Goal: Obtain resource: Download file/media

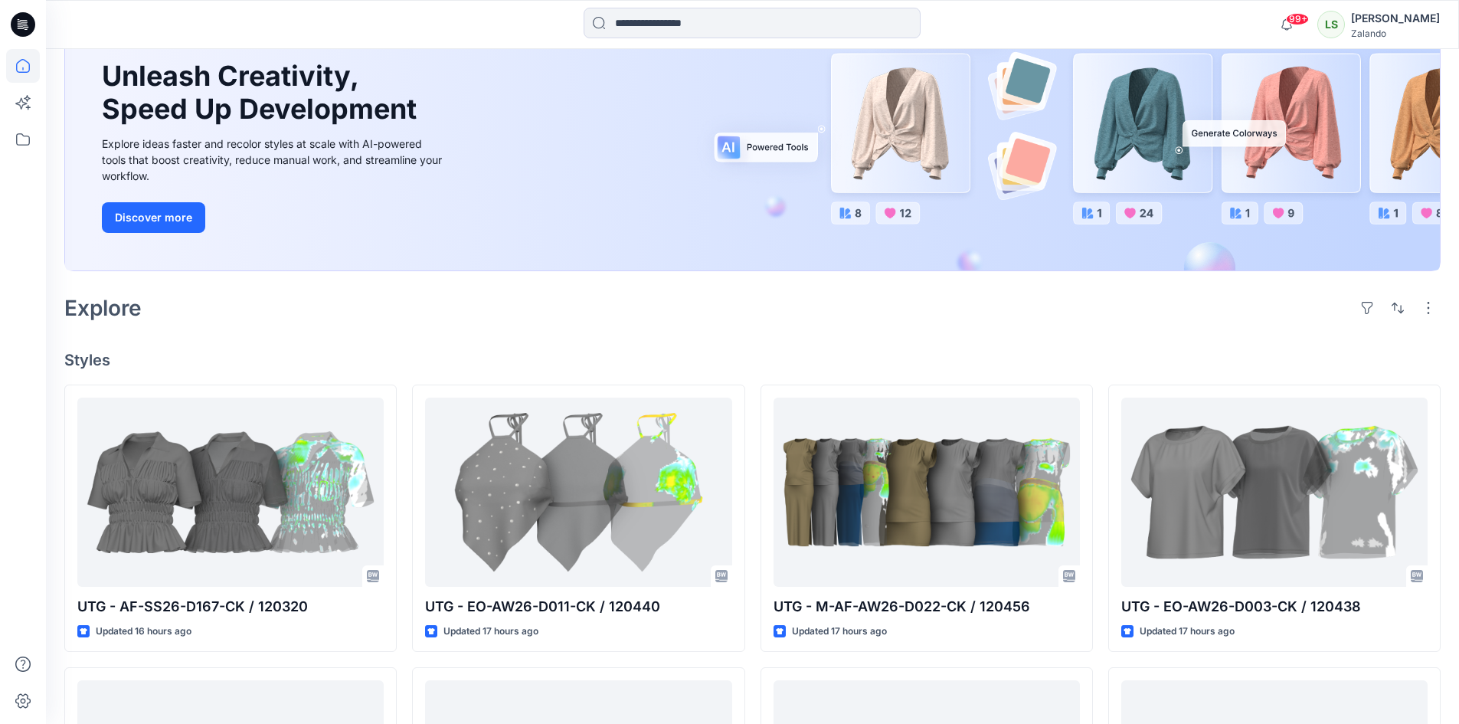
scroll to position [153, 0]
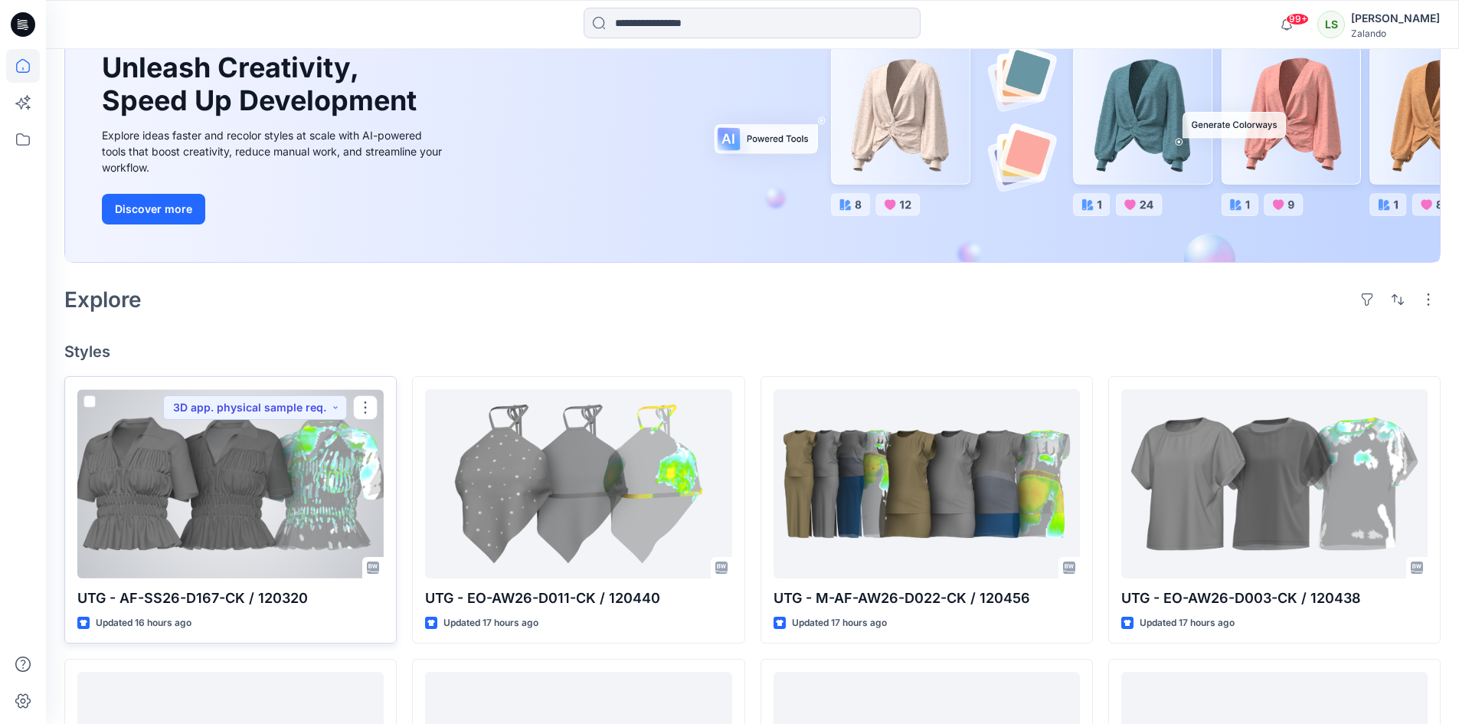
click at [284, 503] on div at bounding box center [230, 483] width 306 height 189
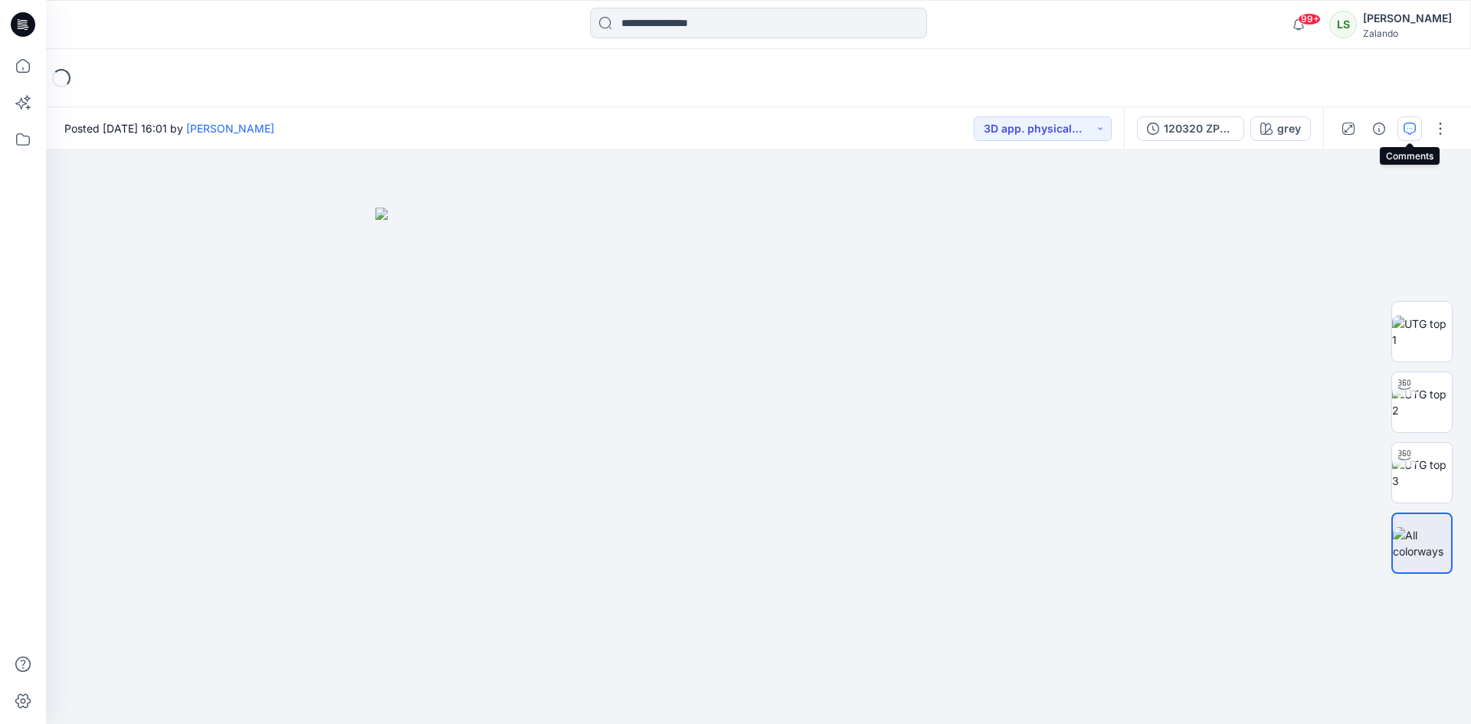
click at [1404, 129] on icon "button" at bounding box center [1409, 129] width 12 height 12
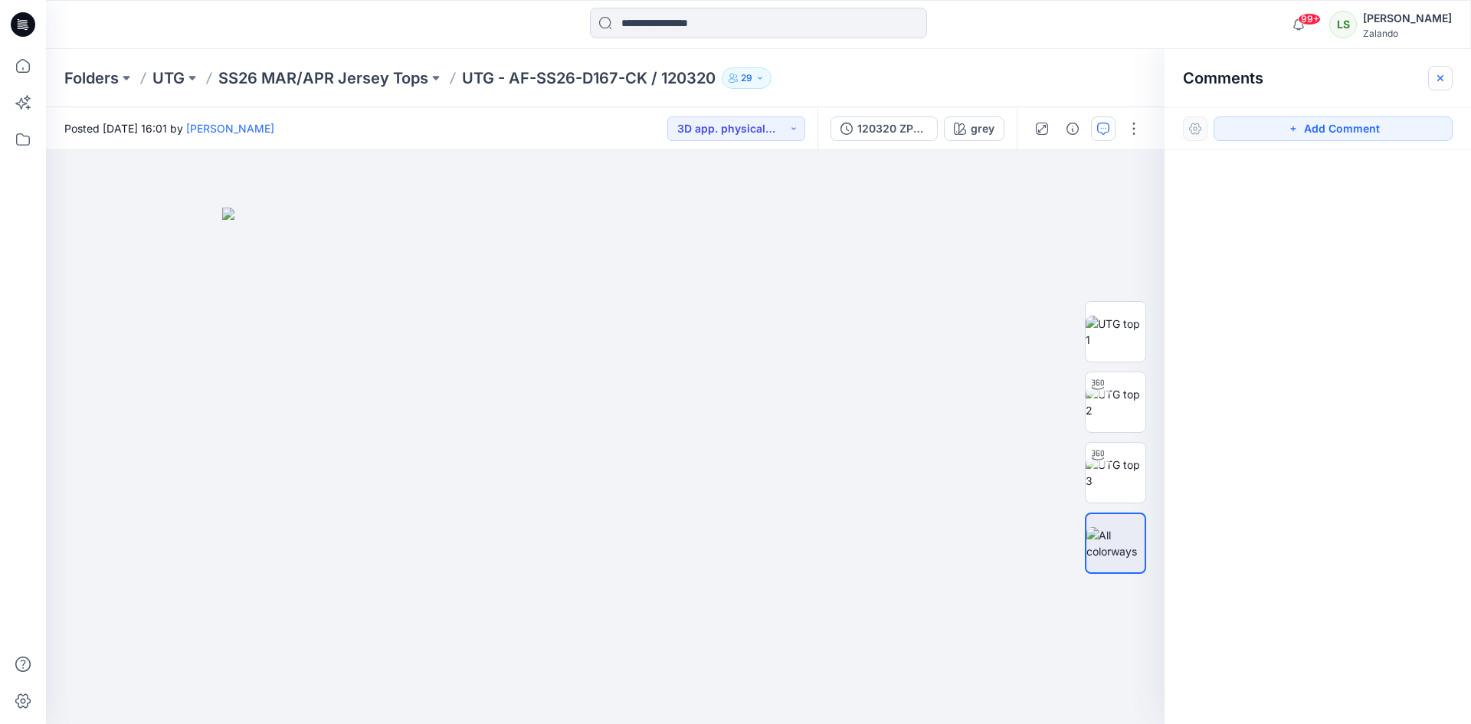
click at [1442, 78] on icon "button" at bounding box center [1440, 78] width 12 height 12
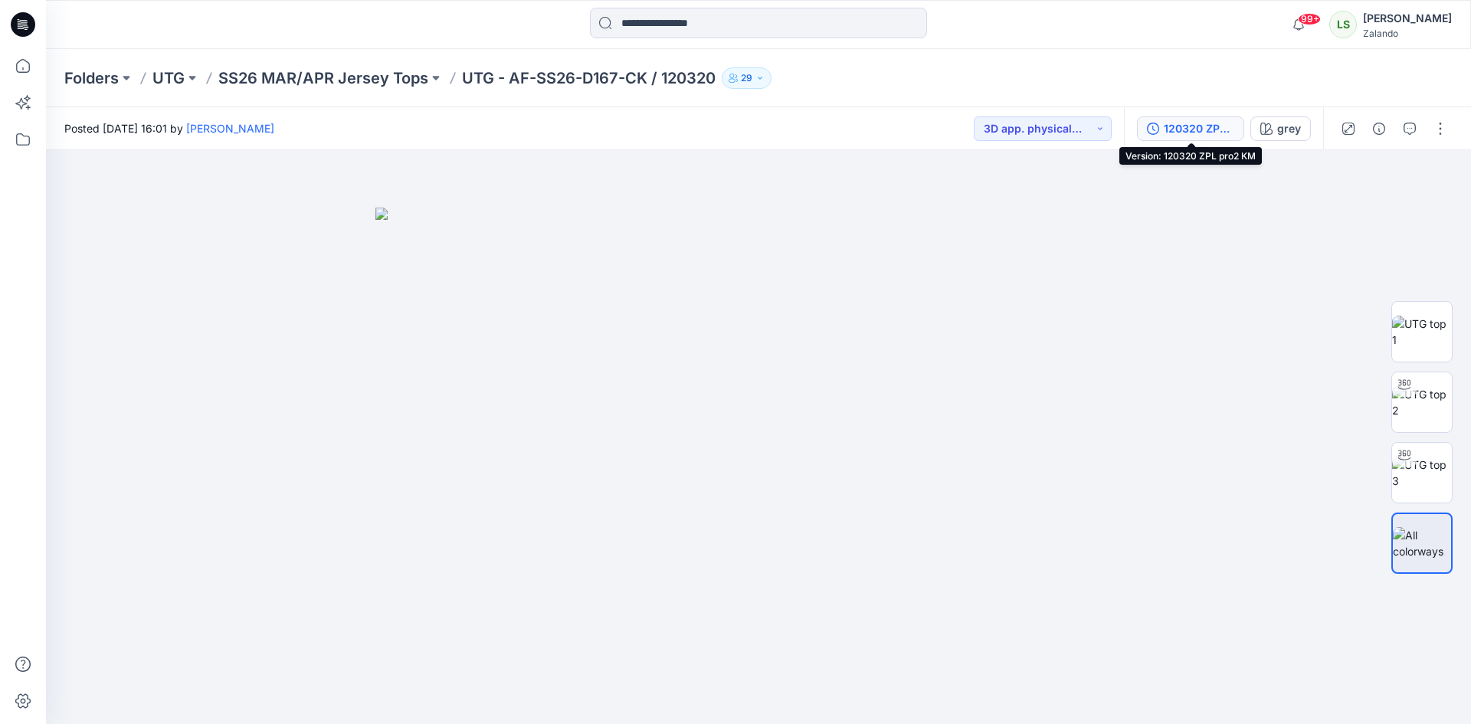
click at [1226, 138] on button "120320 ZPL pro2 KM" at bounding box center [1190, 128] width 107 height 25
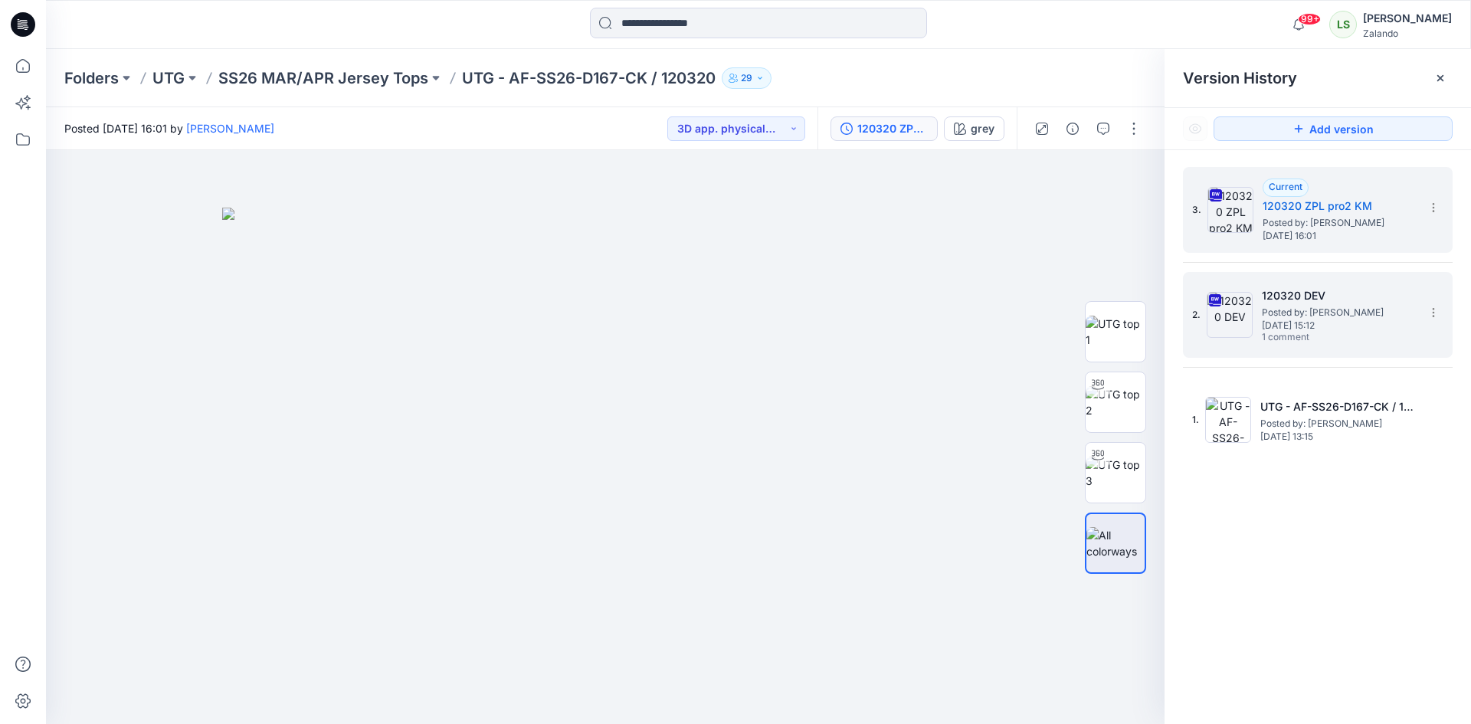
click at [1410, 329] on span "[DATE] 15:12" at bounding box center [1338, 325] width 153 height 11
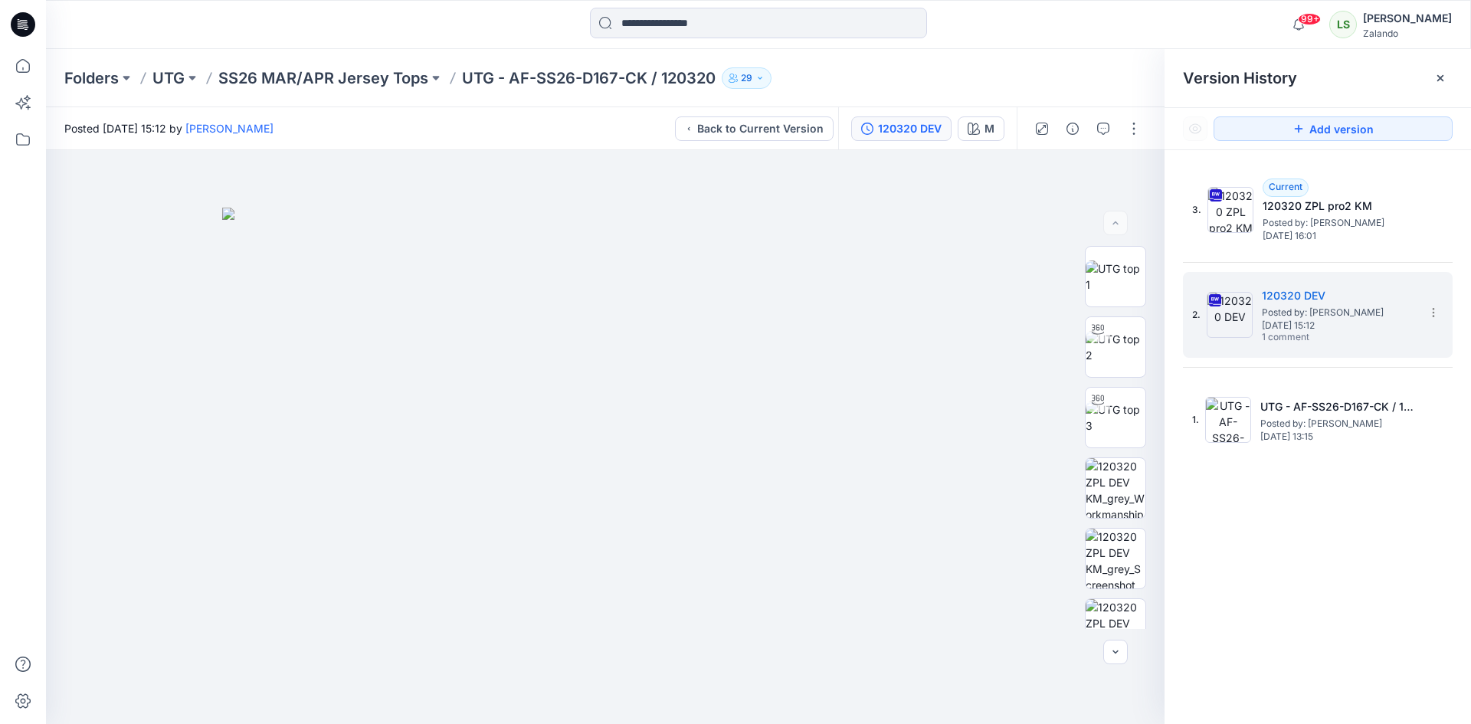
click at [1069, 76] on div "Folders UTG SS26 MAR/APR Jersey Tops UTG - AF-SS26-D167-CK / 120320 29" at bounding box center [698, 77] width 1269 height 21
click at [1436, 73] on icon at bounding box center [1440, 78] width 12 height 12
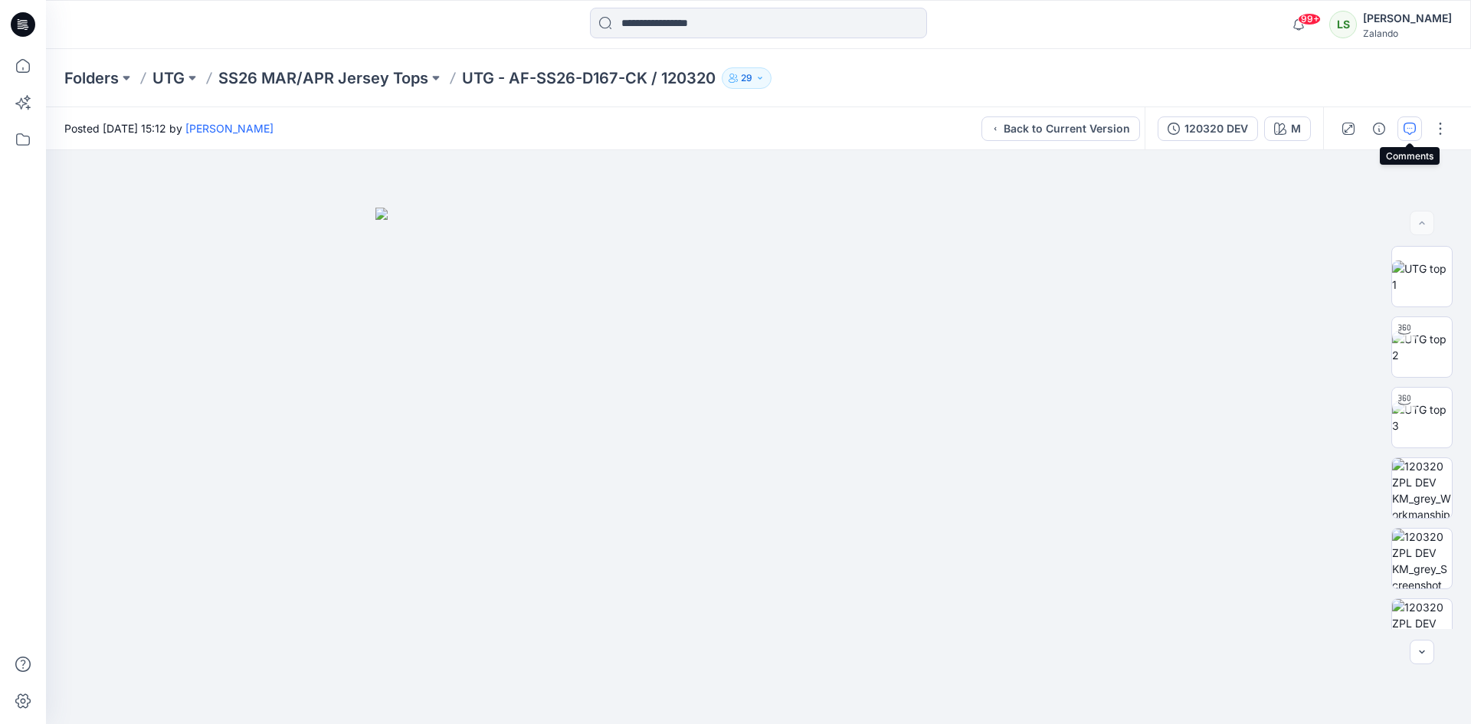
click at [1410, 136] on button "button" at bounding box center [1409, 128] width 25 height 25
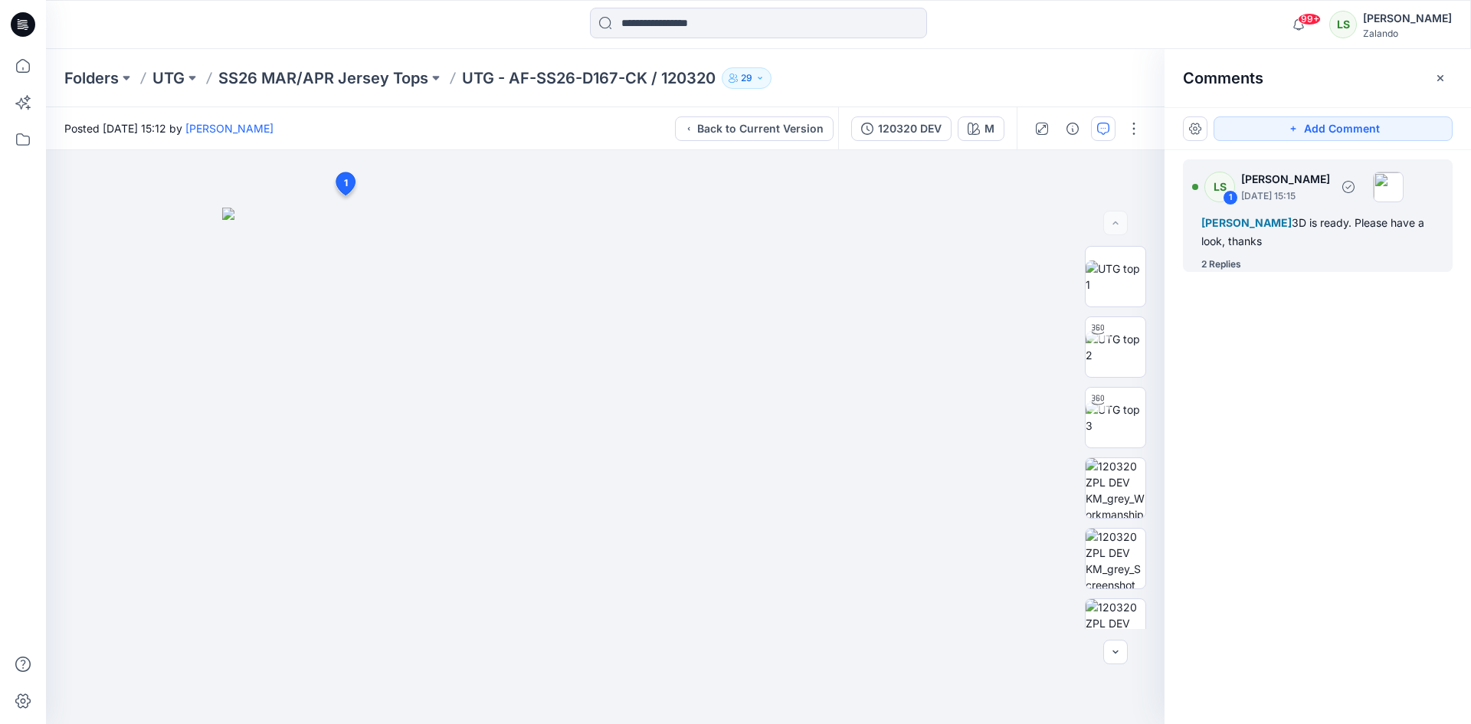
click at [1242, 266] on div "2 Replies" at bounding box center [1326, 264] width 251 height 15
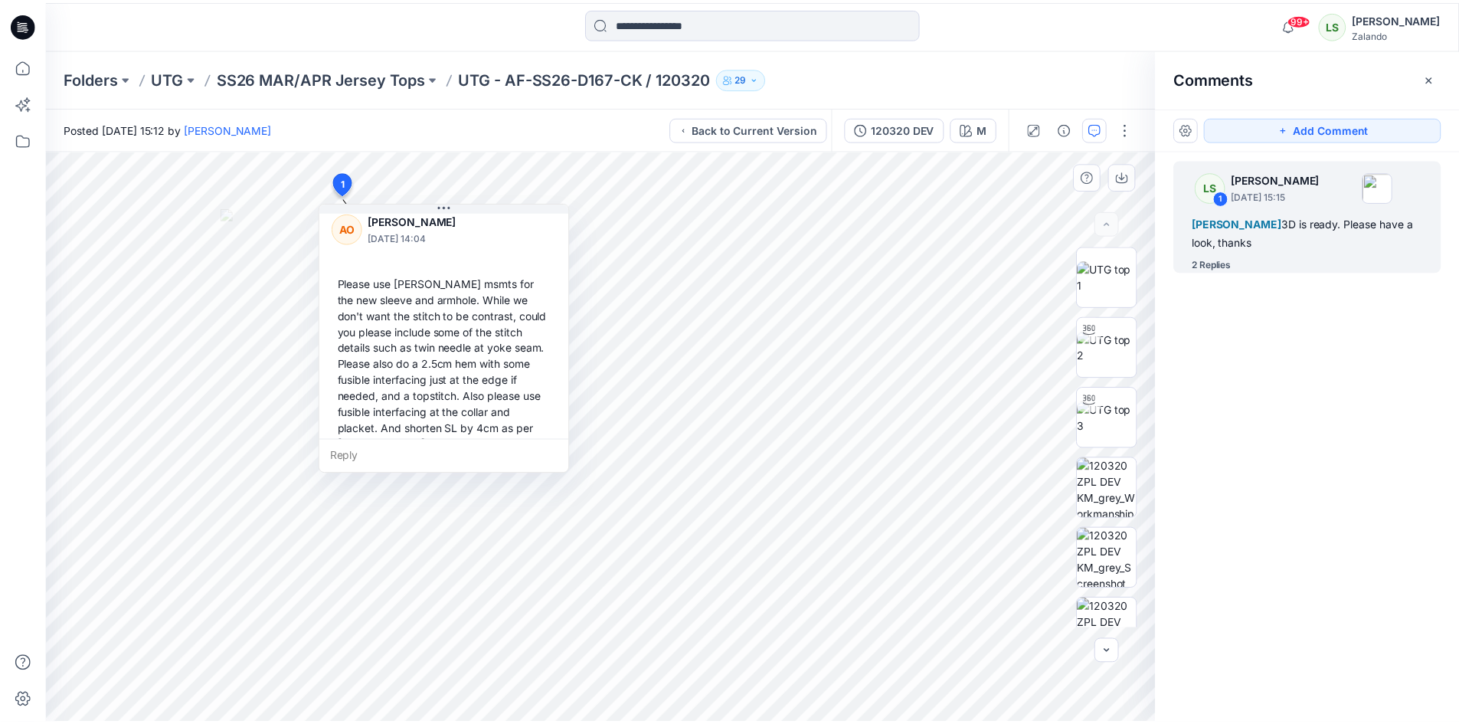
scroll to position [381, 0]
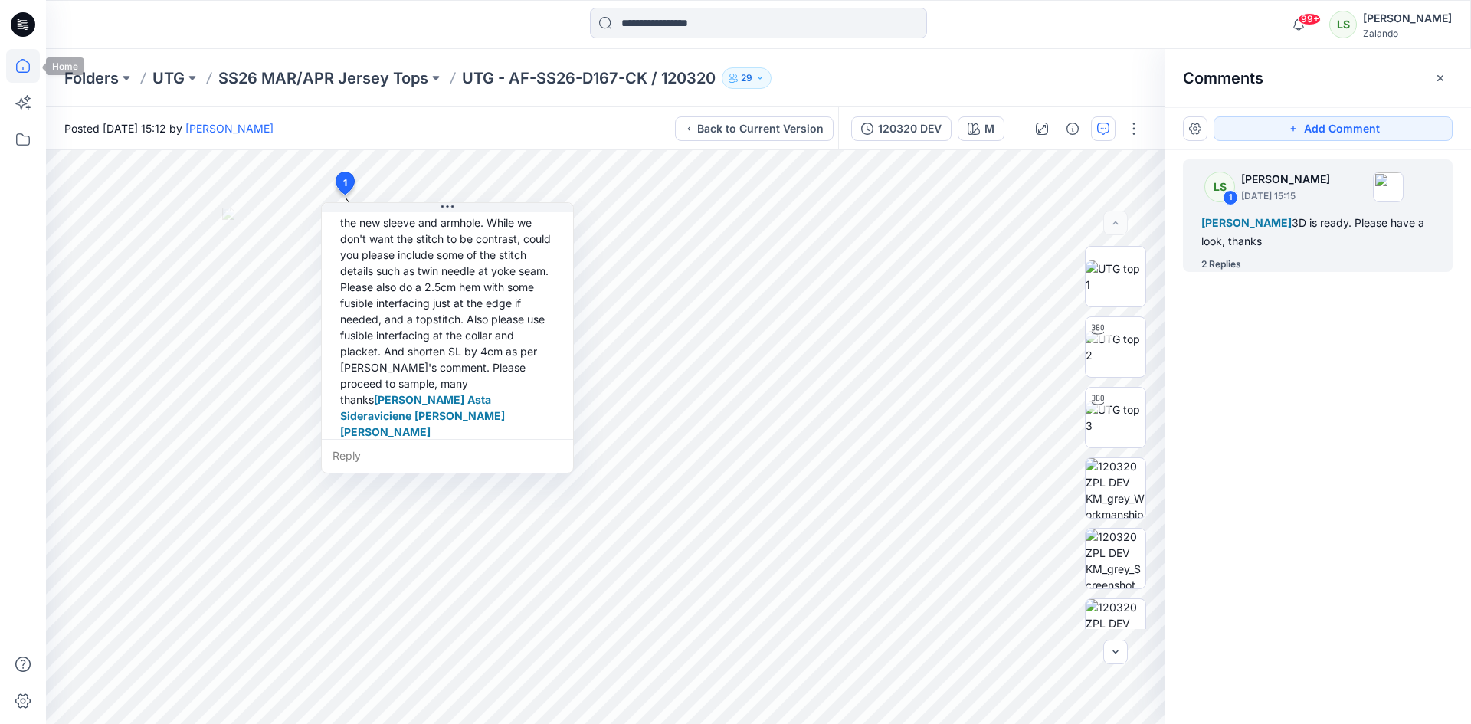
click at [8, 70] on icon at bounding box center [23, 66] width 34 height 34
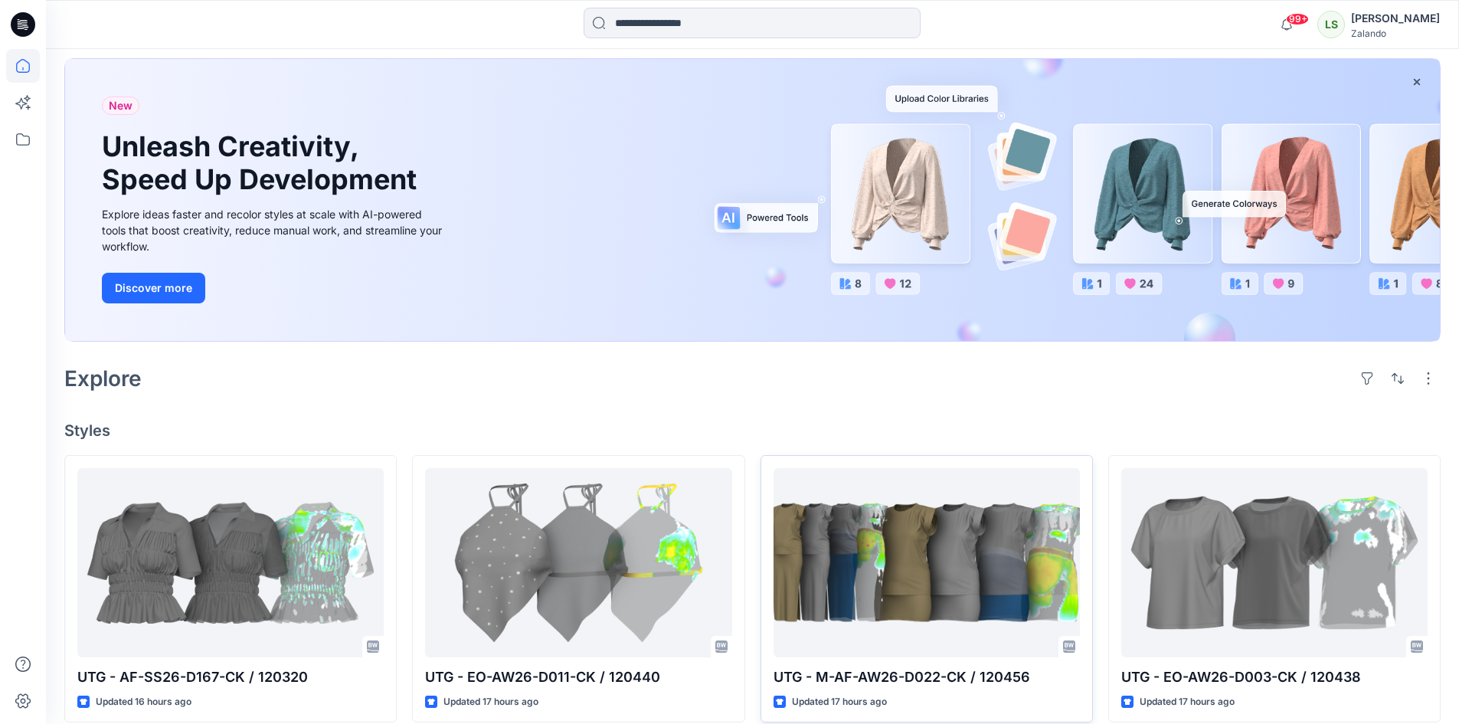
scroll to position [153, 0]
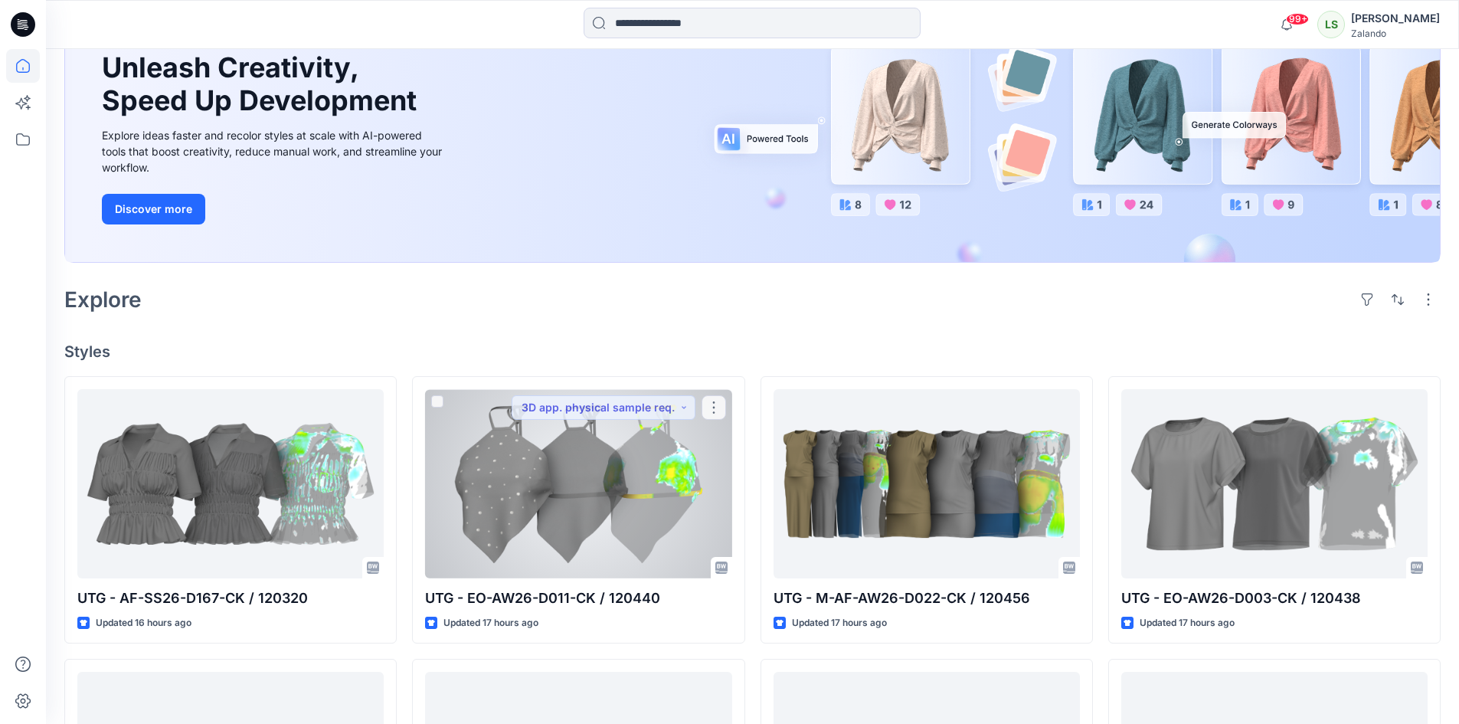
click at [712, 507] on div at bounding box center [578, 483] width 306 height 189
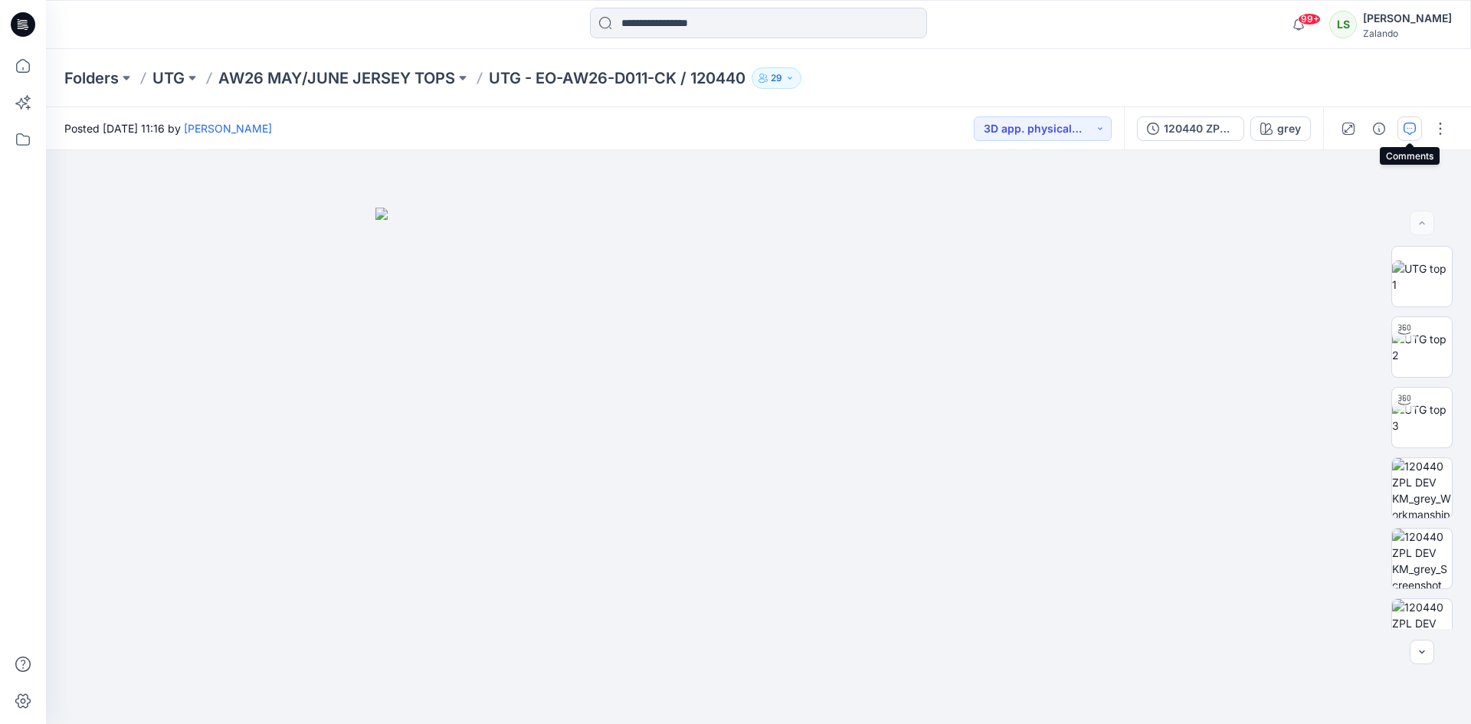
click at [1403, 132] on button "button" at bounding box center [1409, 128] width 25 height 25
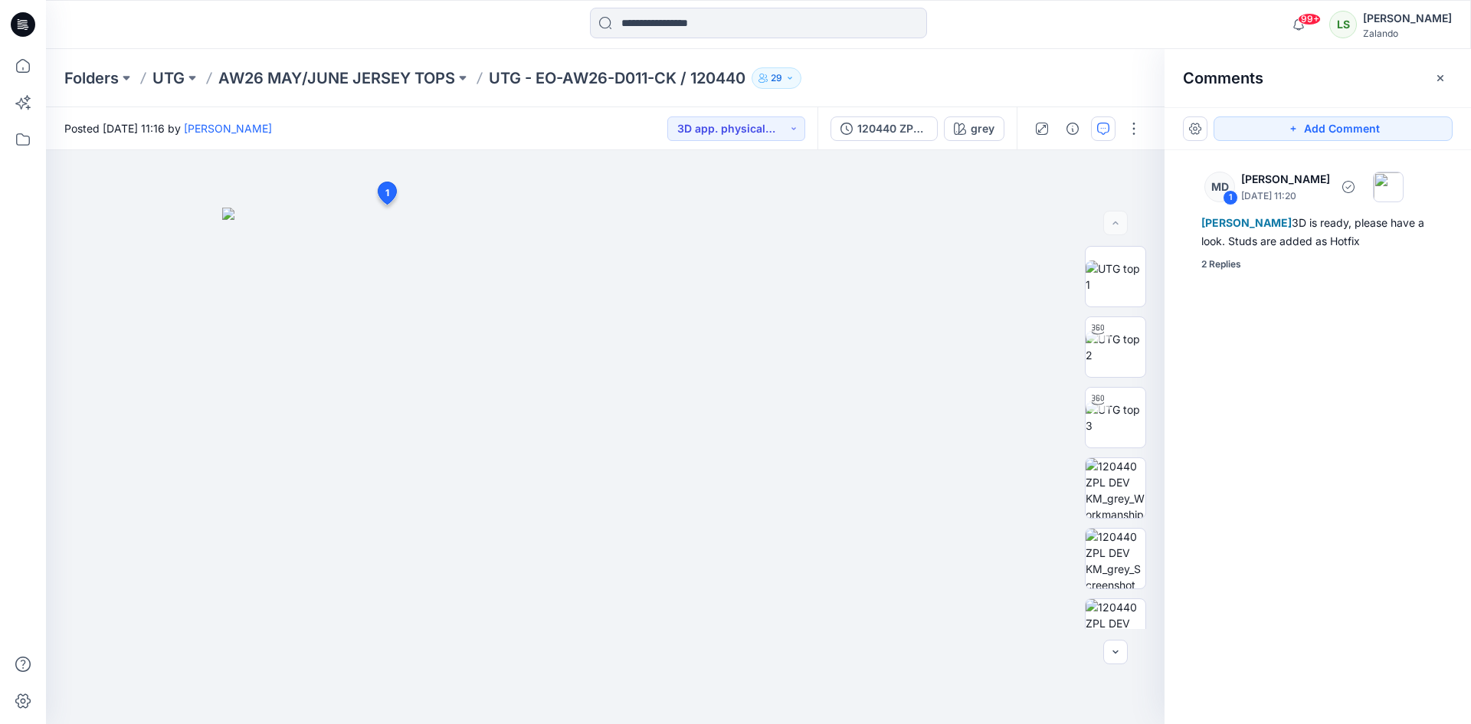
drag, startPoint x: 1234, startPoint y: 283, endPoint x: 1181, endPoint y: 295, distance: 54.1
click at [1233, 272] on div "2 Replies" at bounding box center [1221, 264] width 40 height 15
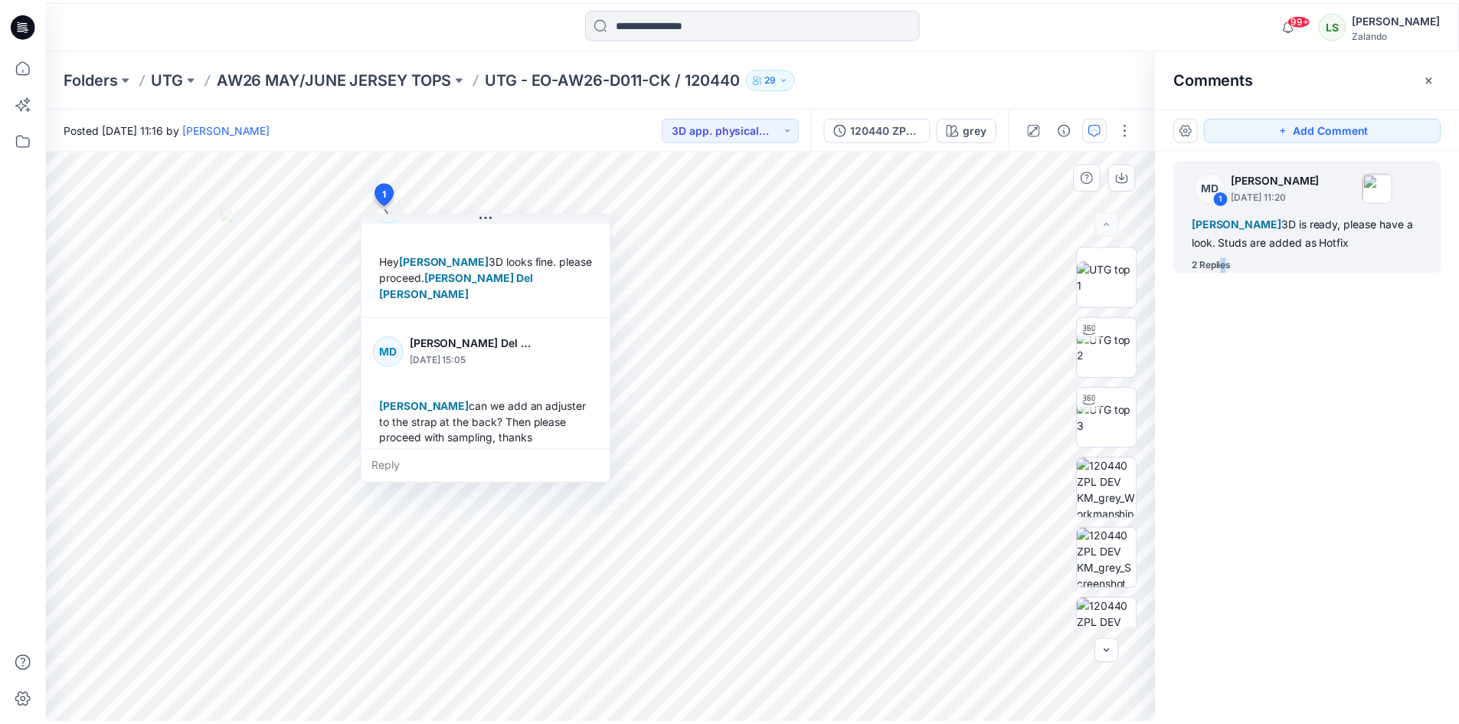
scroll to position [188, 0]
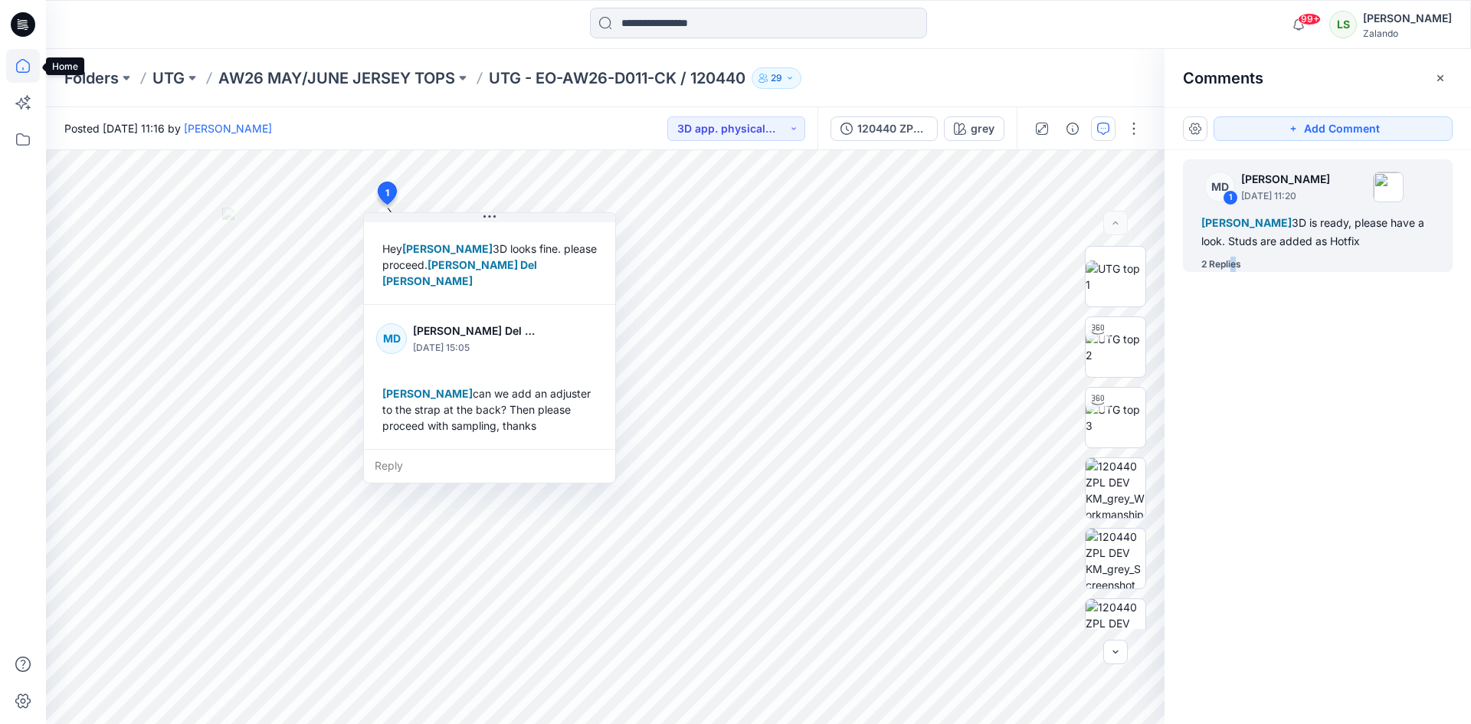
click at [18, 57] on icon at bounding box center [23, 66] width 34 height 34
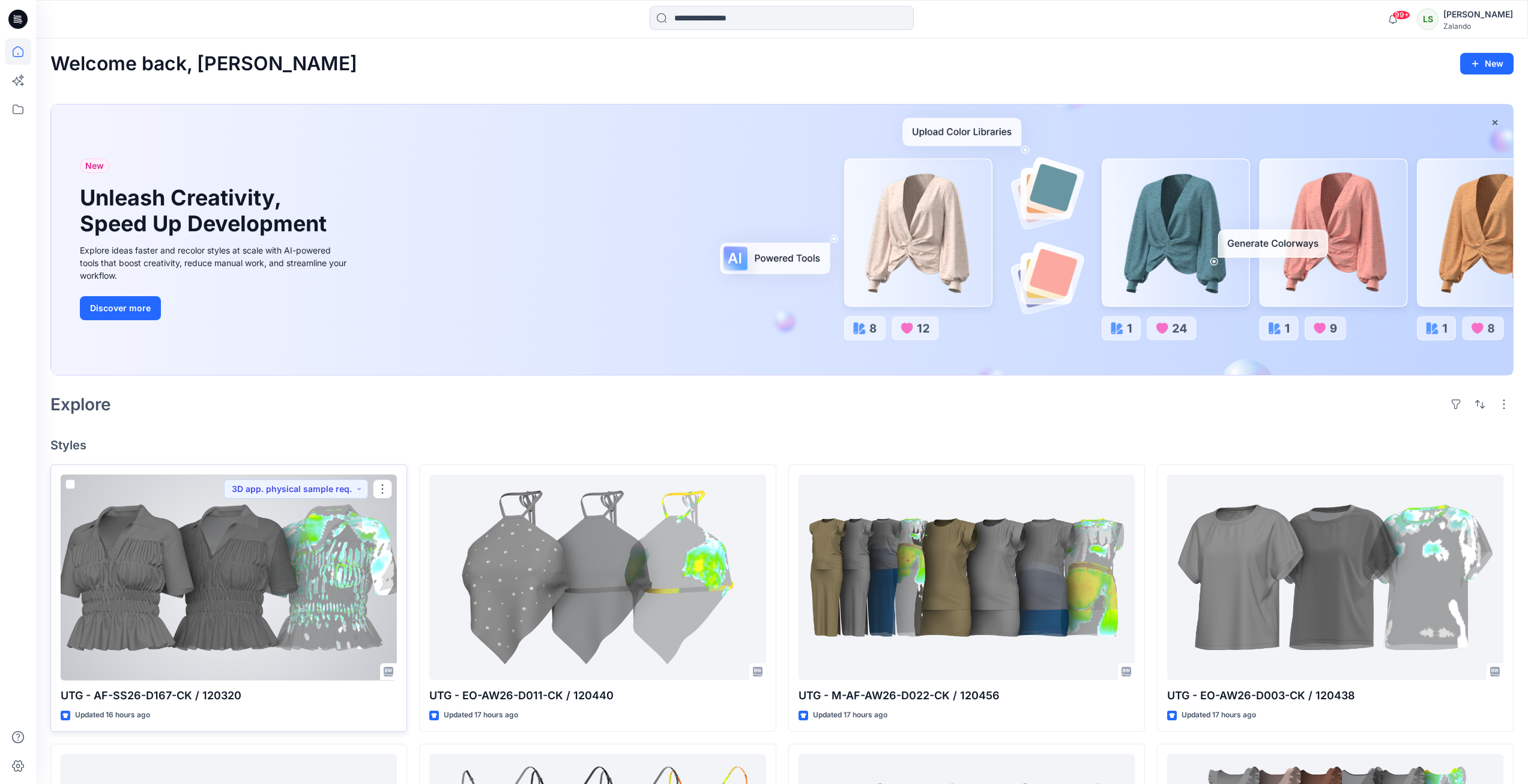
click at [270, 556] on div at bounding box center [228, 577] width 336 height 206
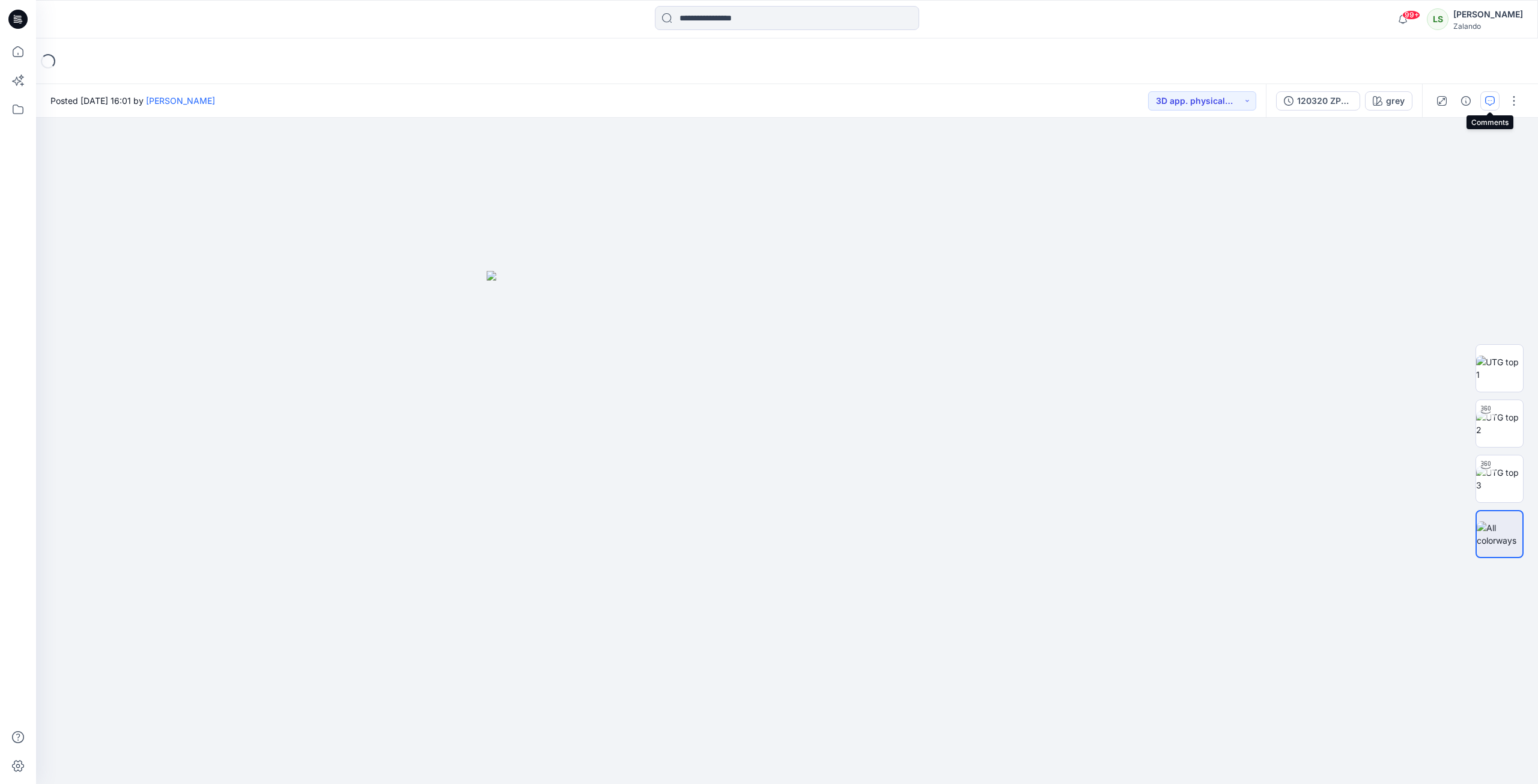
click at [1144, 101] on icon "button" at bounding box center [1490, 101] width 9 height 9
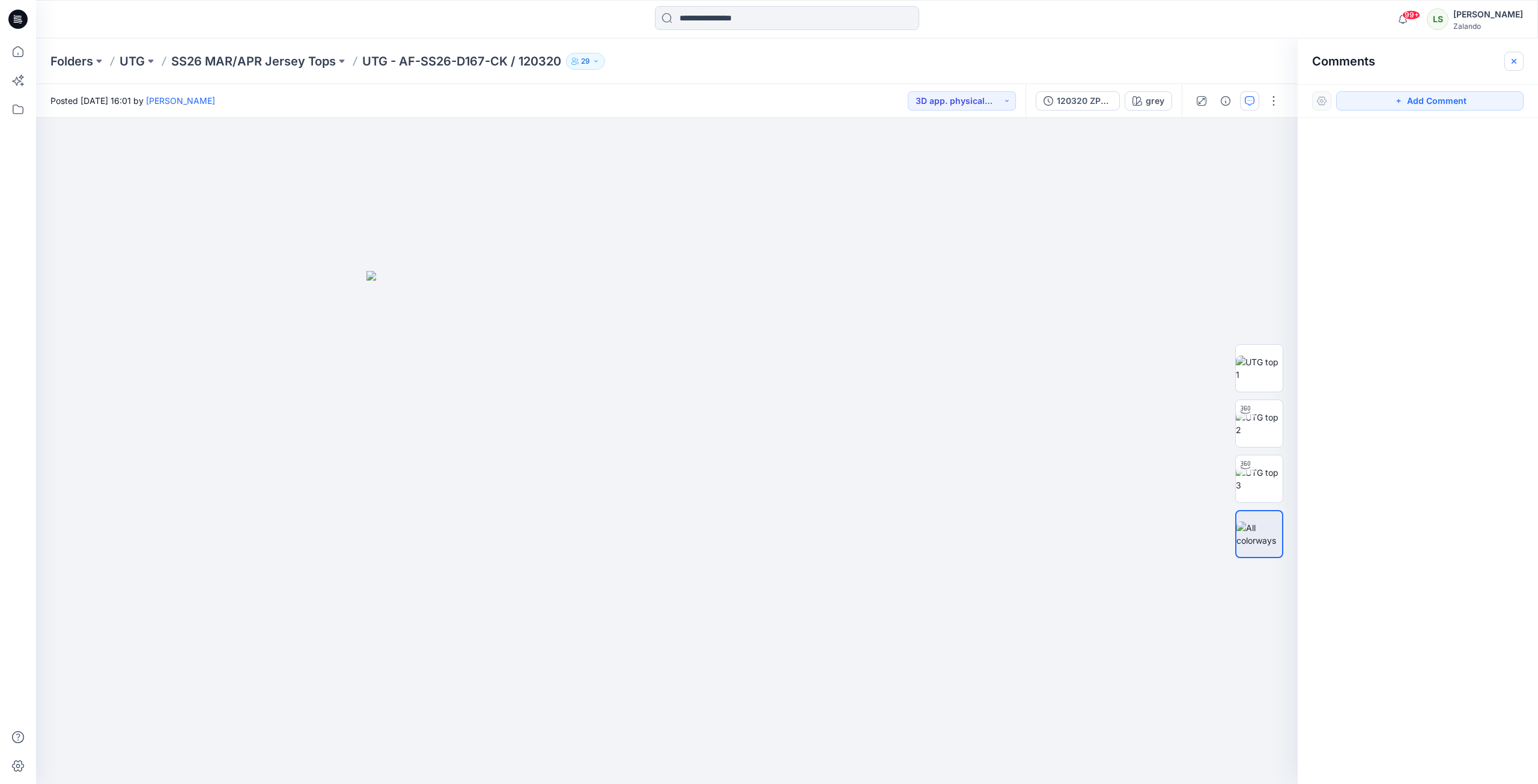
click at [1144, 60] on button "button" at bounding box center [1514, 61] width 20 height 20
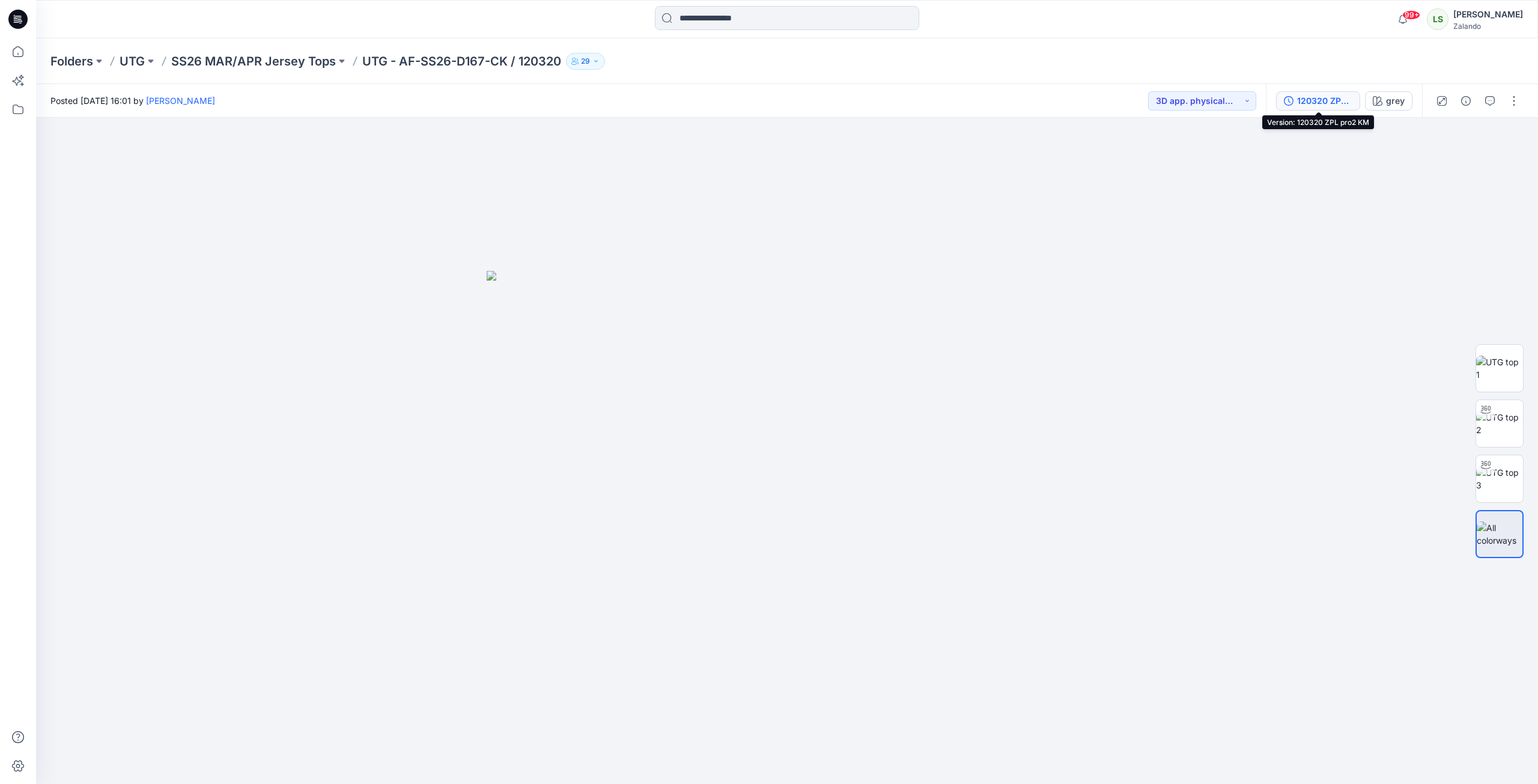
click at [1144, 99] on div "120320 ZPL pro2 KM" at bounding box center [1325, 100] width 55 height 13
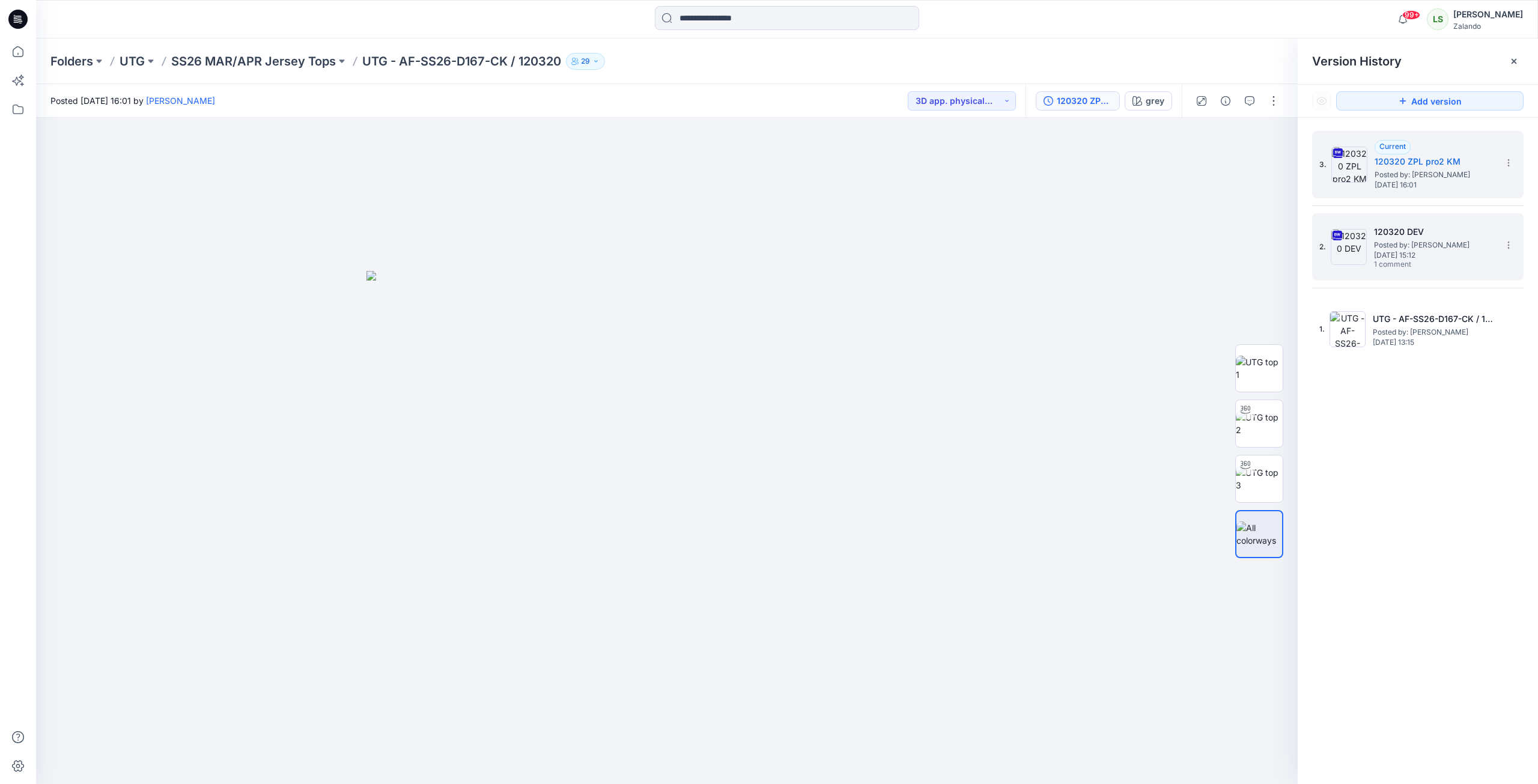
click at [1144, 230] on h5 "120320 DEV" at bounding box center [1434, 231] width 120 height 14
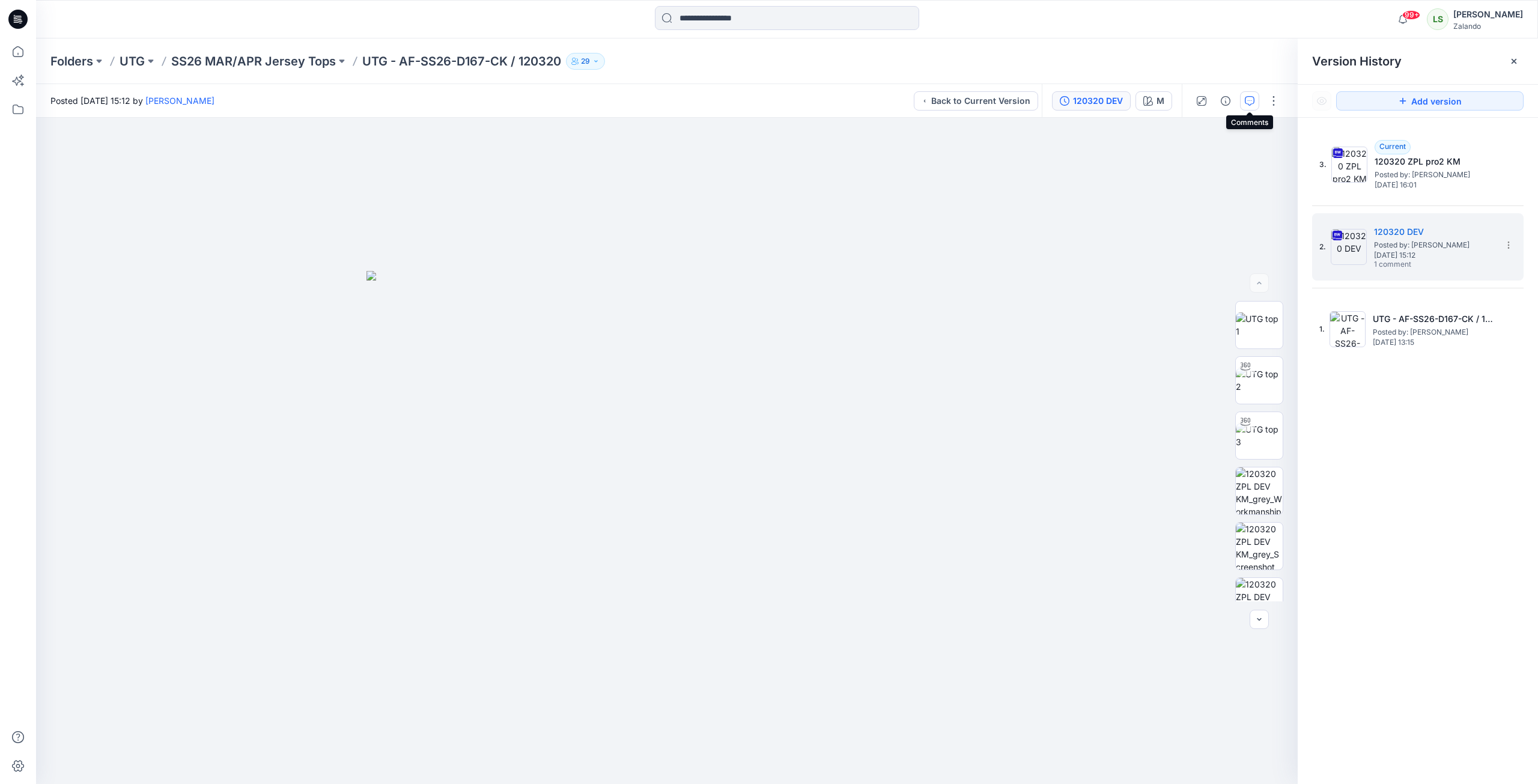
click at [1144, 102] on icon "button" at bounding box center [1249, 101] width 9 height 9
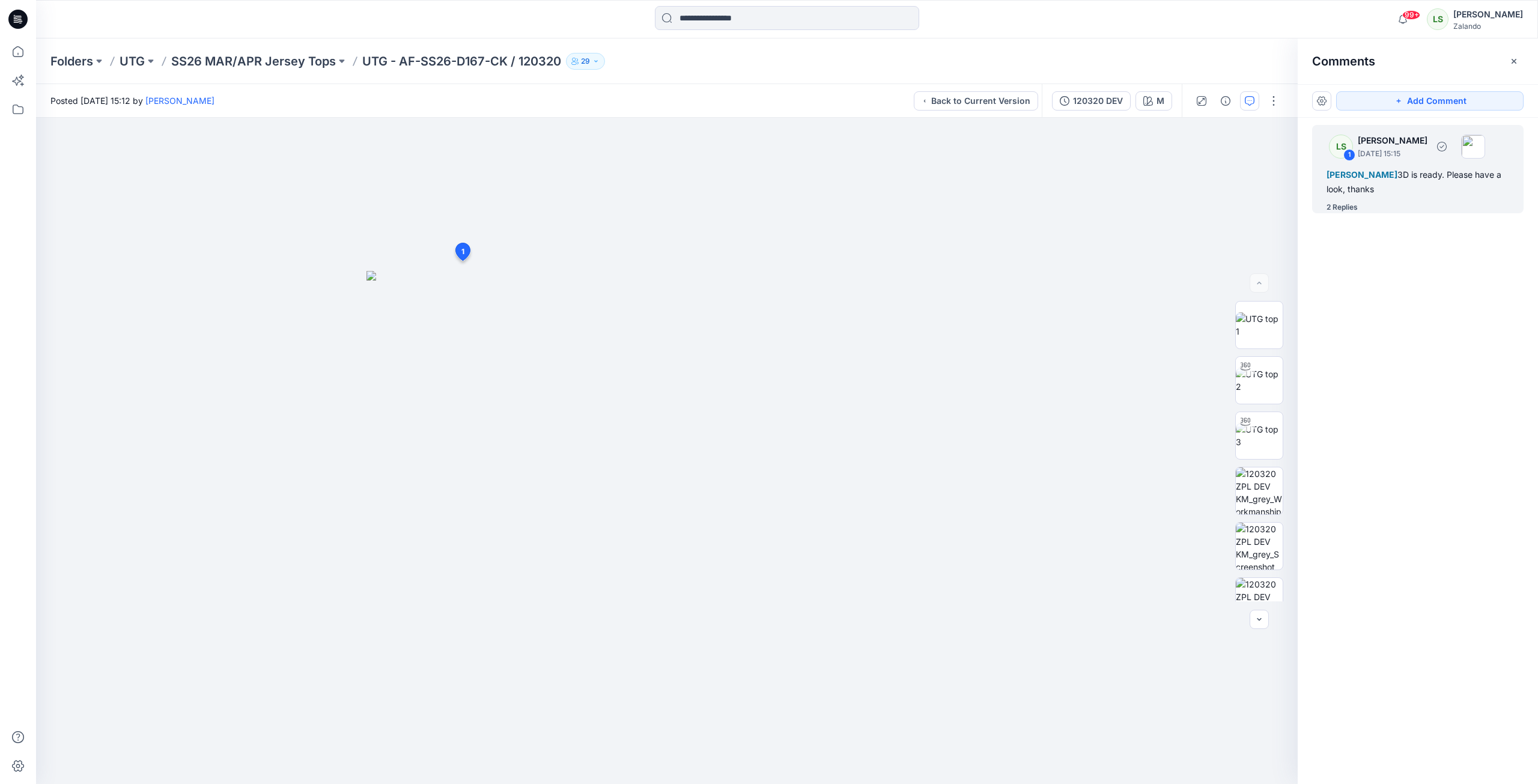
click at [1144, 205] on div "2 Replies" at bounding box center [1342, 207] width 31 height 12
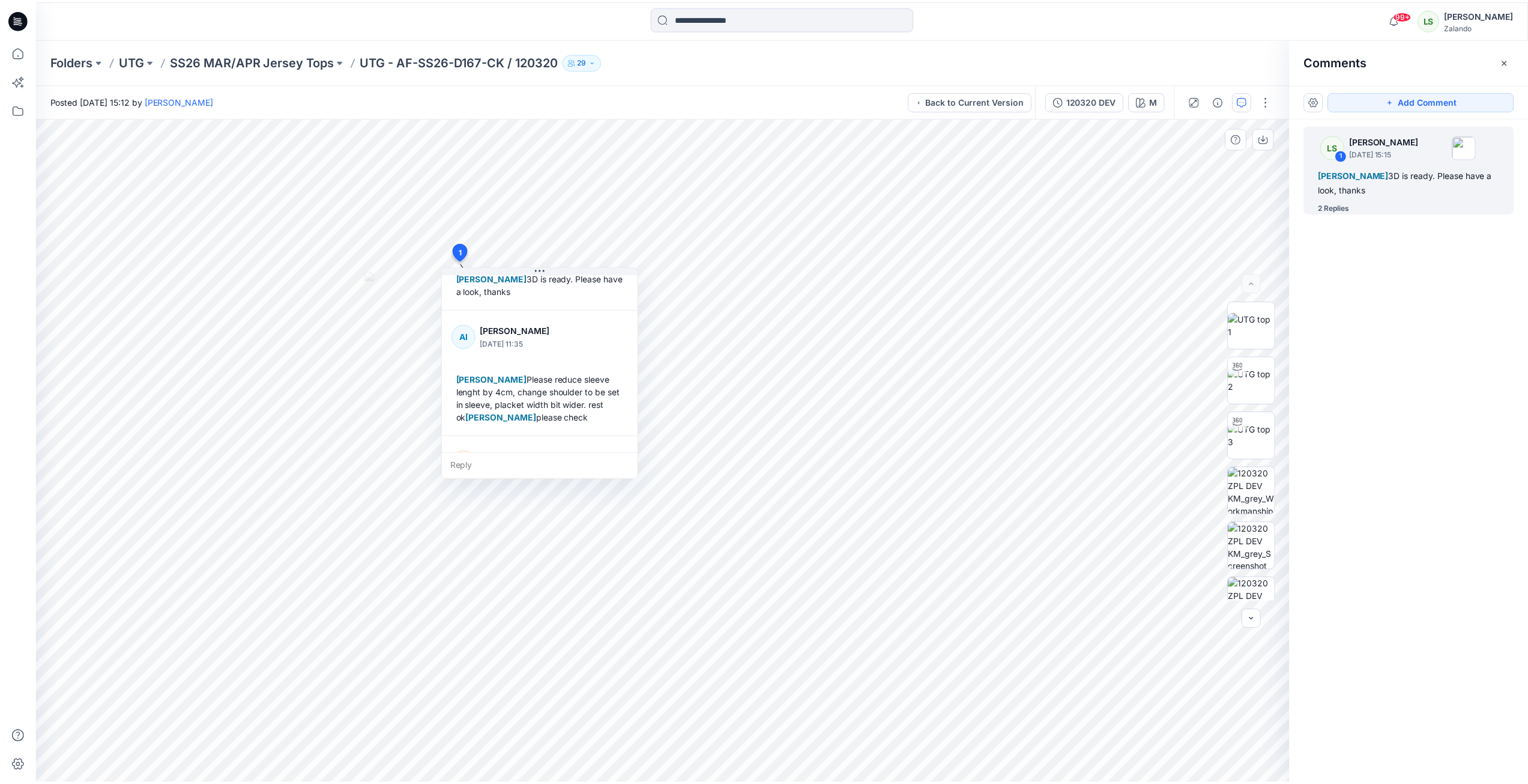
scroll to position [58, 0]
click at [9, 52] on icon at bounding box center [18, 52] width 27 height 27
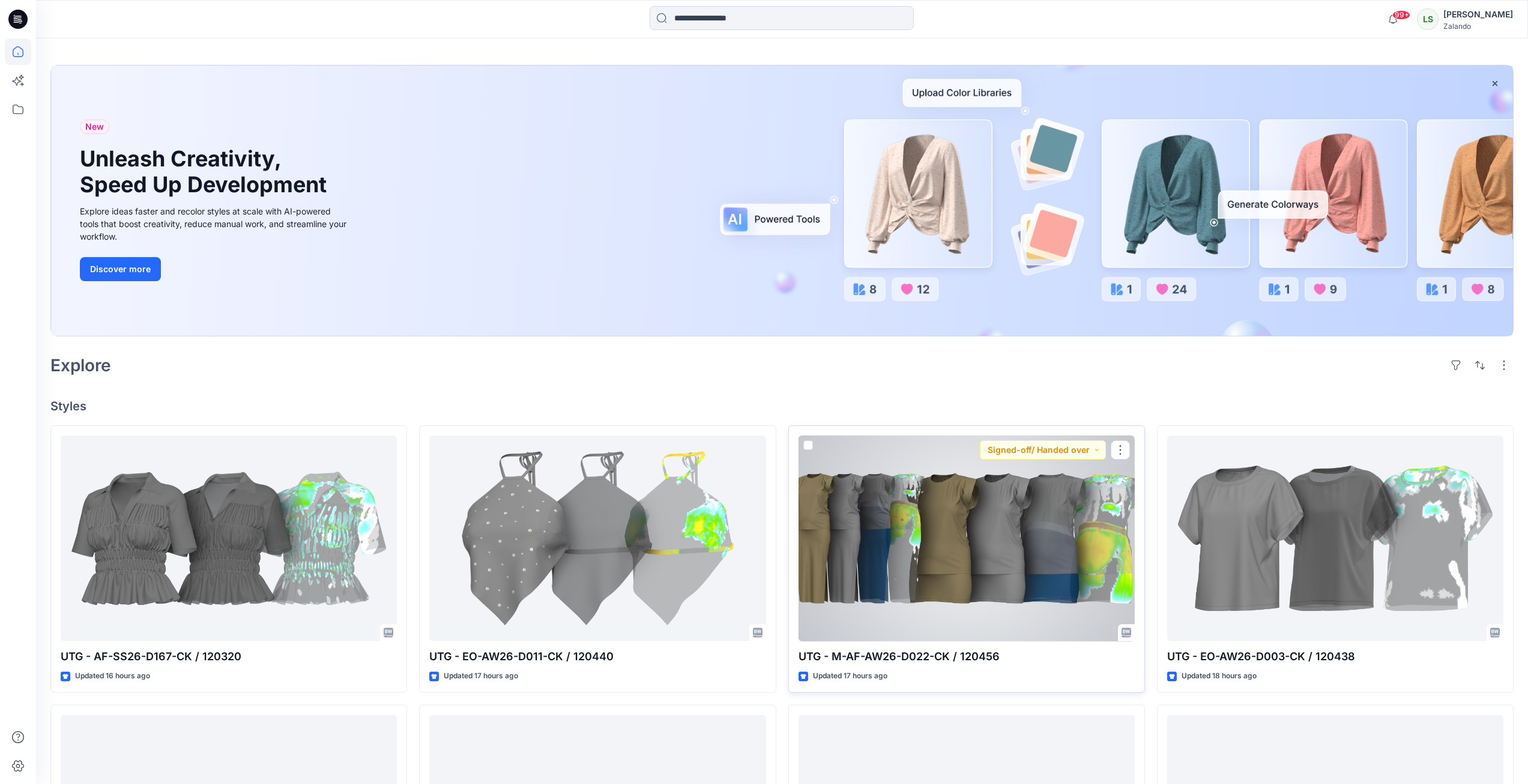
scroll to position [120, 0]
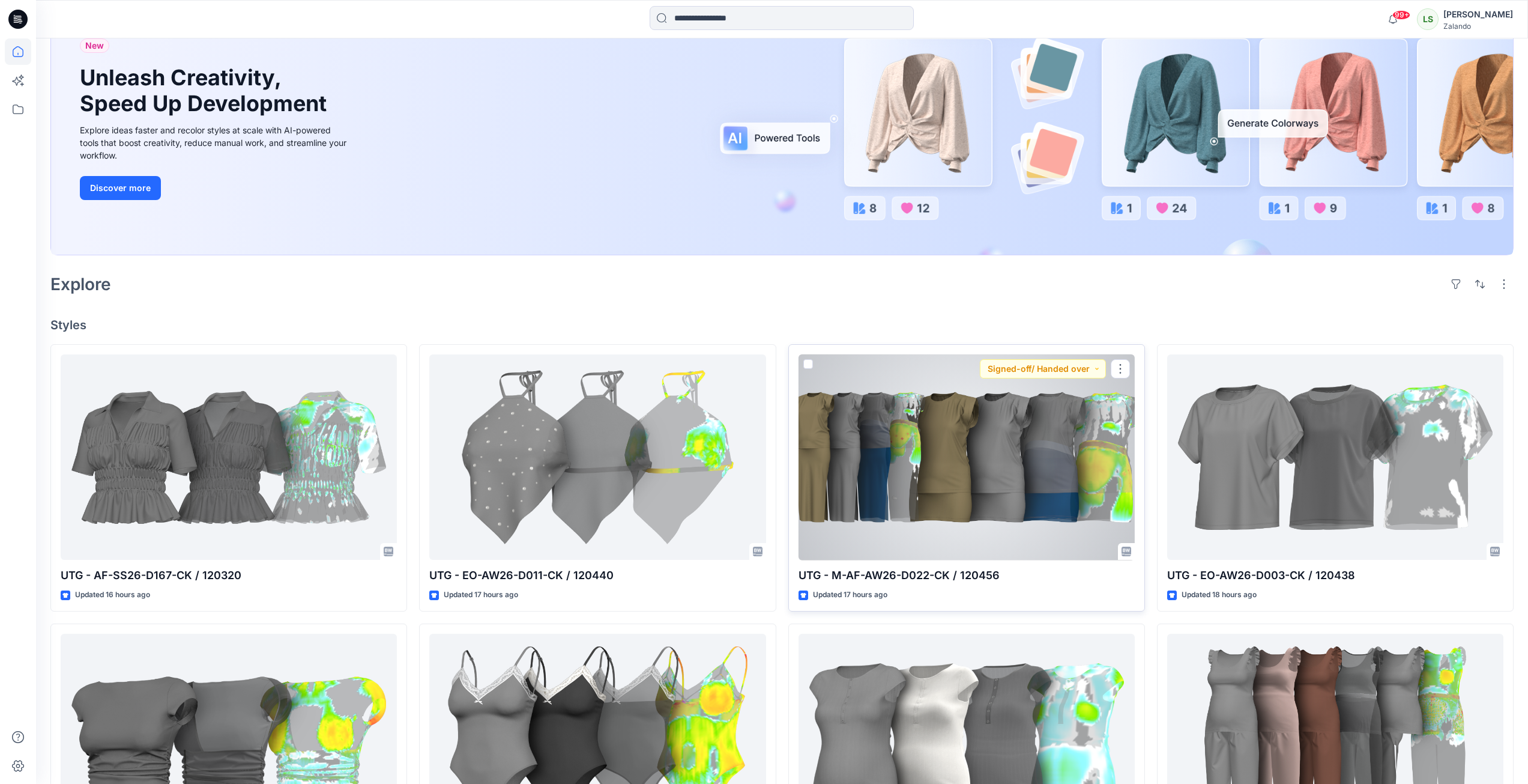
click at [1004, 474] on div at bounding box center [967, 457] width 336 height 206
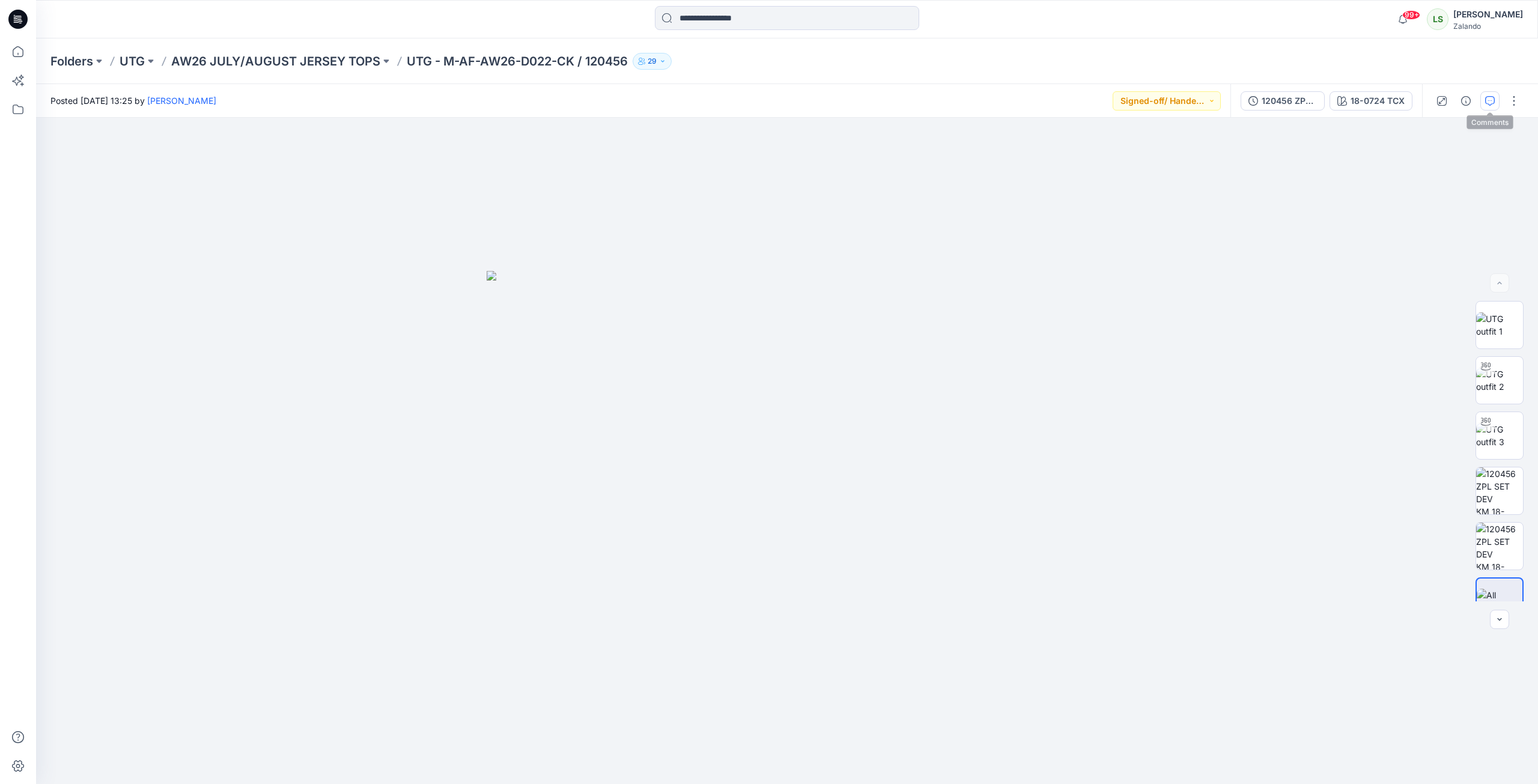
click at [1144, 104] on icon "button" at bounding box center [1490, 101] width 9 height 9
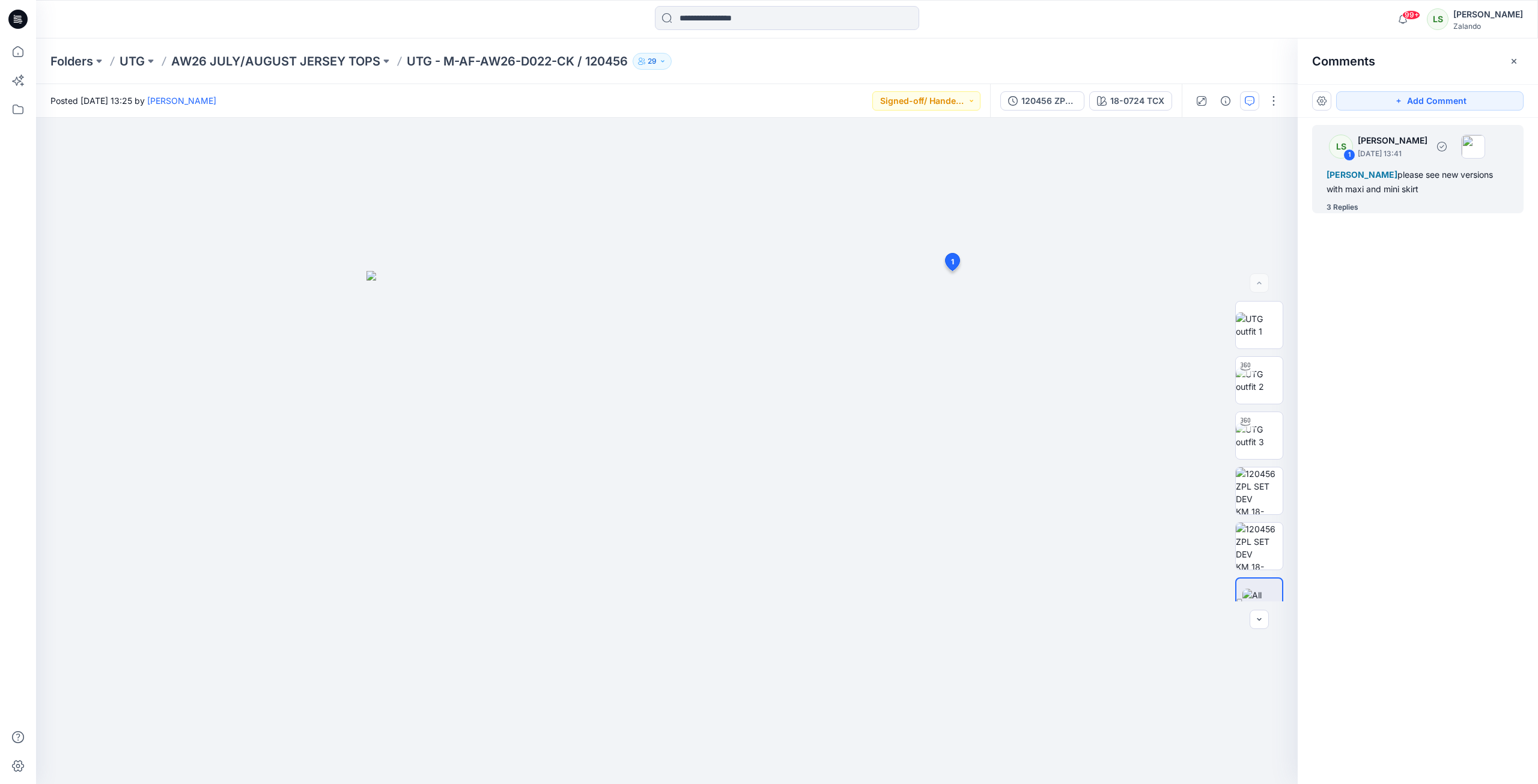
click at [1144, 211] on div "3 Replies" at bounding box center [1342, 207] width 32 height 12
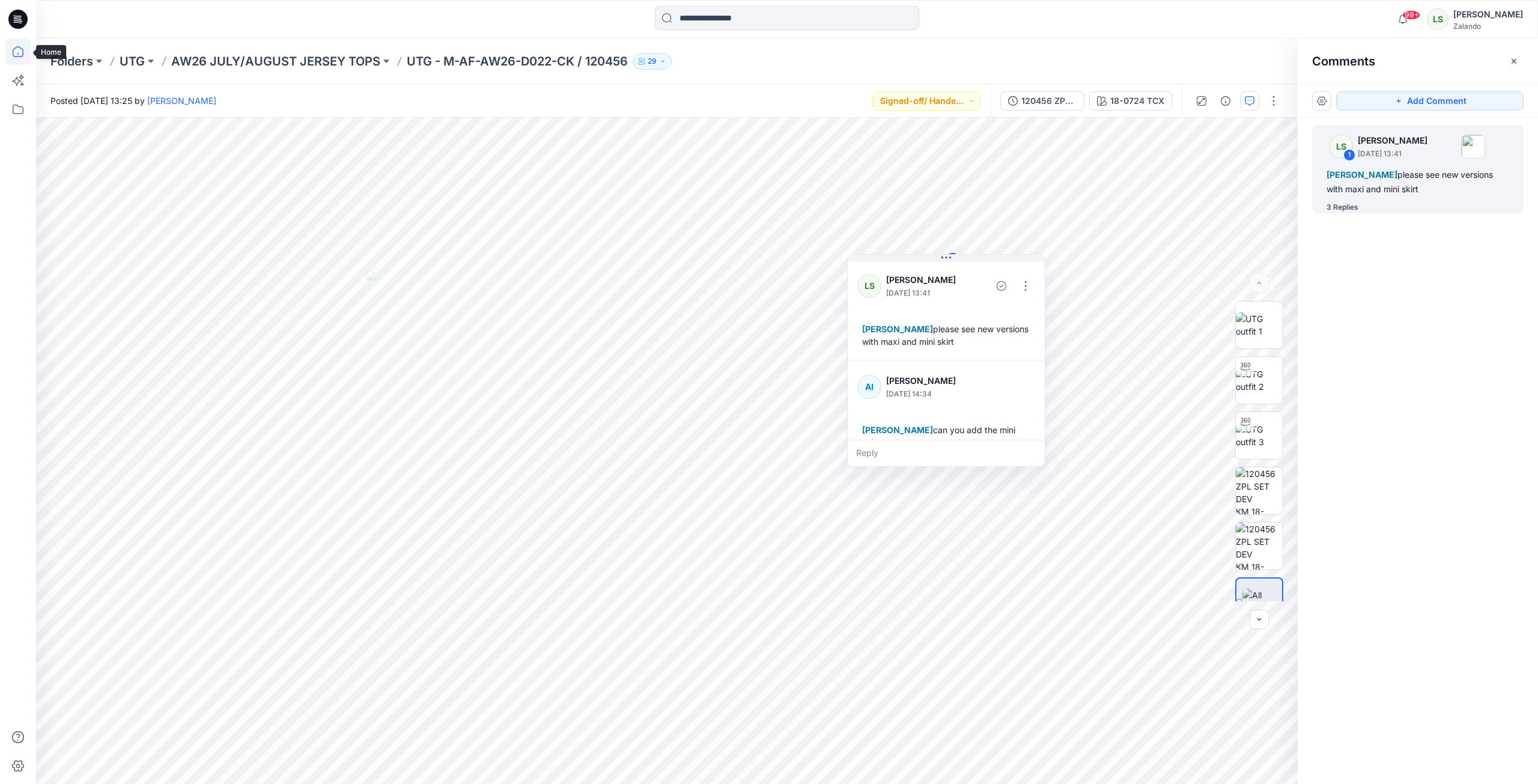
click at [27, 50] on icon at bounding box center [18, 52] width 27 height 27
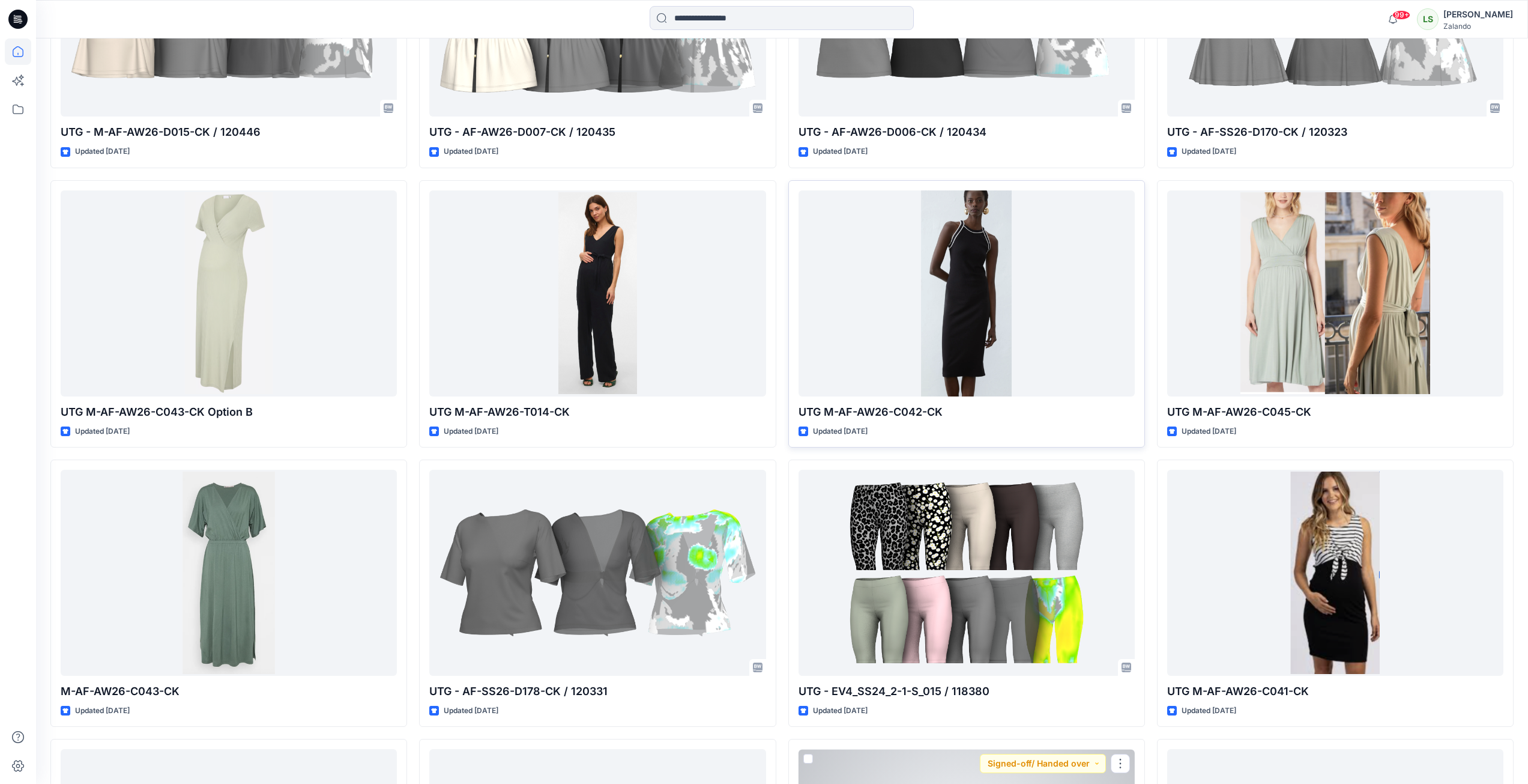
scroll to position [1820, 0]
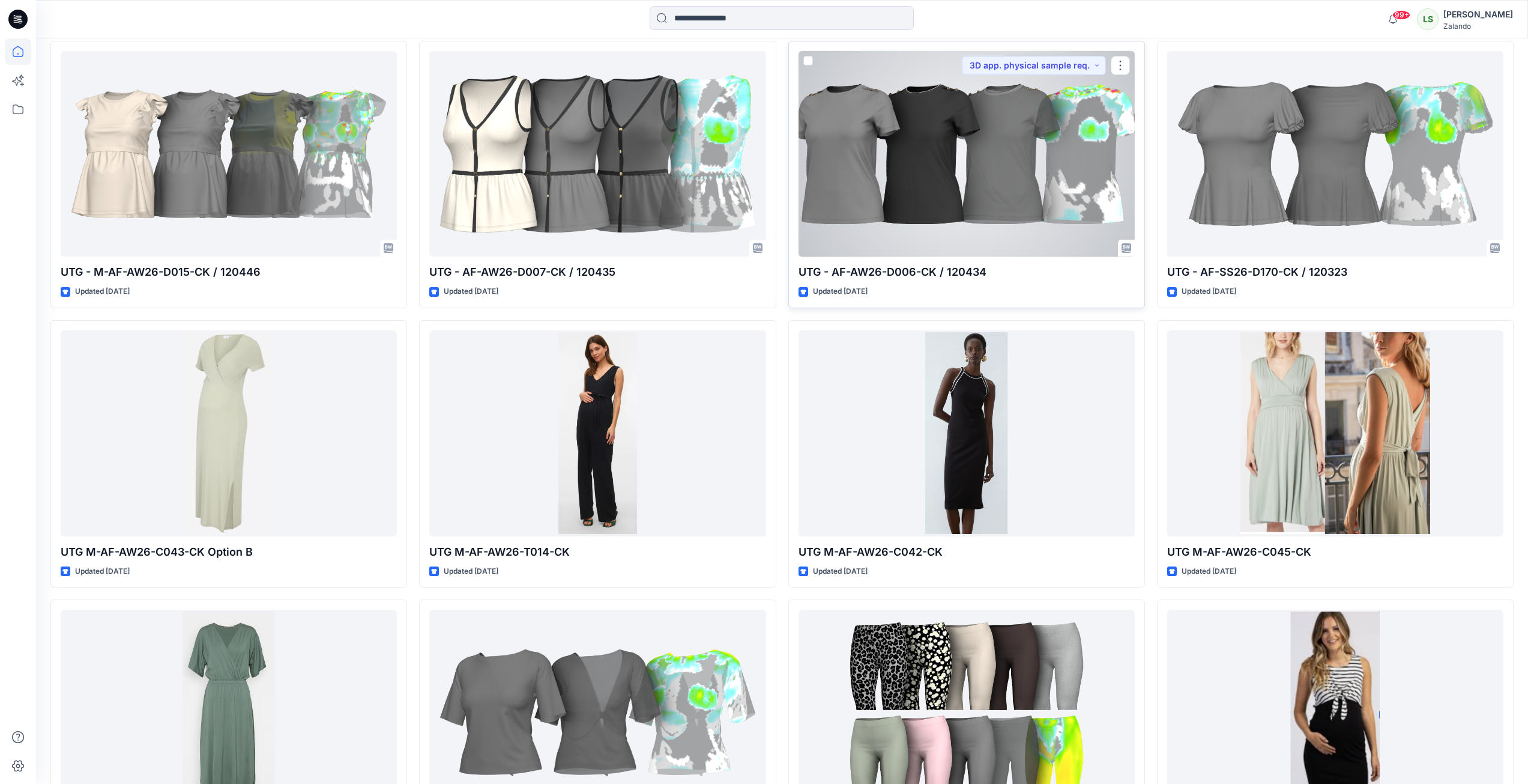
click at [1018, 226] on div at bounding box center [967, 154] width 336 height 206
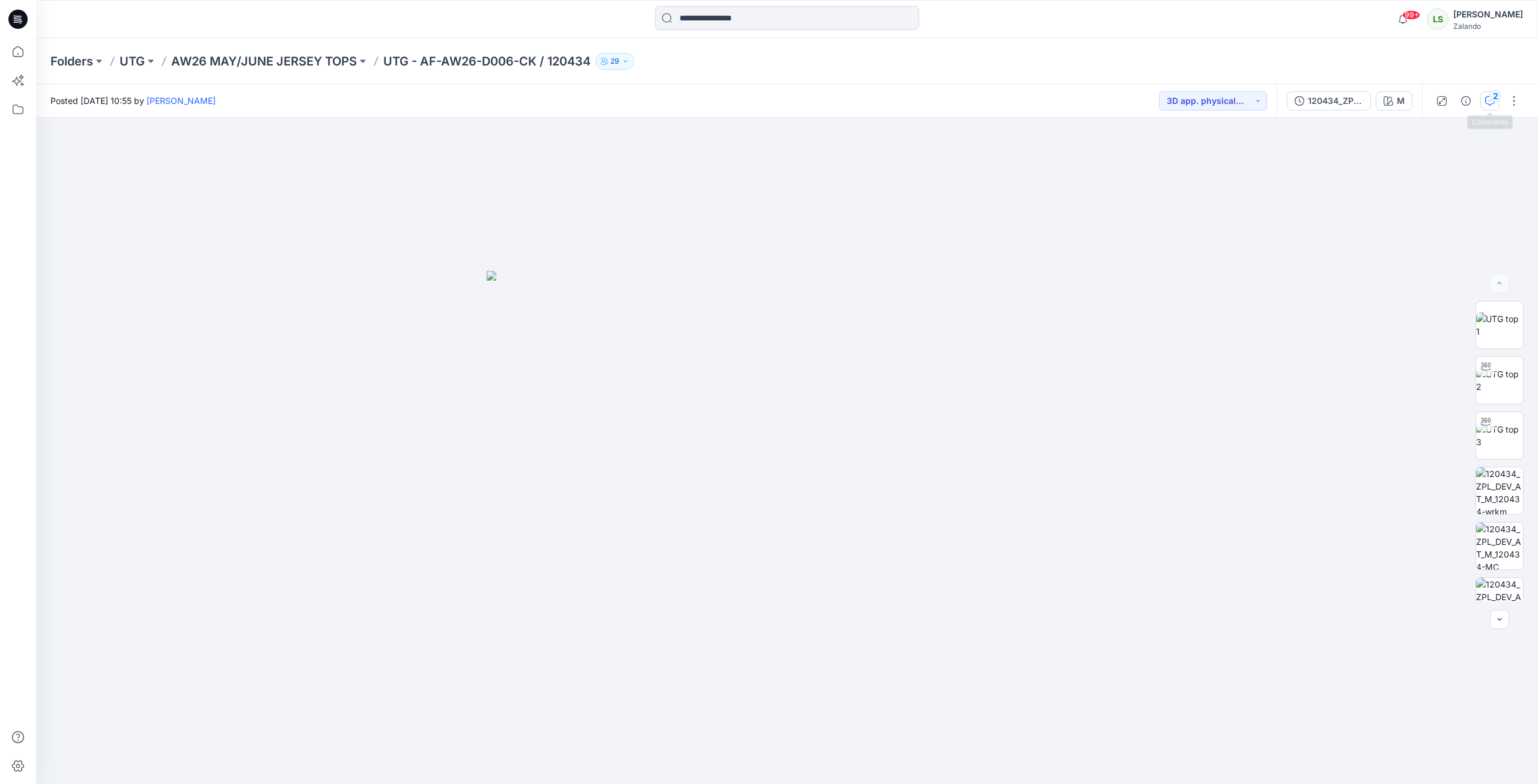
click at [1144, 95] on div "2" at bounding box center [1495, 96] width 12 height 12
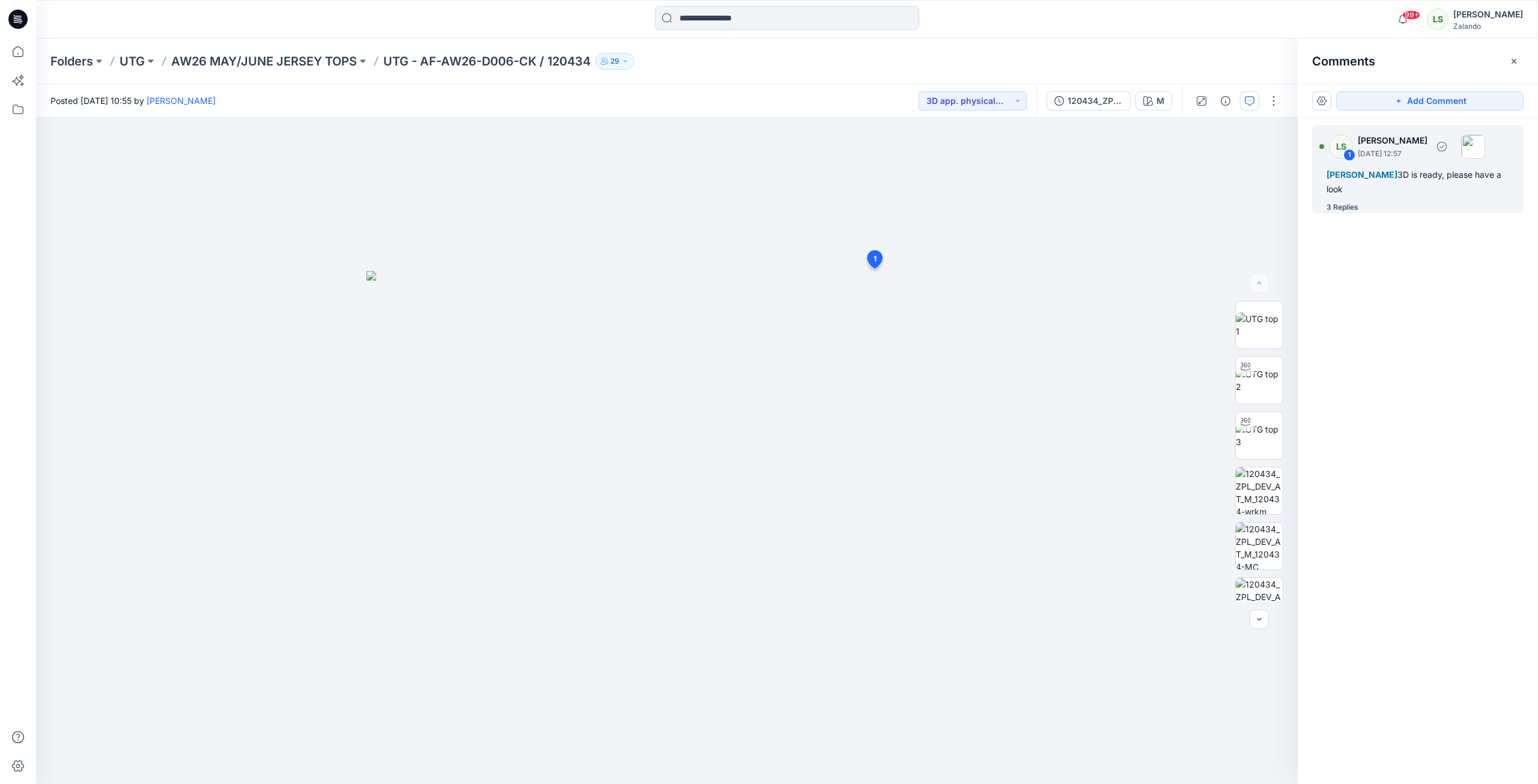
click at [1144, 212] on div "3 Replies" at bounding box center [1342, 207] width 32 height 12
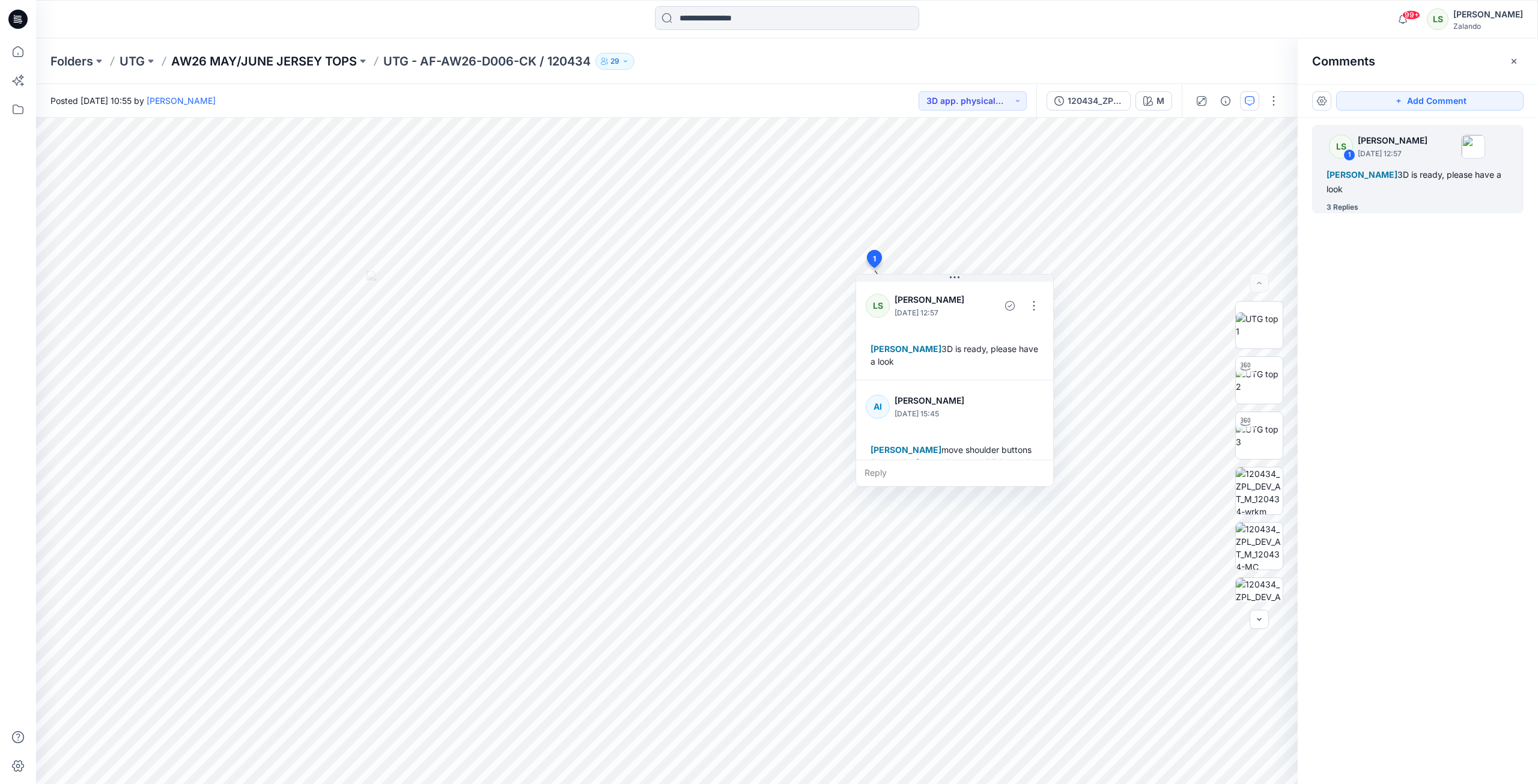
click at [298, 58] on p "AW26 MAY/JUNE JERSEY TOPS" at bounding box center [264, 60] width 186 height 16
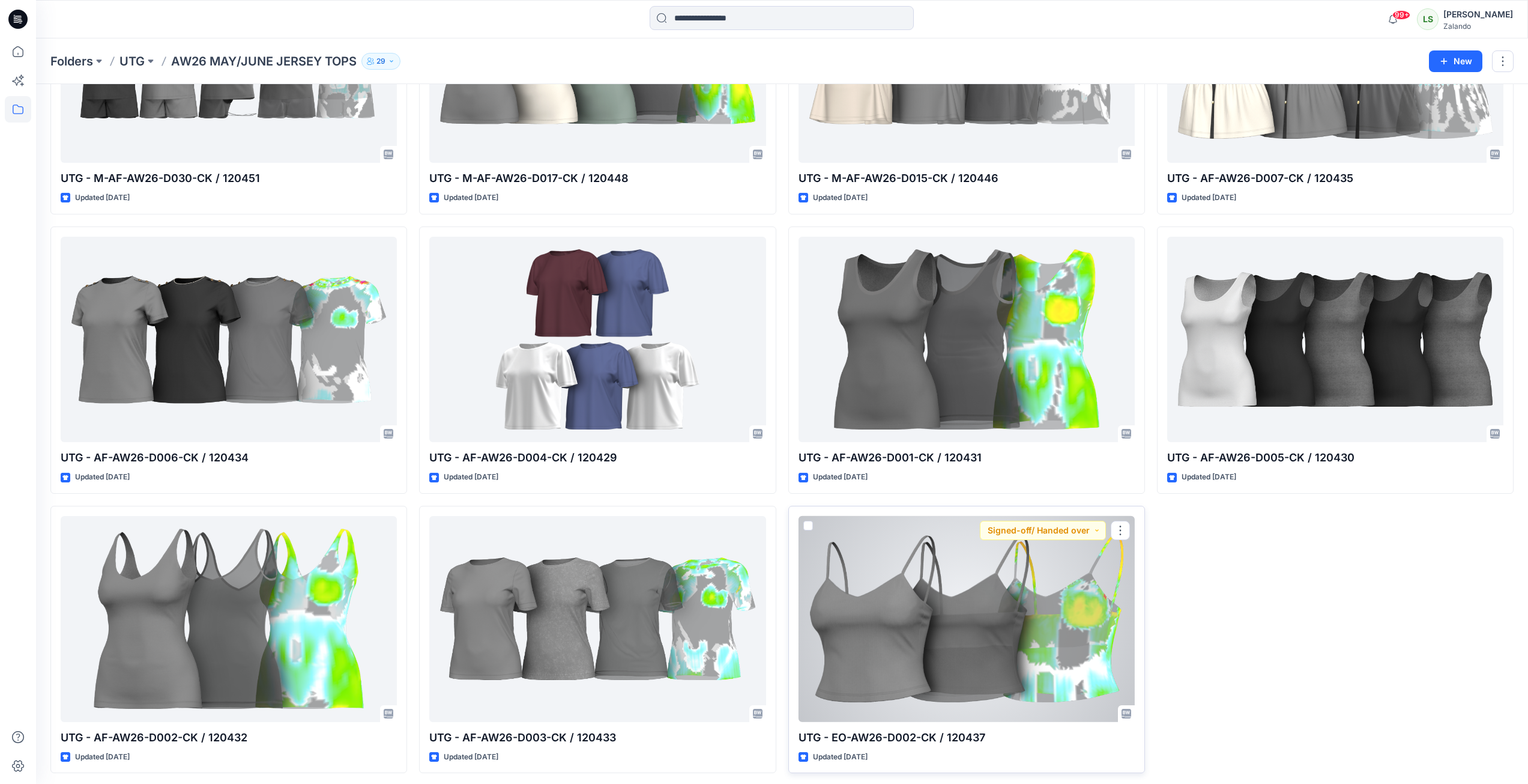
scroll to position [750, 0]
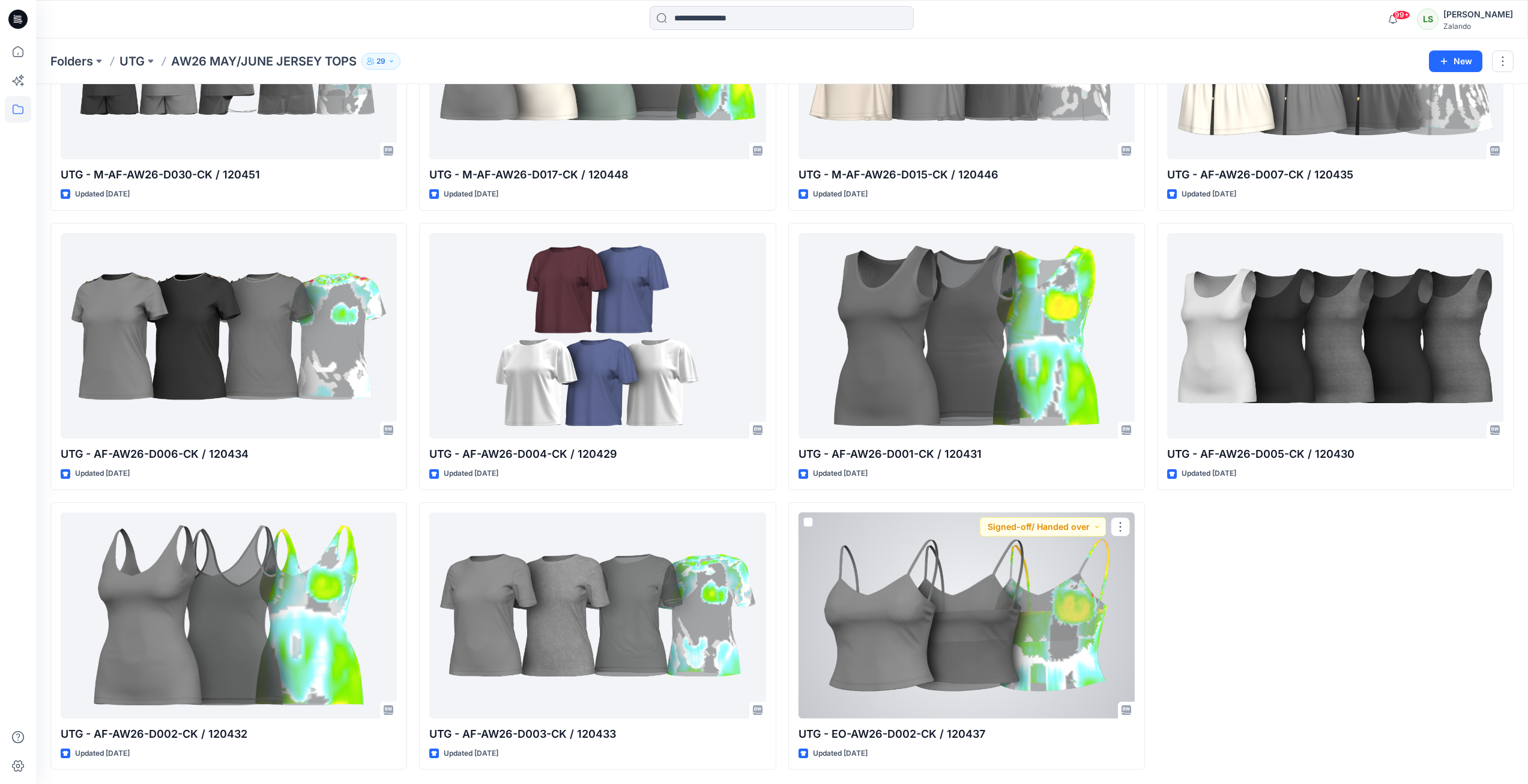
click at [1040, 567] on div at bounding box center [967, 615] width 336 height 206
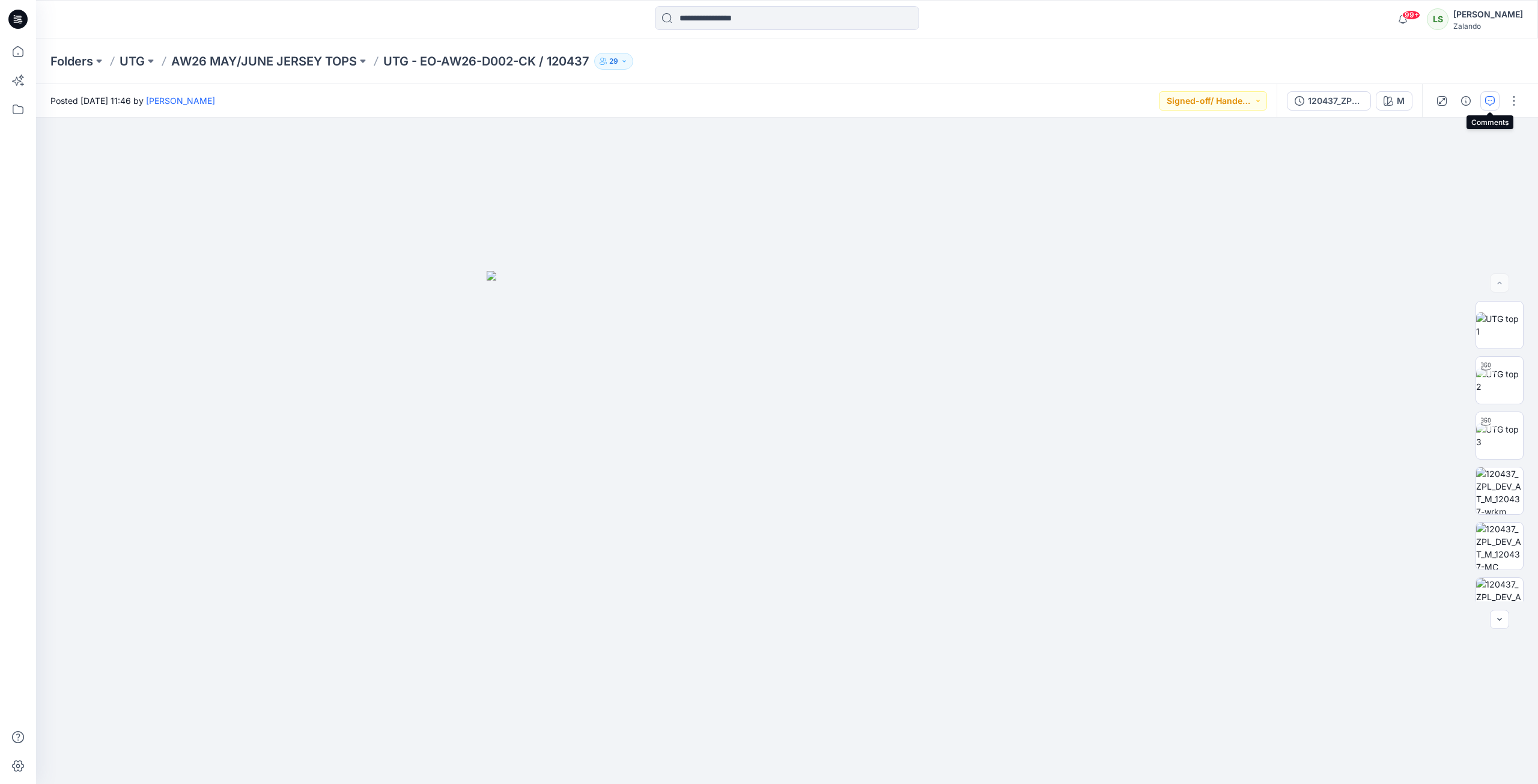
click at [1144, 102] on button "button" at bounding box center [1489, 100] width 20 height 20
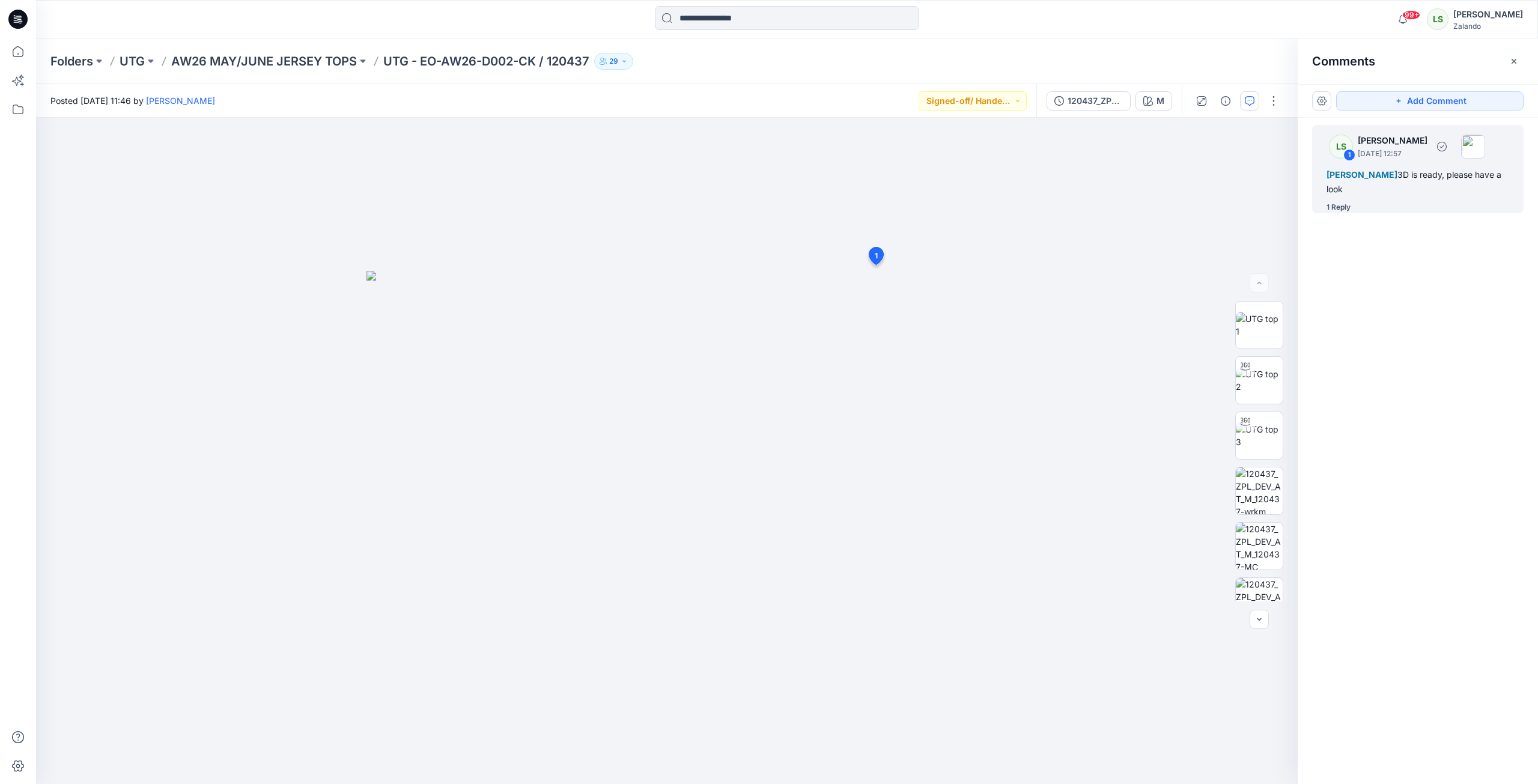
click at [1144, 204] on div "1 Reply" at bounding box center [1338, 207] width 24 height 12
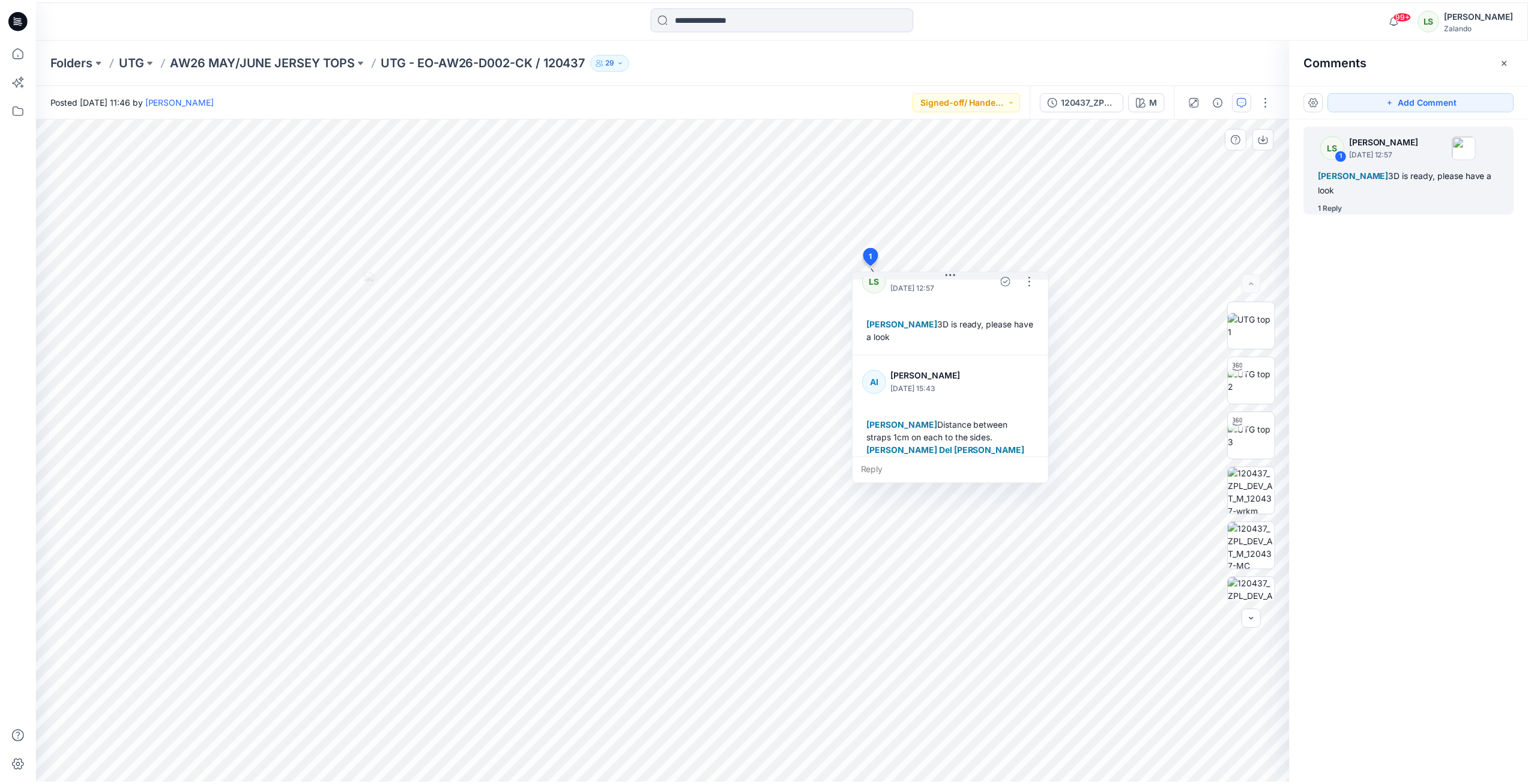
scroll to position [34, 0]
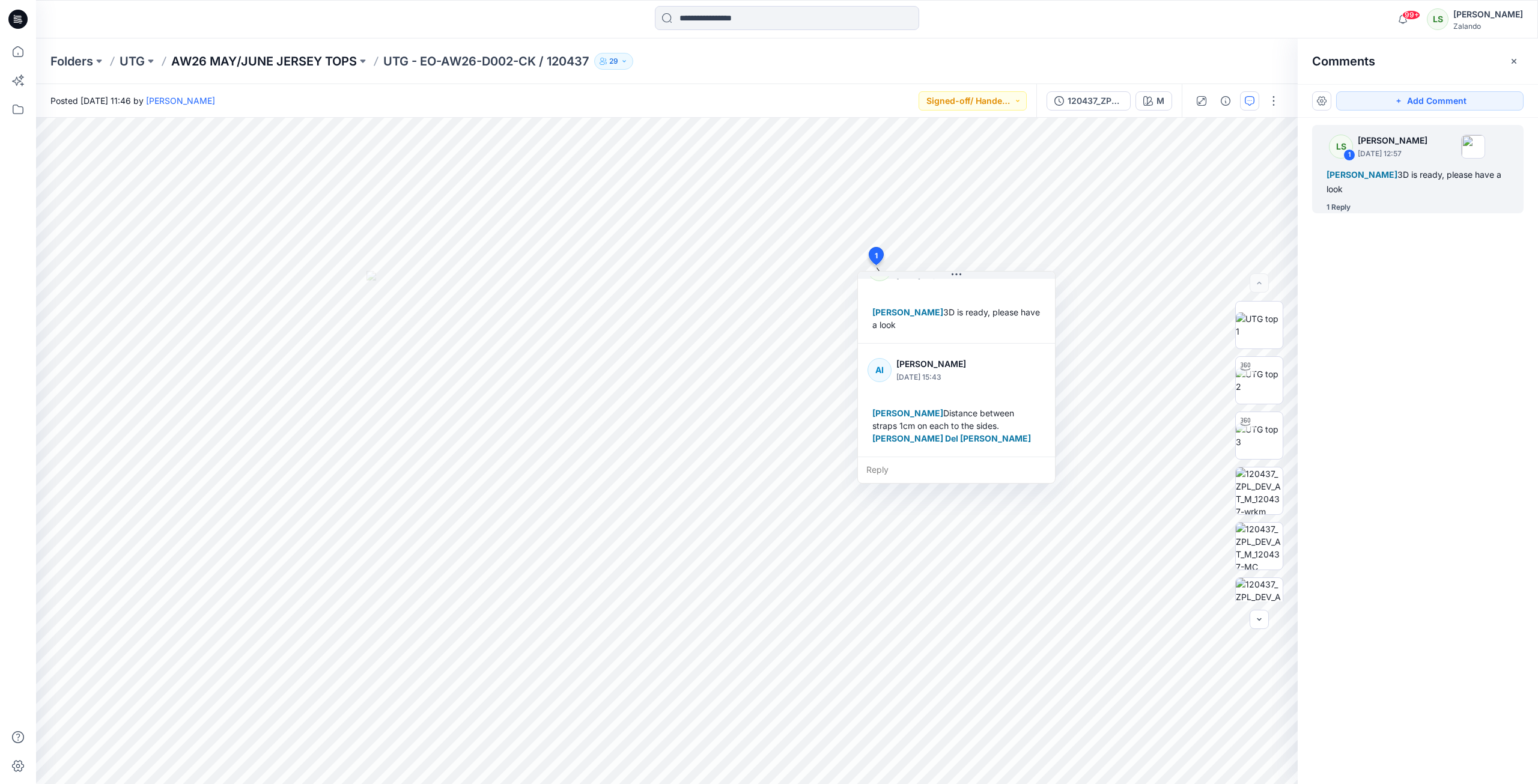
click at [256, 63] on p "AW26 MAY/JUNE JERSEY TOPS" at bounding box center [264, 60] width 186 height 16
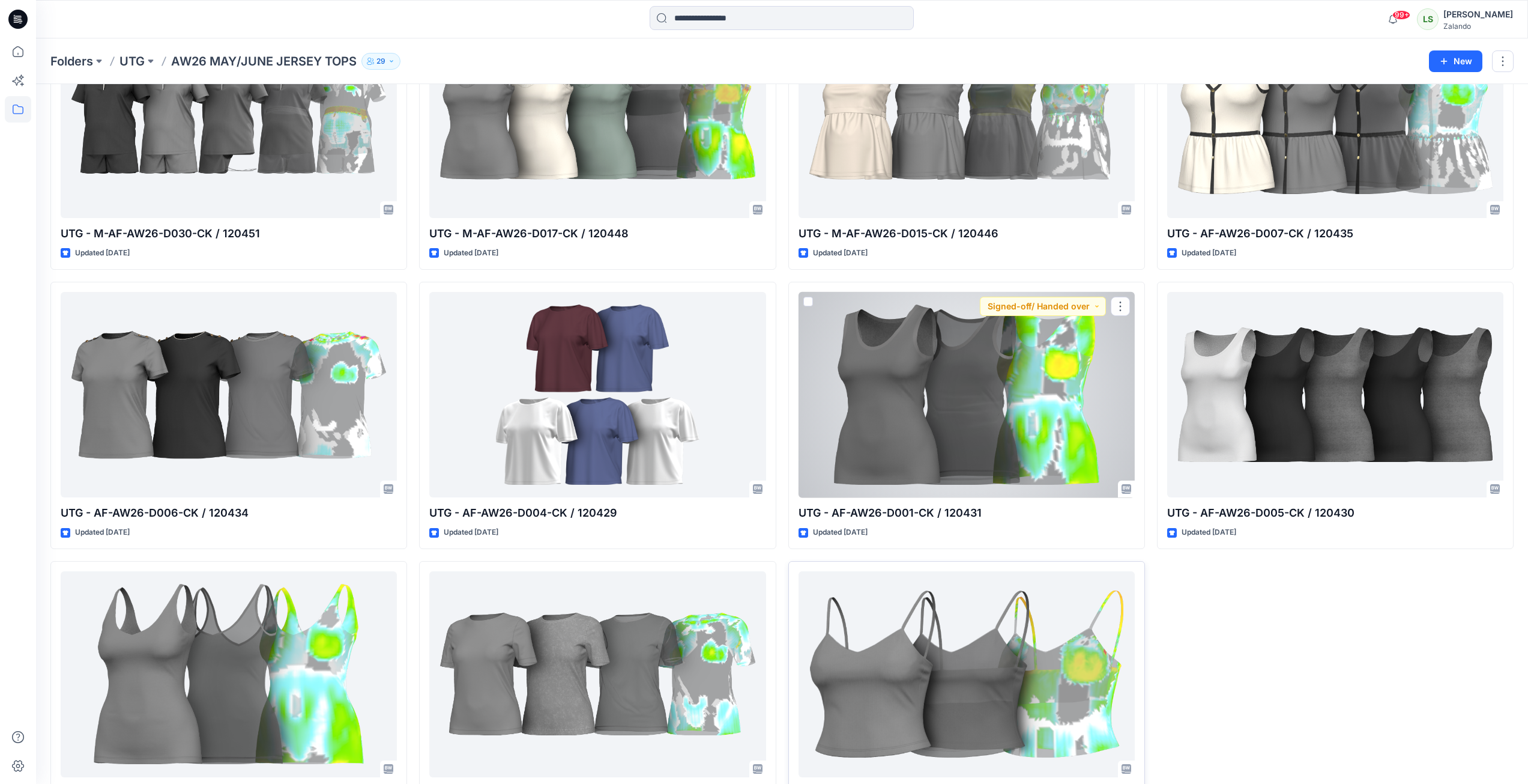
scroll to position [750, 0]
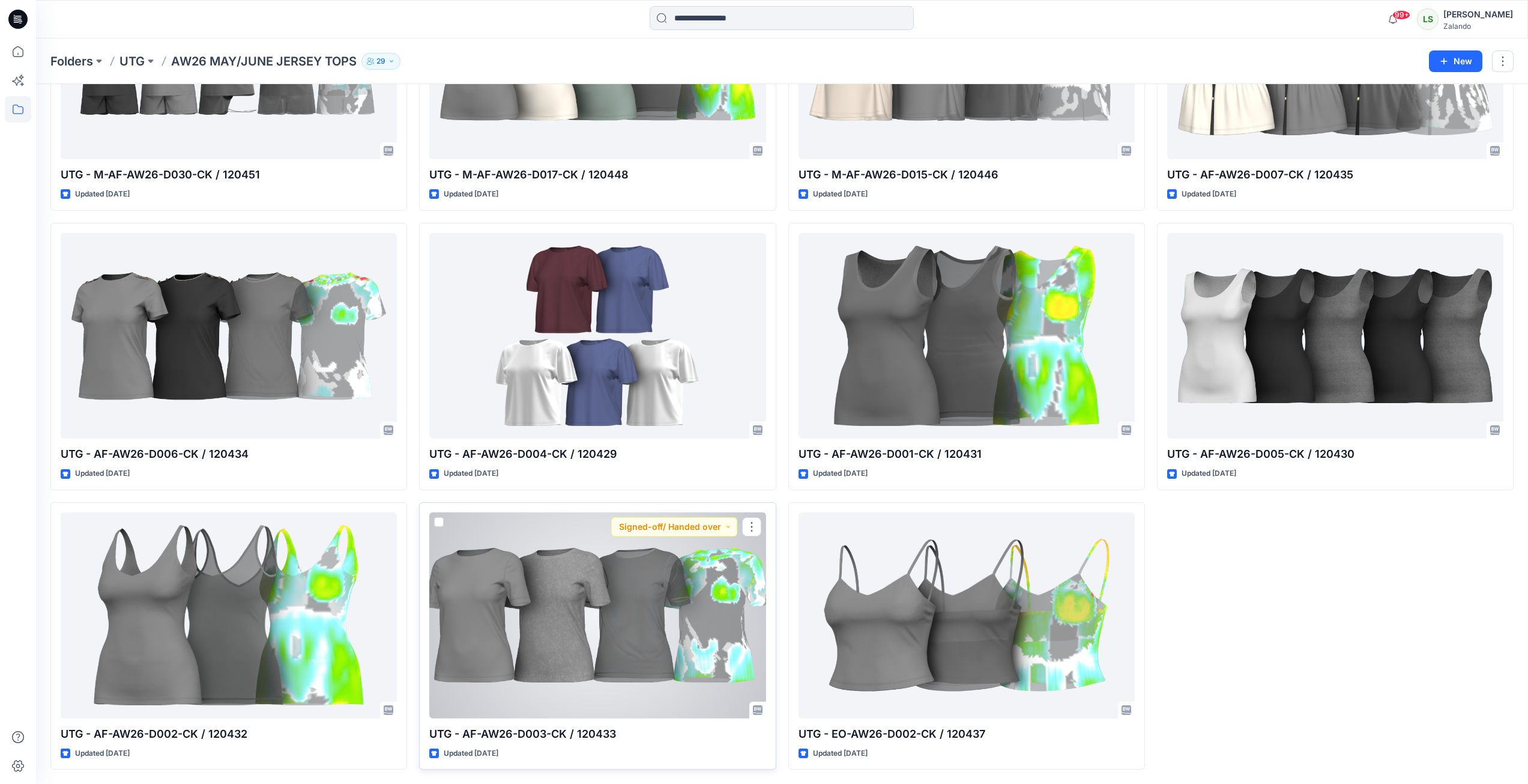
click at [695, 567] on div at bounding box center [597, 615] width 336 height 206
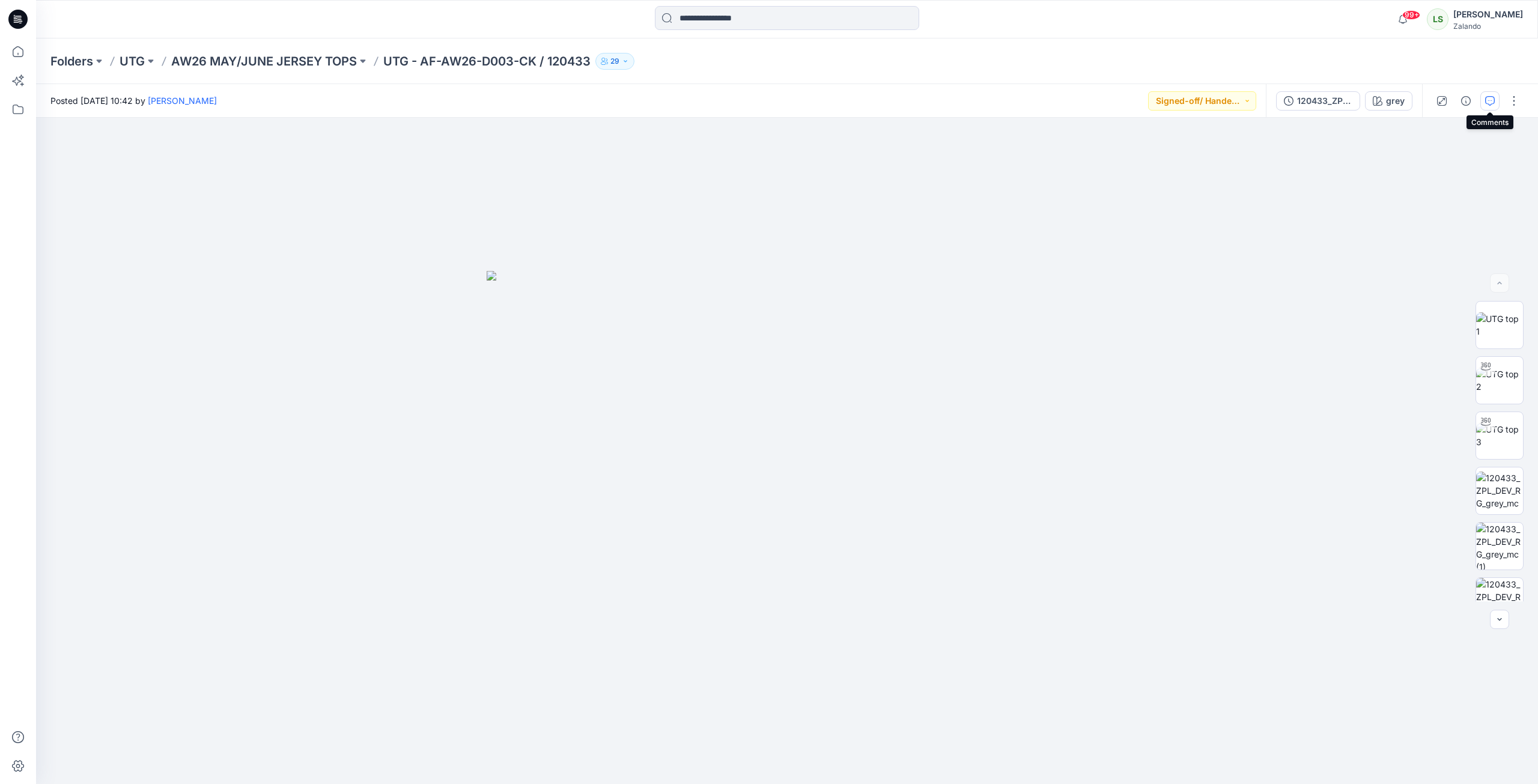
click at [1144, 99] on button "button" at bounding box center [1489, 100] width 20 height 20
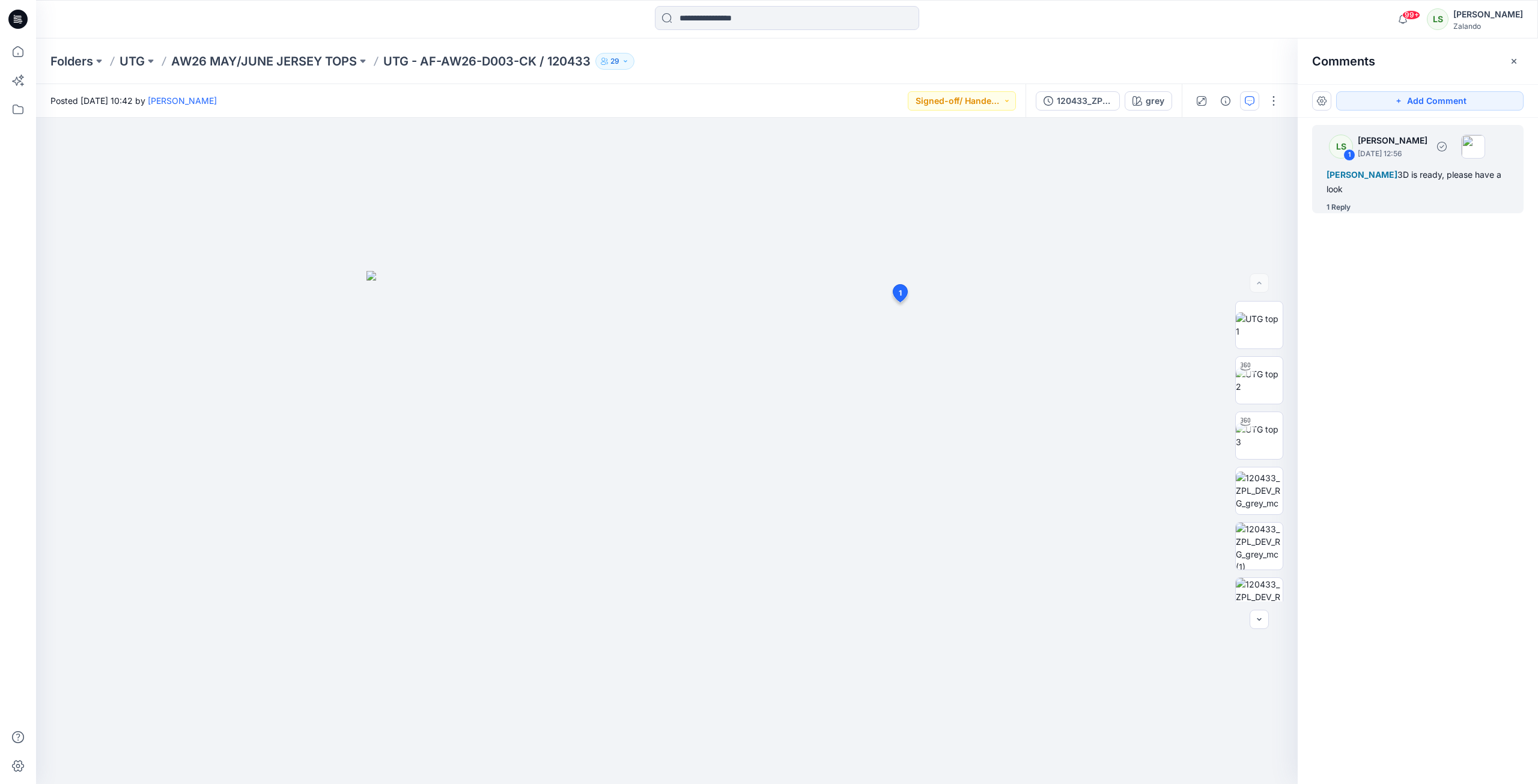
click at [1144, 204] on div "1 Reply" at bounding box center [1338, 207] width 24 height 12
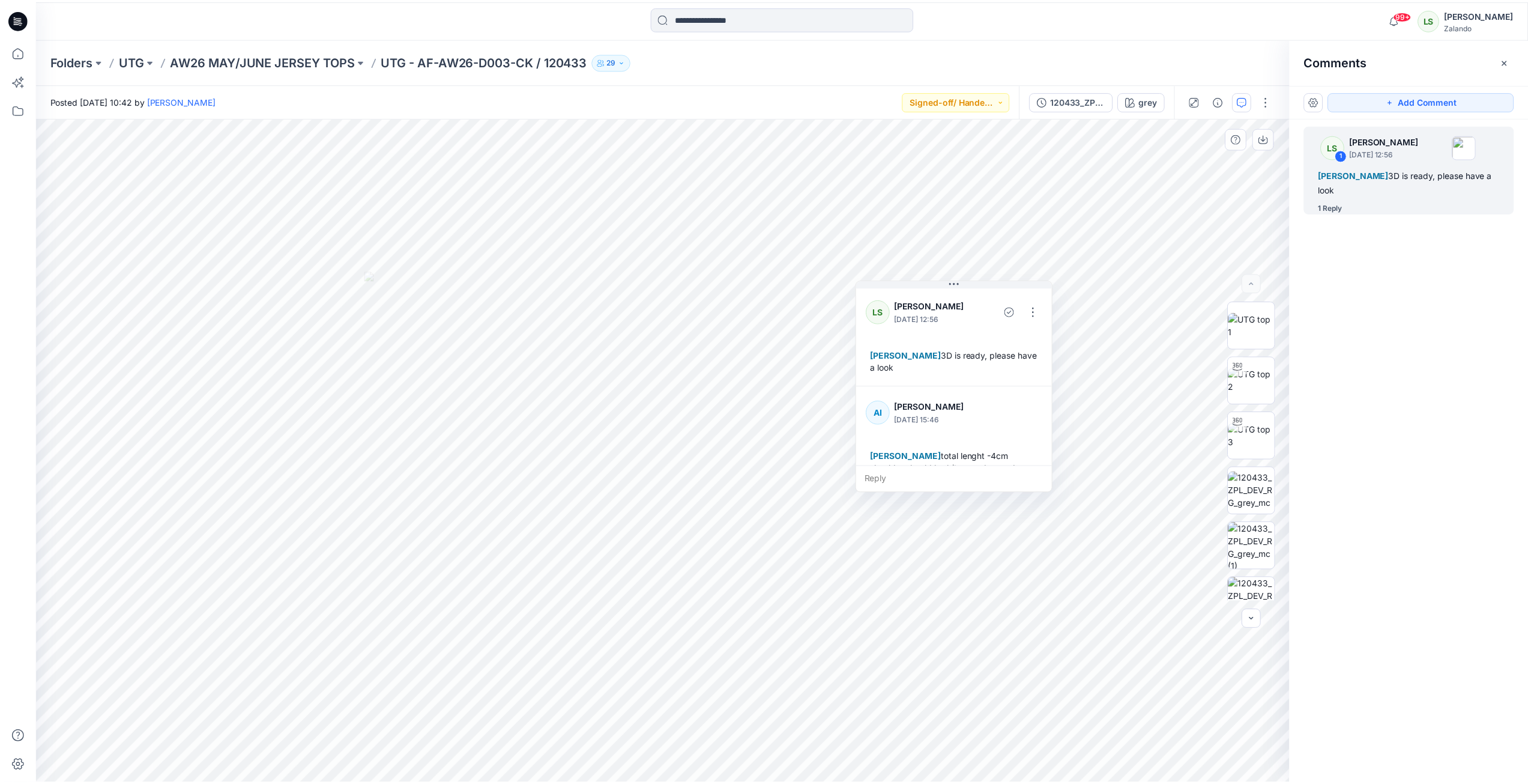
scroll to position [34, 0]
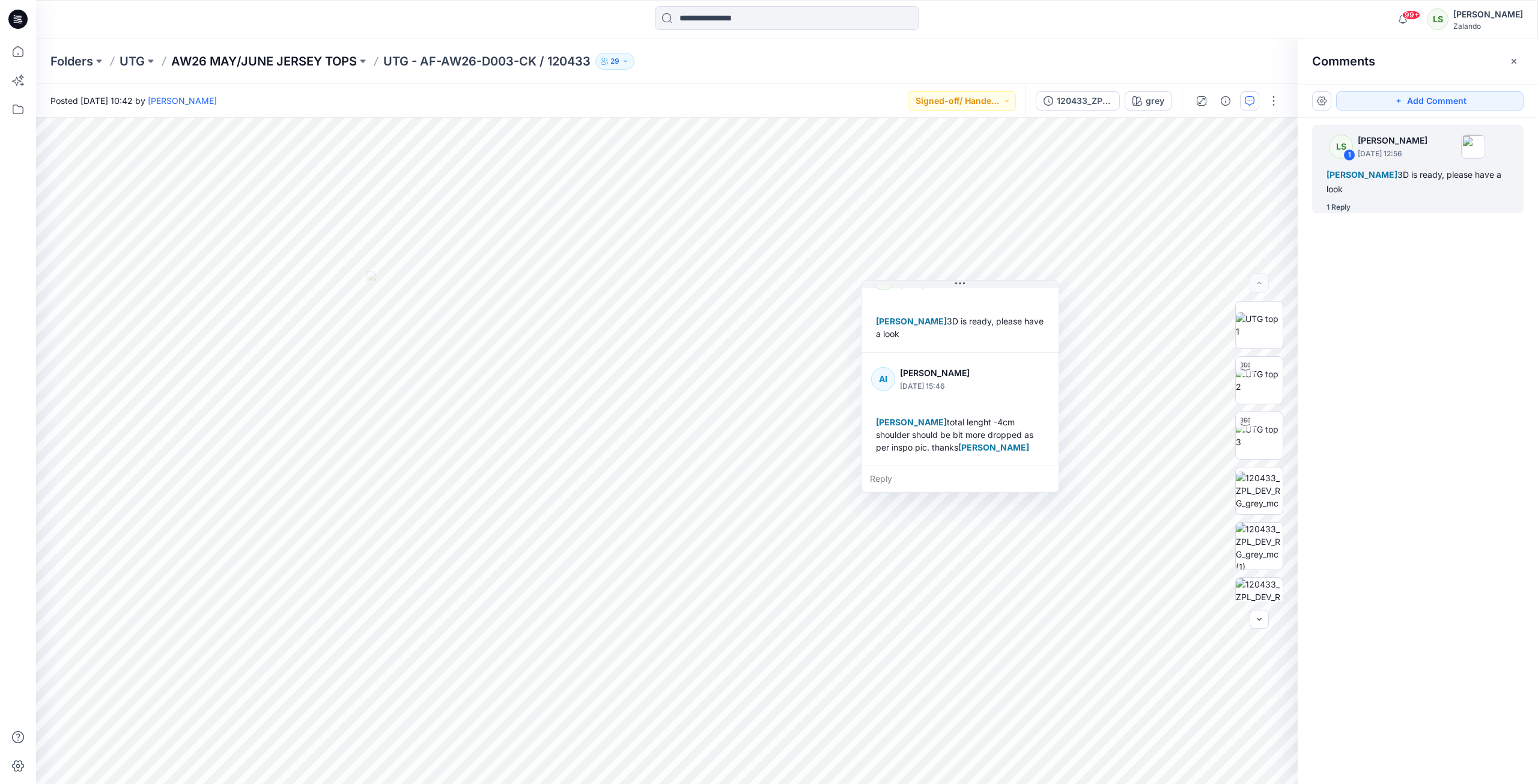
click at [306, 60] on p "AW26 MAY/JUNE JERSEY TOPS" at bounding box center [264, 60] width 186 height 16
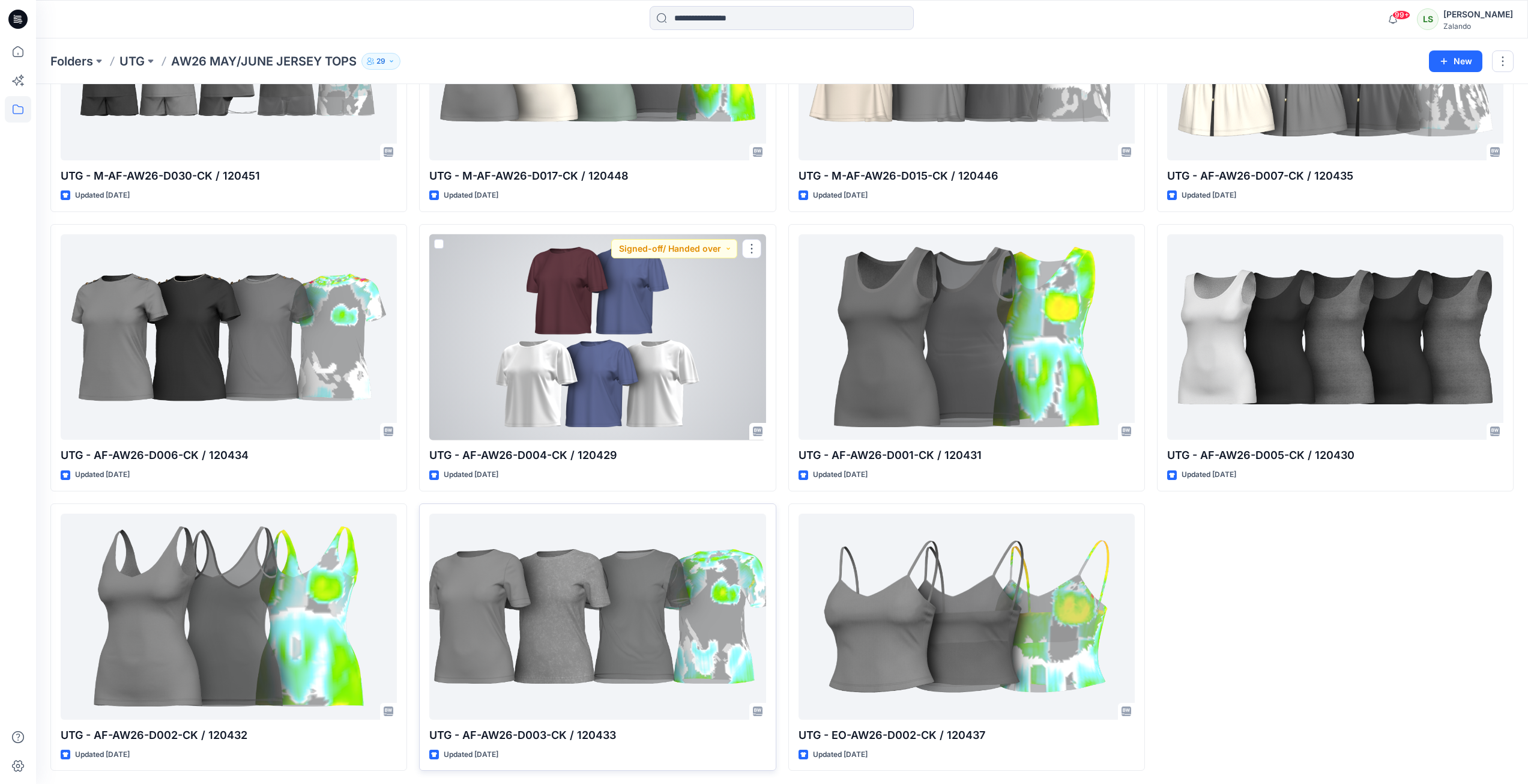
scroll to position [750, 0]
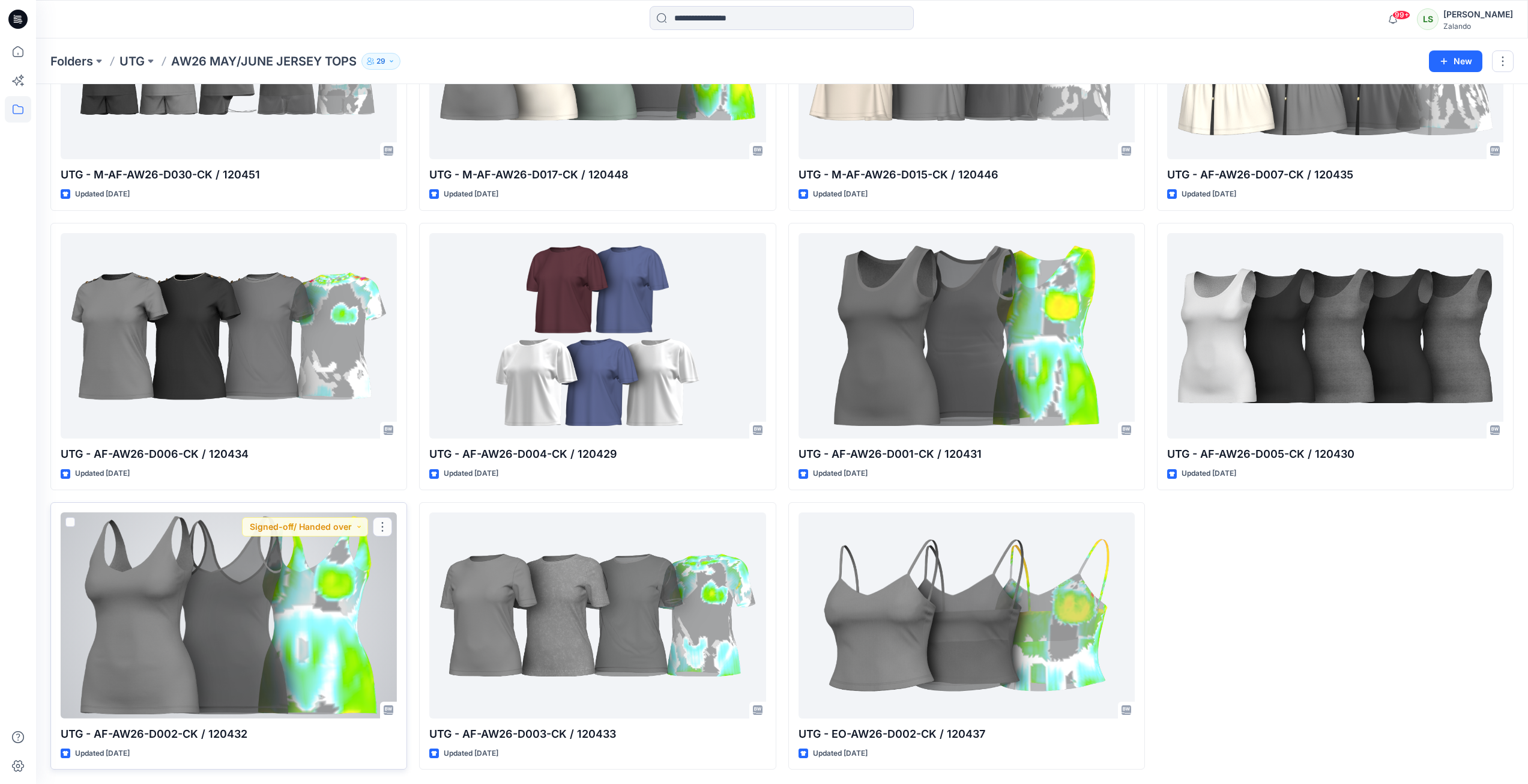
click at [310, 567] on div at bounding box center [228, 615] width 336 height 206
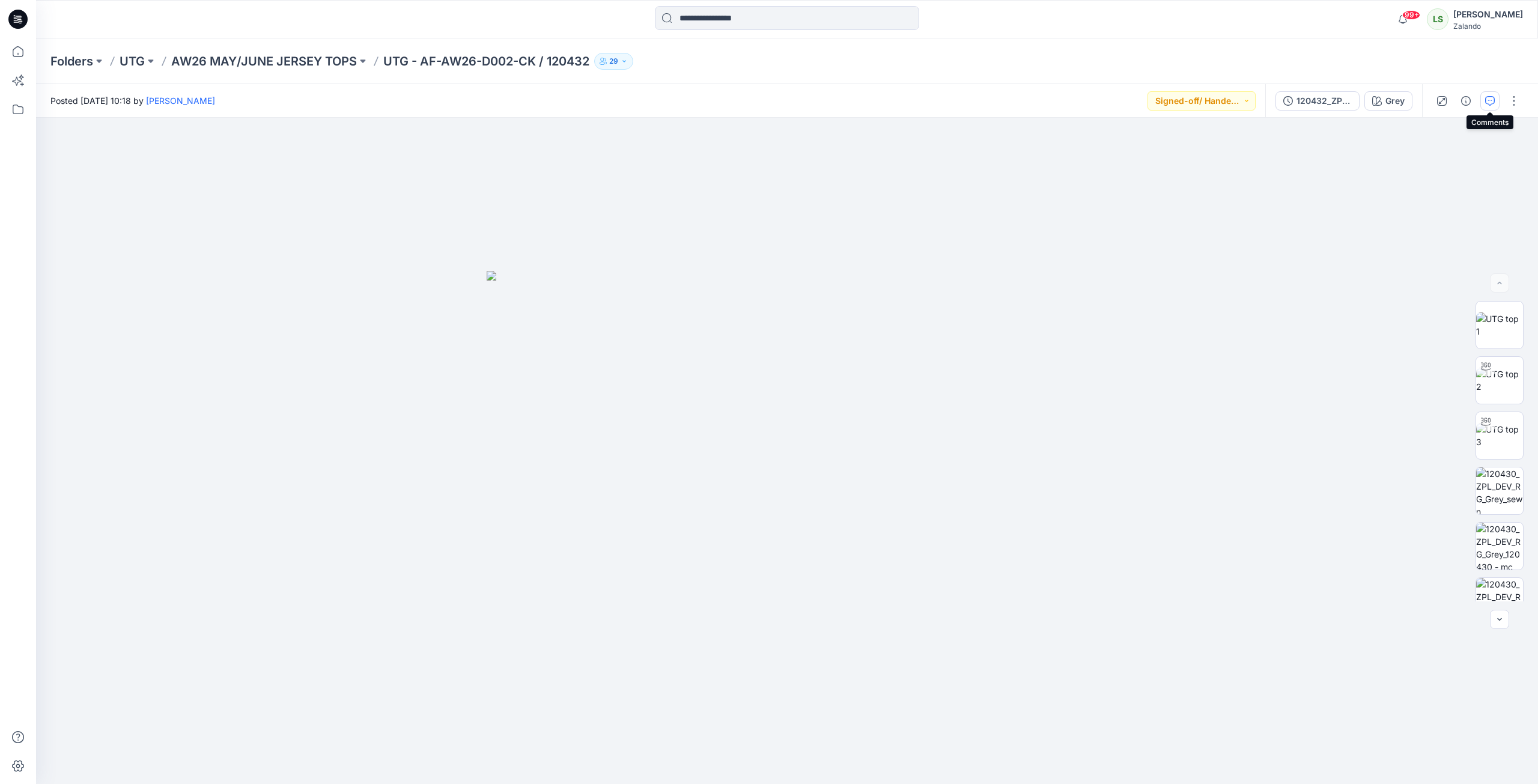
click at [1144, 96] on icon "button" at bounding box center [1490, 101] width 9 height 9
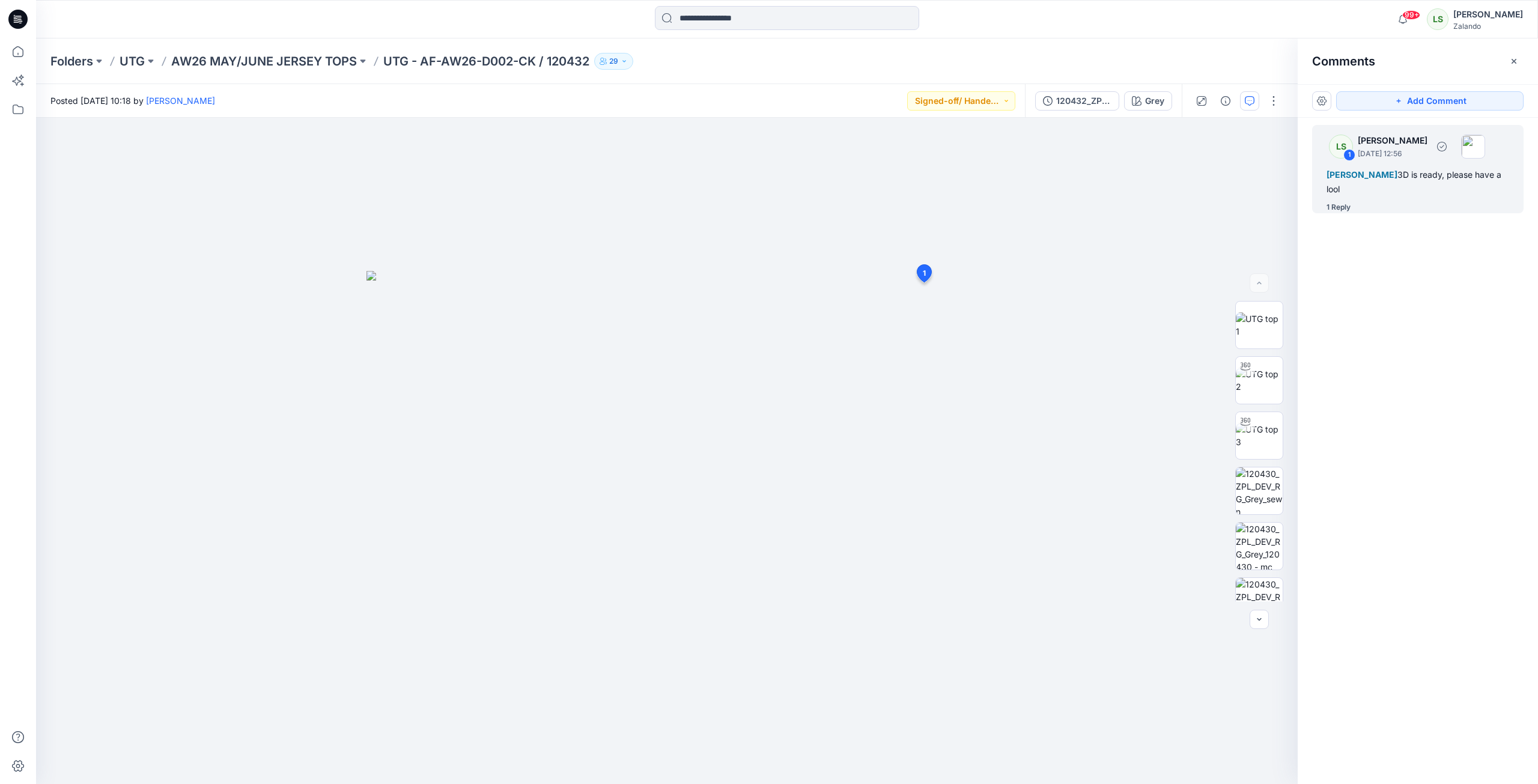
click at [1144, 206] on div "1 Reply" at bounding box center [1338, 207] width 24 height 12
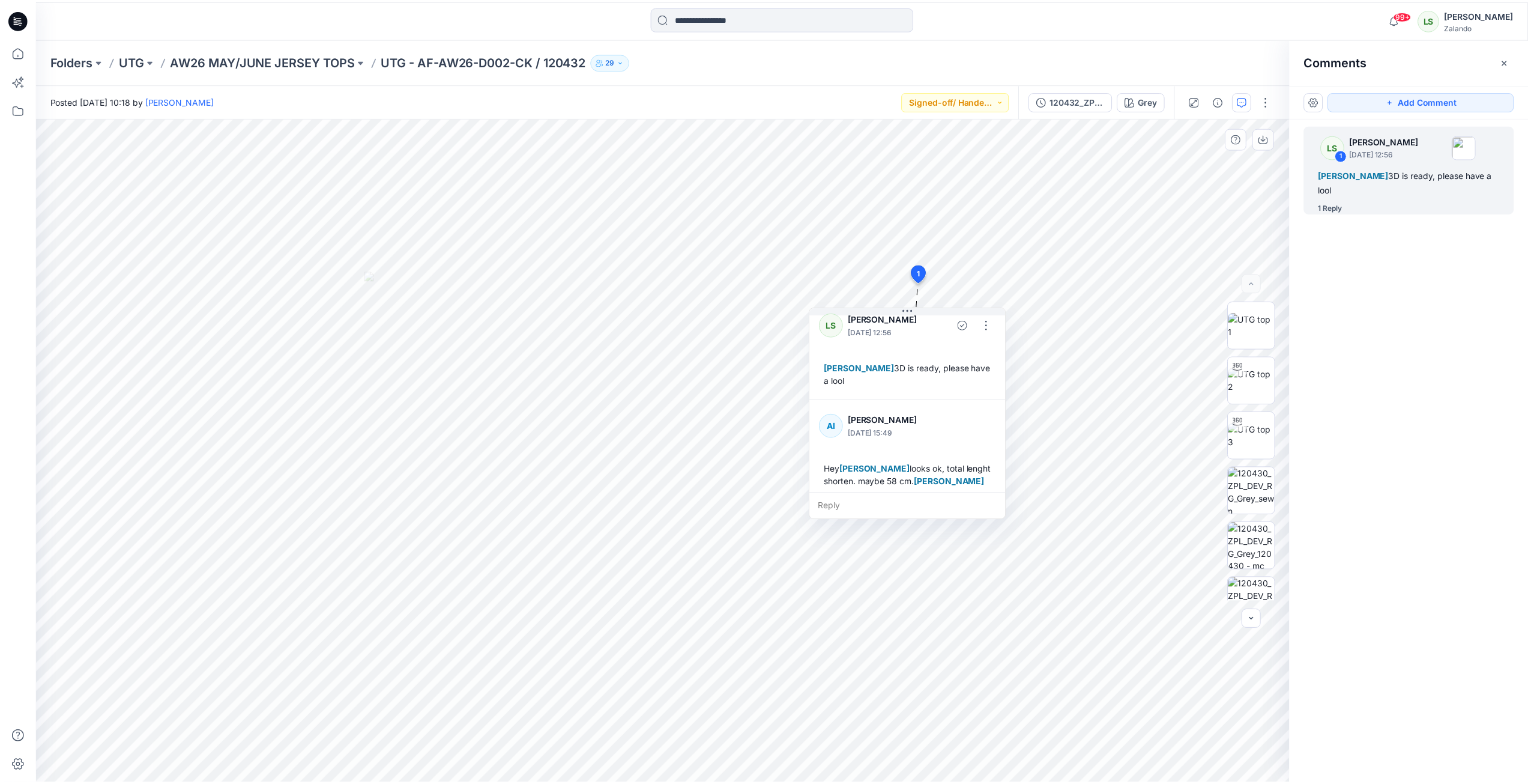
scroll to position [21, 0]
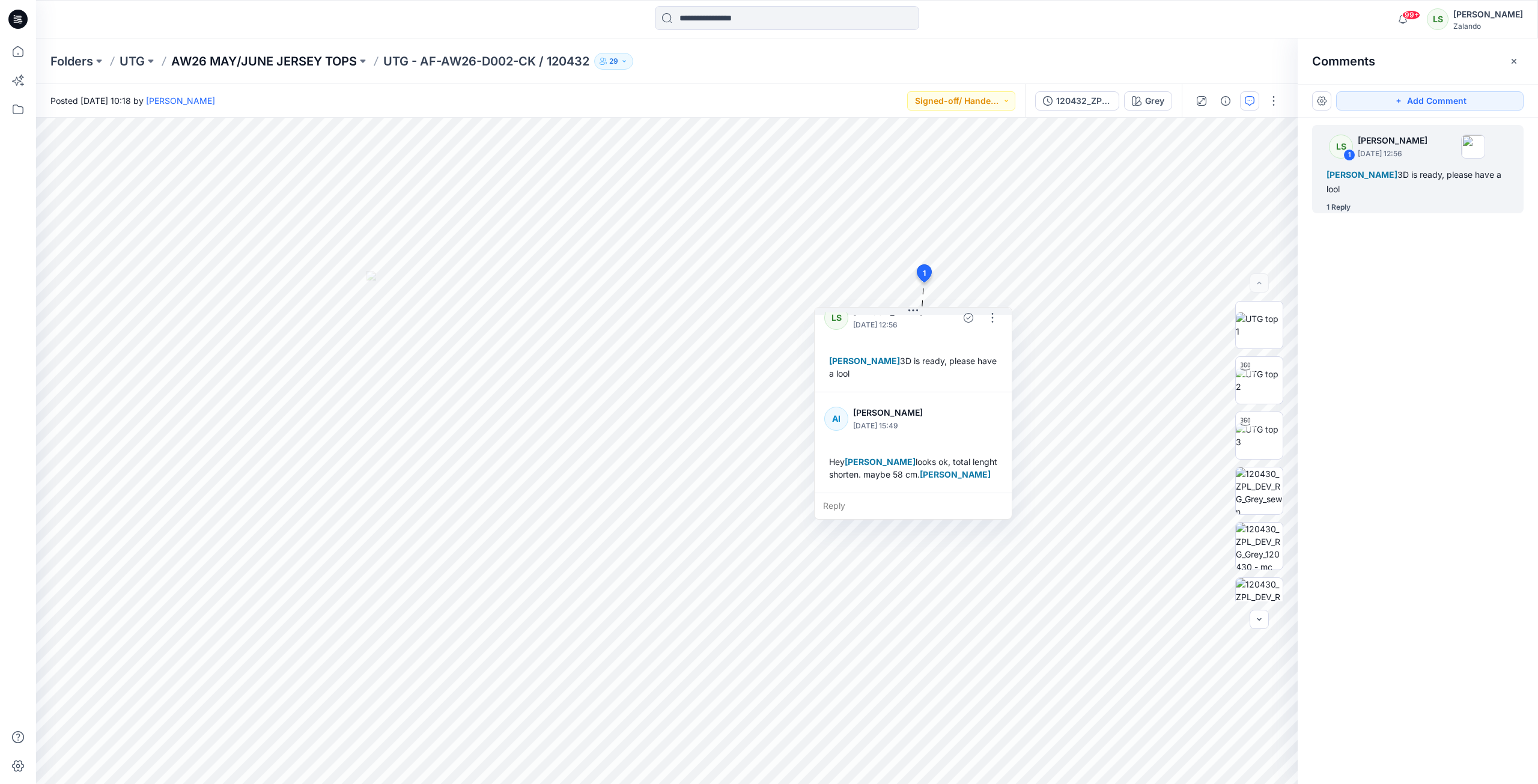
click at [312, 62] on p "AW26 MAY/JUNE JERSEY TOPS" at bounding box center [264, 60] width 186 height 16
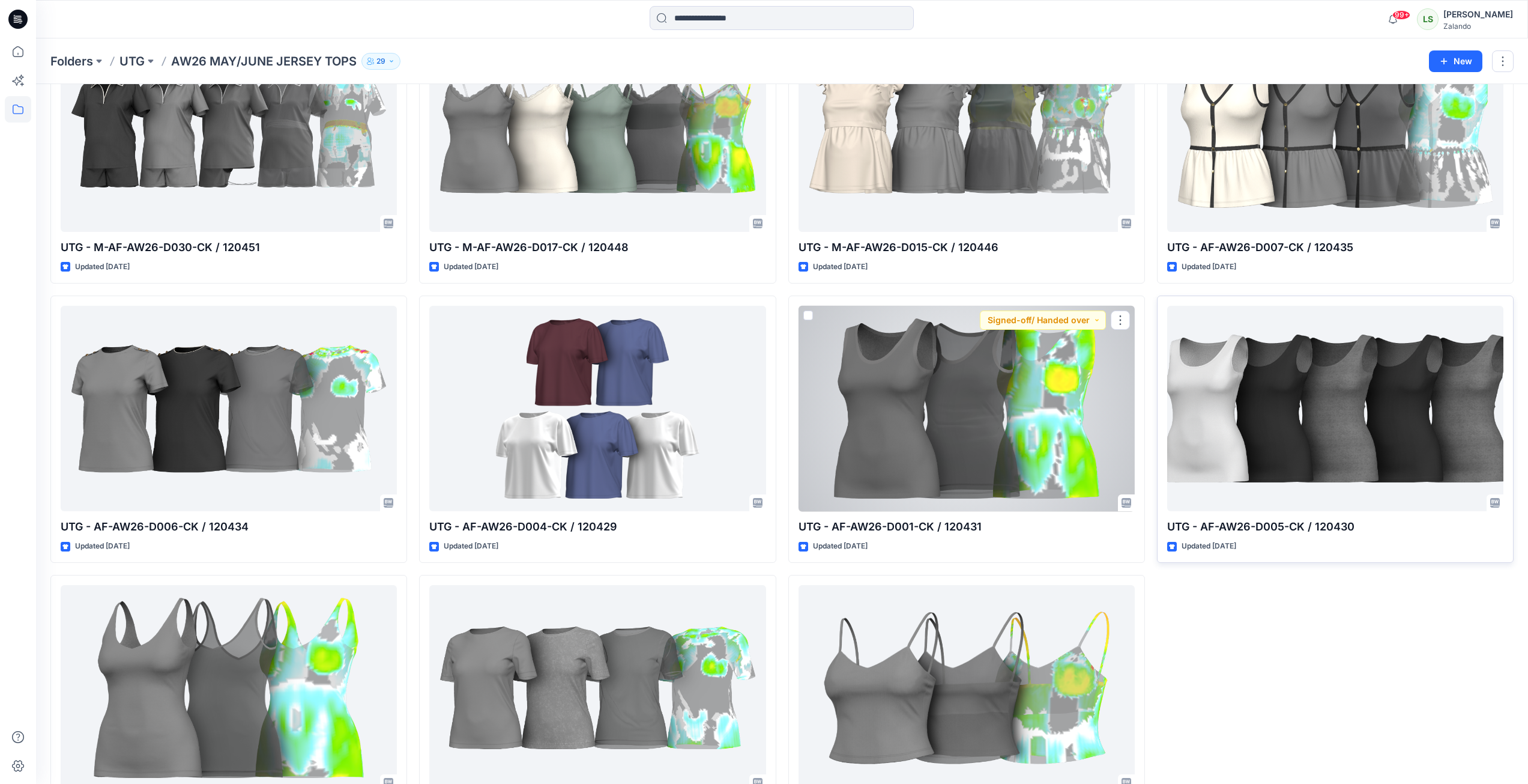
scroll to position [750, 0]
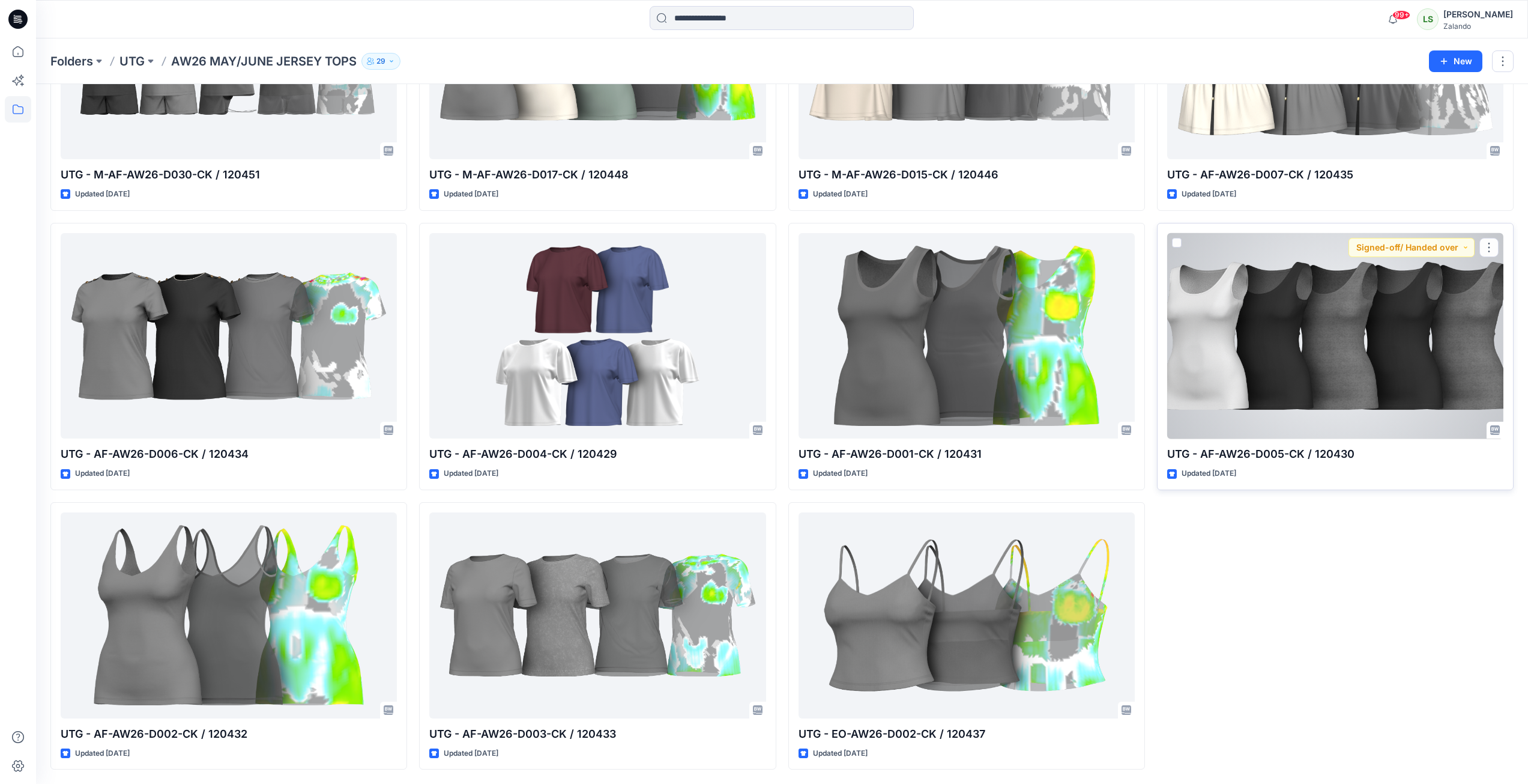
click at [1143, 394] on div at bounding box center [1335, 336] width 336 height 206
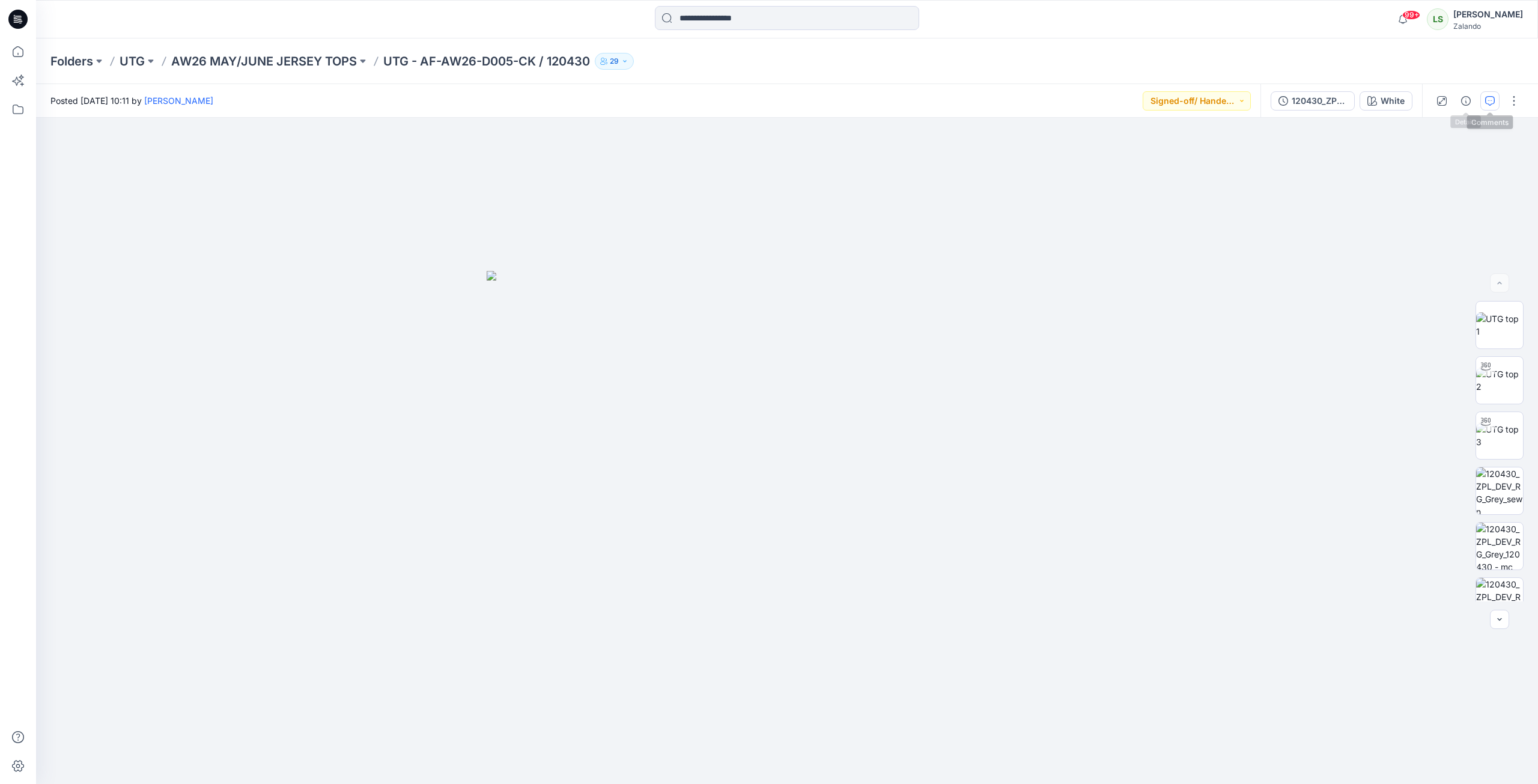
click at [1144, 101] on button "button" at bounding box center [1489, 100] width 20 height 20
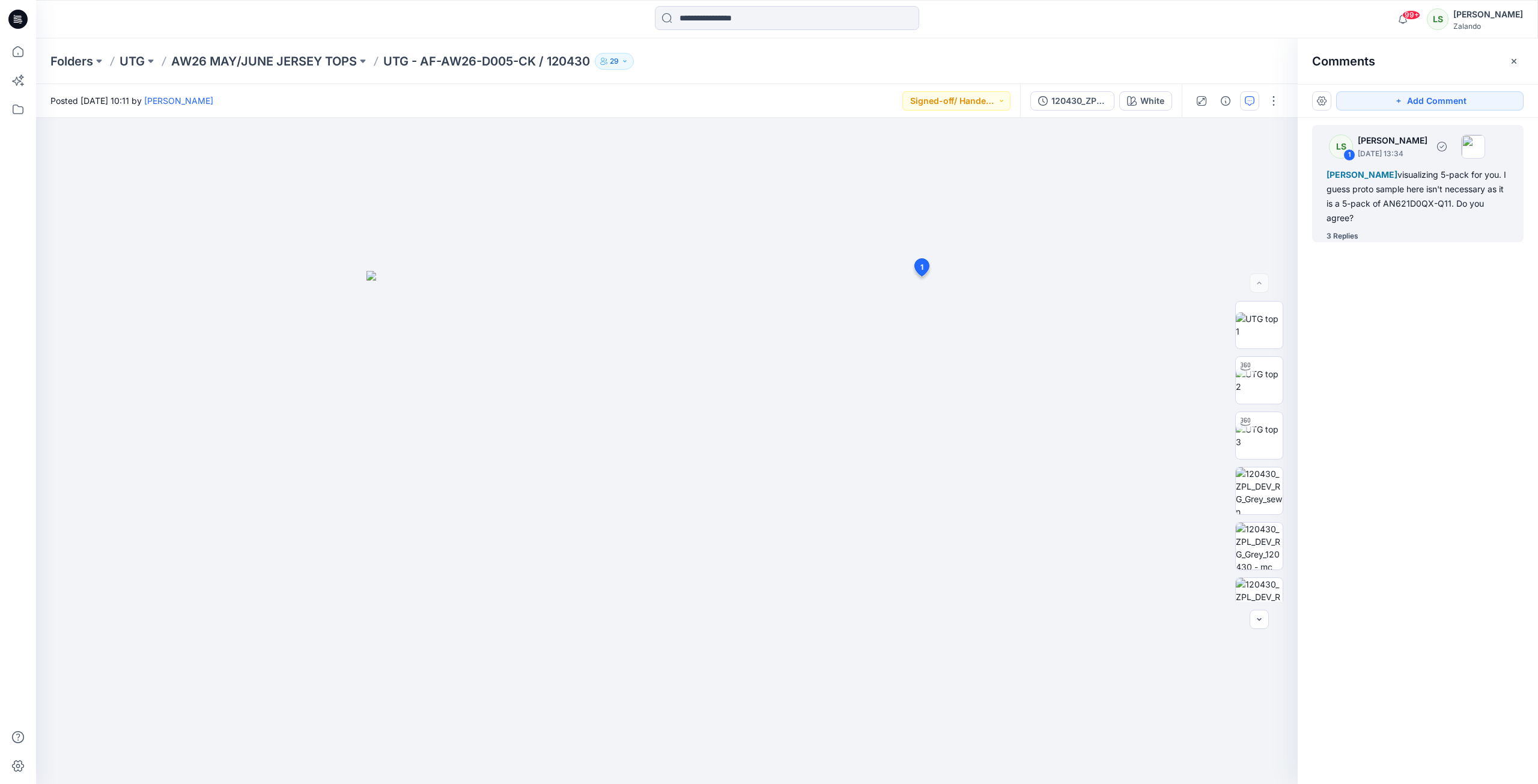
click at [1144, 235] on div "3 Replies" at bounding box center [1342, 235] width 32 height 12
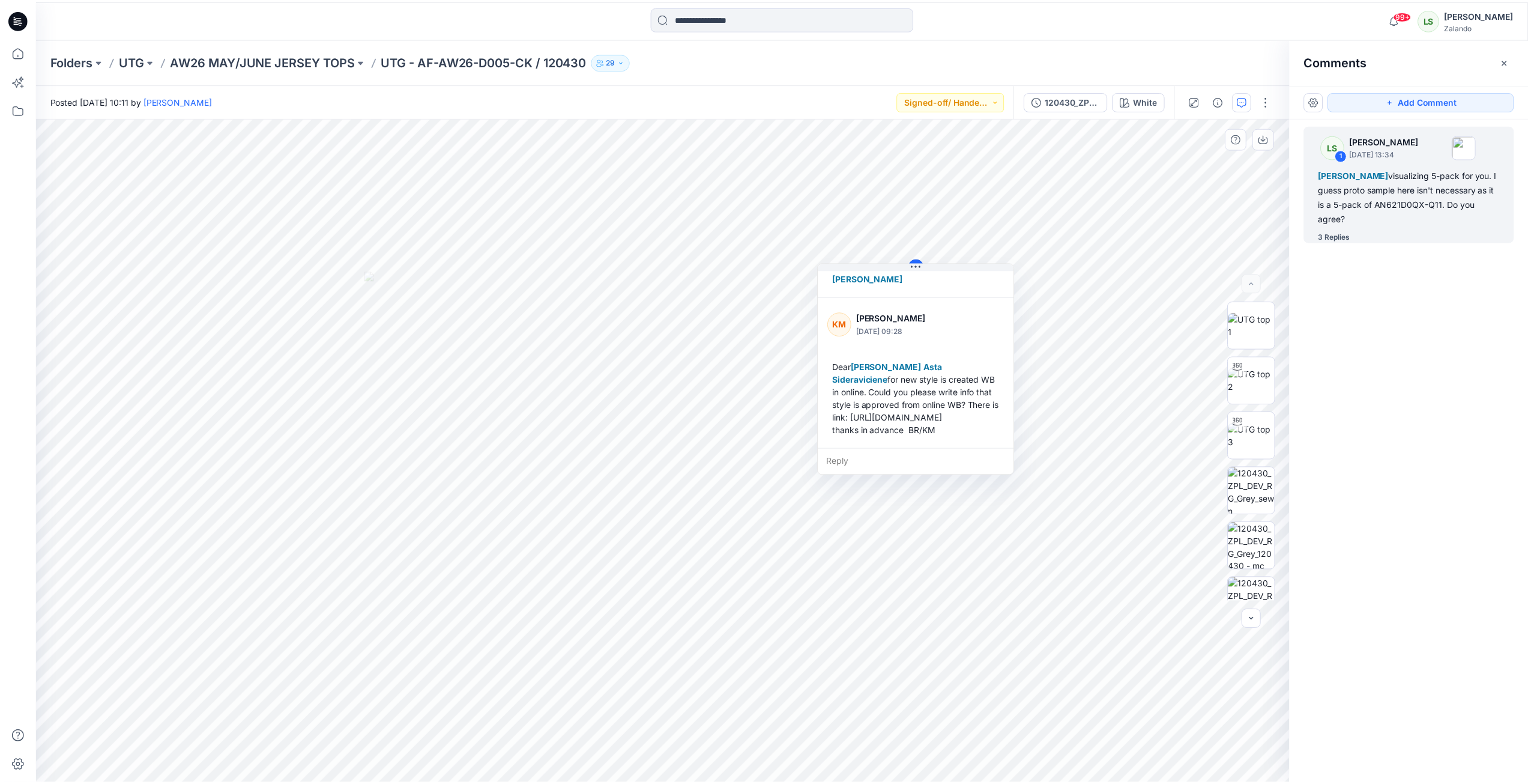
scroll to position [361, 0]
click at [290, 60] on p "AW26 MAY/JUNE JERSEY TOPS" at bounding box center [263, 60] width 186 height 16
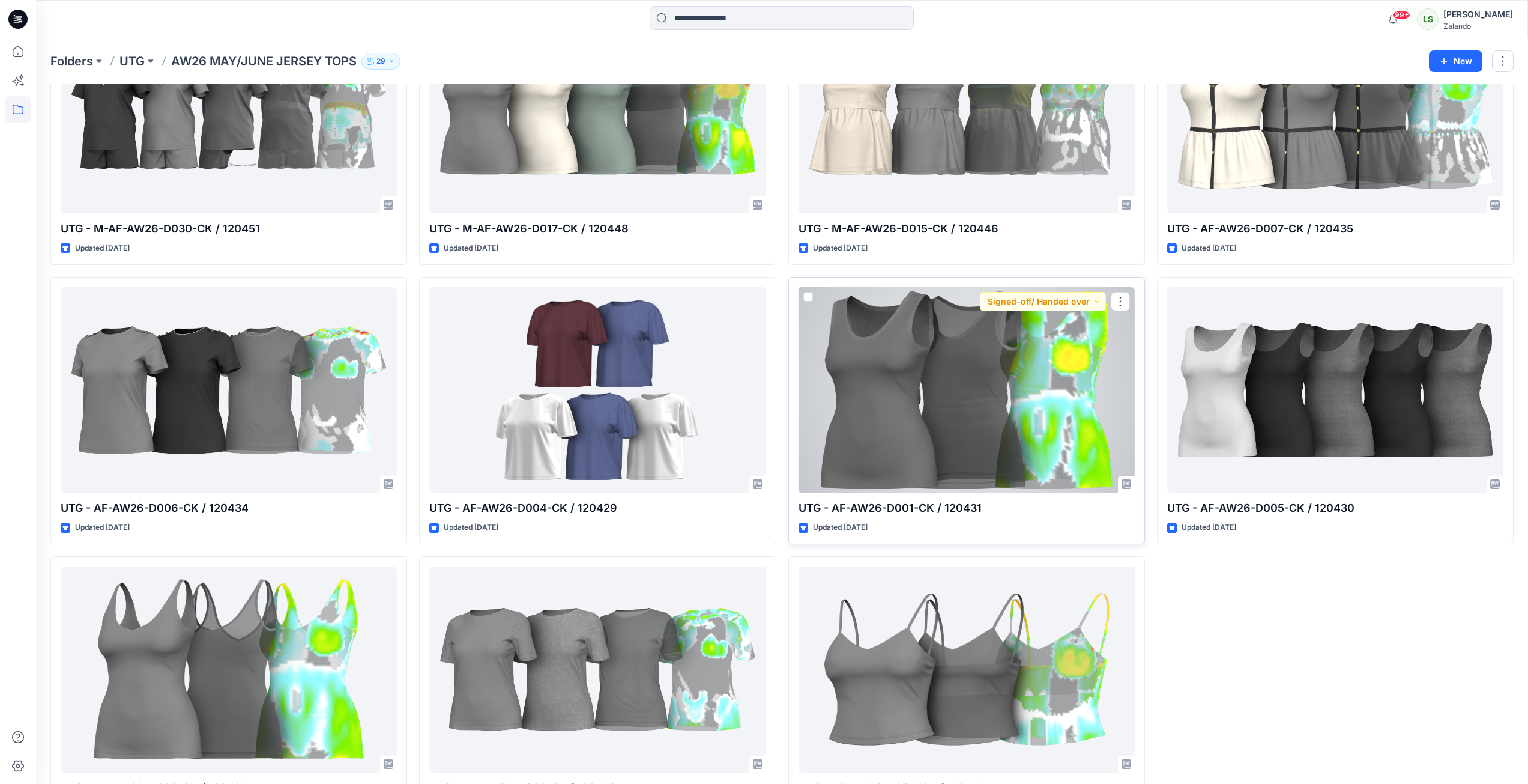
scroll to position [750, 0]
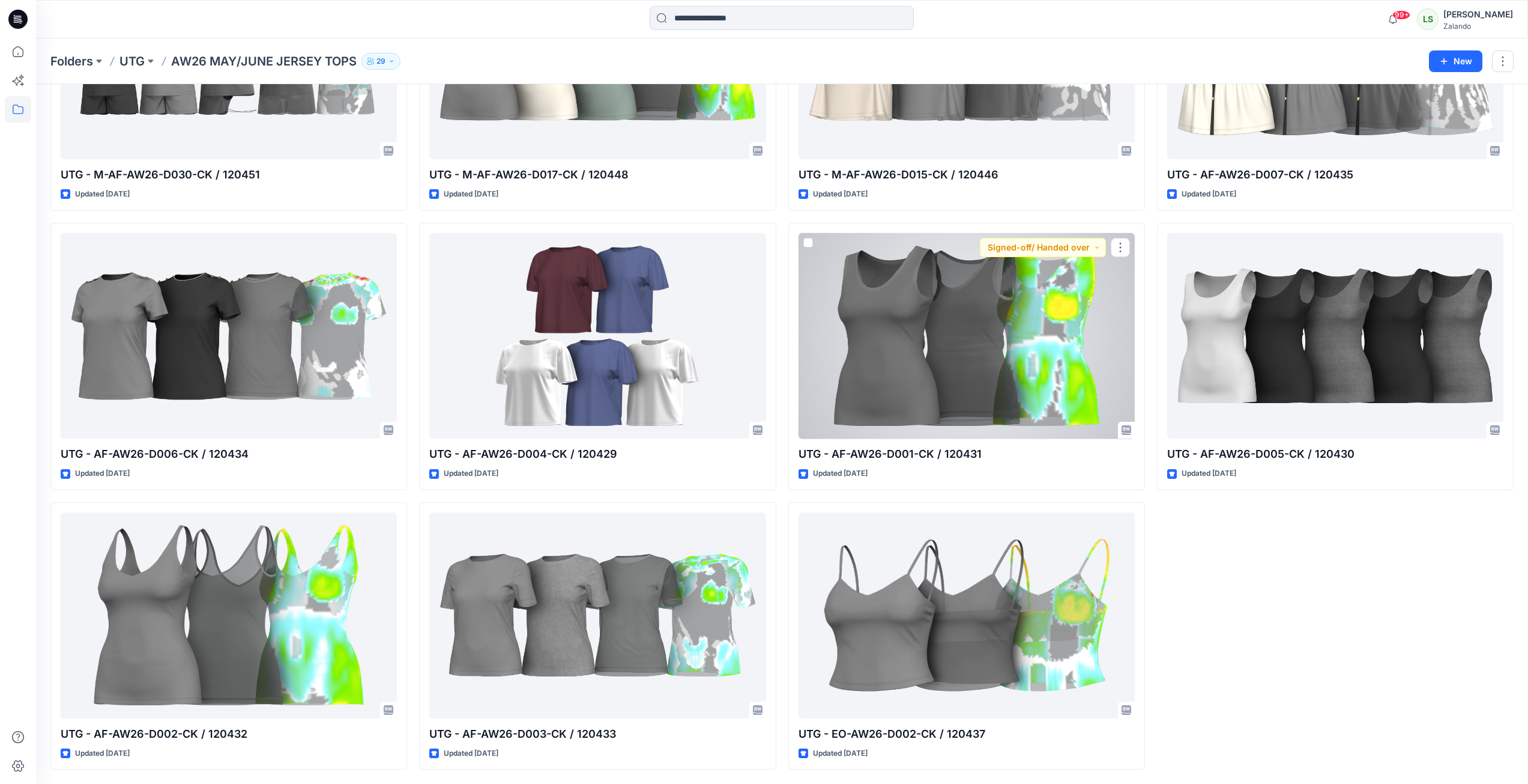
click at [953, 342] on div at bounding box center [967, 336] width 336 height 206
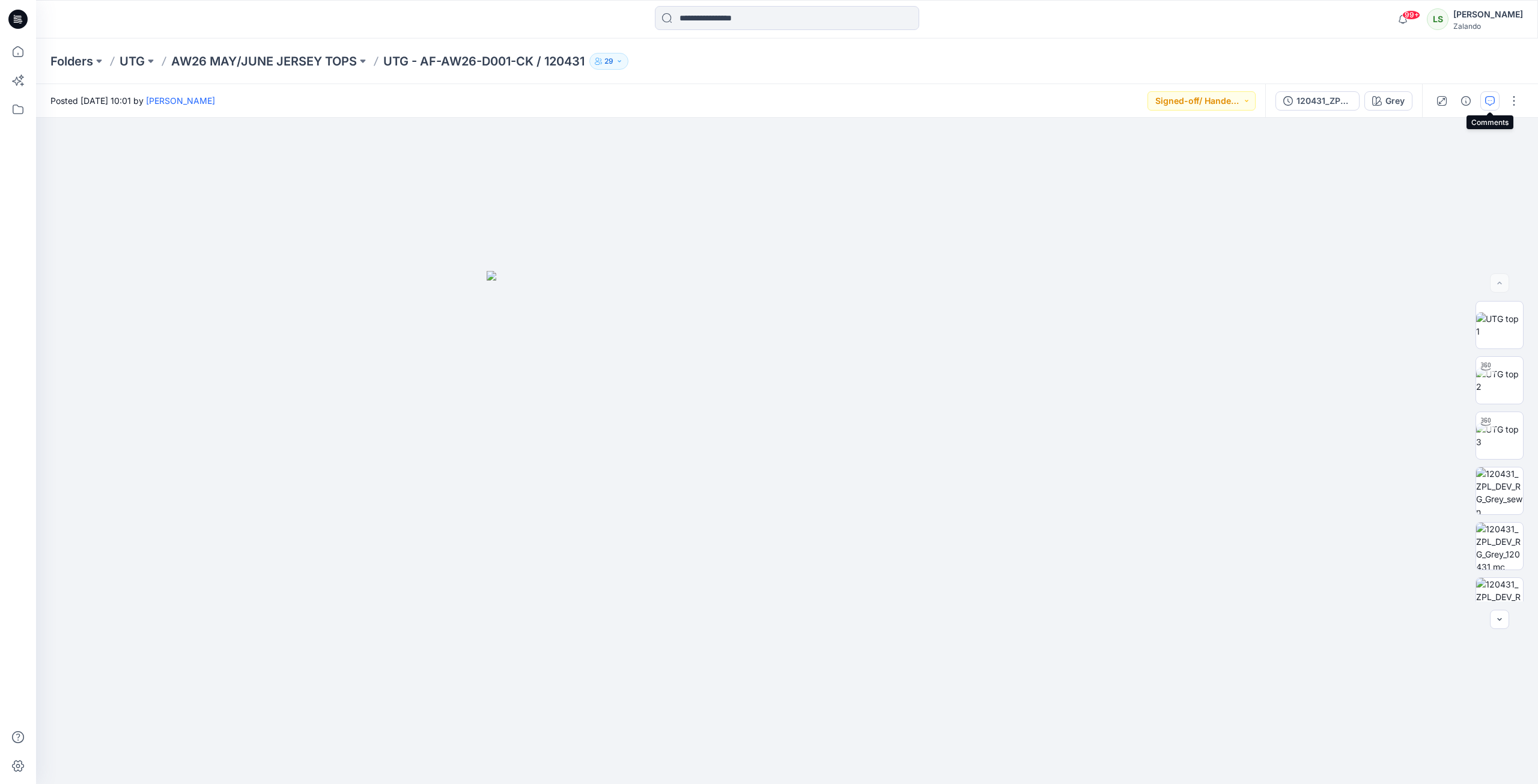
click at [1144, 96] on icon "button" at bounding box center [1490, 101] width 9 height 9
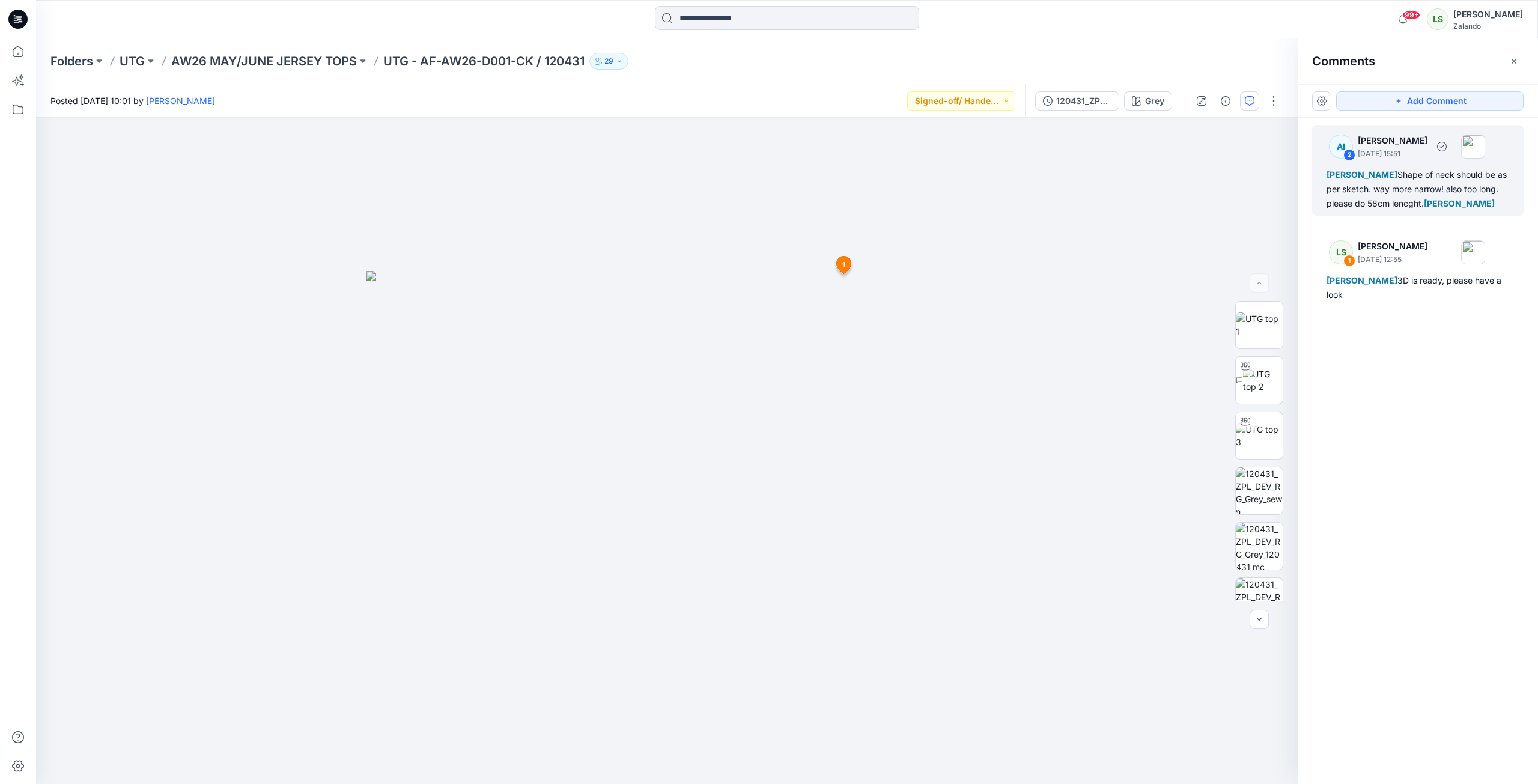
click at [1144, 205] on div "[PERSON_NAME] Shape of neck should be as per sketch. way more narrow! also too …" at bounding box center [1417, 189] width 183 height 43
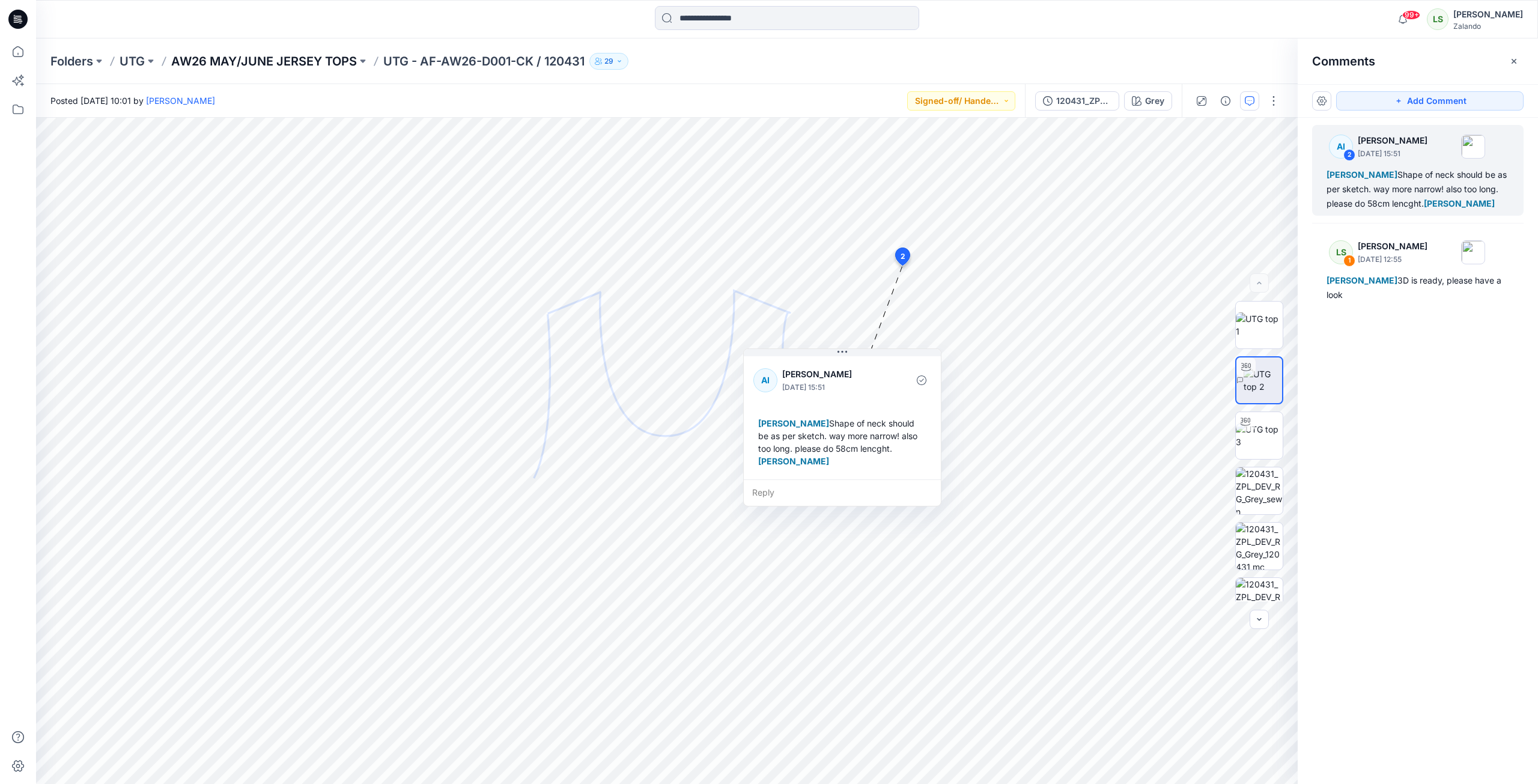
click at [318, 62] on p "AW26 MAY/JUNE JERSEY TOPS" at bounding box center [264, 60] width 186 height 16
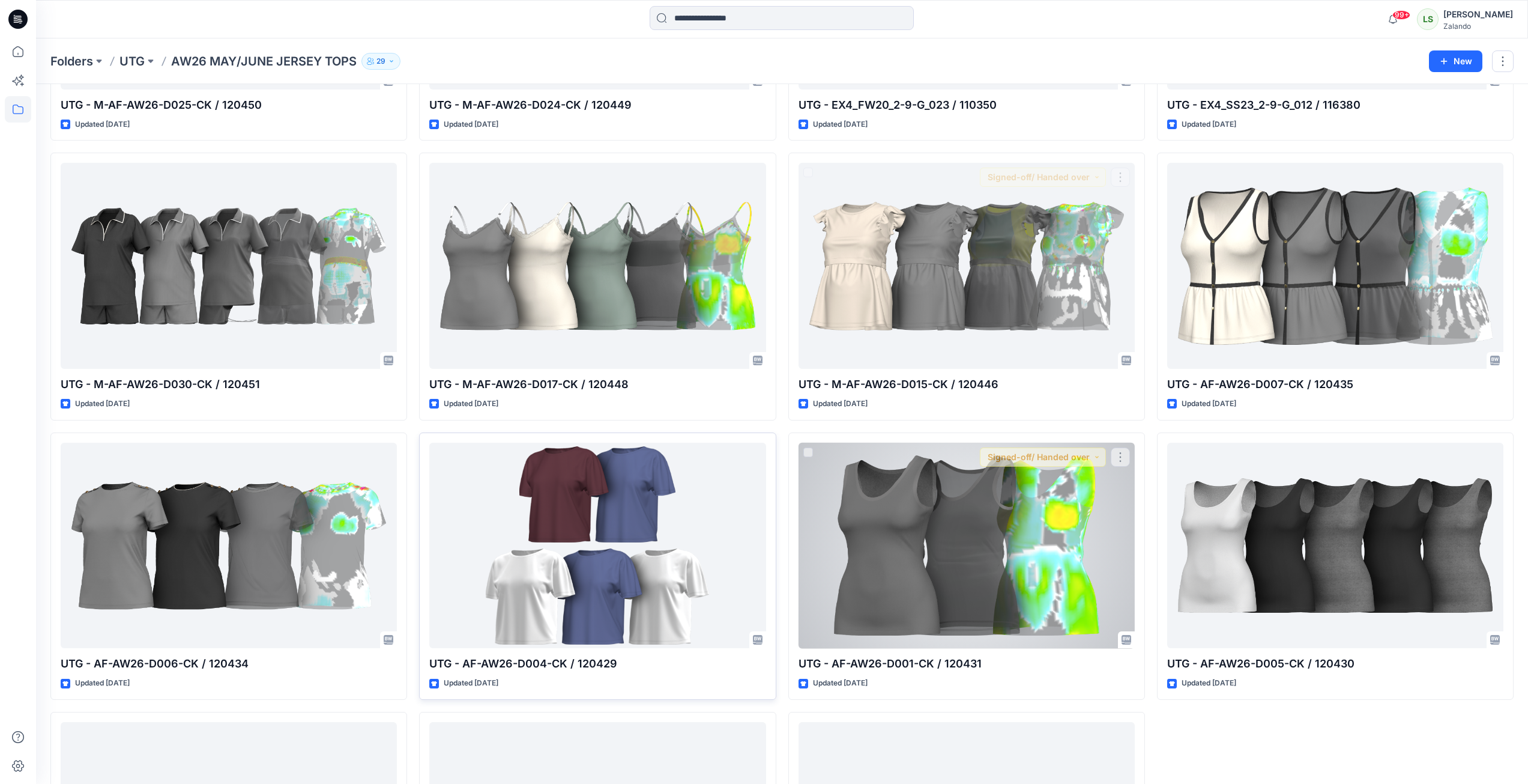
scroll to position [601, 0]
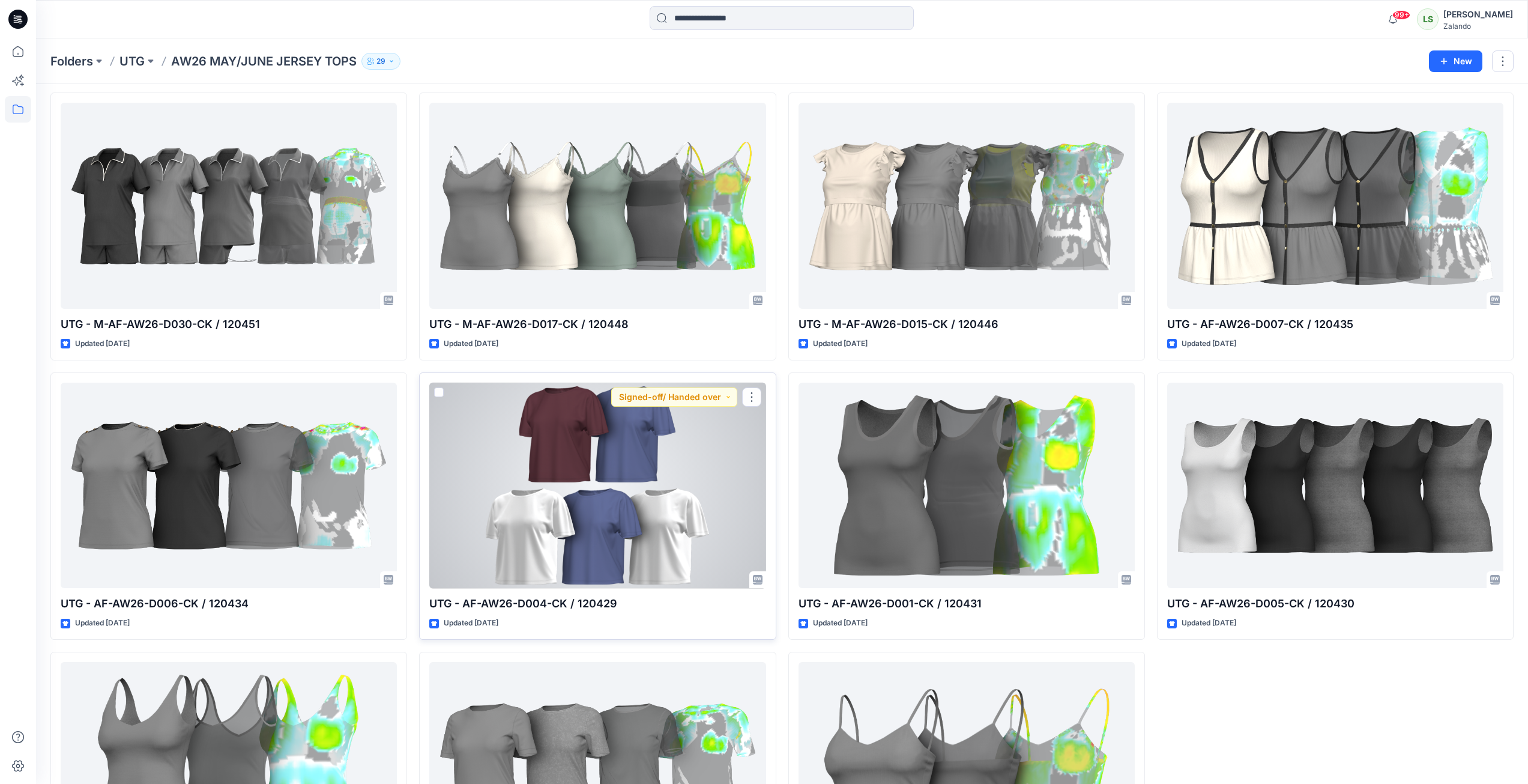
click at [626, 514] on div at bounding box center [597, 485] width 336 height 206
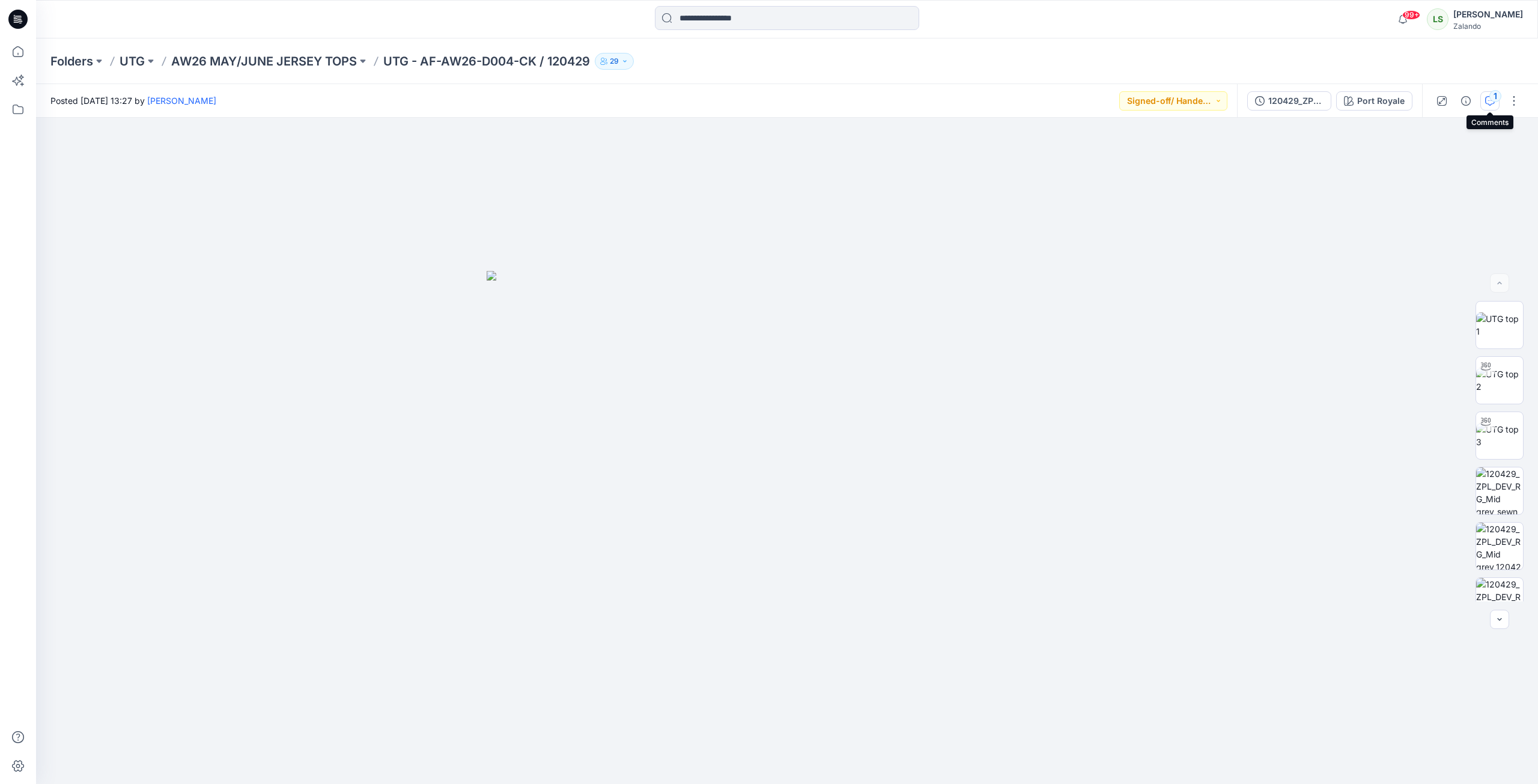
click at [1144, 96] on icon "button" at bounding box center [1490, 101] width 9 height 9
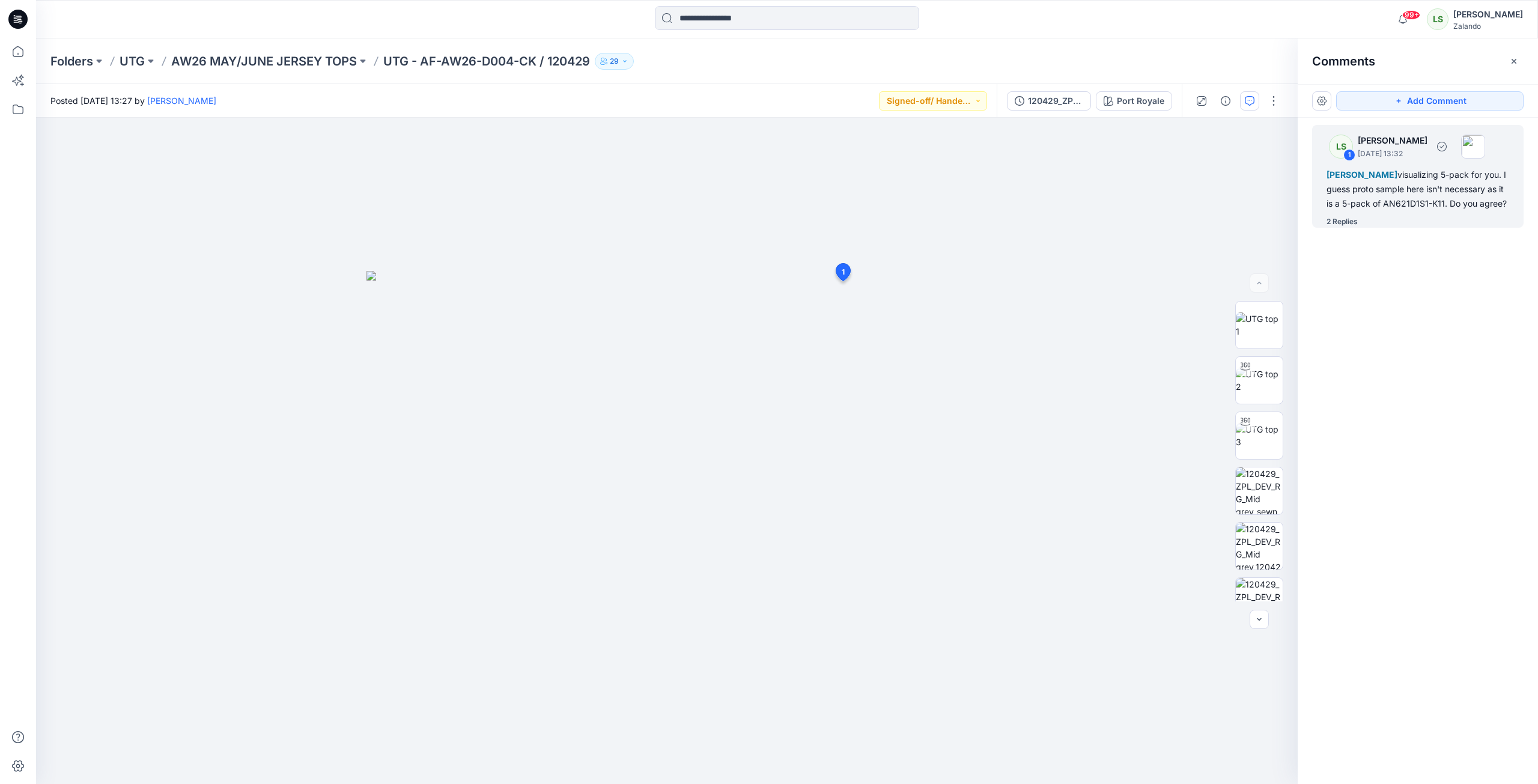
click at [1144, 227] on div "2 Replies" at bounding box center [1342, 221] width 31 height 12
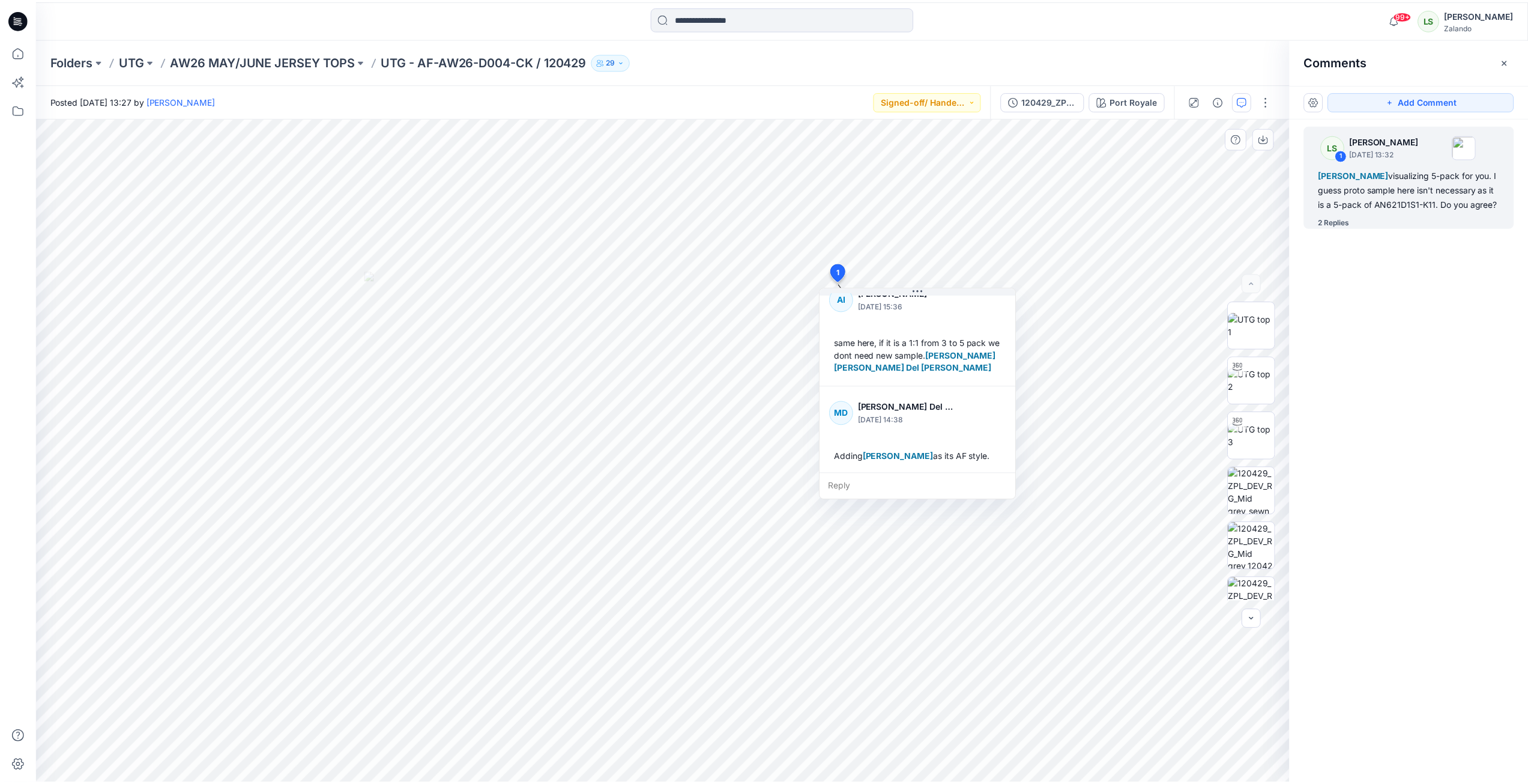
scroll to position [147, 0]
click at [286, 63] on p "AW26 MAY/JUNE JERSEY TOPS" at bounding box center [263, 60] width 186 height 16
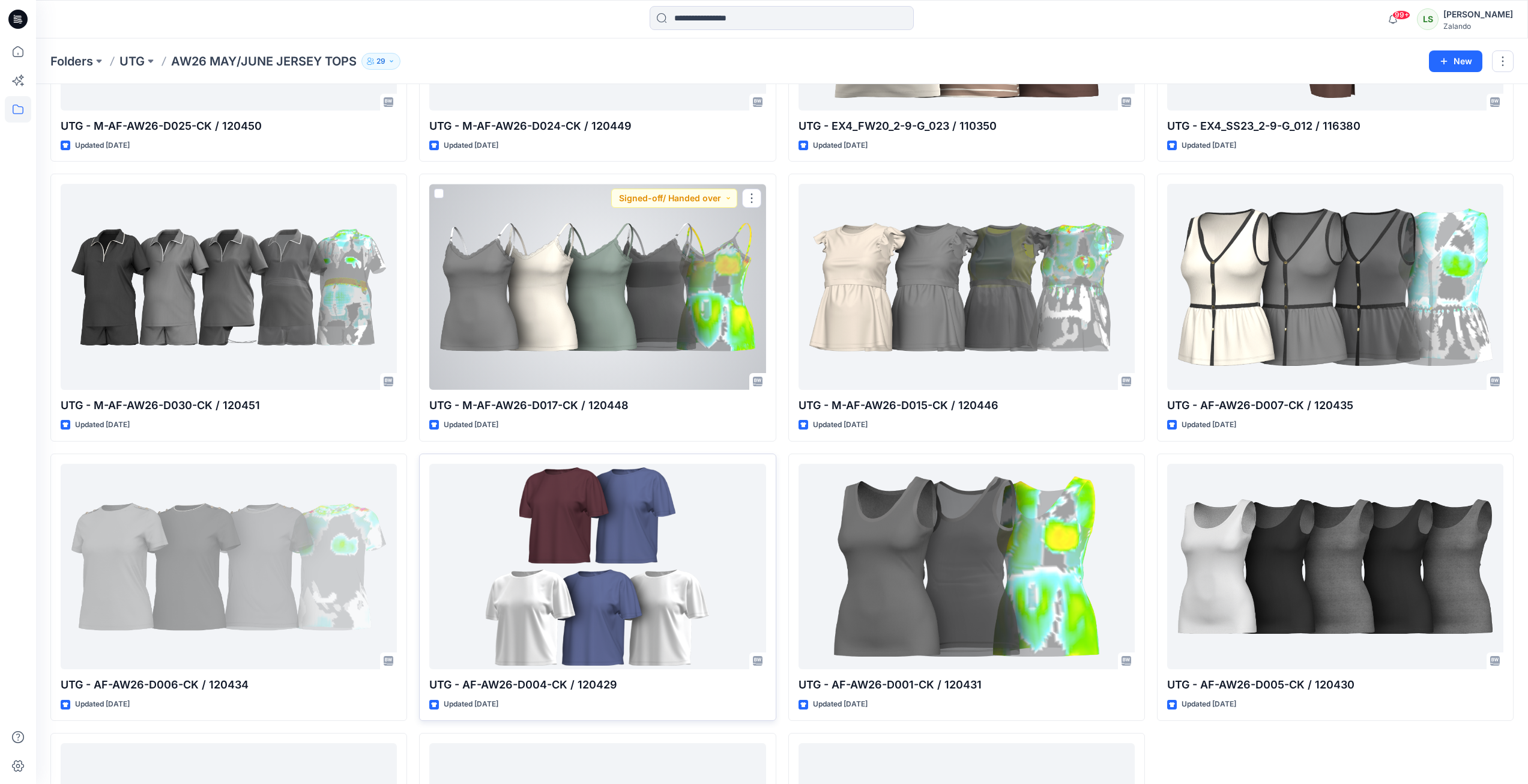
scroll to position [661, 0]
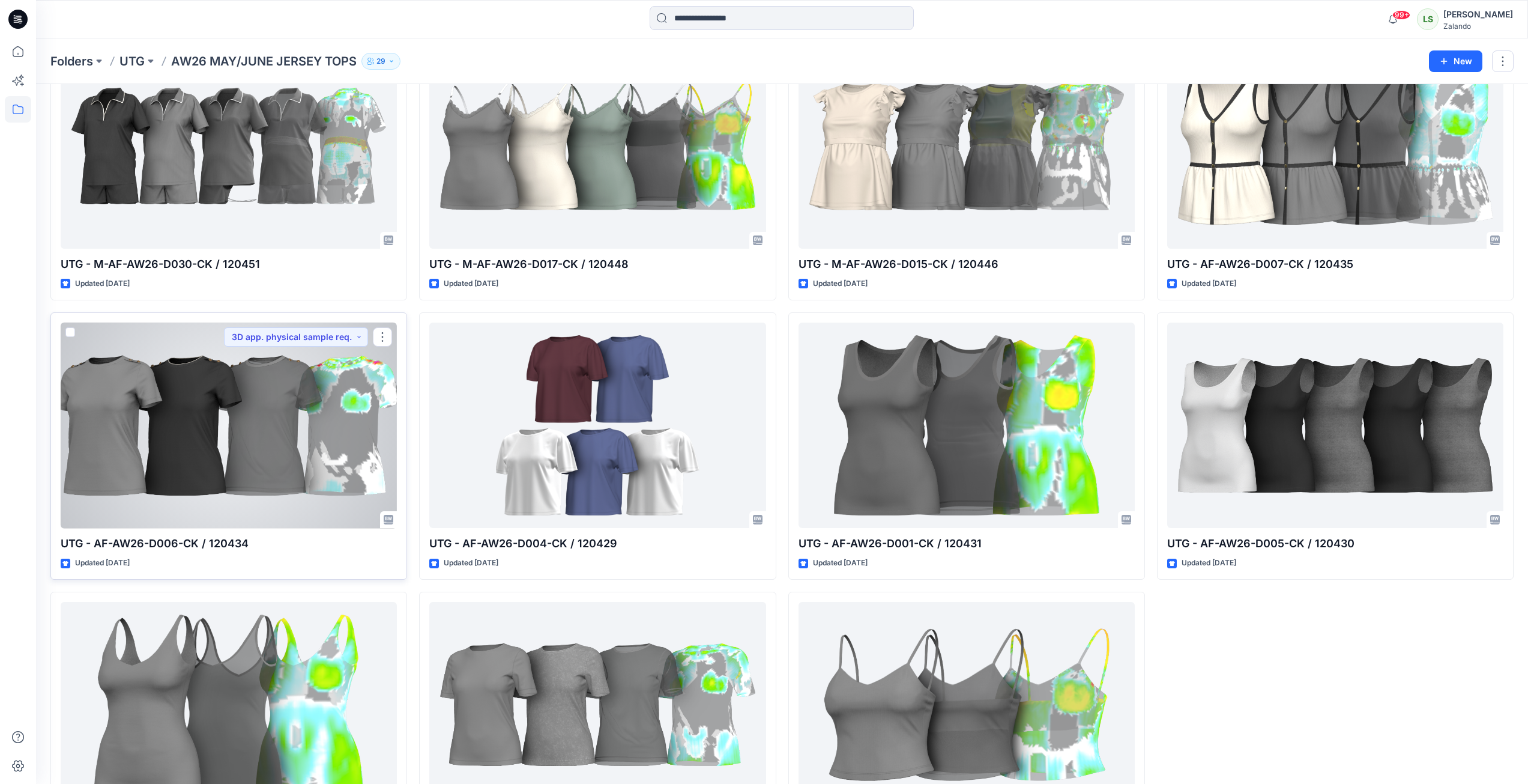
click at [263, 468] on div at bounding box center [228, 425] width 336 height 206
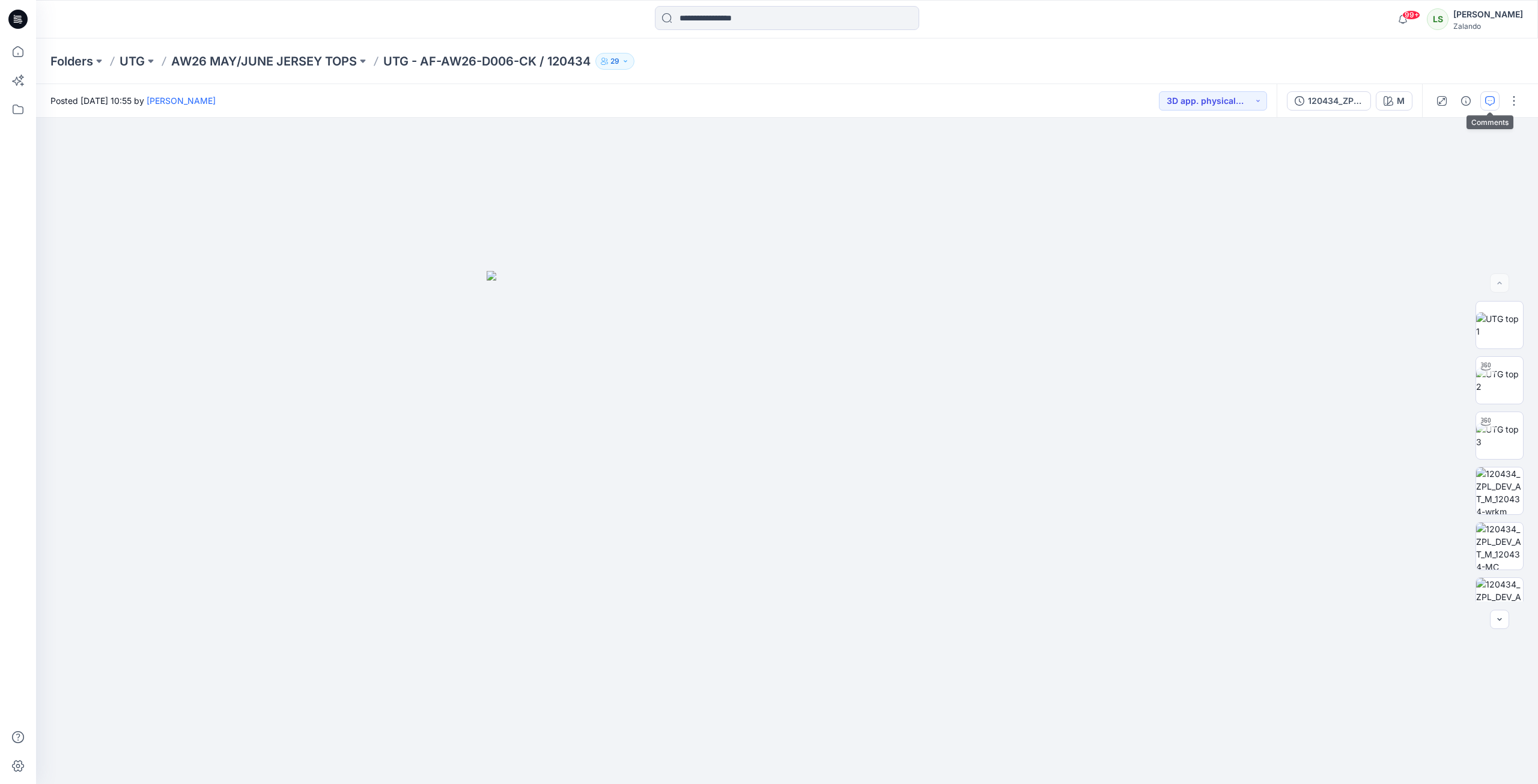
click at [1144, 100] on icon "button" at bounding box center [1490, 101] width 9 height 9
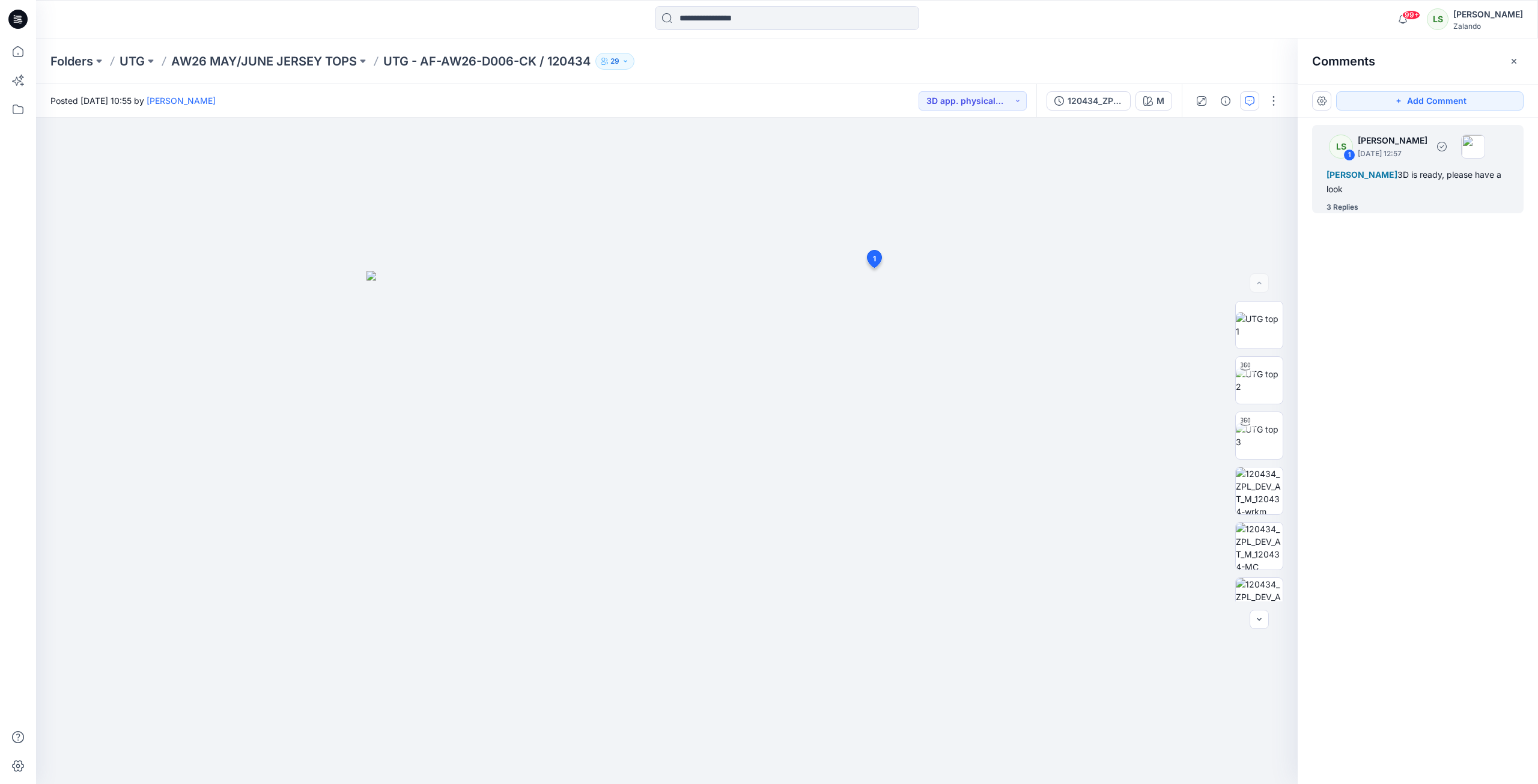
click at [1144, 207] on div "3 Replies" at bounding box center [1342, 207] width 32 height 12
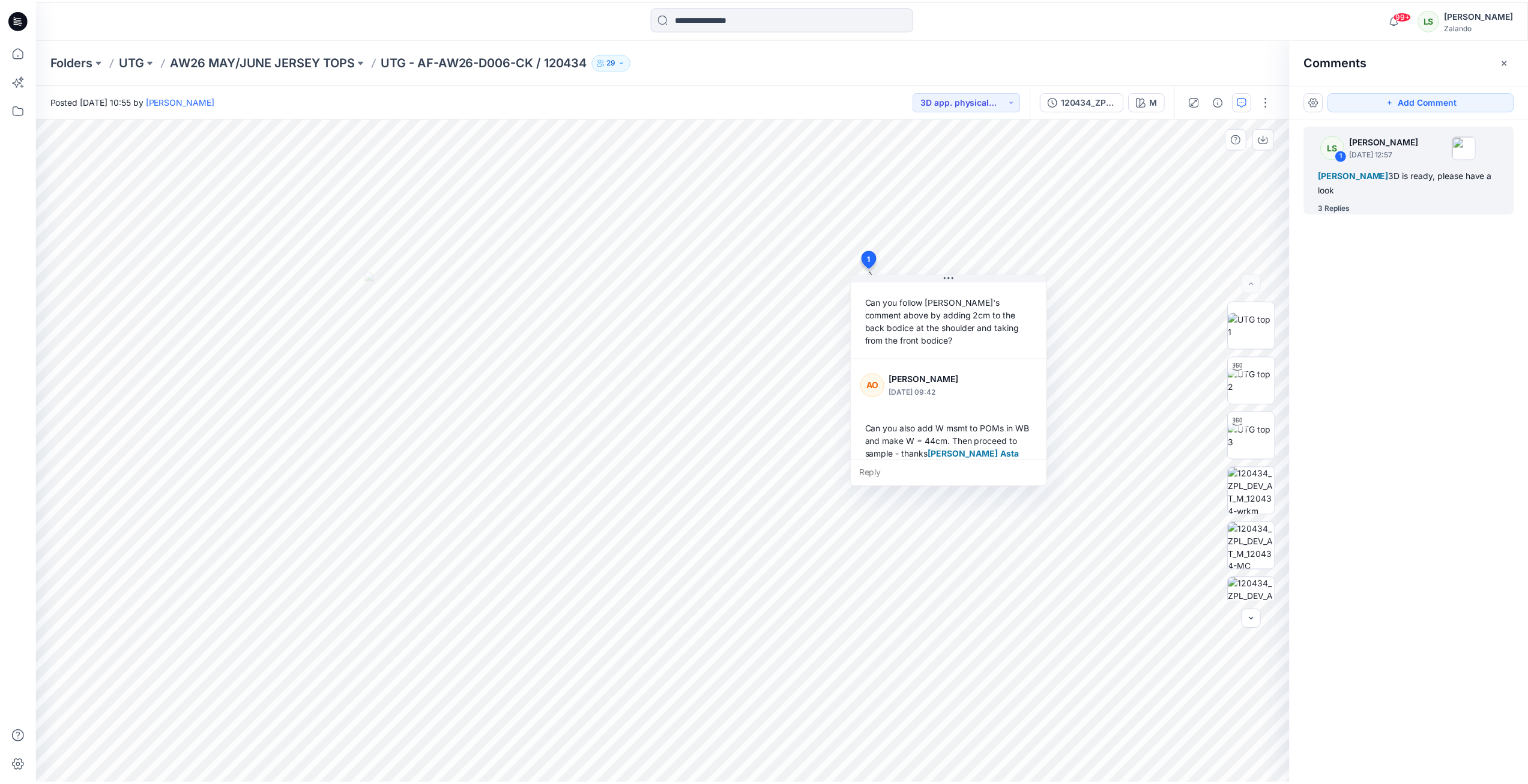
scroll to position [286, 0]
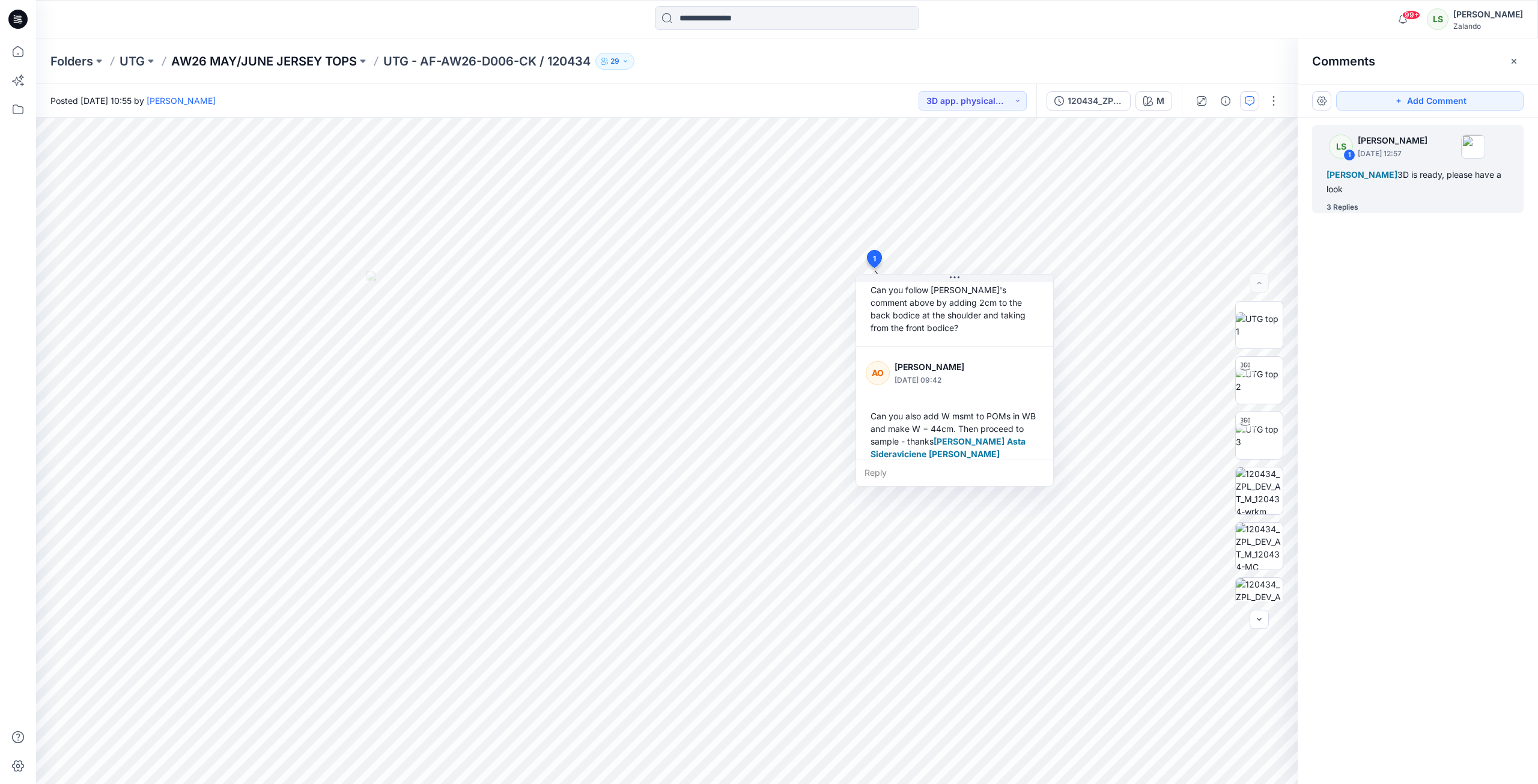
click at [298, 69] on p "AW26 MAY/JUNE JERSEY TOPS" at bounding box center [264, 60] width 186 height 16
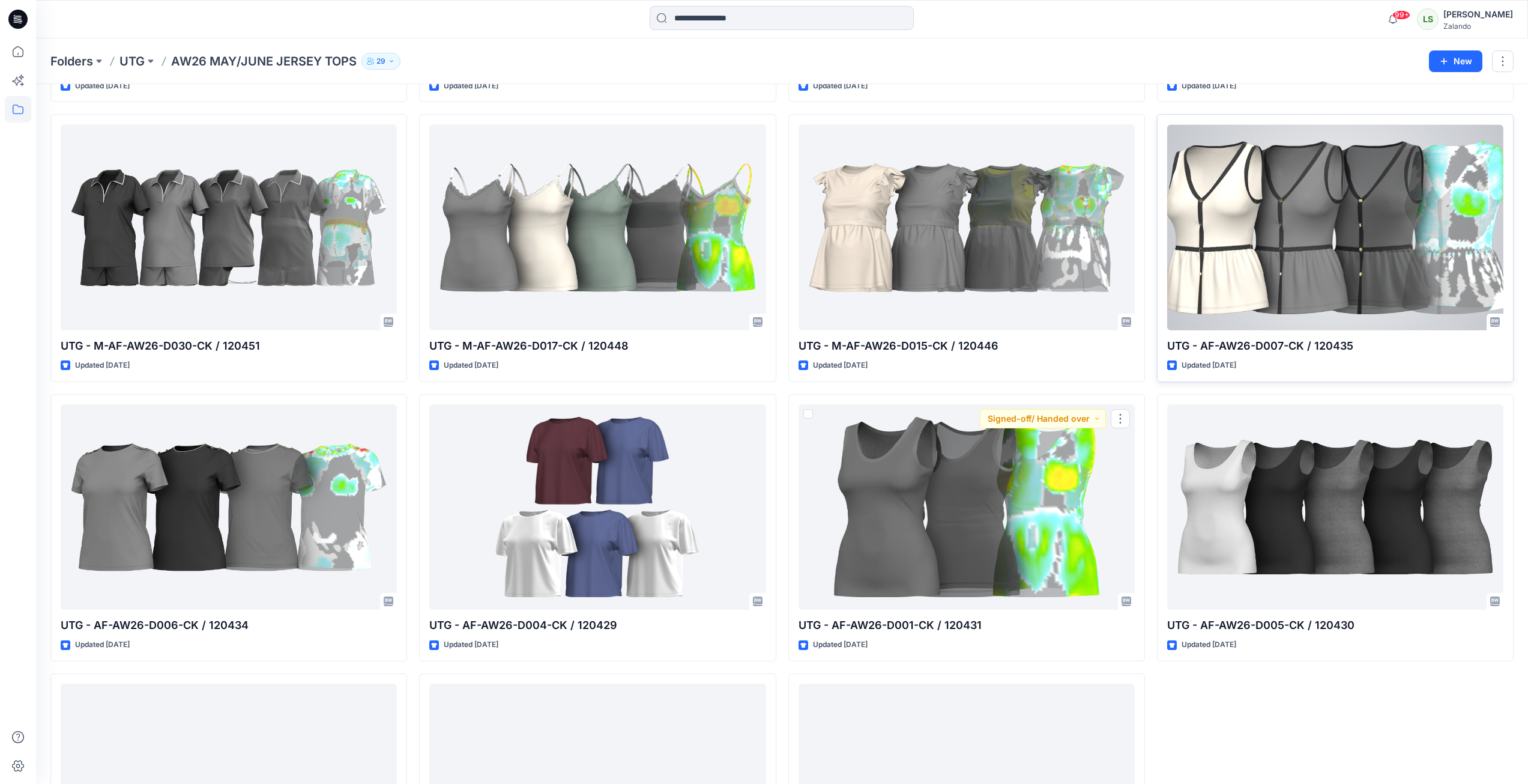
scroll to position [510, 0]
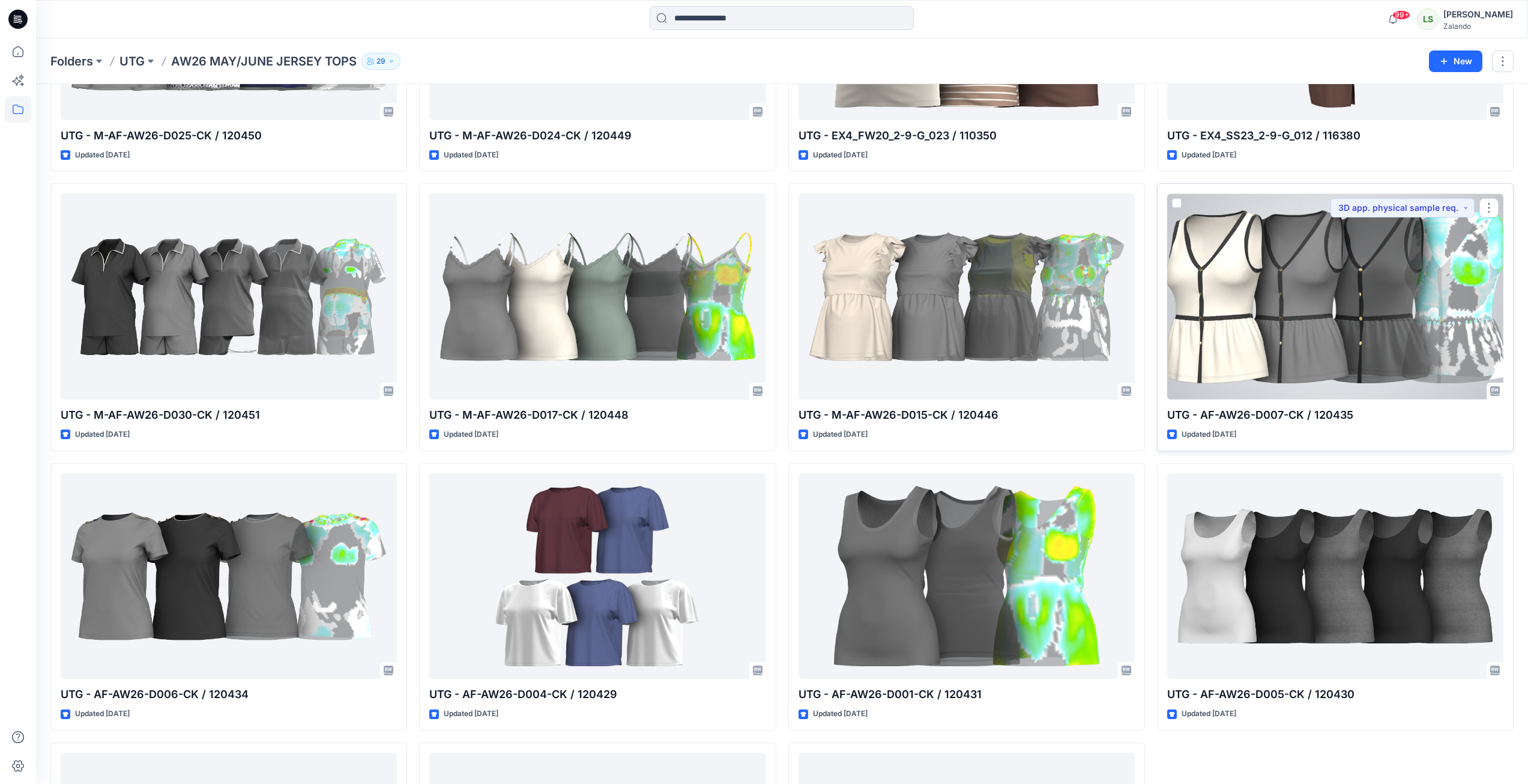
click at [1143, 321] on div at bounding box center [1335, 296] width 336 height 206
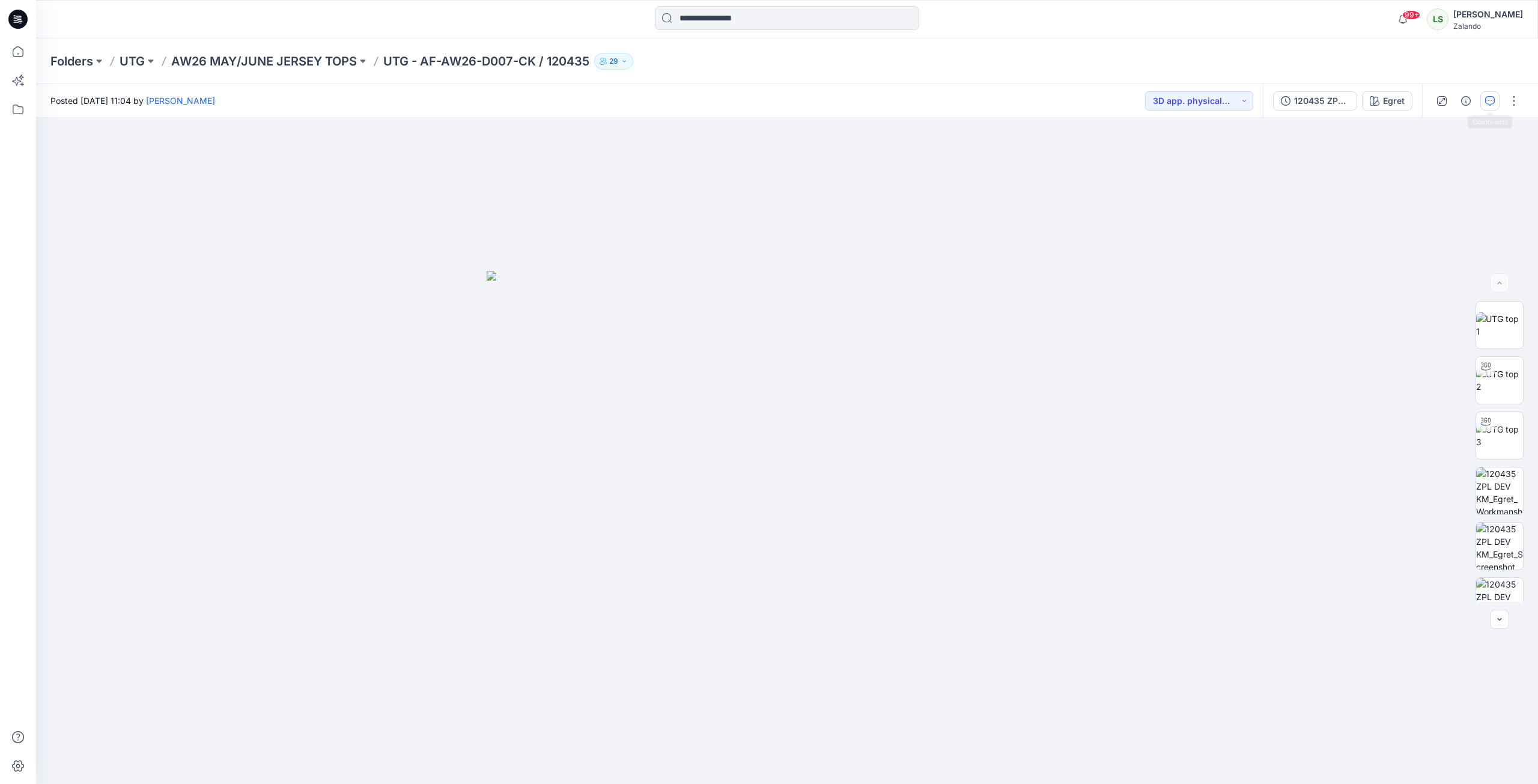
click at [1144, 99] on icon "button" at bounding box center [1490, 101] width 9 height 9
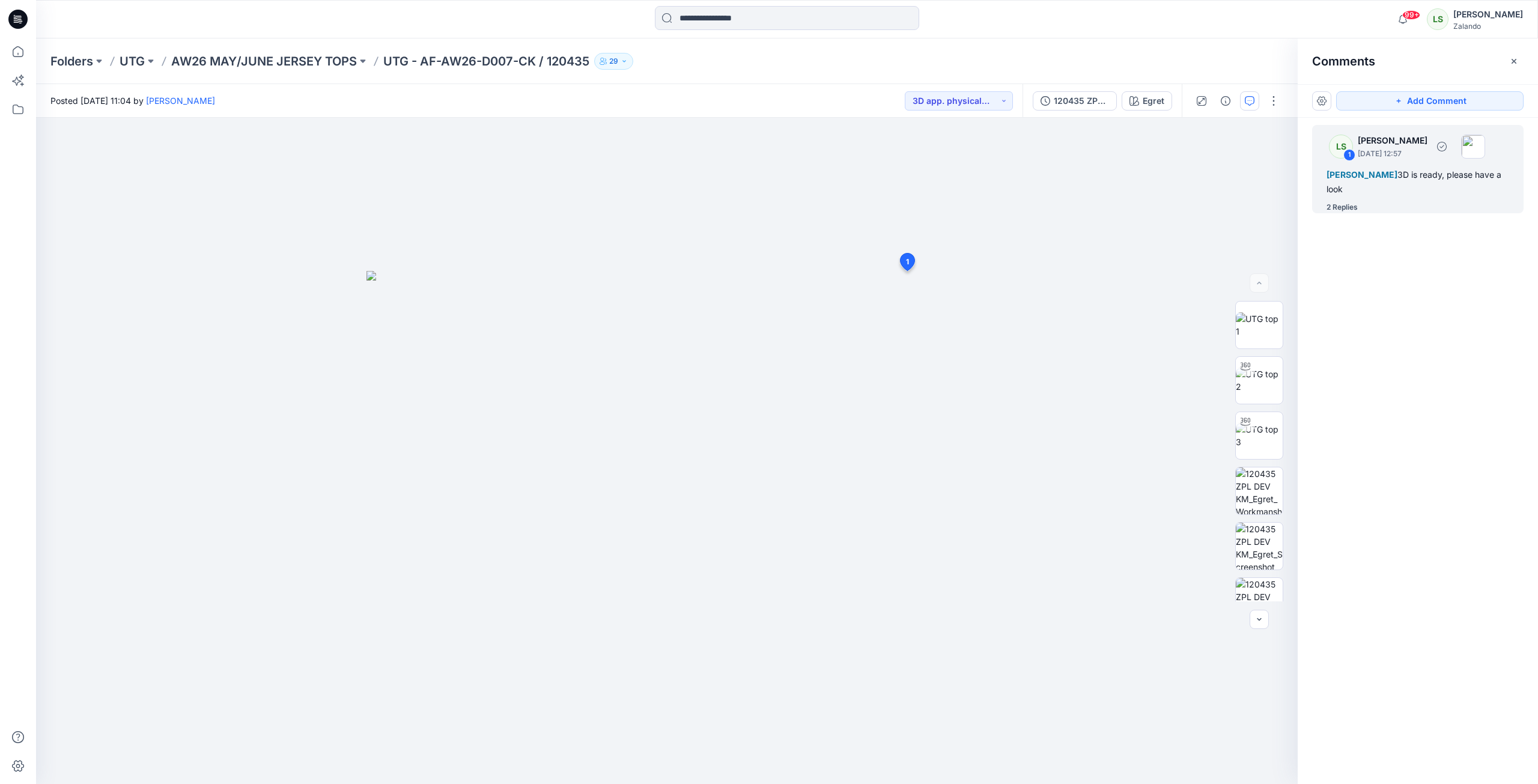
click at [1144, 208] on div "2 Replies" at bounding box center [1342, 207] width 31 height 12
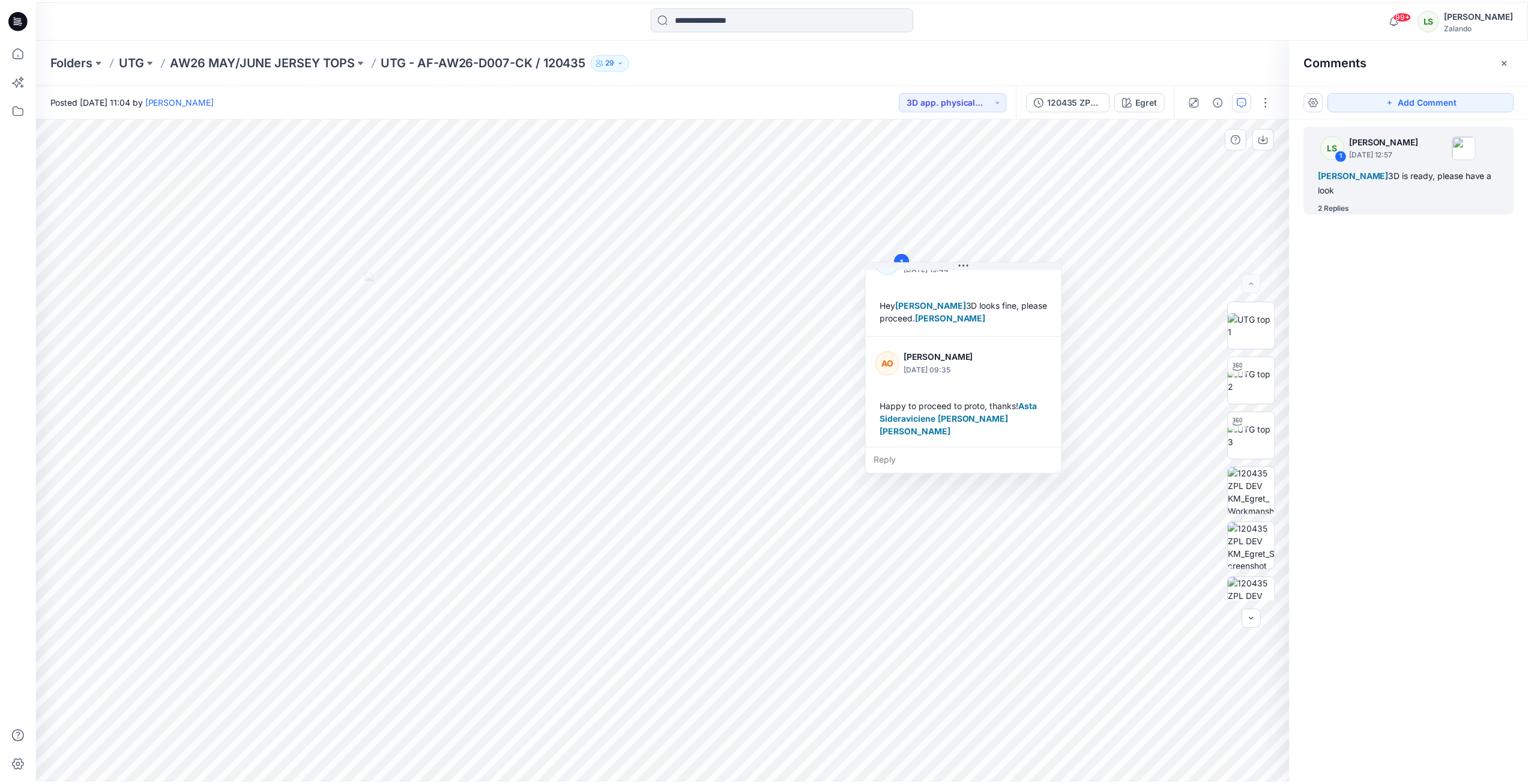
scroll to position [135, 0]
click at [295, 63] on p "AW26 MAY/JUNE JERSEY TOPS" at bounding box center [263, 60] width 186 height 16
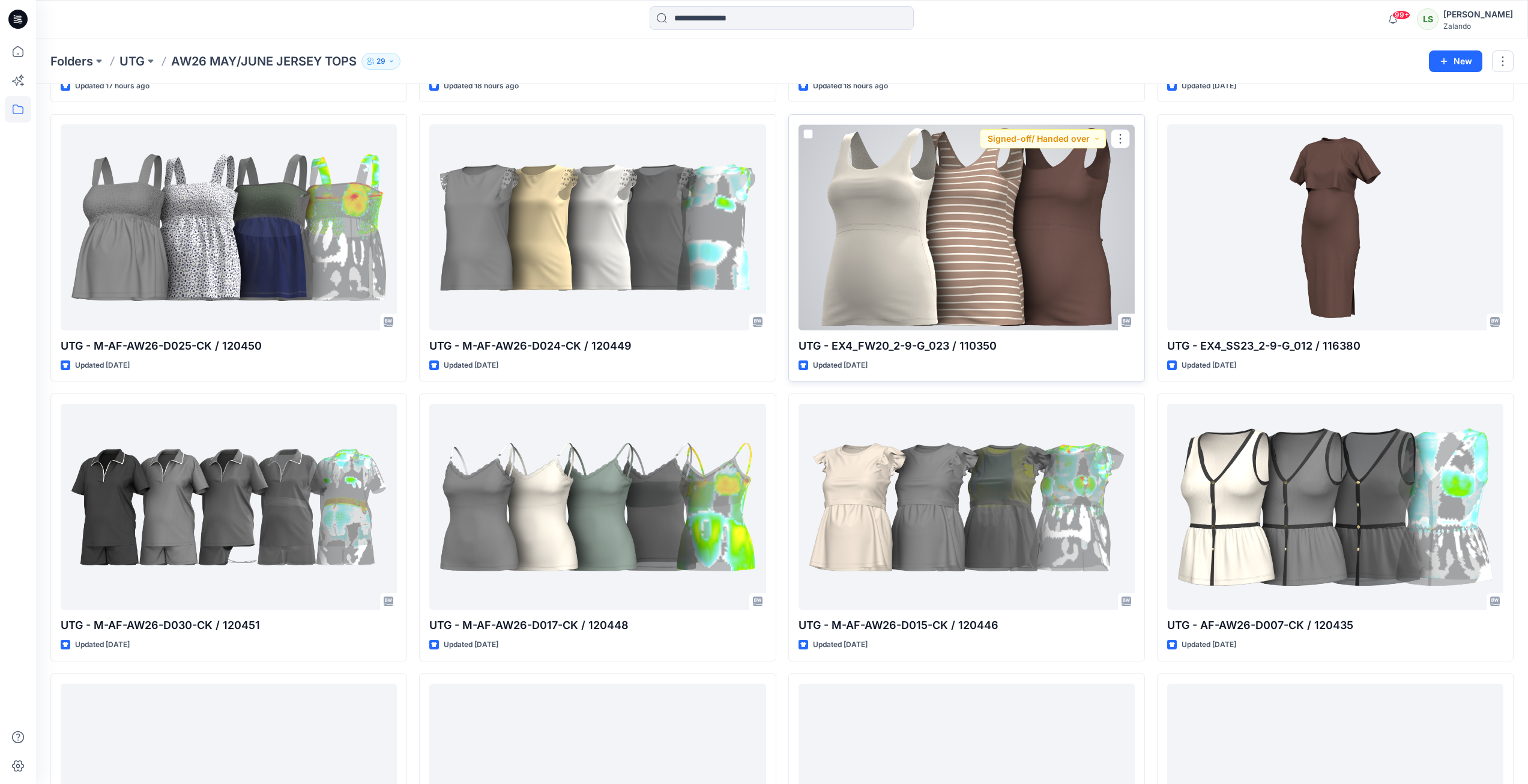
scroll to position [300, 0]
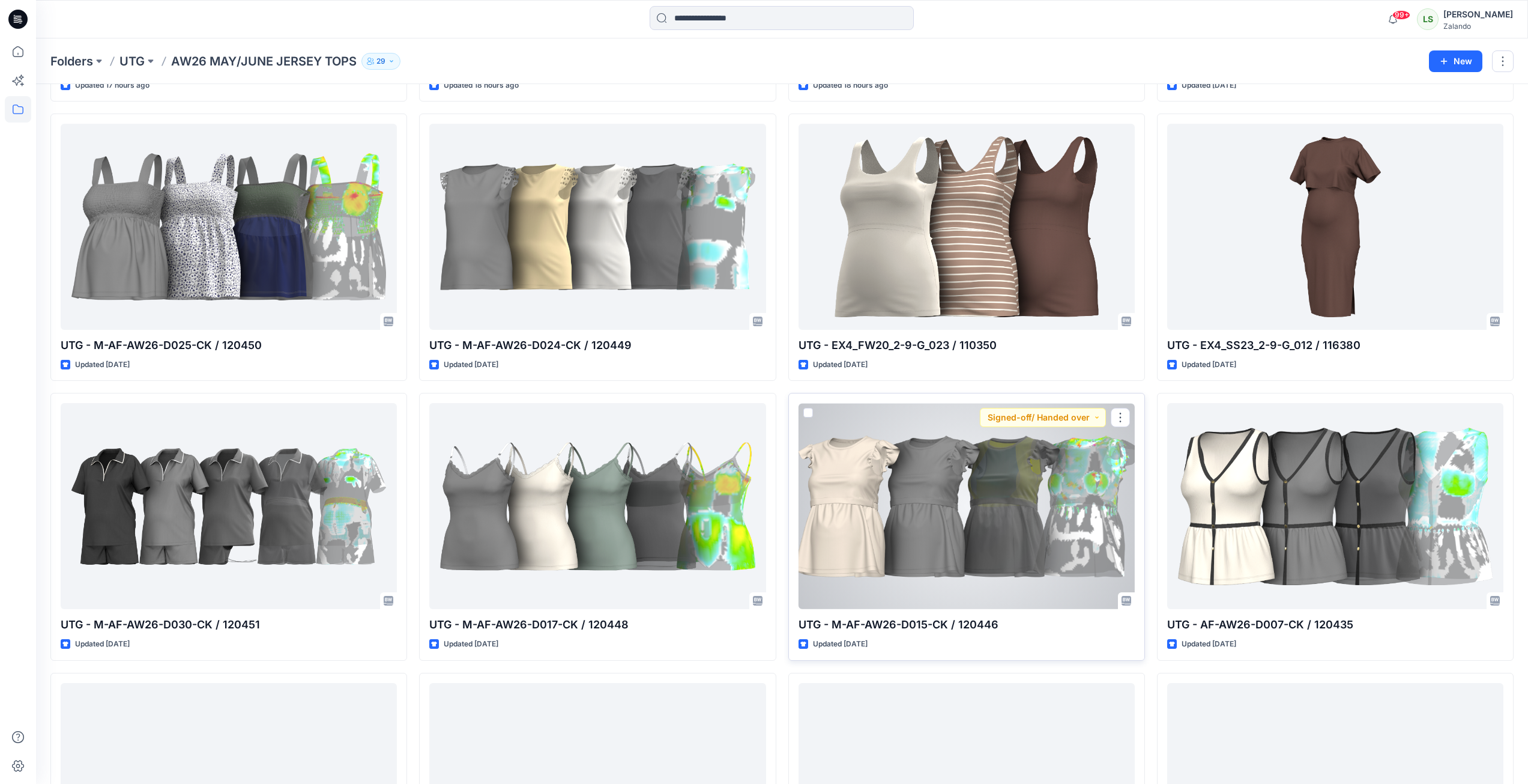
click at [1001, 484] on div at bounding box center [967, 506] width 336 height 206
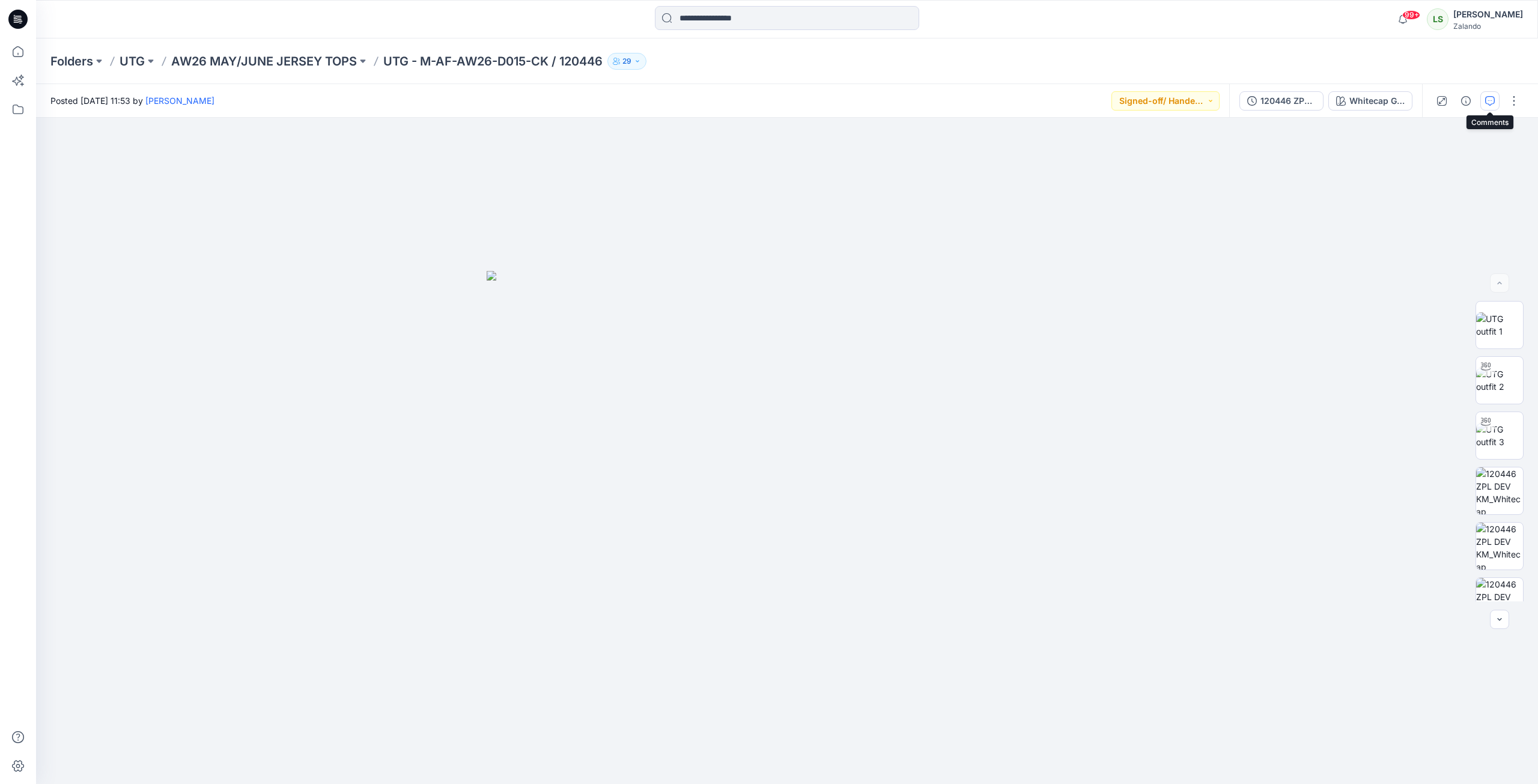
click at [1144, 103] on button "button" at bounding box center [1489, 100] width 20 height 20
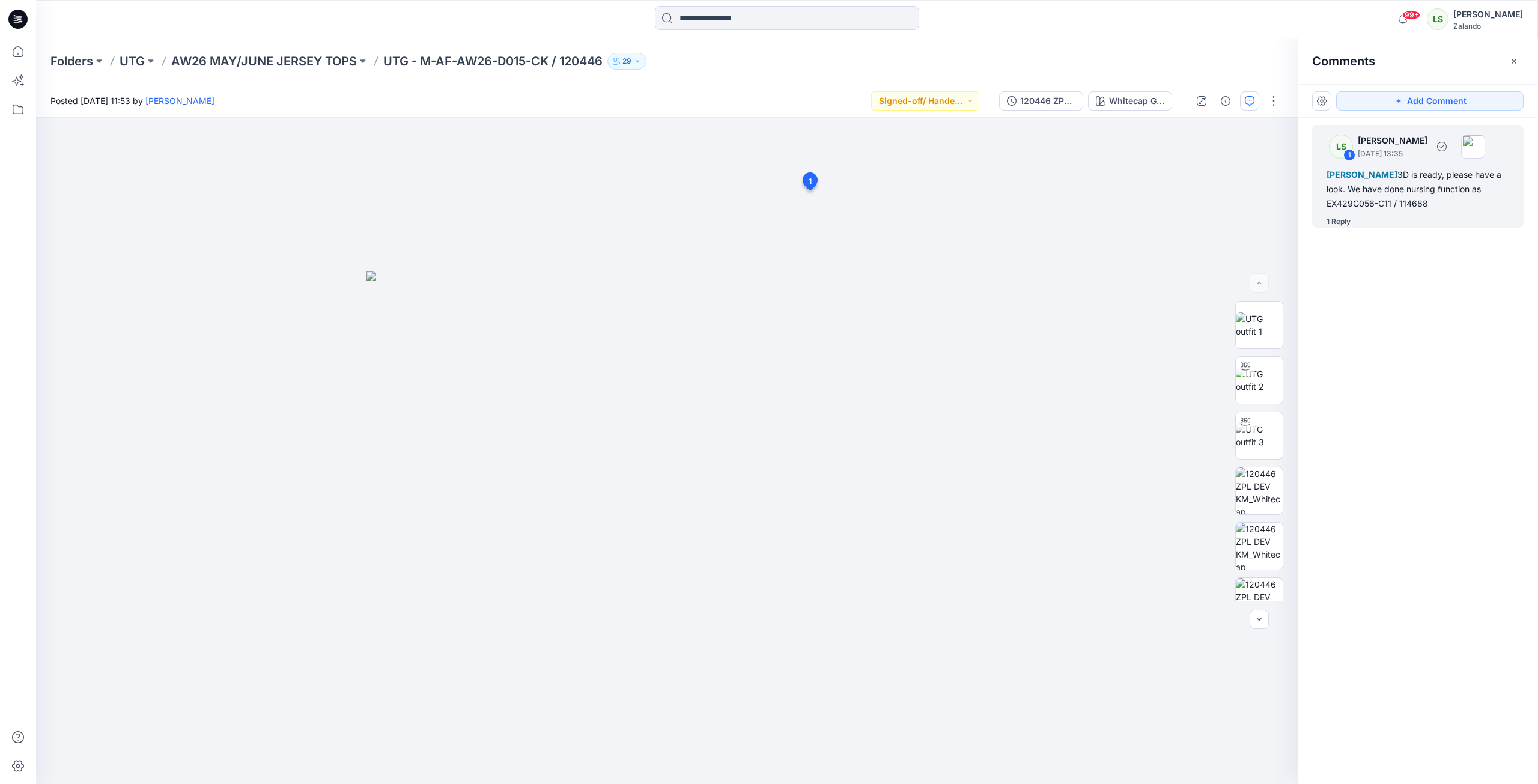
click at [1144, 224] on div "1 Reply" at bounding box center [1338, 221] width 24 height 12
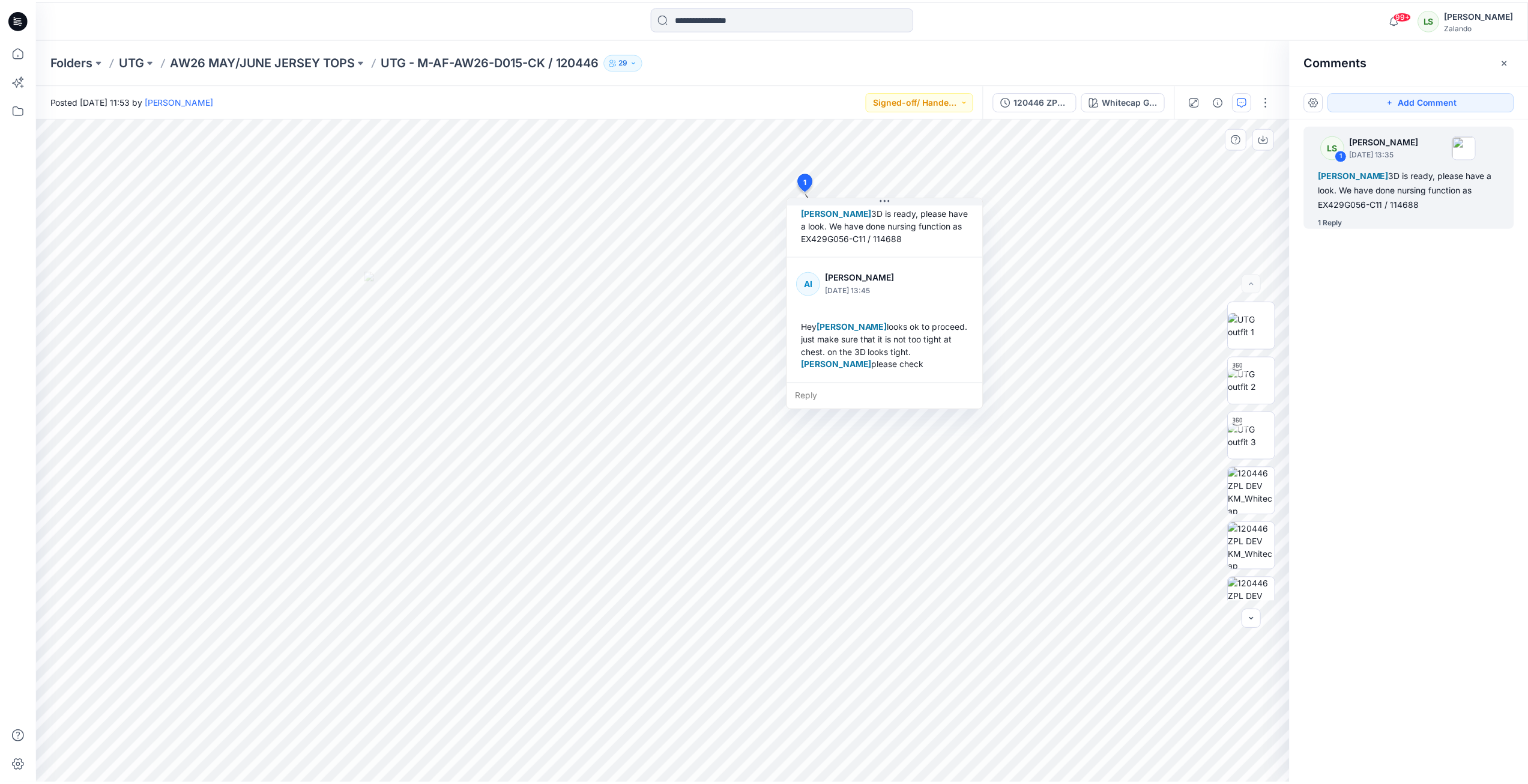
scroll to position [71, 0]
click at [261, 60] on p "AW26 MAY/JUNE JERSEY TOPS" at bounding box center [263, 60] width 186 height 16
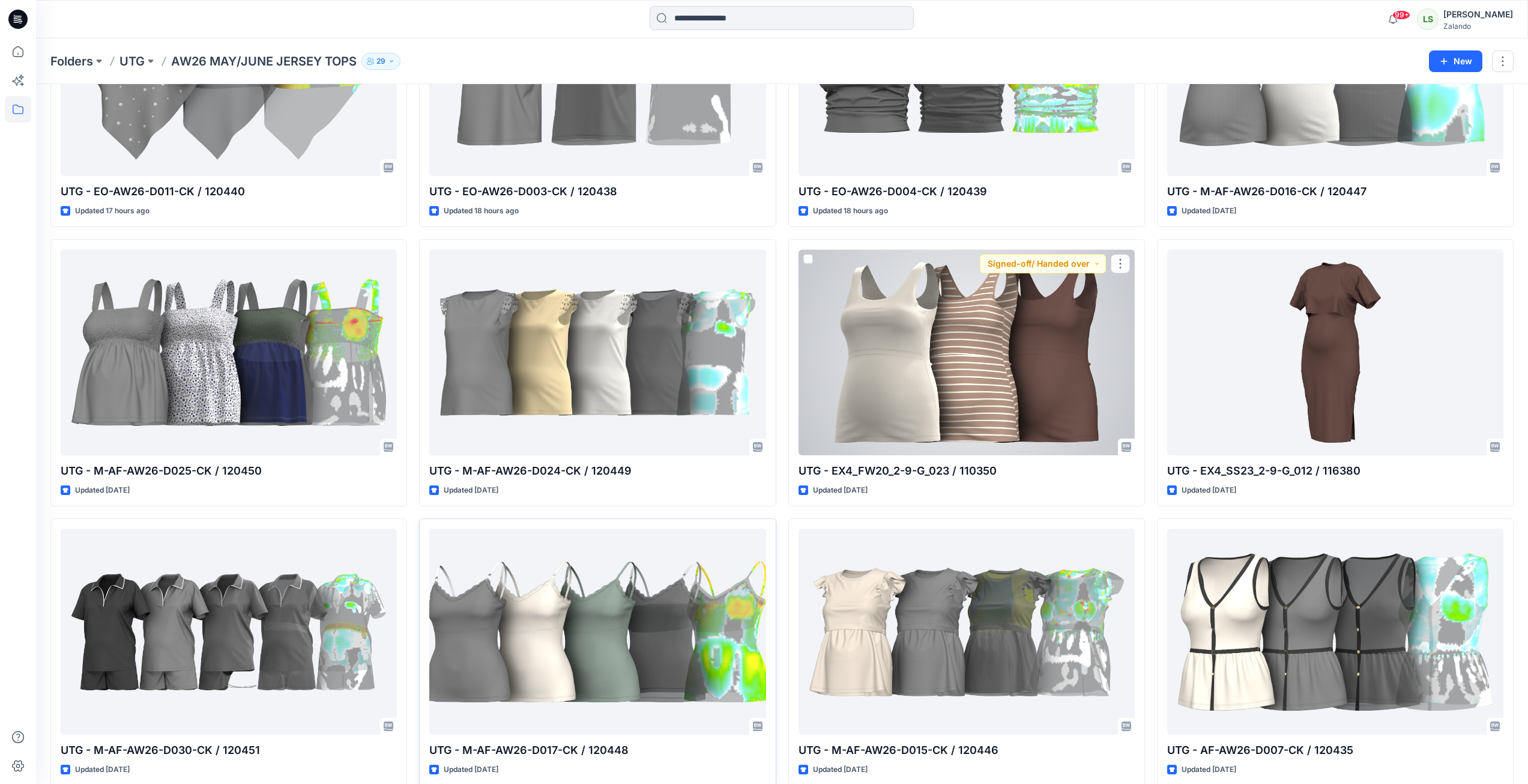
scroll to position [240, 0]
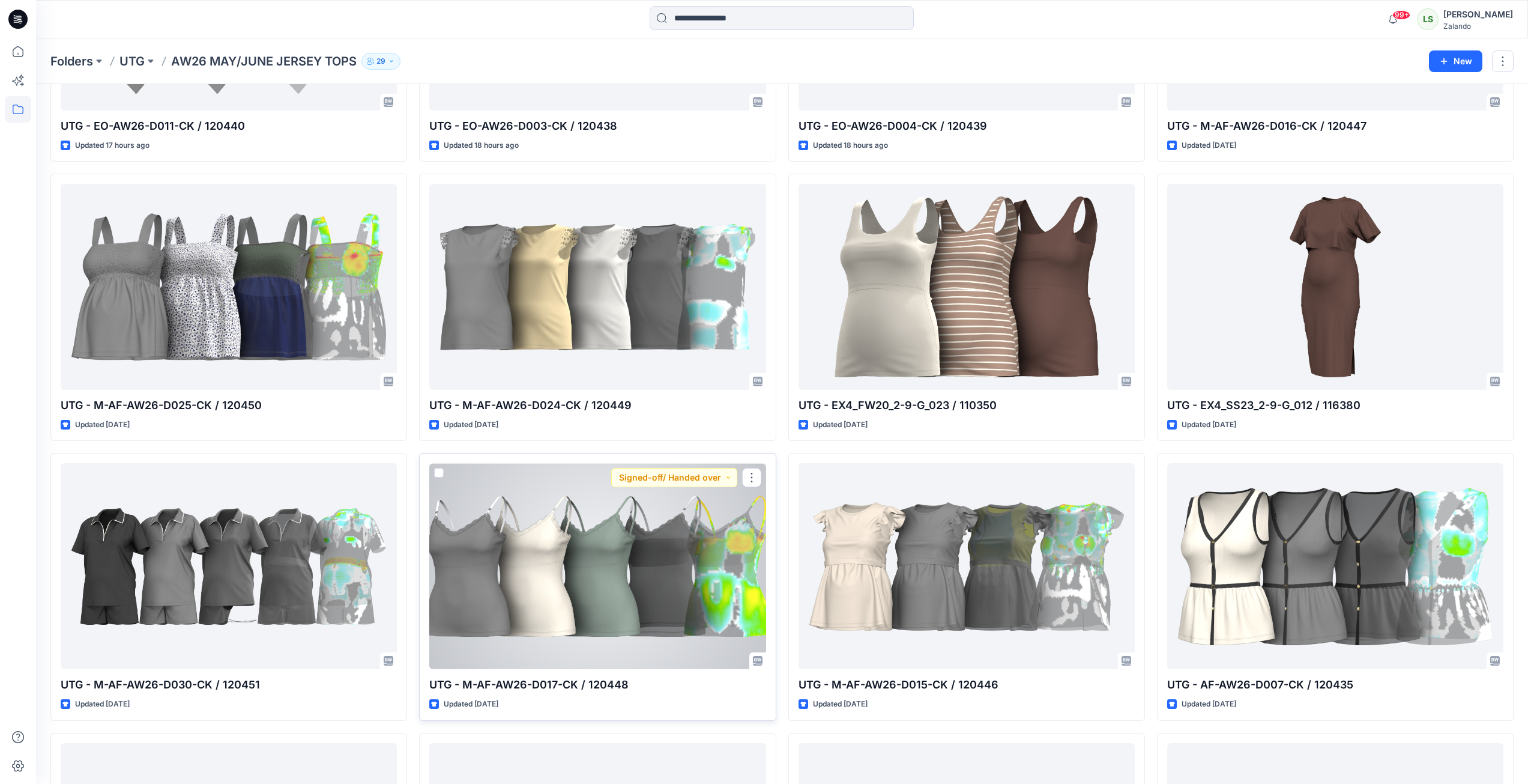
click at [602, 567] on div at bounding box center [597, 566] width 336 height 206
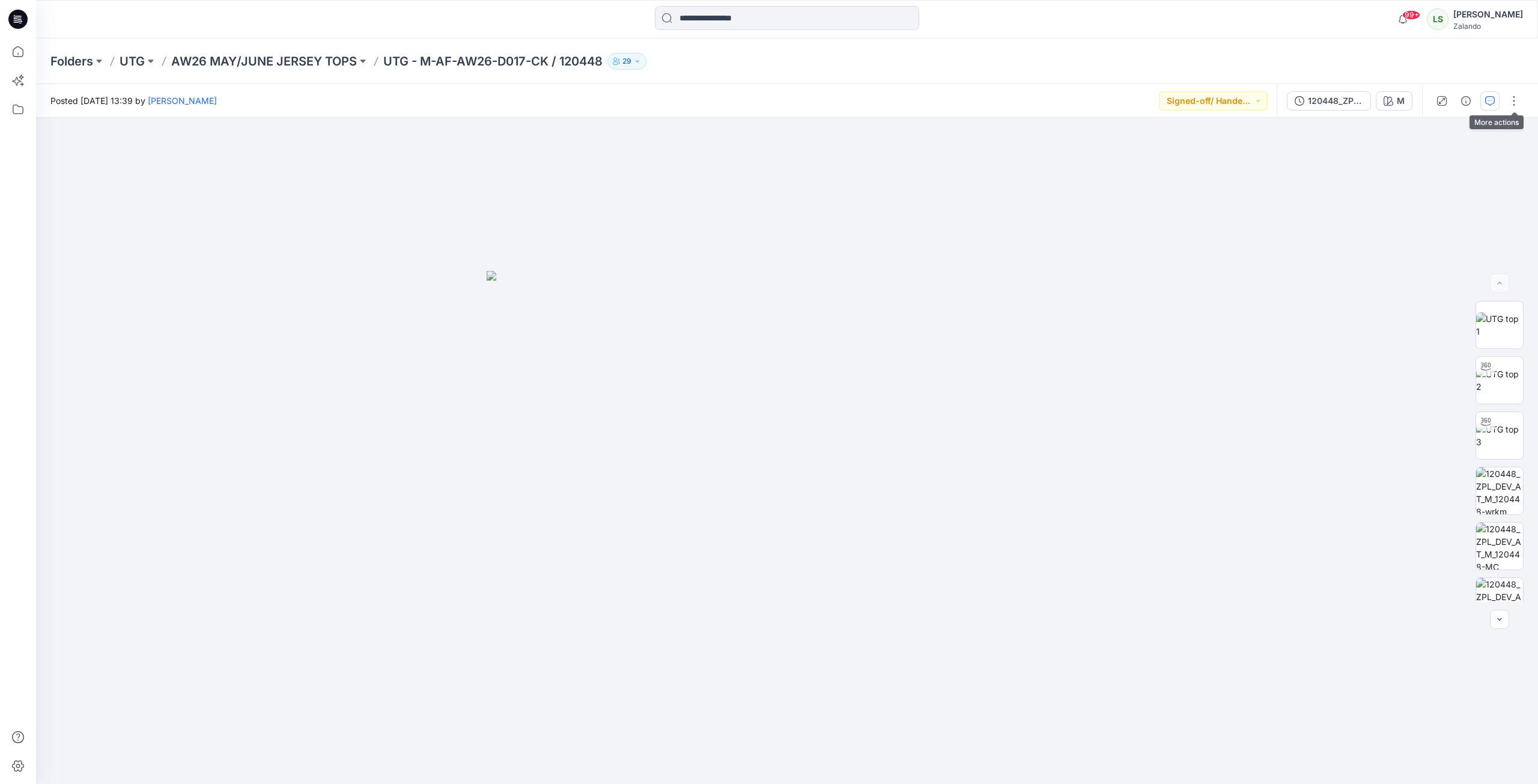
click at [1144, 100] on icon "button" at bounding box center [1490, 101] width 9 height 9
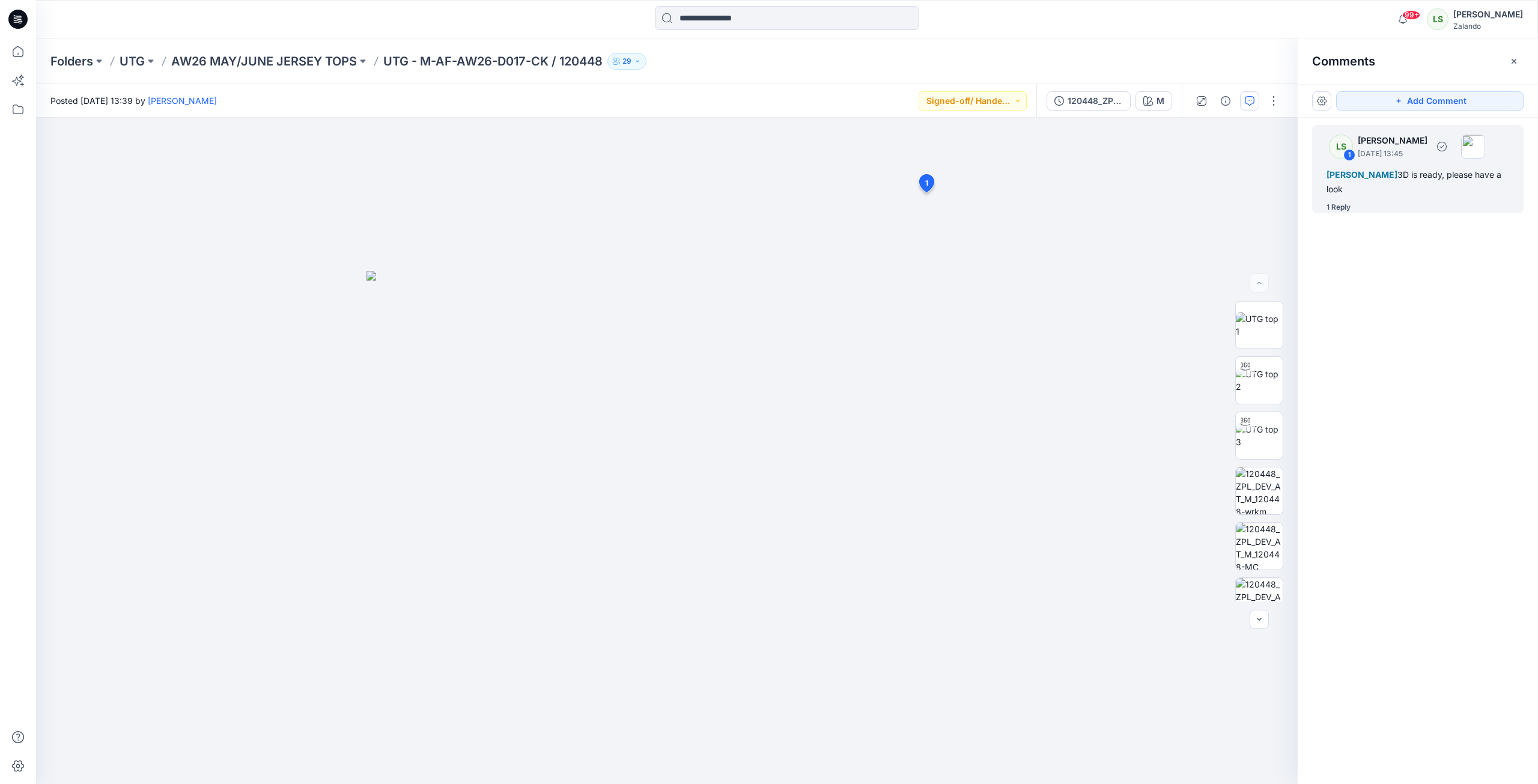
click at [1144, 212] on div "1 Reply" at bounding box center [1338, 207] width 24 height 12
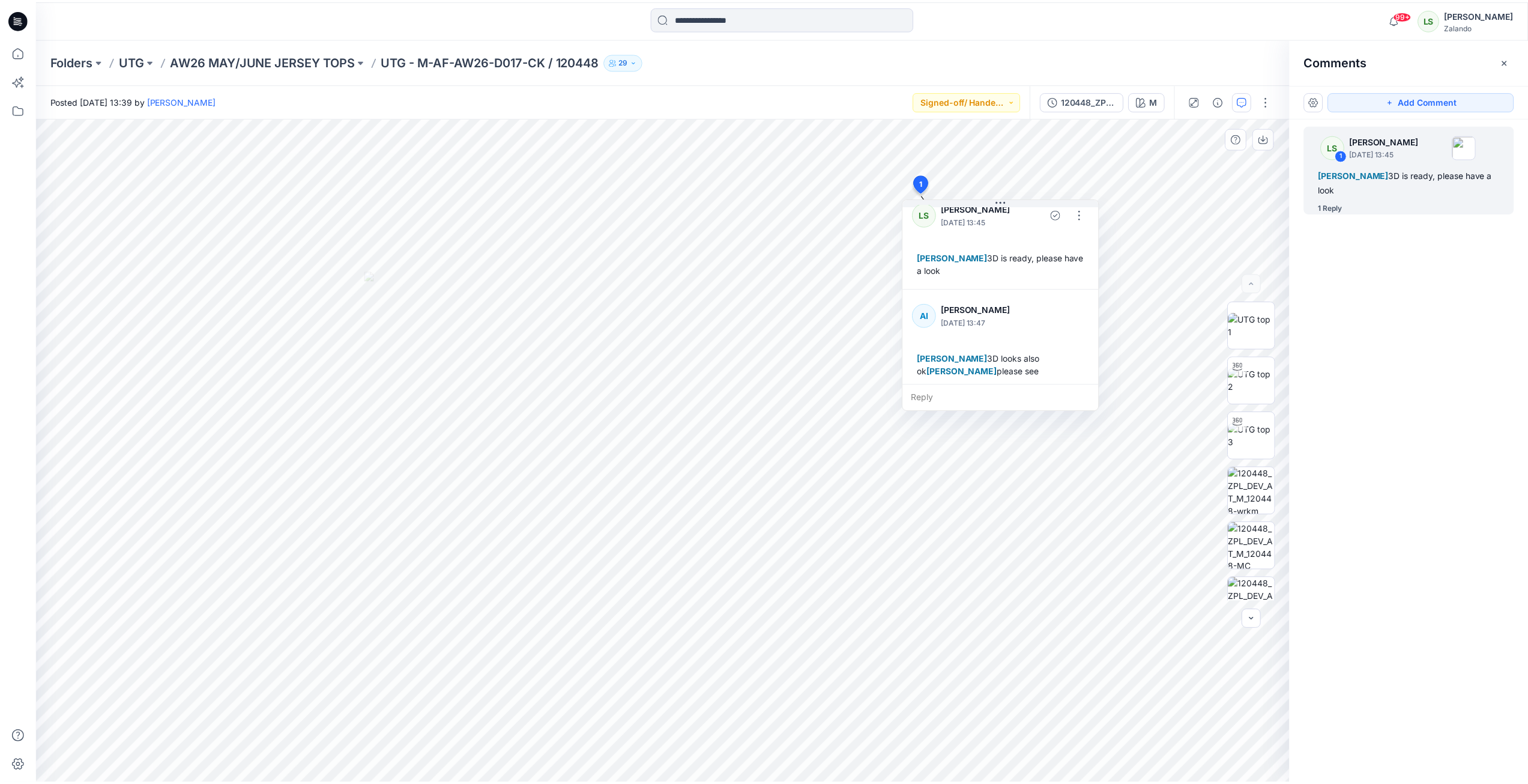
scroll to position [21, 0]
click at [259, 60] on p "AW26 MAY/JUNE JERSEY TOPS" at bounding box center [263, 60] width 186 height 16
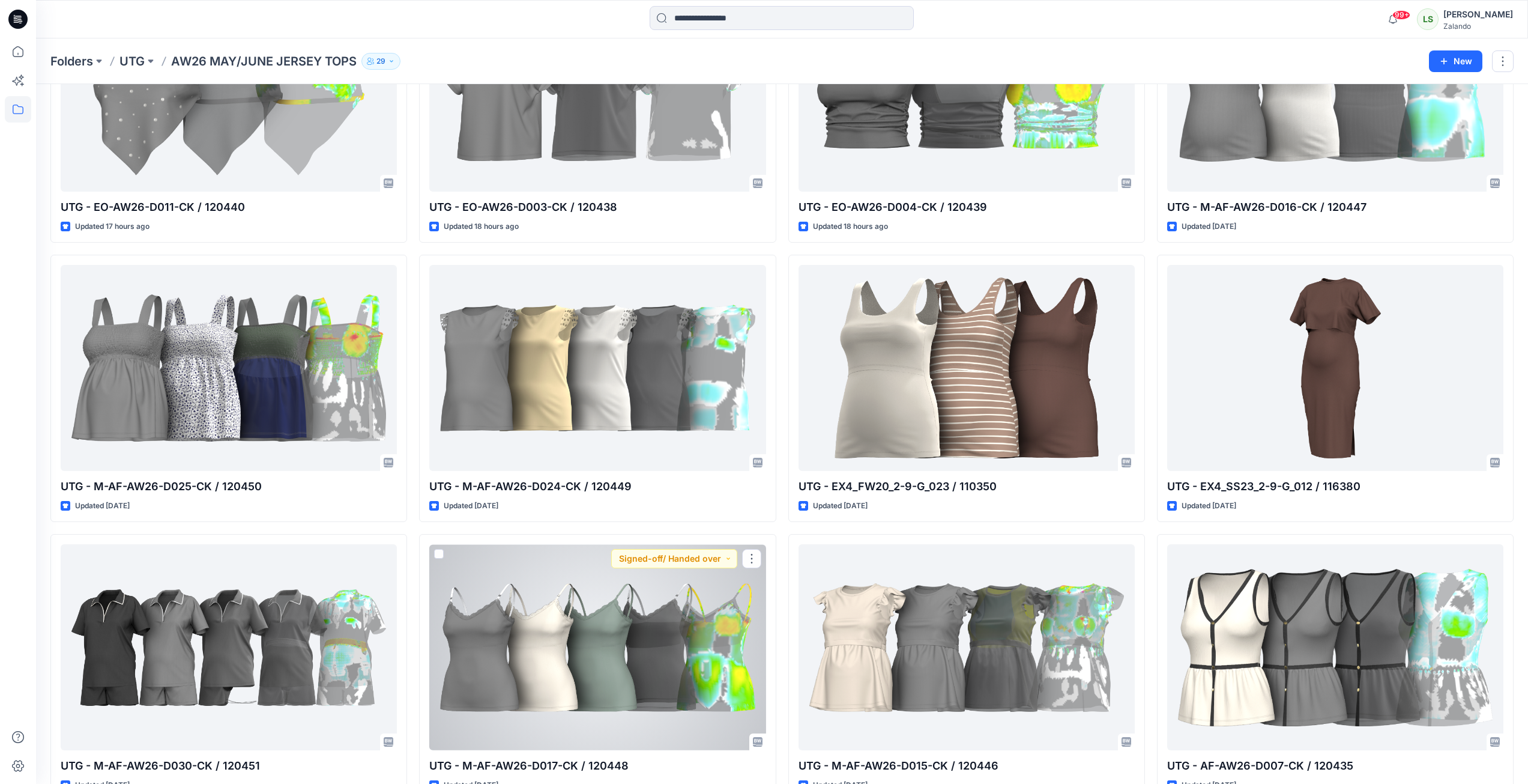
scroll to position [180, 0]
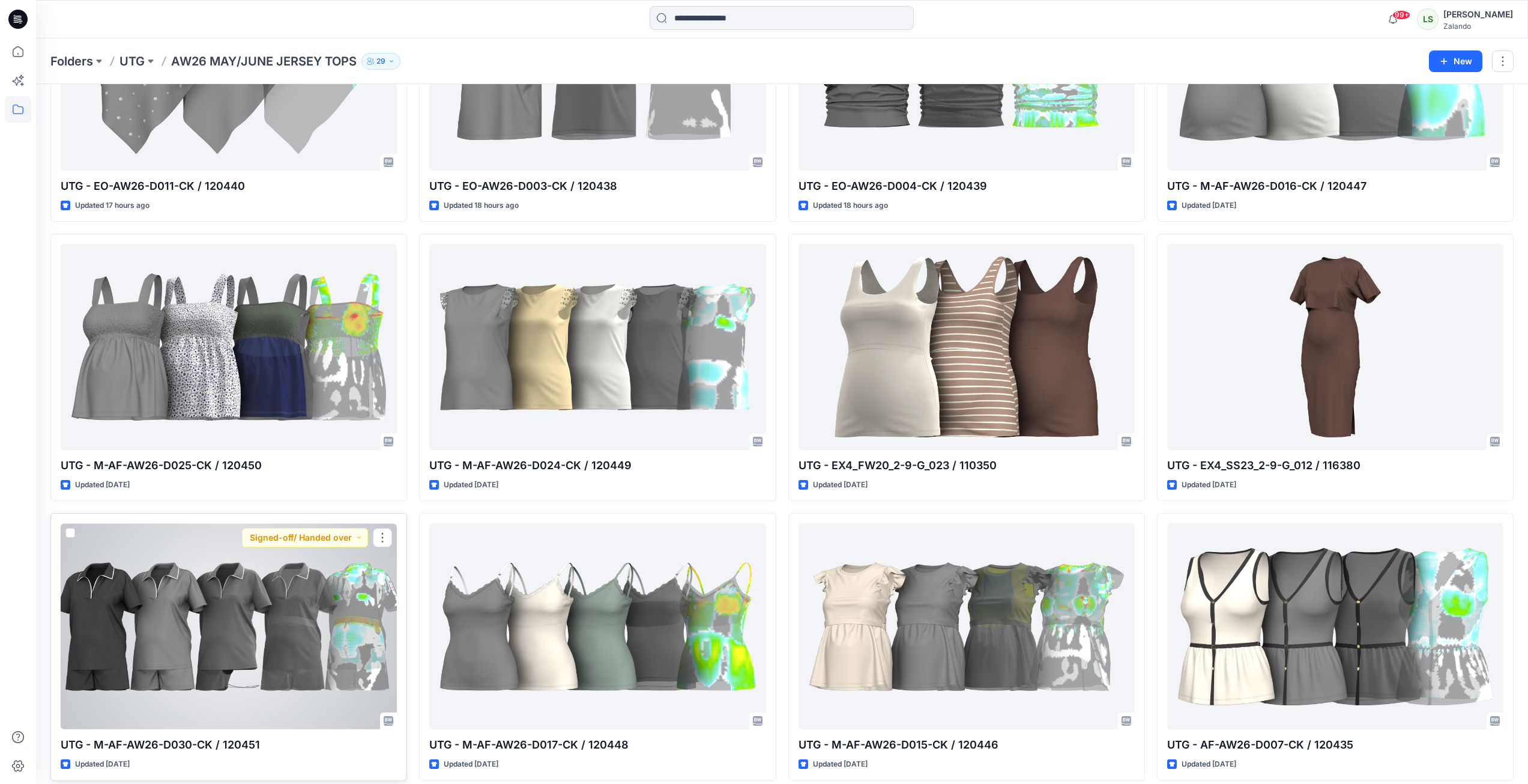
click at [252, 567] on div at bounding box center [228, 626] width 336 height 206
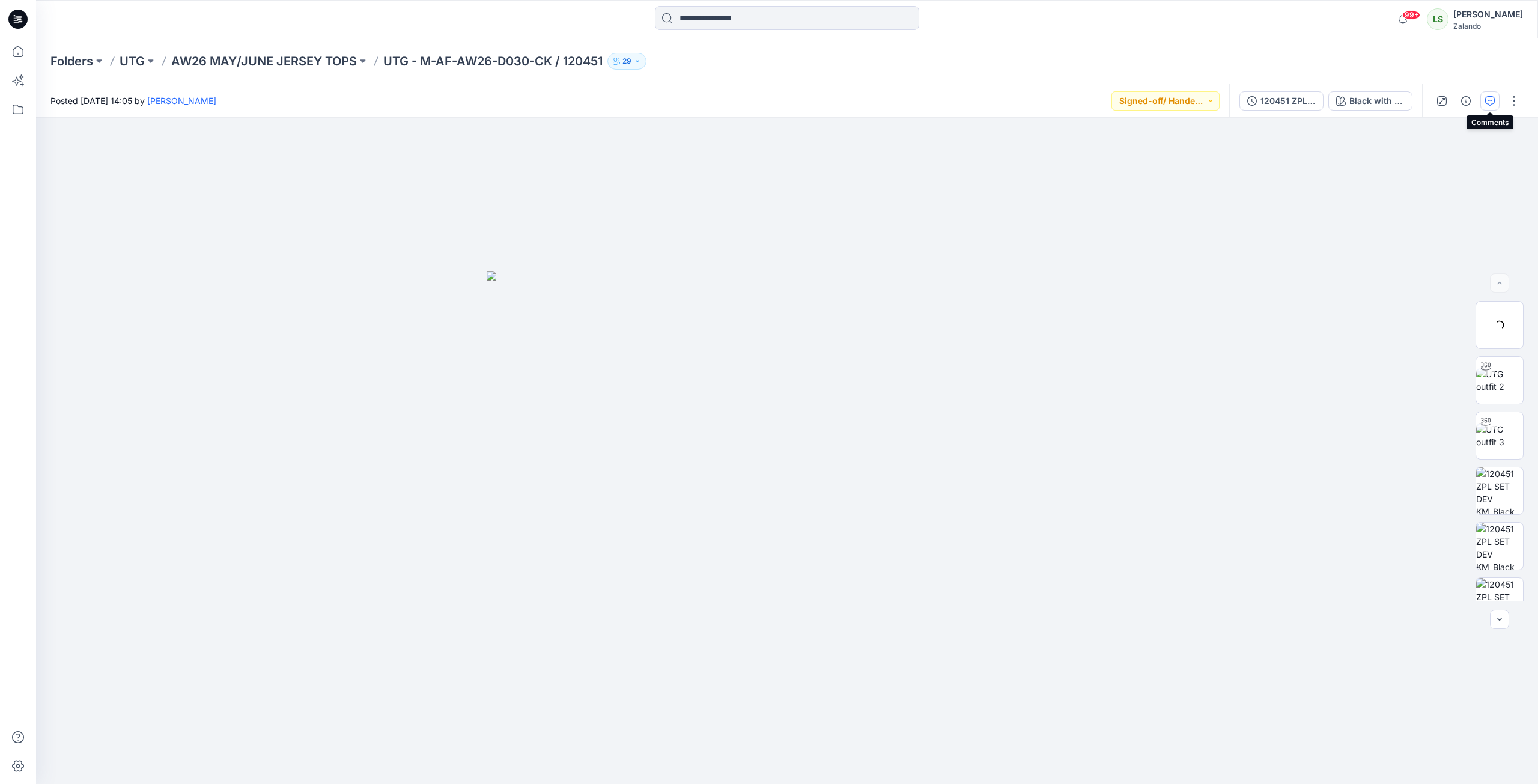
click at [1144, 100] on button "button" at bounding box center [1489, 100] width 20 height 20
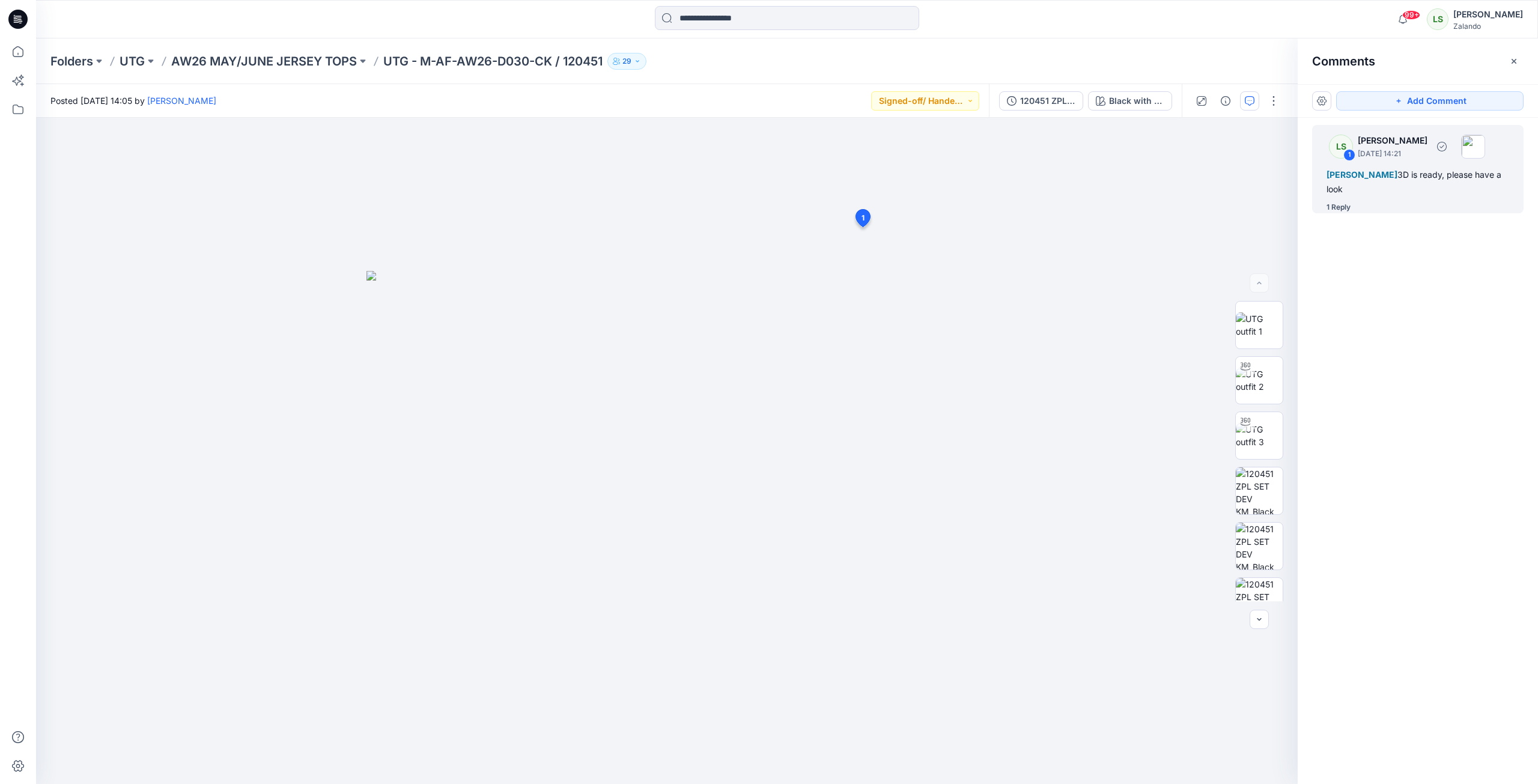
click at [1144, 206] on div "1 Reply" at bounding box center [1338, 207] width 24 height 12
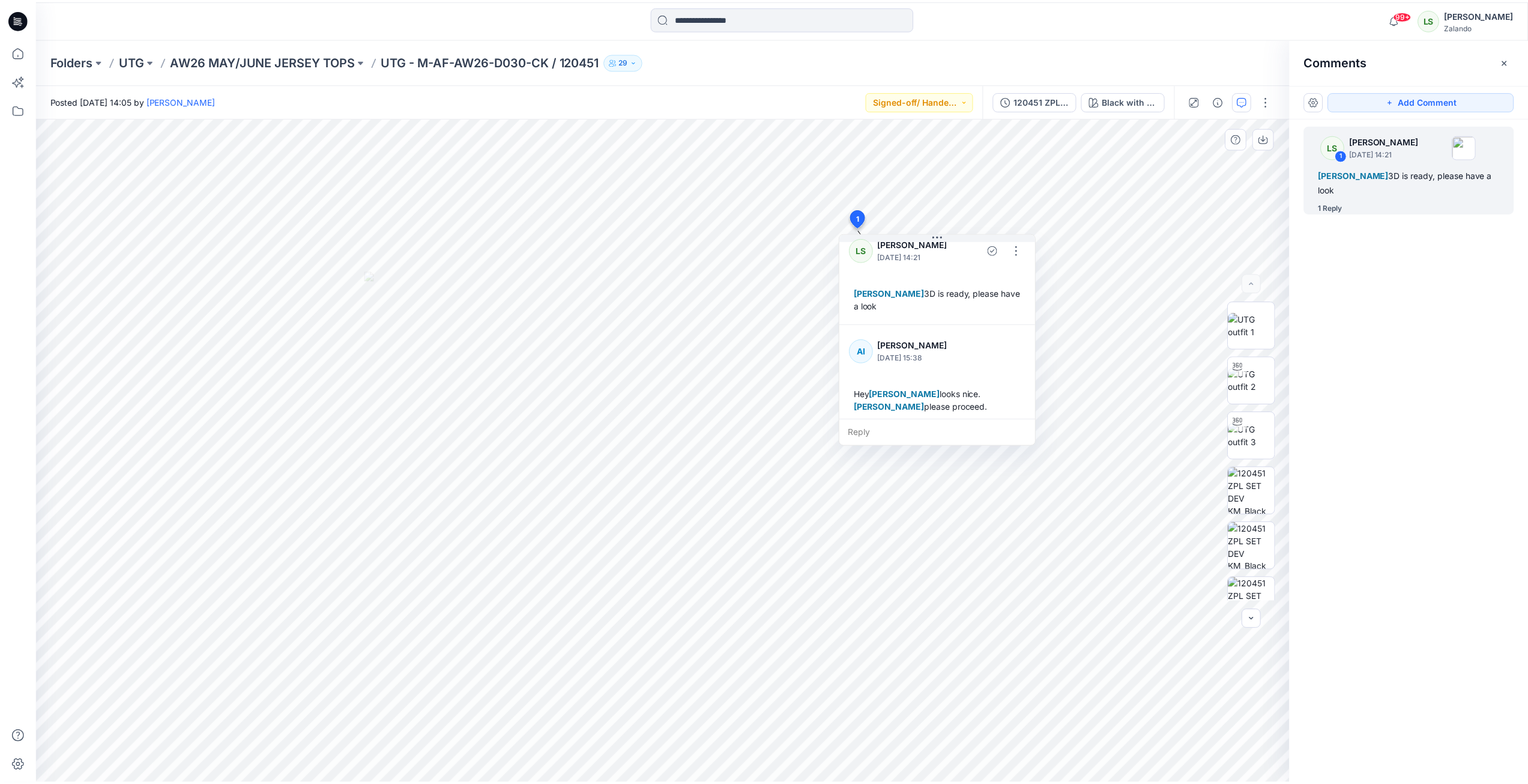
scroll to position [21, 0]
click at [284, 65] on p "AW26 MAY/JUNE JERSEY TOPS" at bounding box center [263, 60] width 186 height 16
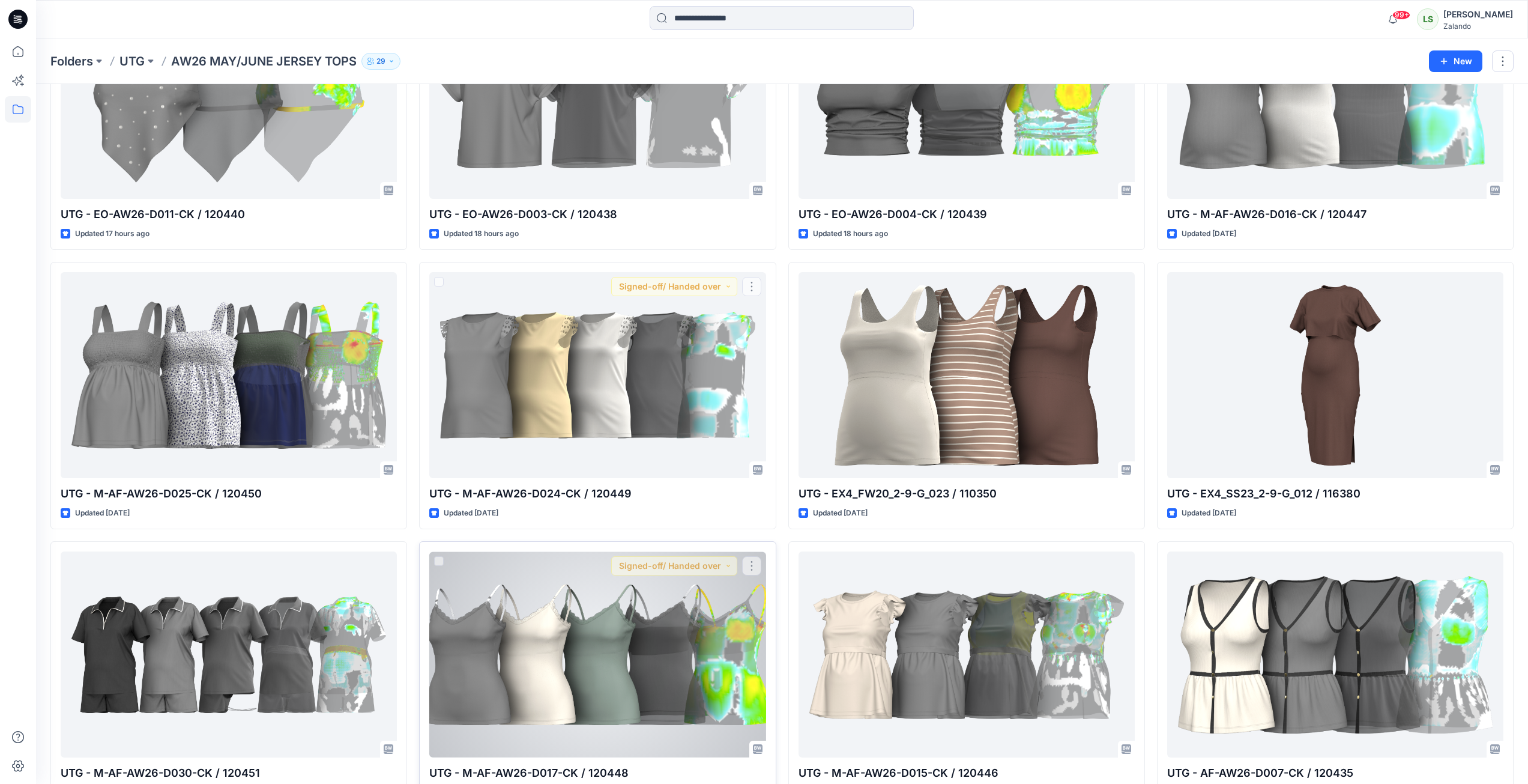
scroll to position [300, 0]
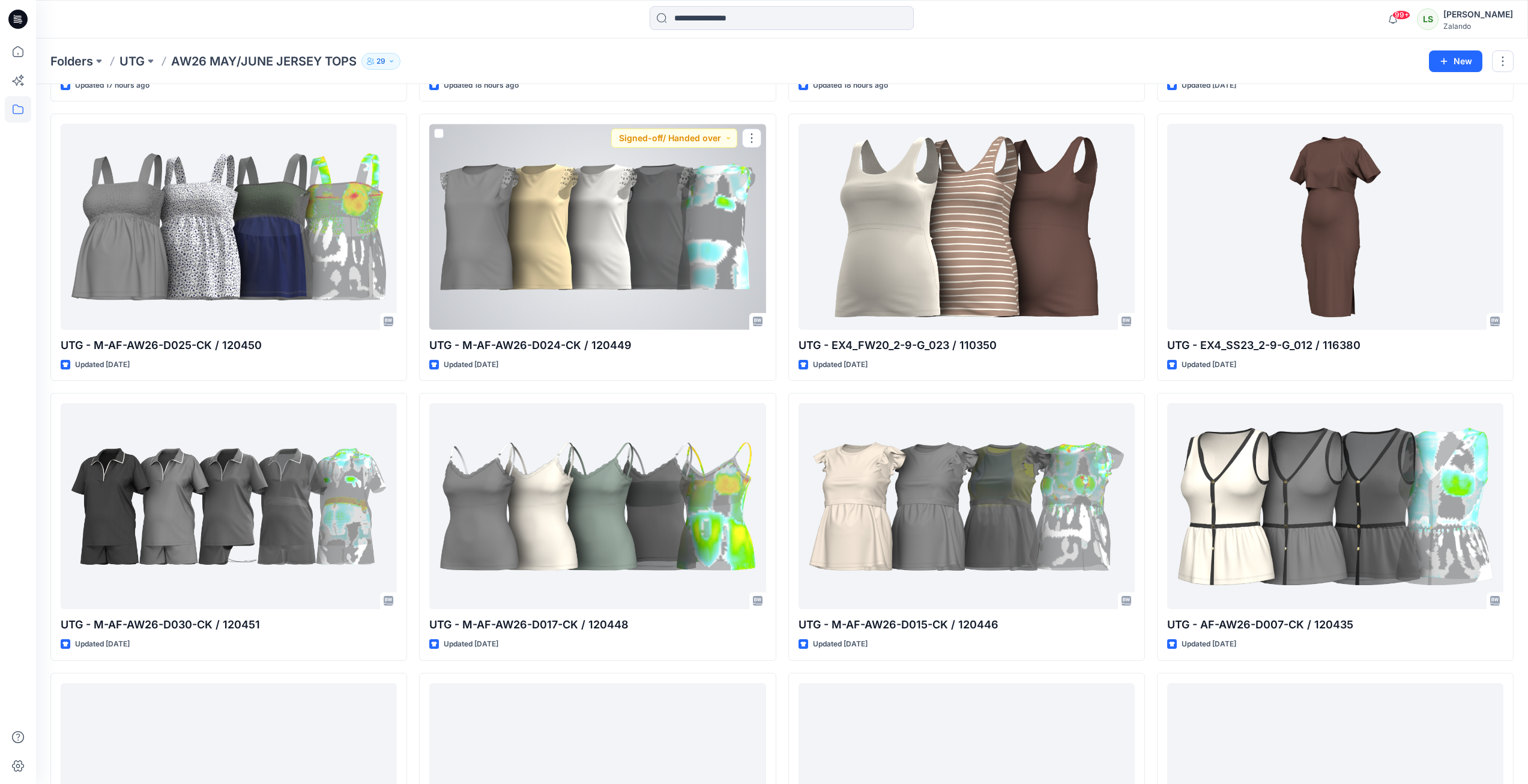
click at [670, 286] on div at bounding box center [597, 227] width 336 height 206
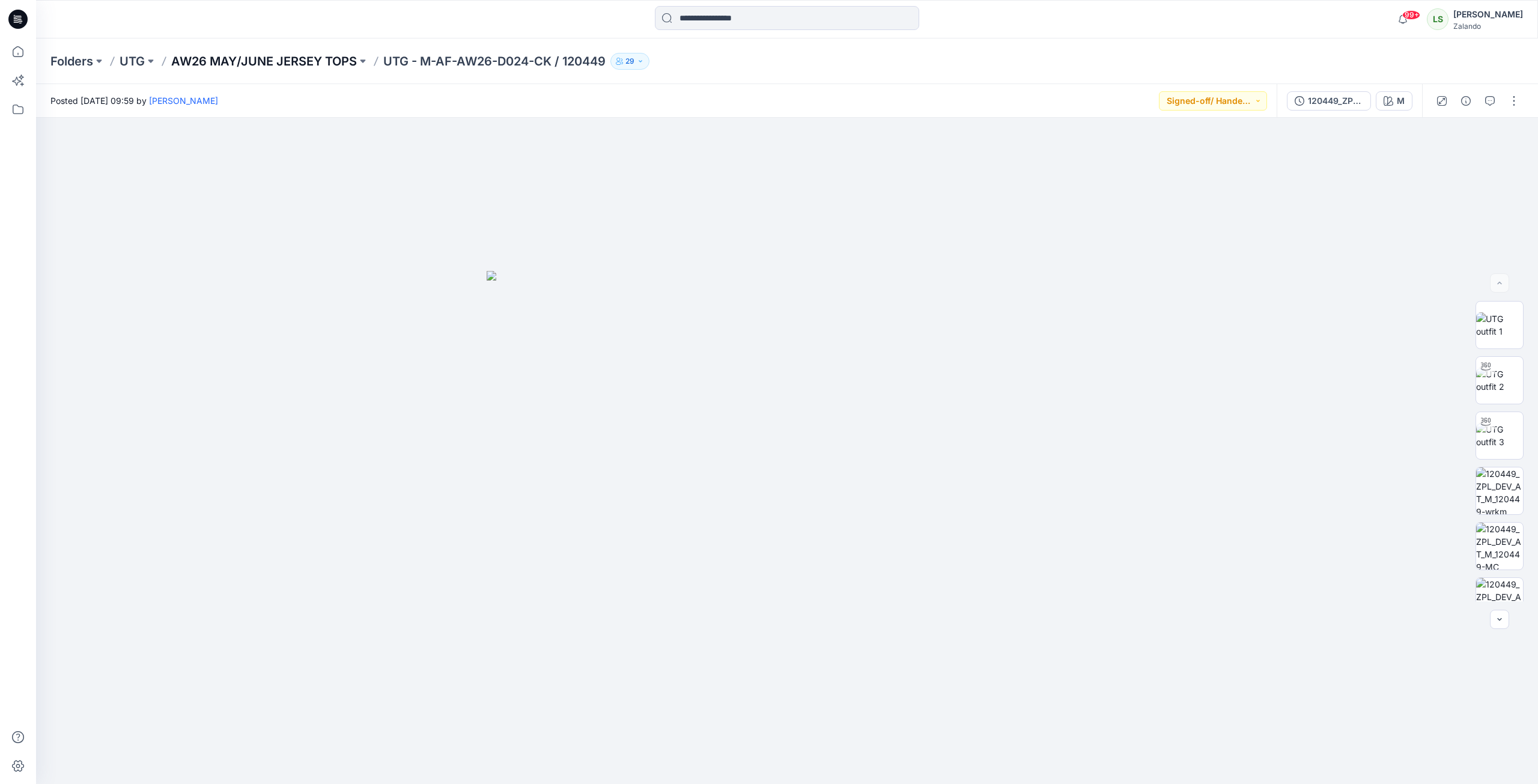
click at [271, 66] on p "AW26 MAY/JUNE JERSEY TOPS" at bounding box center [264, 60] width 186 height 16
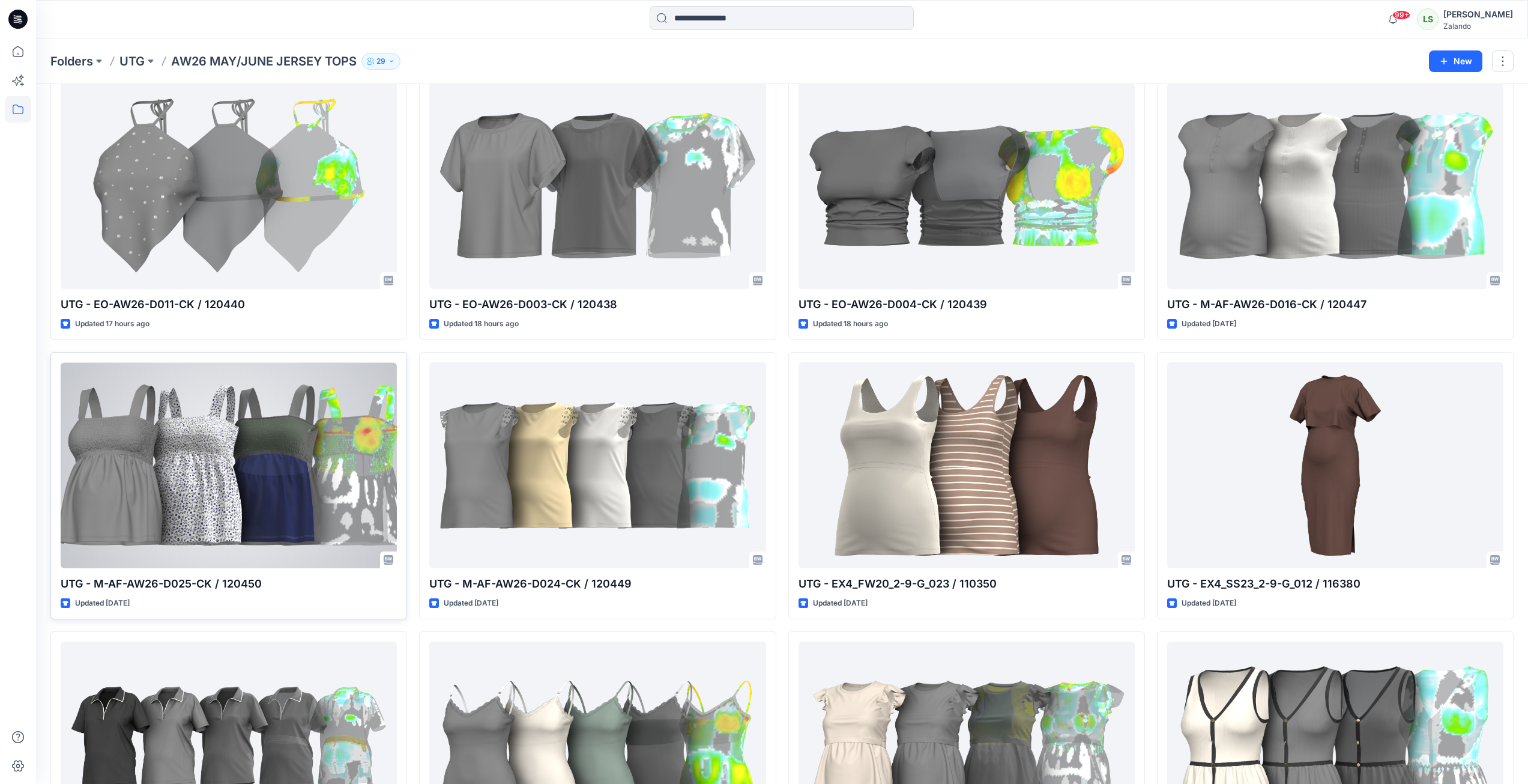
scroll to position [120, 0]
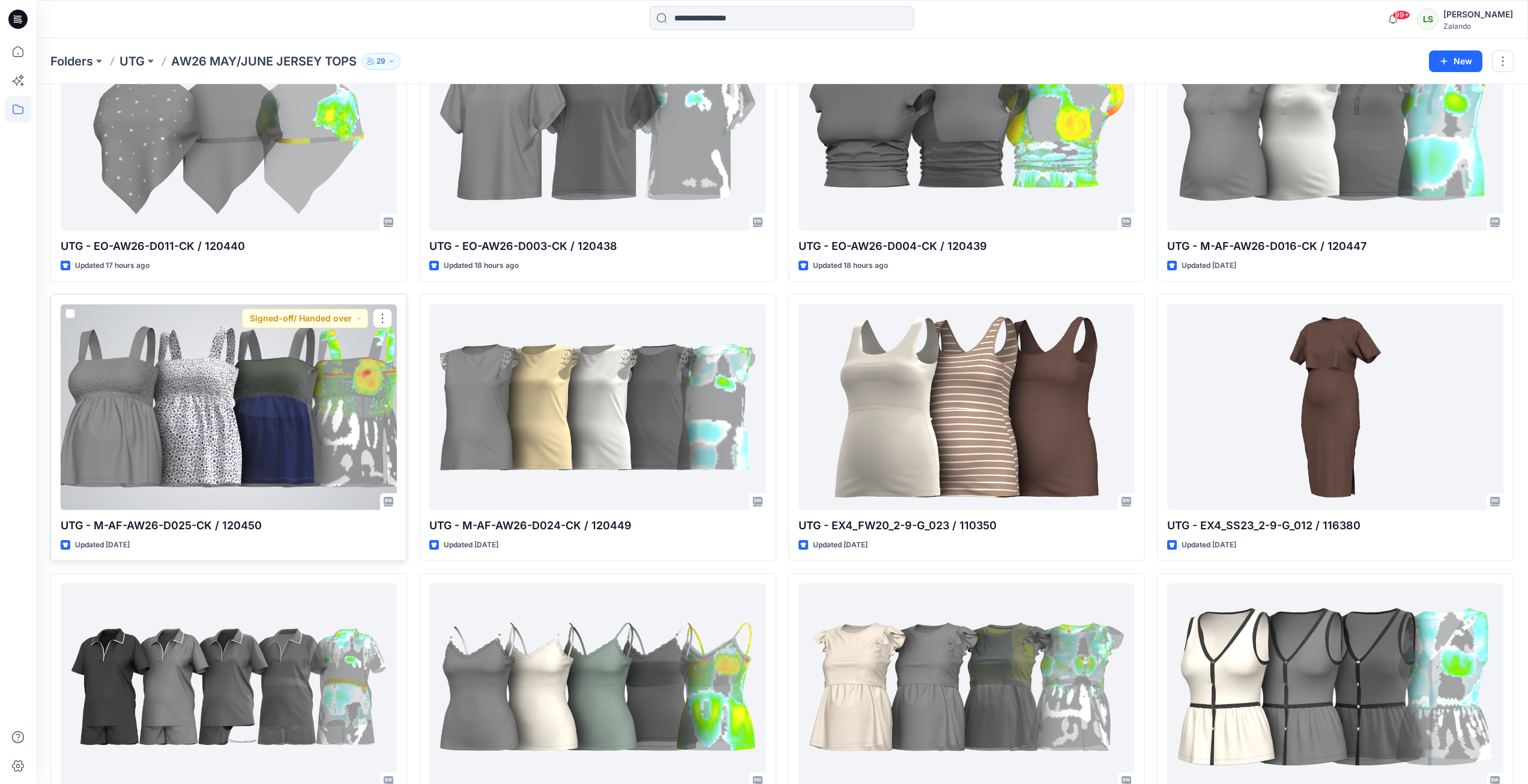
click at [270, 437] on div at bounding box center [228, 407] width 336 height 206
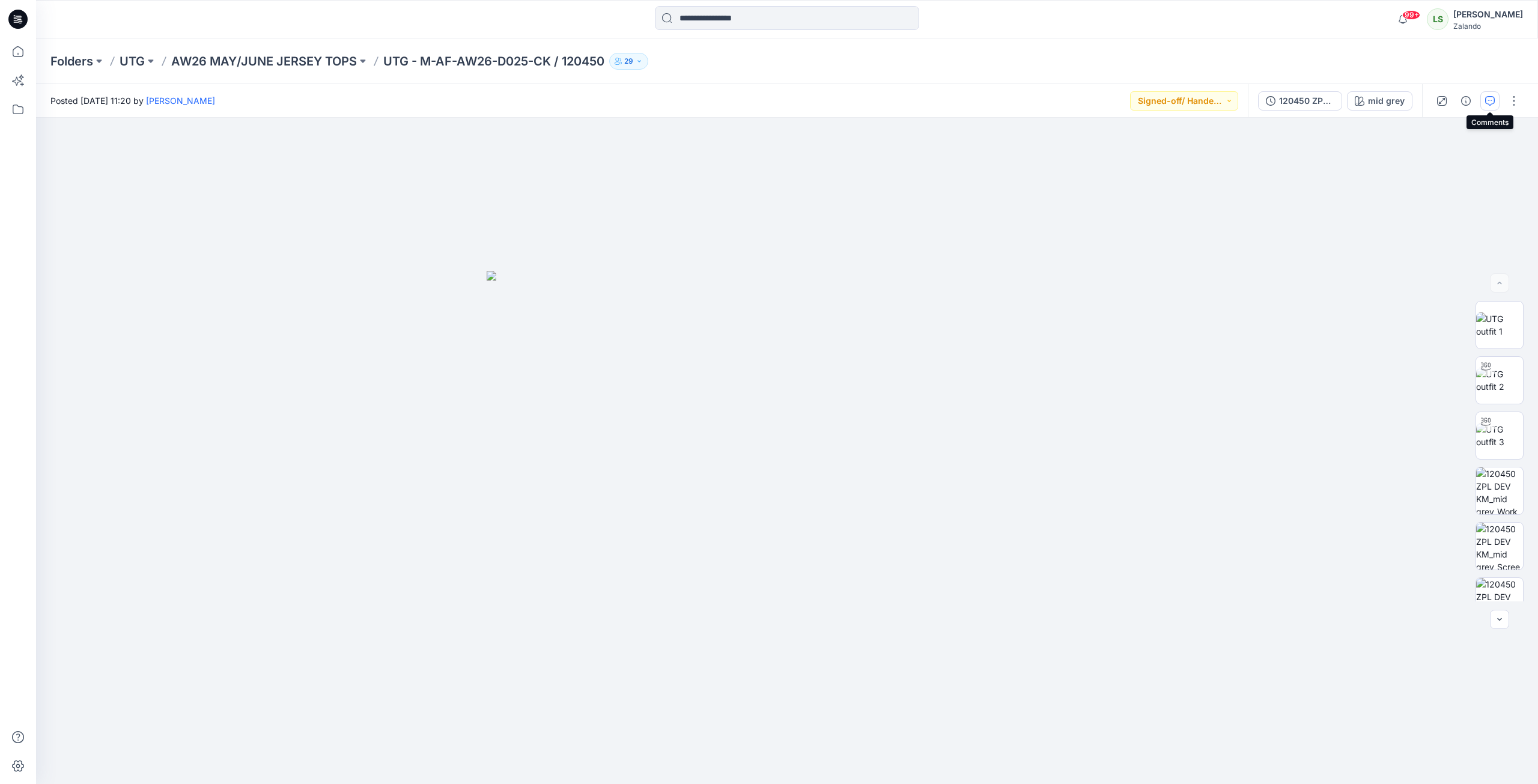
click at [1144, 102] on icon "button" at bounding box center [1490, 101] width 9 height 9
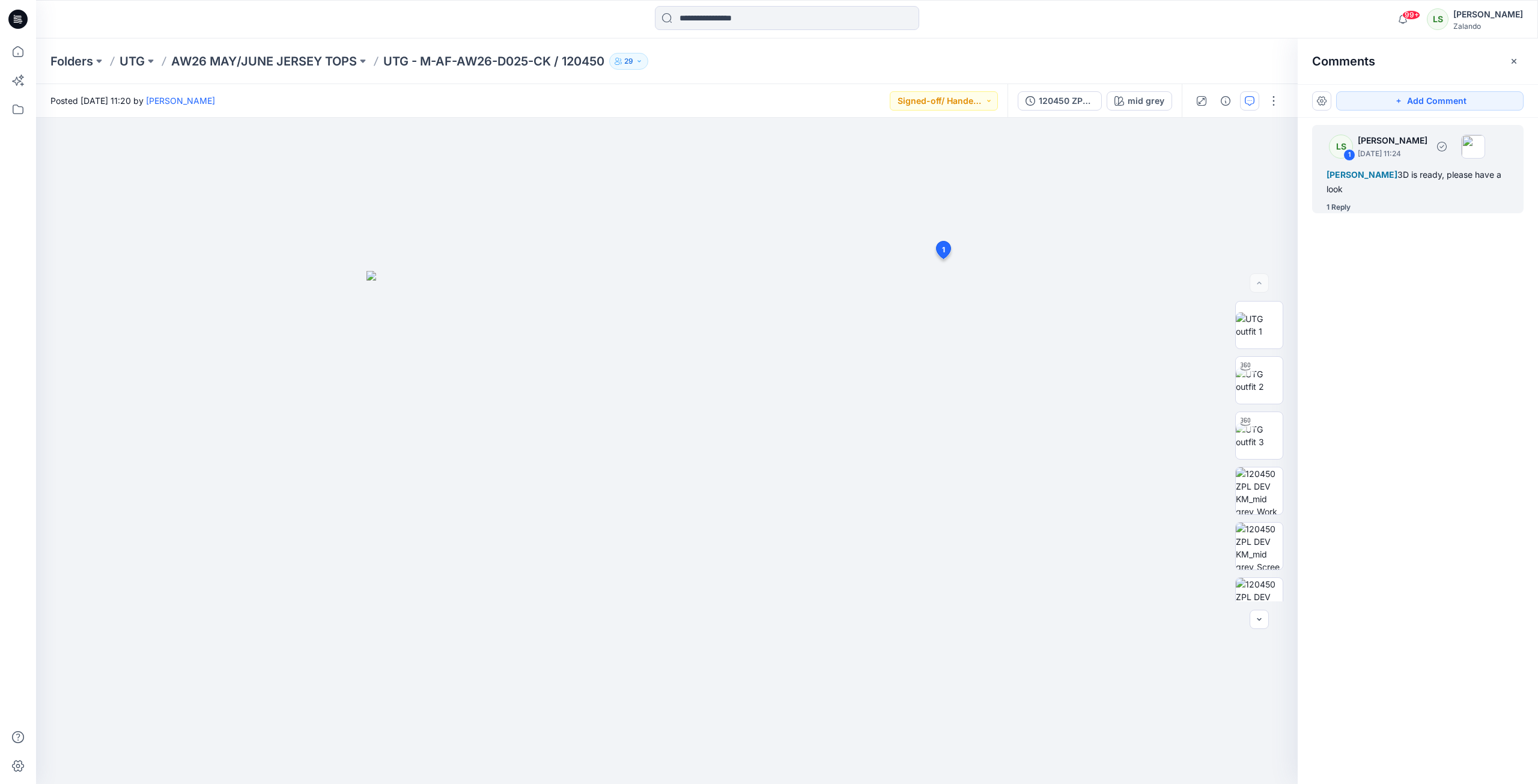
click at [1144, 201] on div "1 Reply" at bounding box center [1338, 207] width 24 height 12
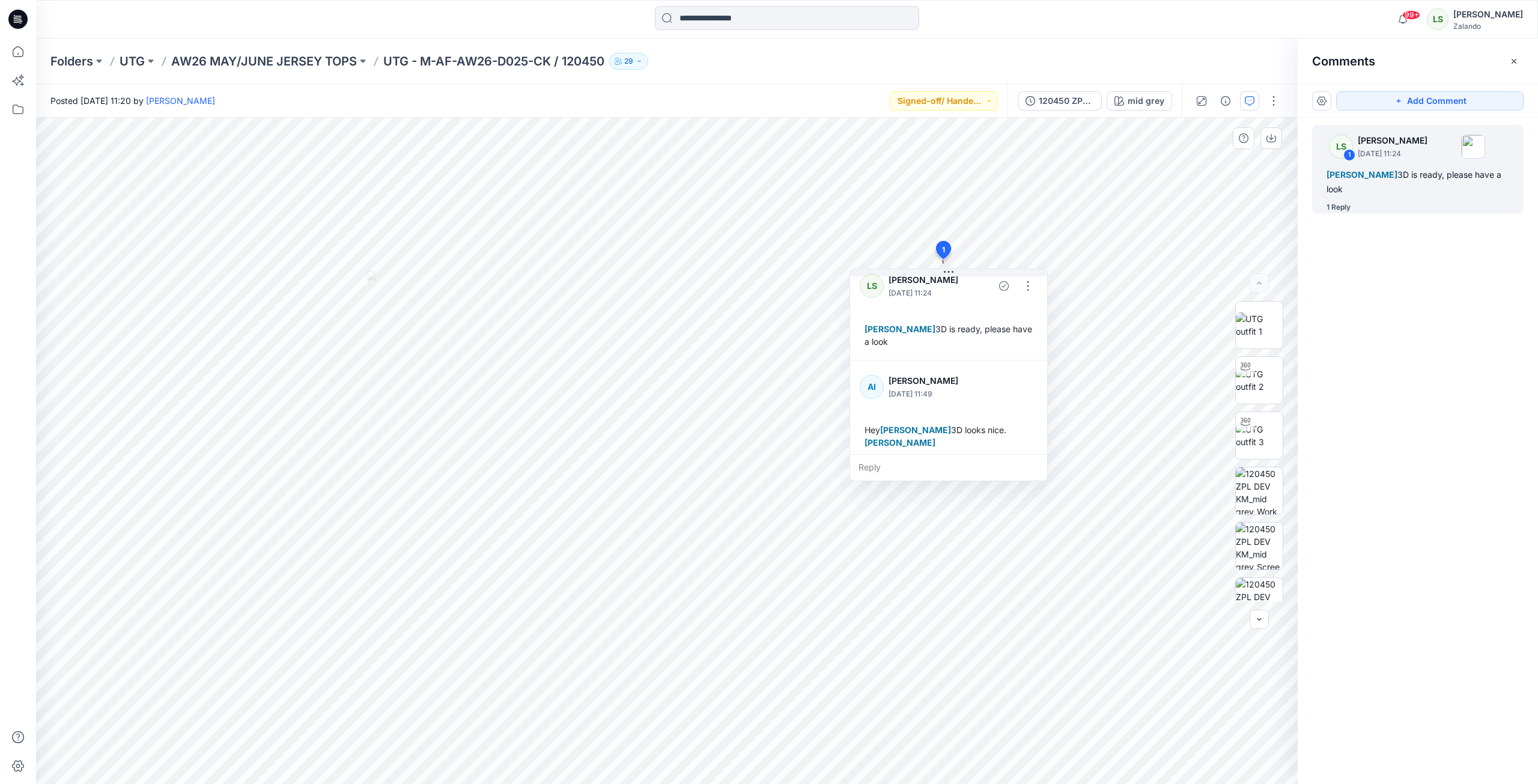
scroll to position [21, 0]
click at [325, 66] on p "AW26 MAY/JUNE JERSEY TOPS" at bounding box center [264, 60] width 186 height 16
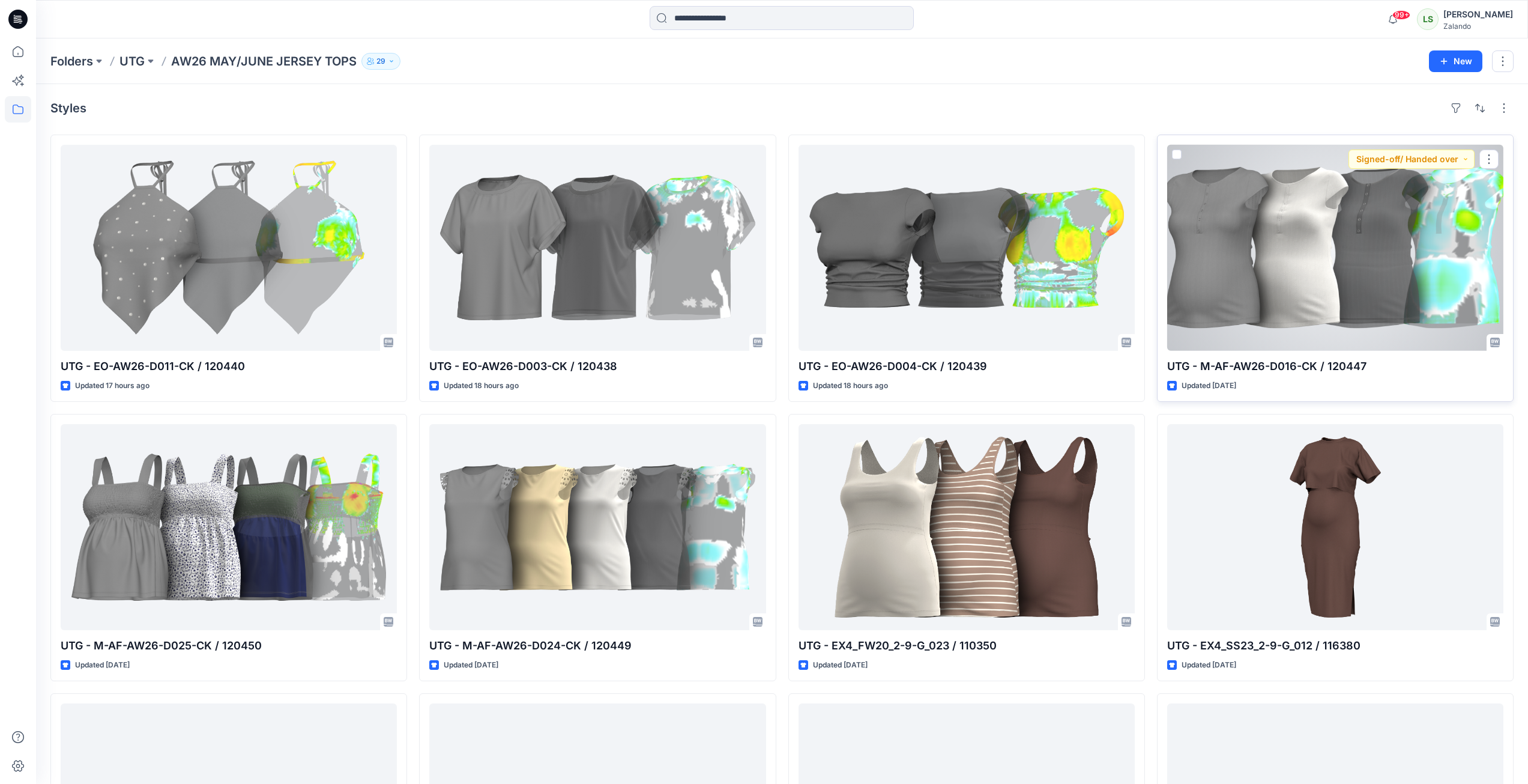
click at [1143, 278] on div at bounding box center [1335, 248] width 336 height 206
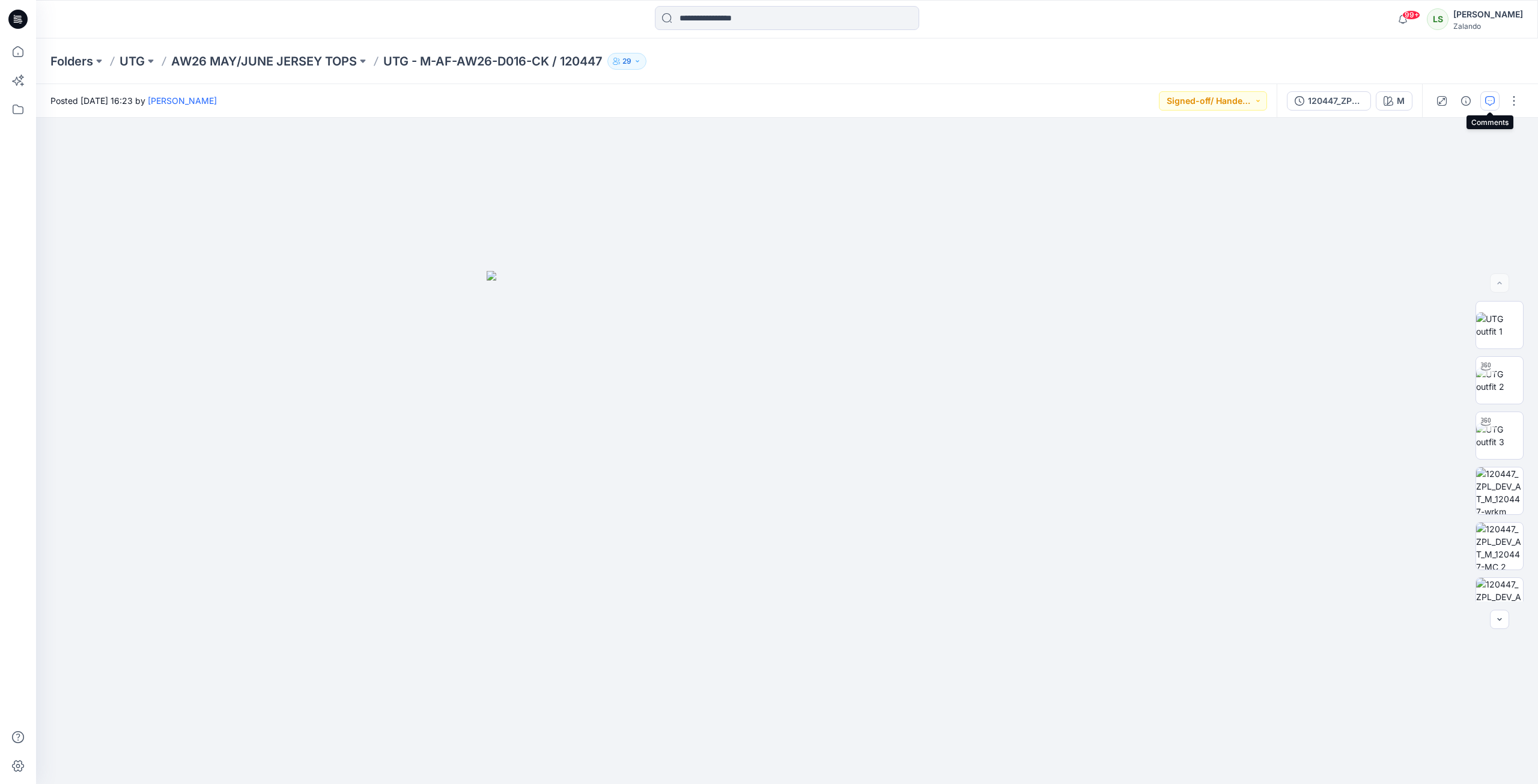
click at [1144, 103] on icon "button" at bounding box center [1490, 101] width 9 height 9
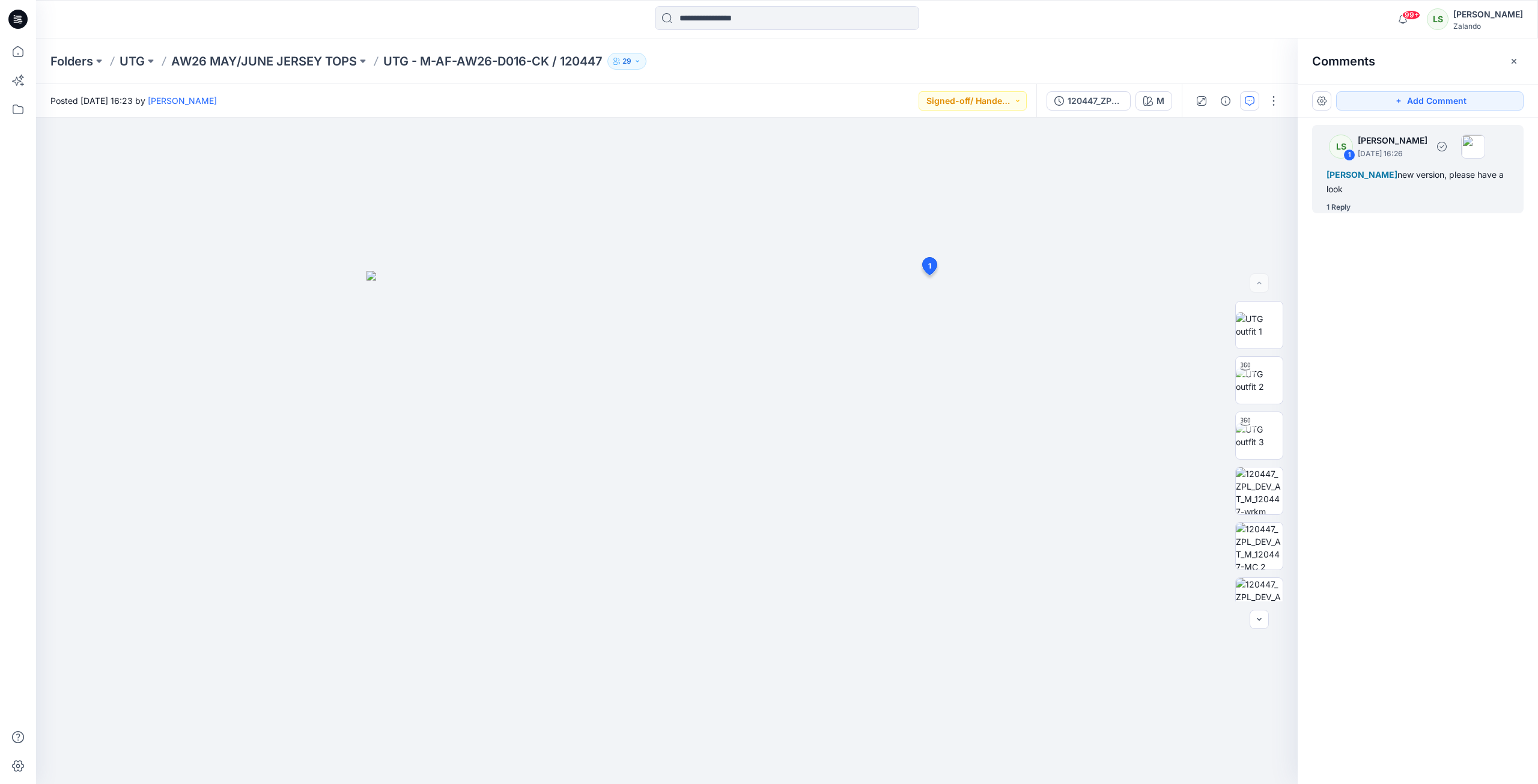
click at [1144, 201] on div "1 Reply" at bounding box center [1424, 207] width 197 height 12
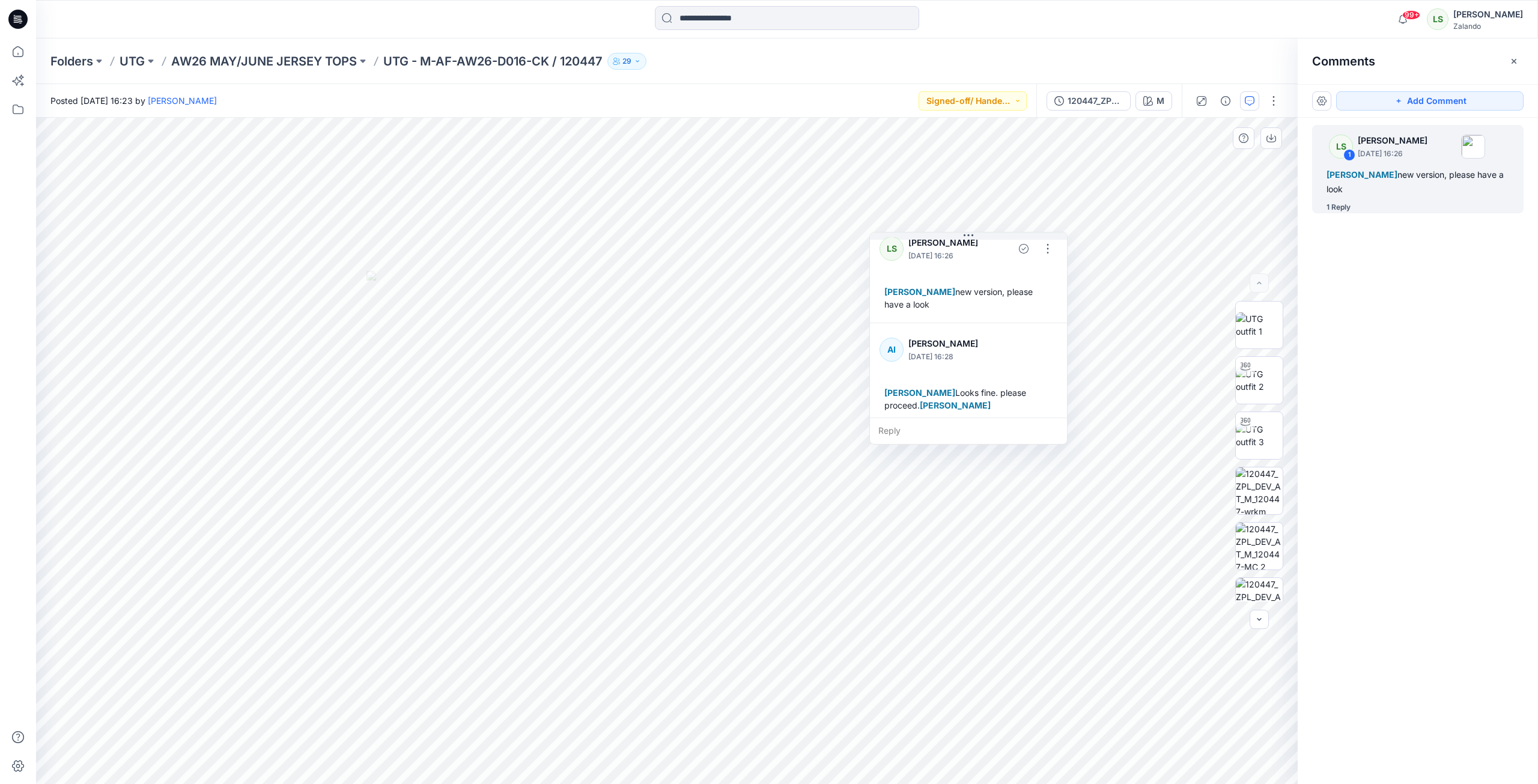
scroll to position [21, 0]
click at [318, 63] on p "AW26 MAY/JUNE JERSEY TOPS" at bounding box center [264, 60] width 186 height 16
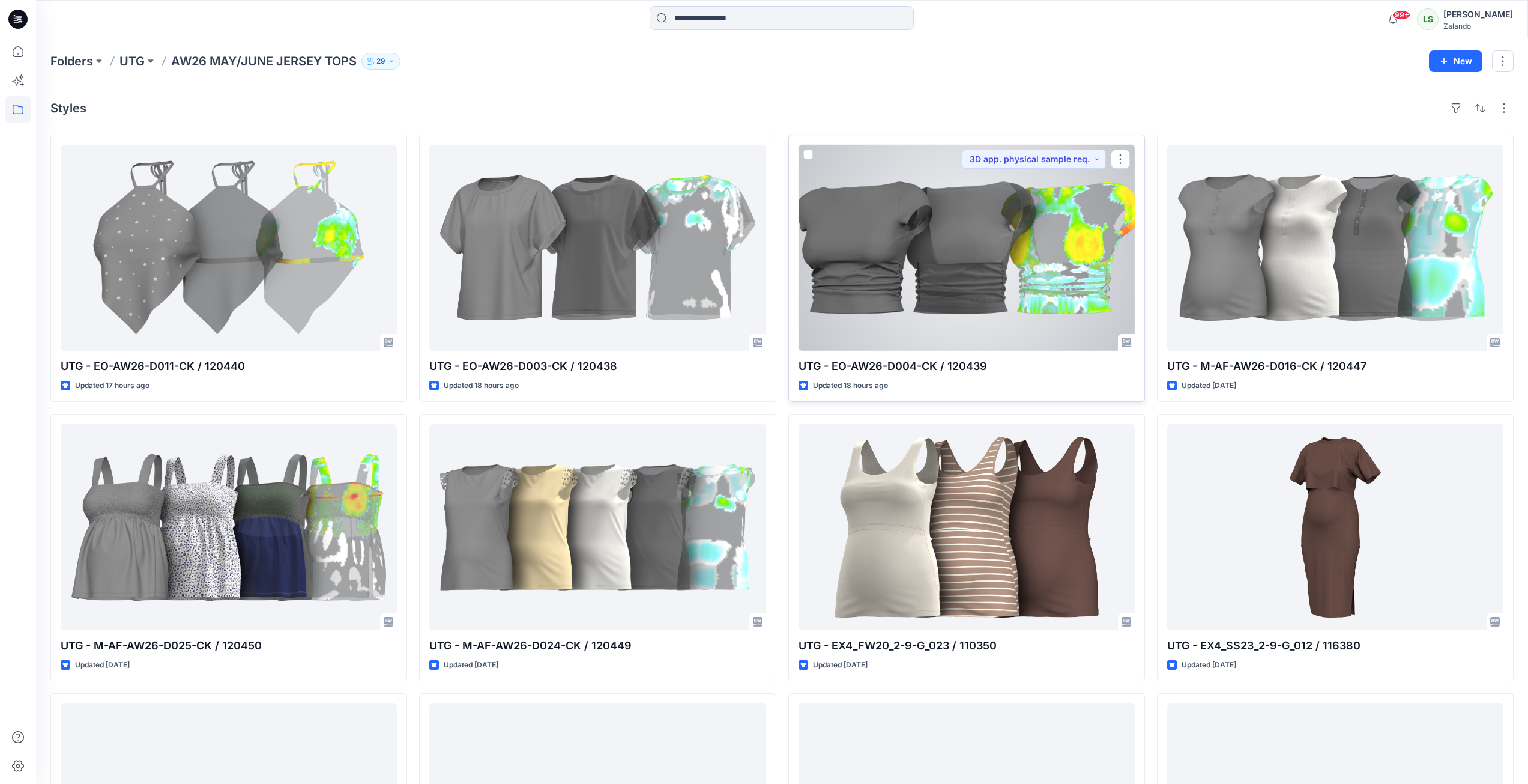
click at [956, 323] on div at bounding box center [967, 248] width 336 height 206
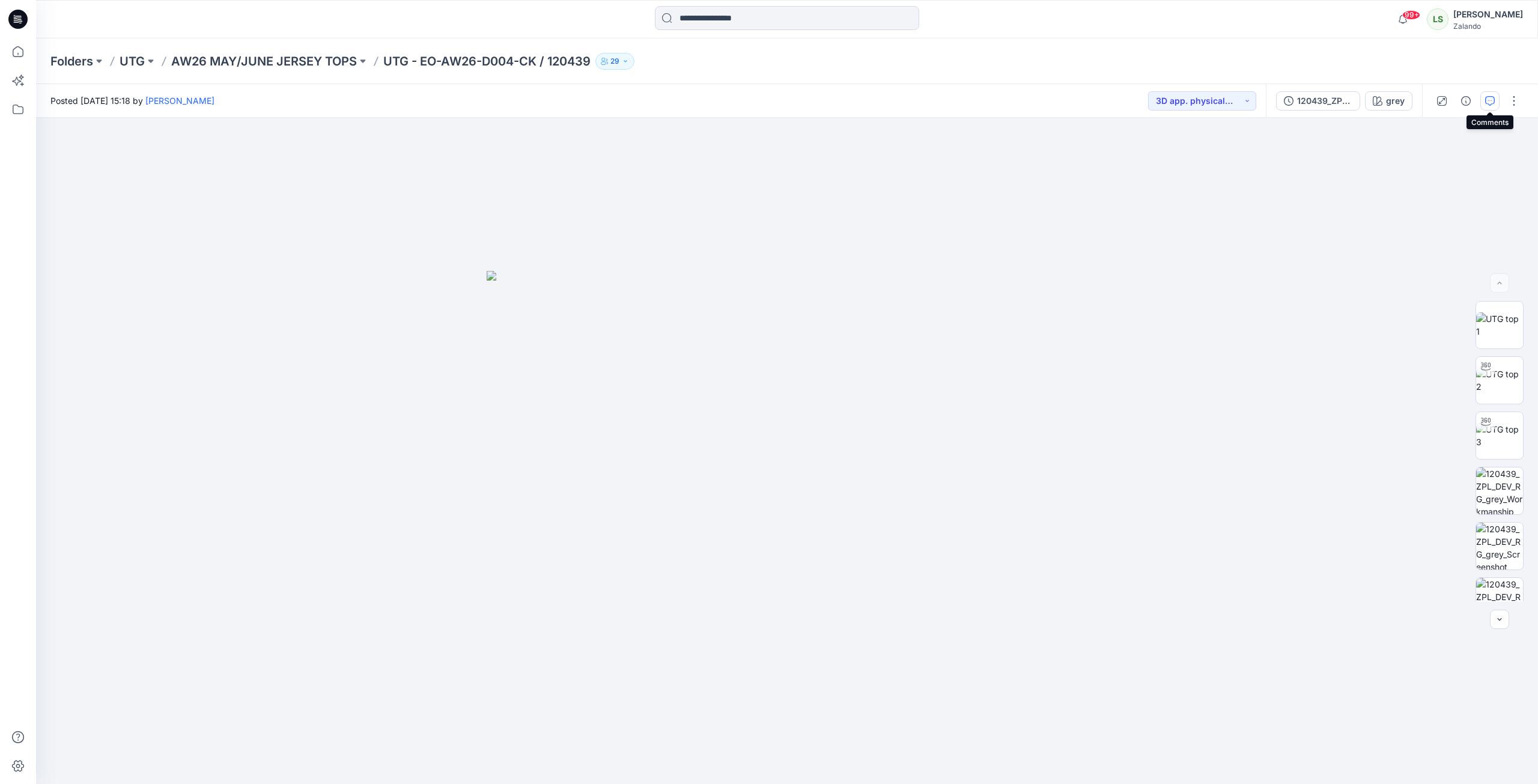
click at [1144, 99] on icon "button" at bounding box center [1490, 101] width 9 height 9
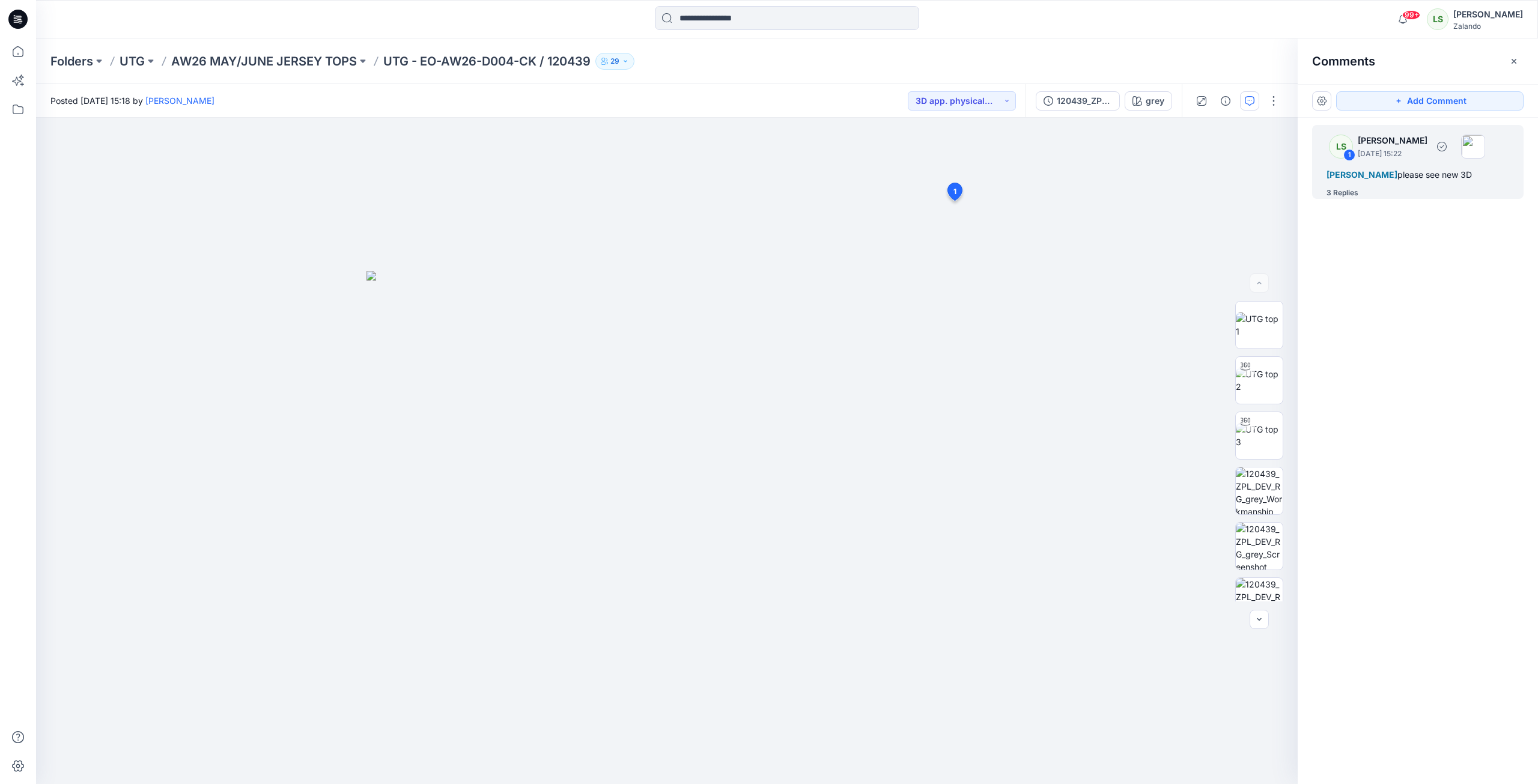
click at [1144, 199] on div "3 Replies" at bounding box center [1342, 192] width 32 height 12
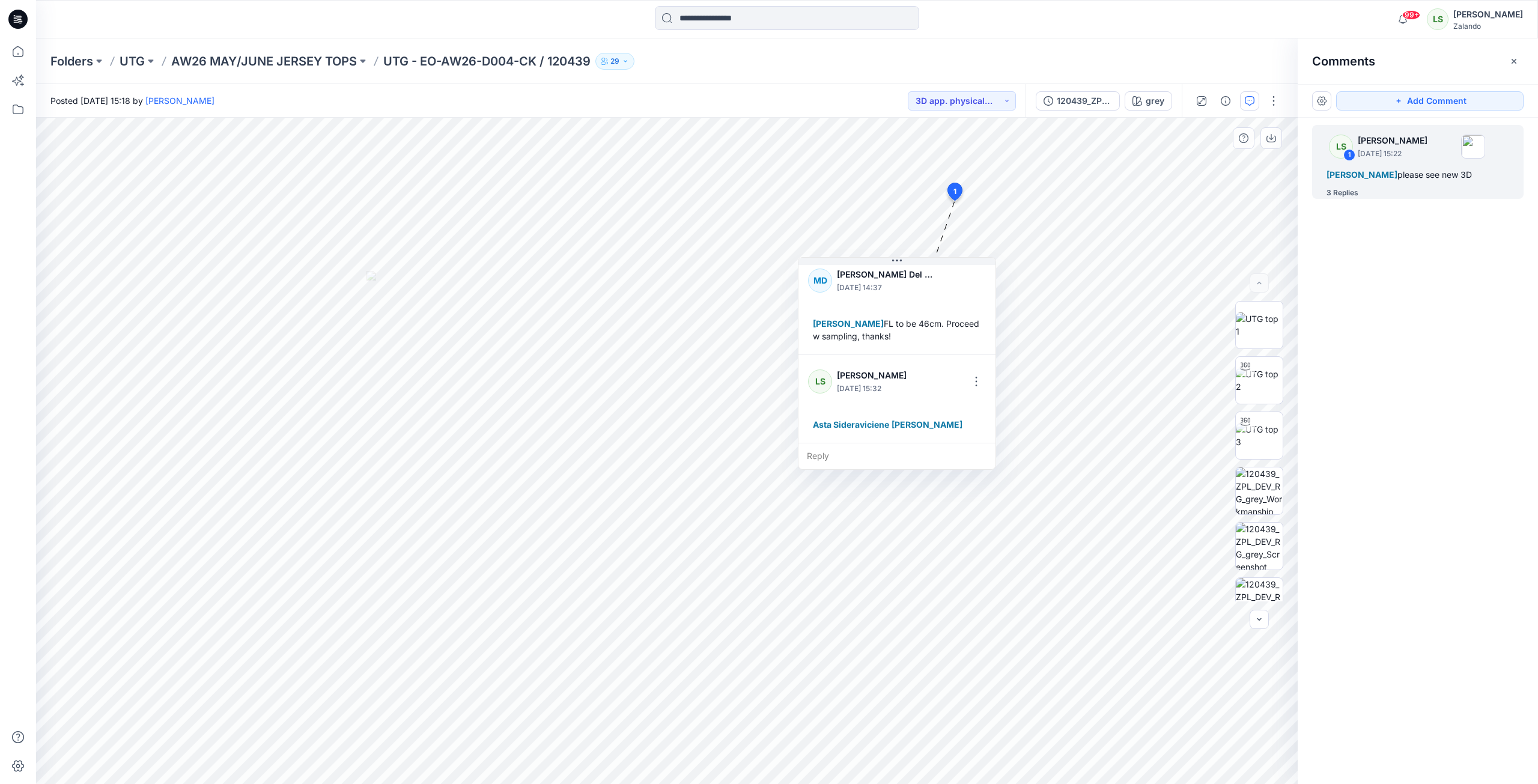
scroll to position [223, 0]
click at [315, 60] on p "AW26 MAY/JUNE JERSEY TOPS" at bounding box center [264, 60] width 186 height 16
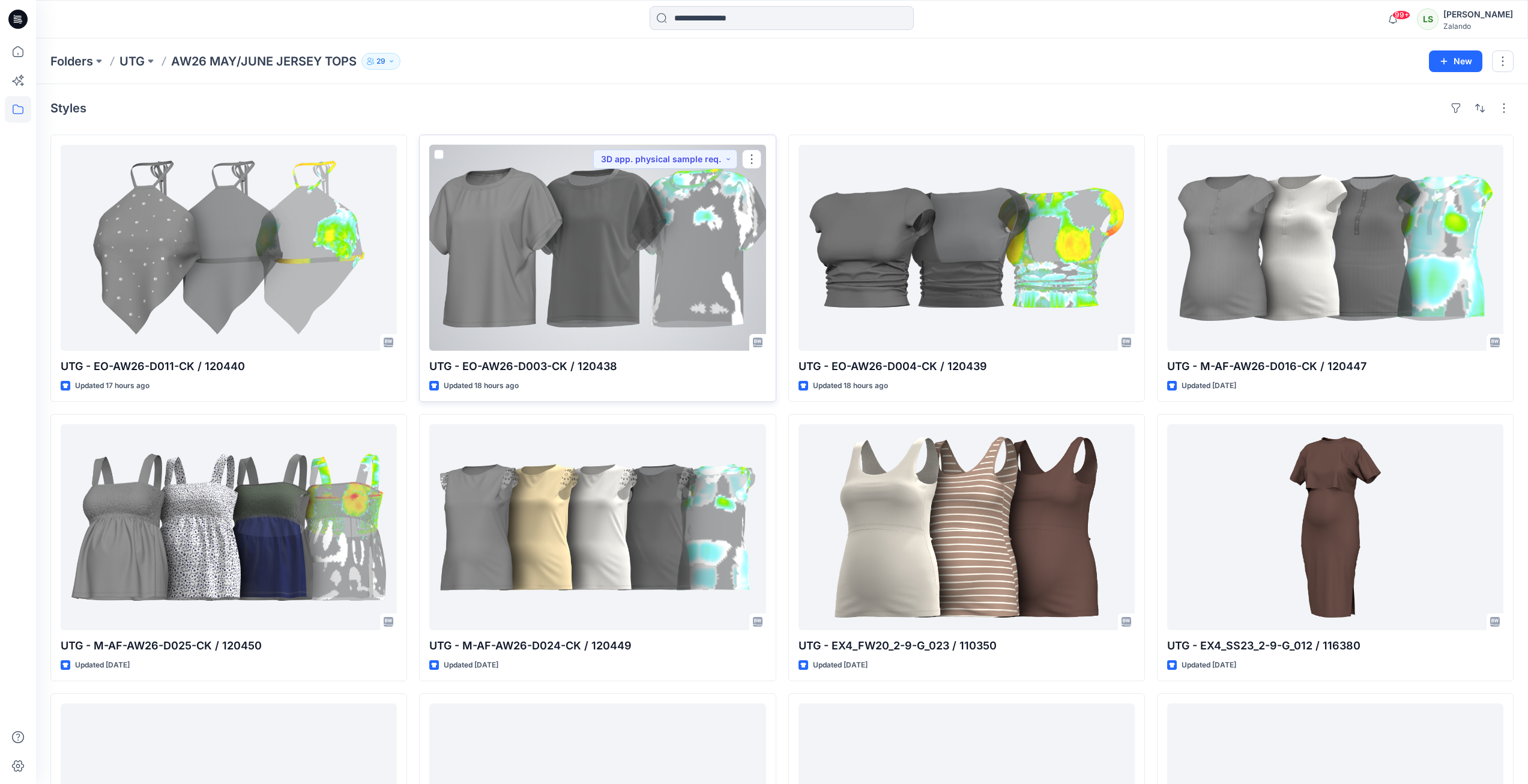
click at [617, 309] on div at bounding box center [597, 248] width 336 height 206
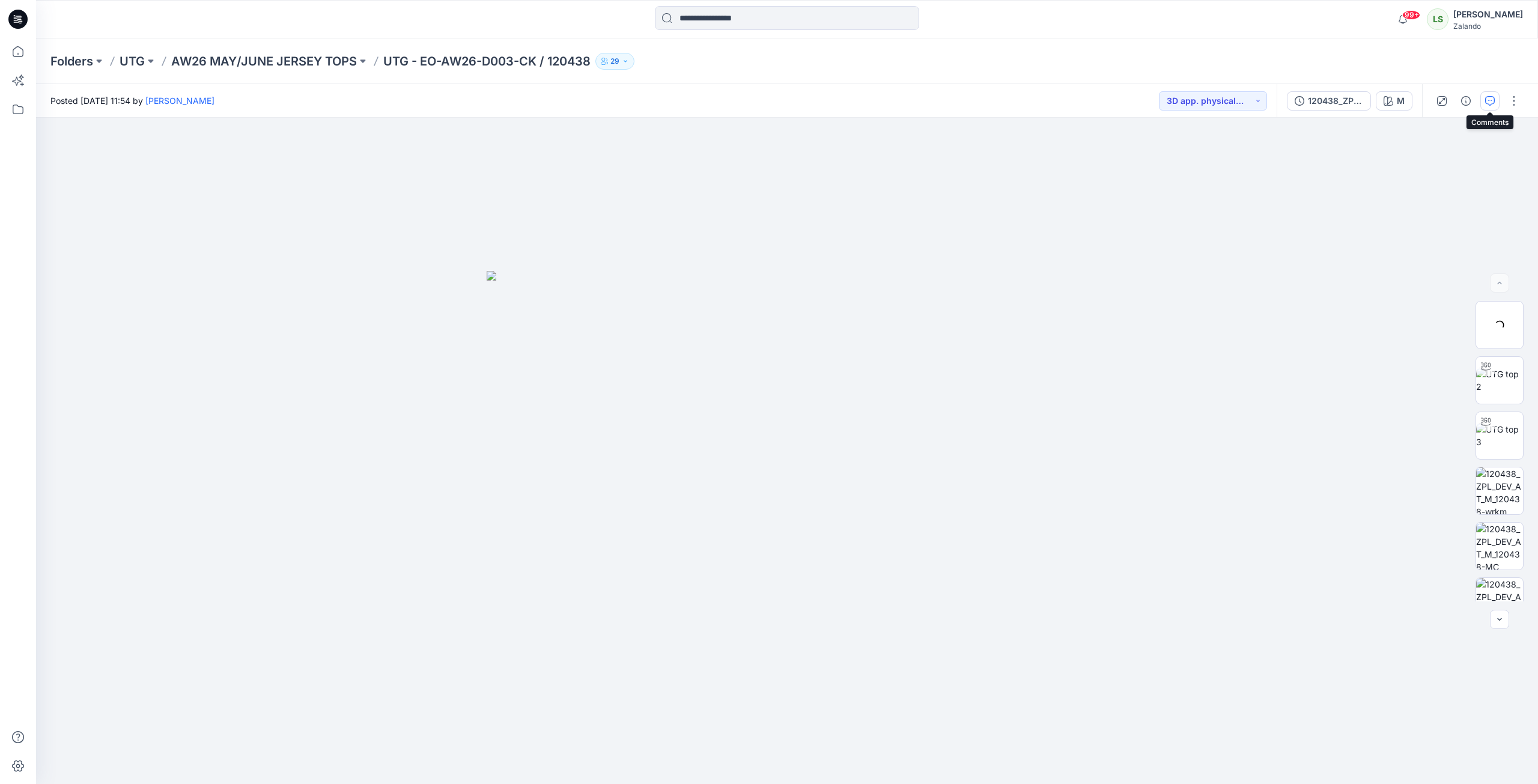
click at [1144, 106] on button "button" at bounding box center [1489, 100] width 20 height 20
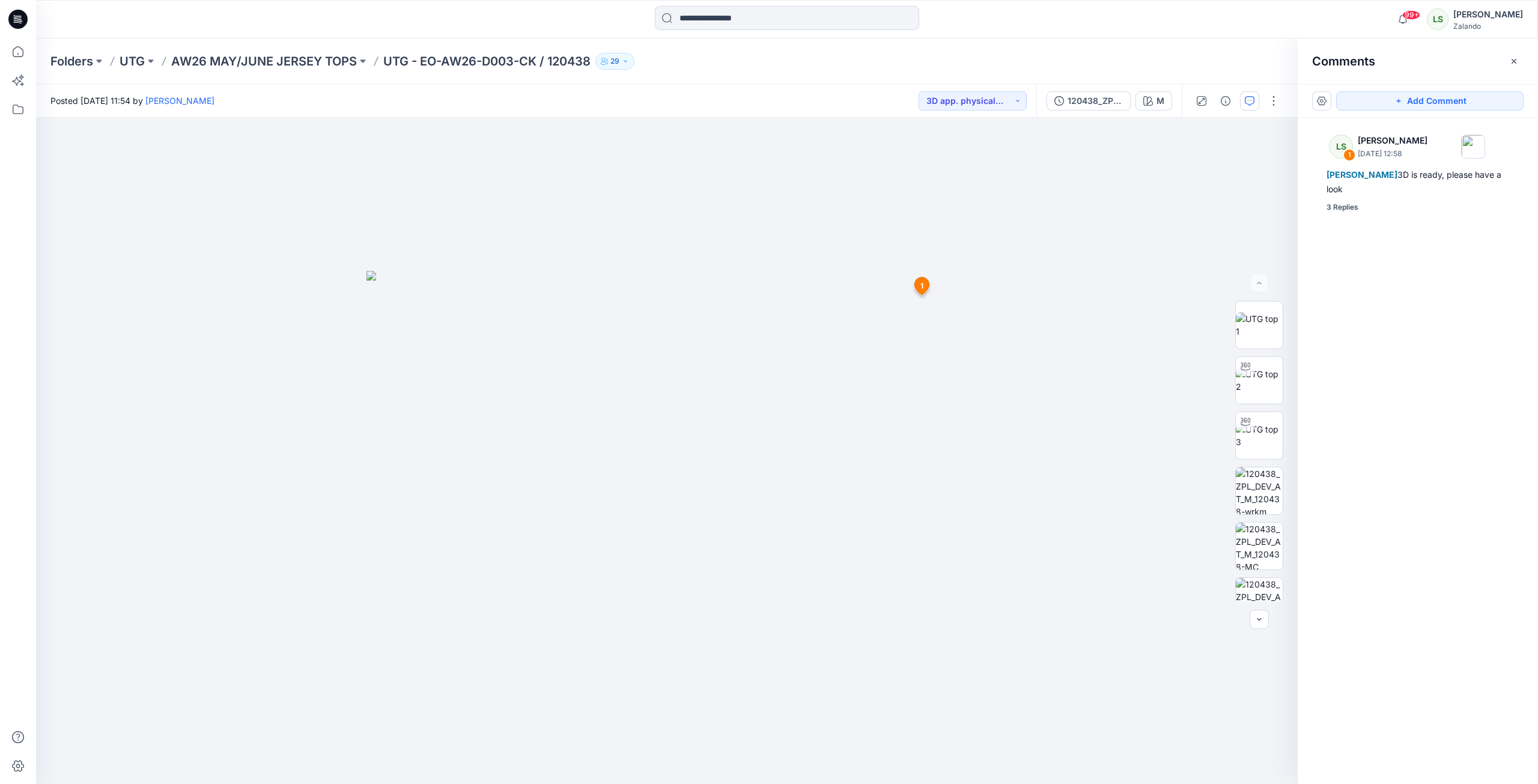
click at [1144, 214] on div "LS 1 [PERSON_NAME] [DATE] 12:58 [PERSON_NAME] 3D is ready, please have a look 3…" at bounding box center [1418, 428] width 240 height 622
click at [1144, 210] on div "3 Replies" at bounding box center [1342, 207] width 32 height 12
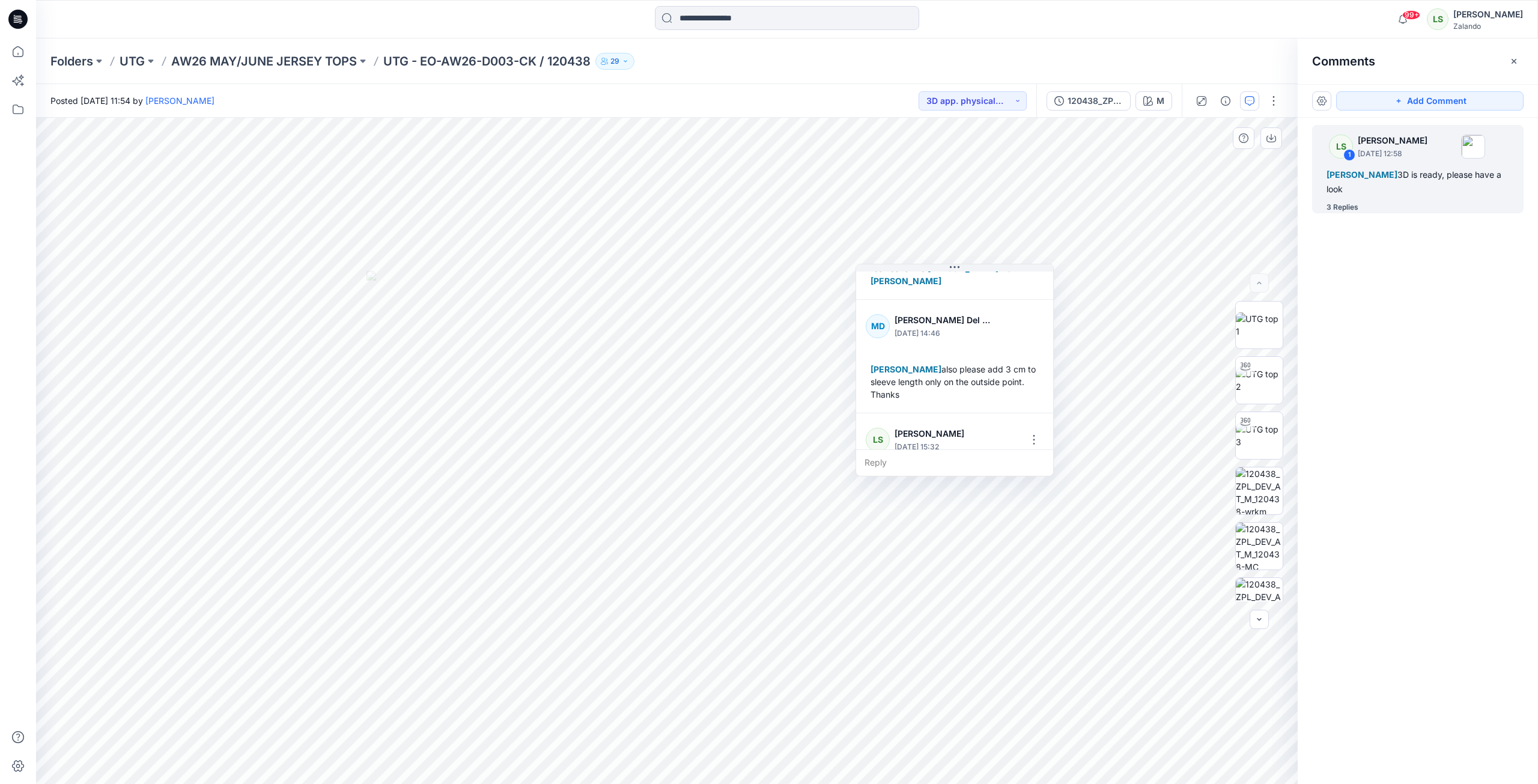
scroll to position [235, 0]
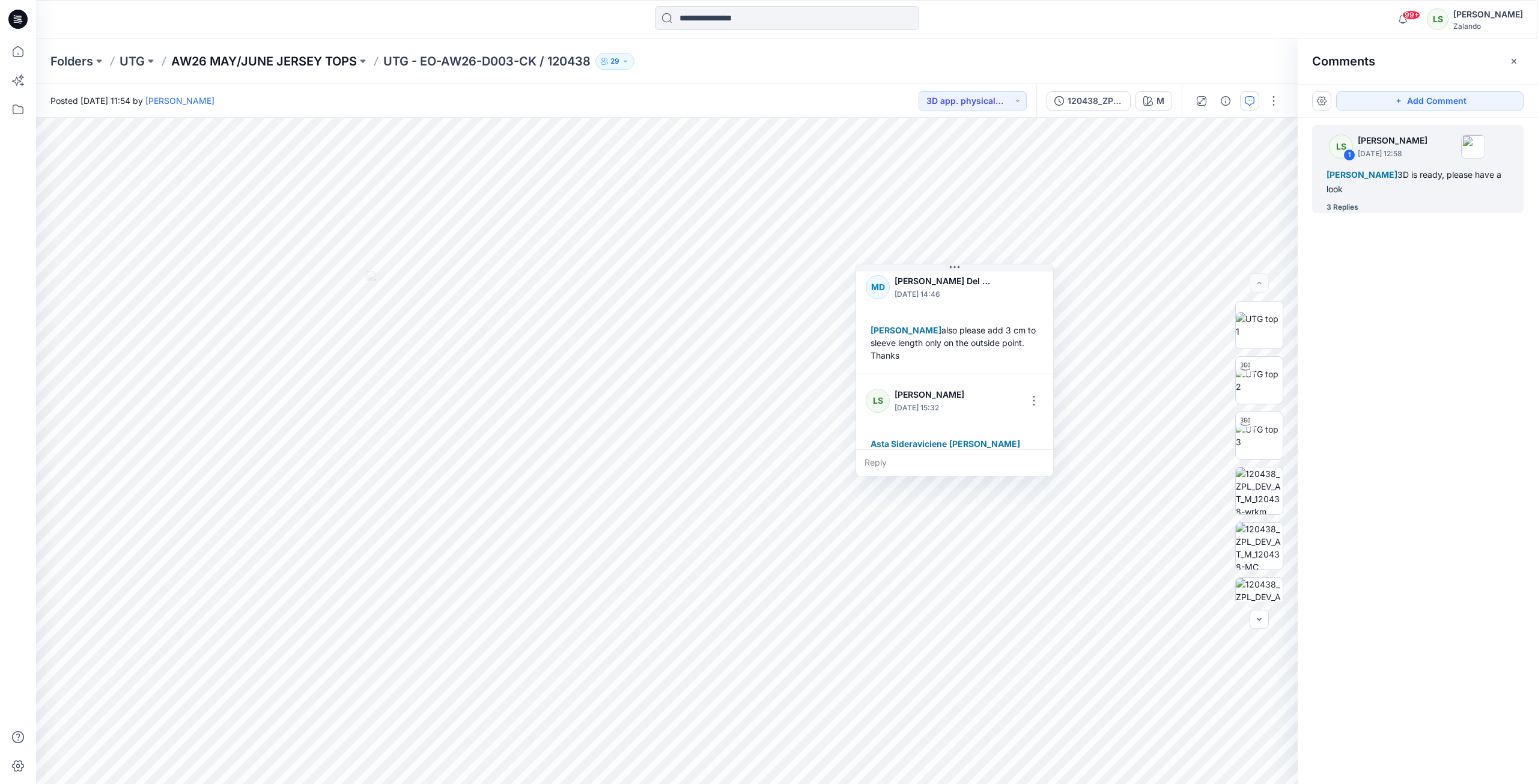
click at [298, 60] on p "AW26 MAY/JUNE JERSEY TOPS" at bounding box center [264, 60] width 186 height 16
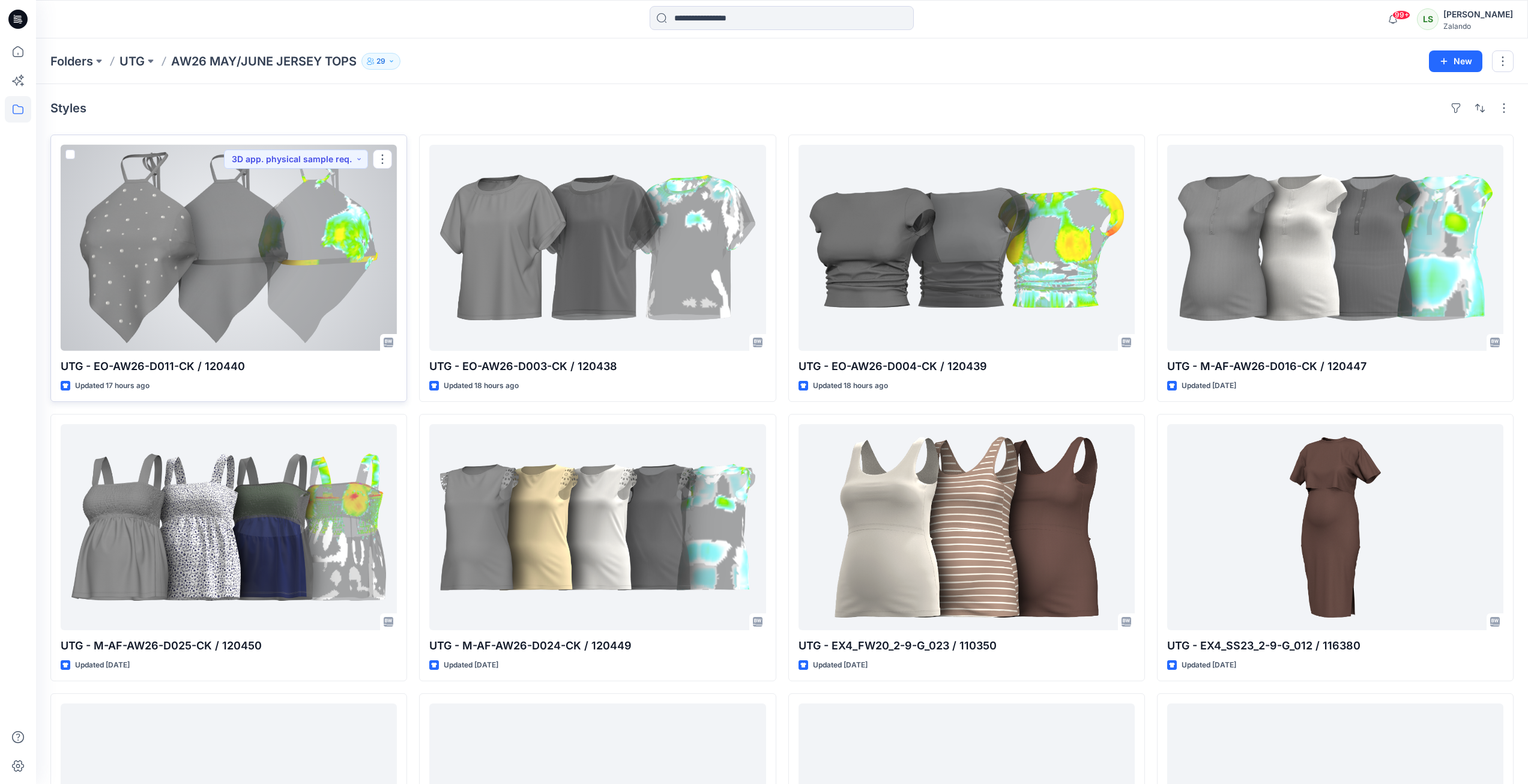
click at [214, 242] on div at bounding box center [228, 248] width 336 height 206
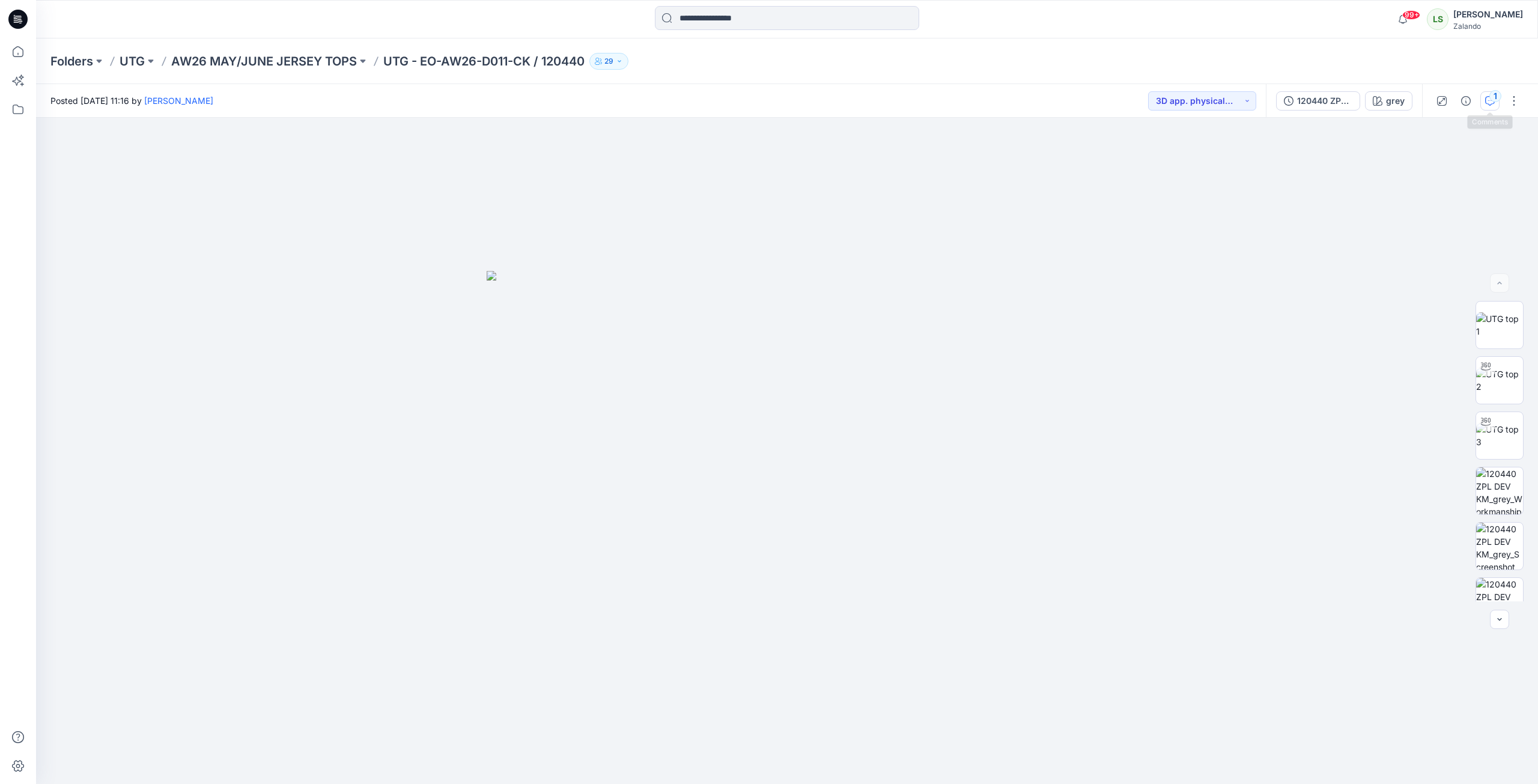
click at [1144, 100] on div "1" at bounding box center [1495, 96] width 12 height 12
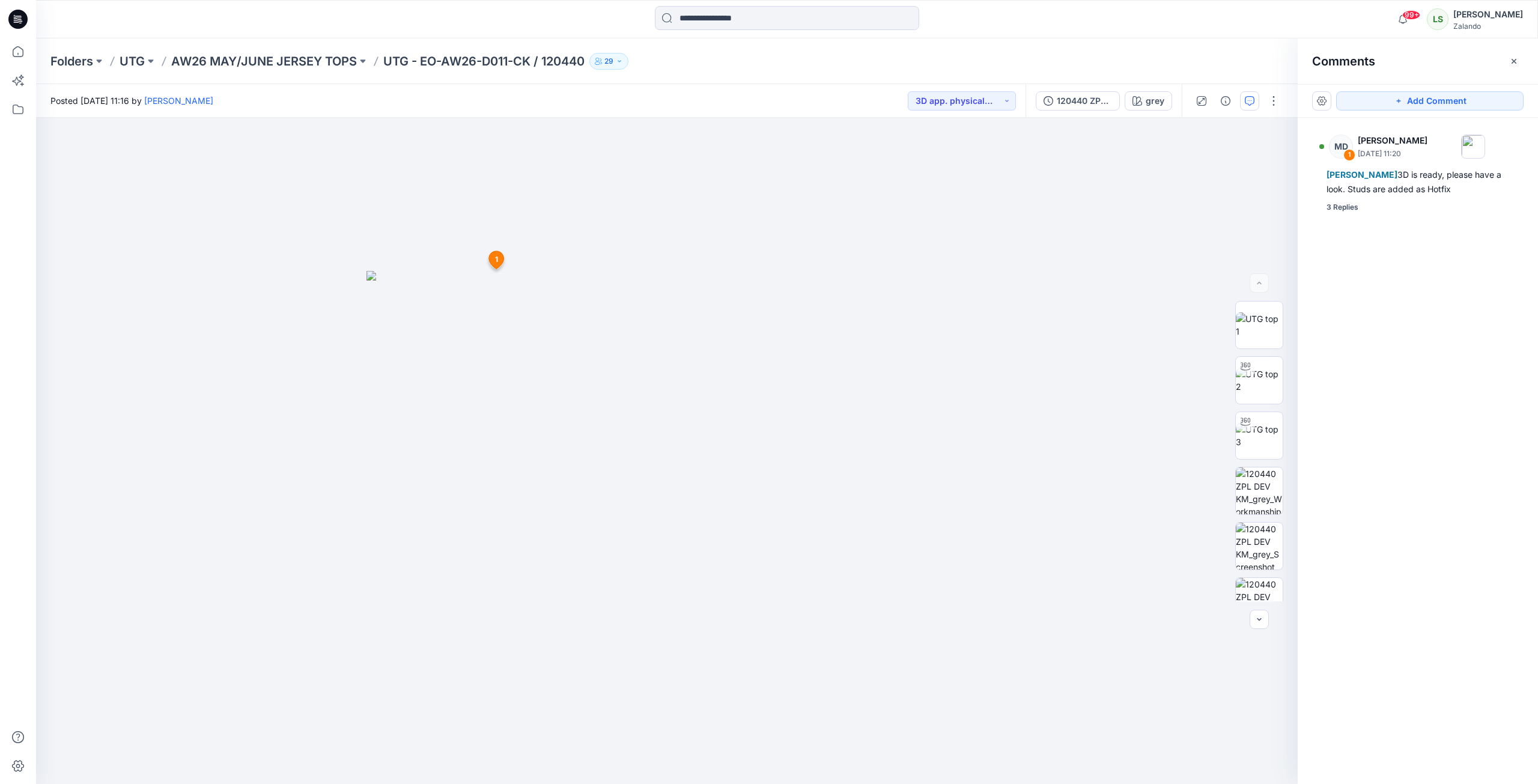
click at [1144, 227] on div "MD 1 [PERSON_NAME] [DATE] 11:20 [PERSON_NAME] 3D is ready, please have a look. …" at bounding box center [1418, 428] width 240 height 622
click at [1144, 213] on div "3 Replies" at bounding box center [1342, 207] width 32 height 12
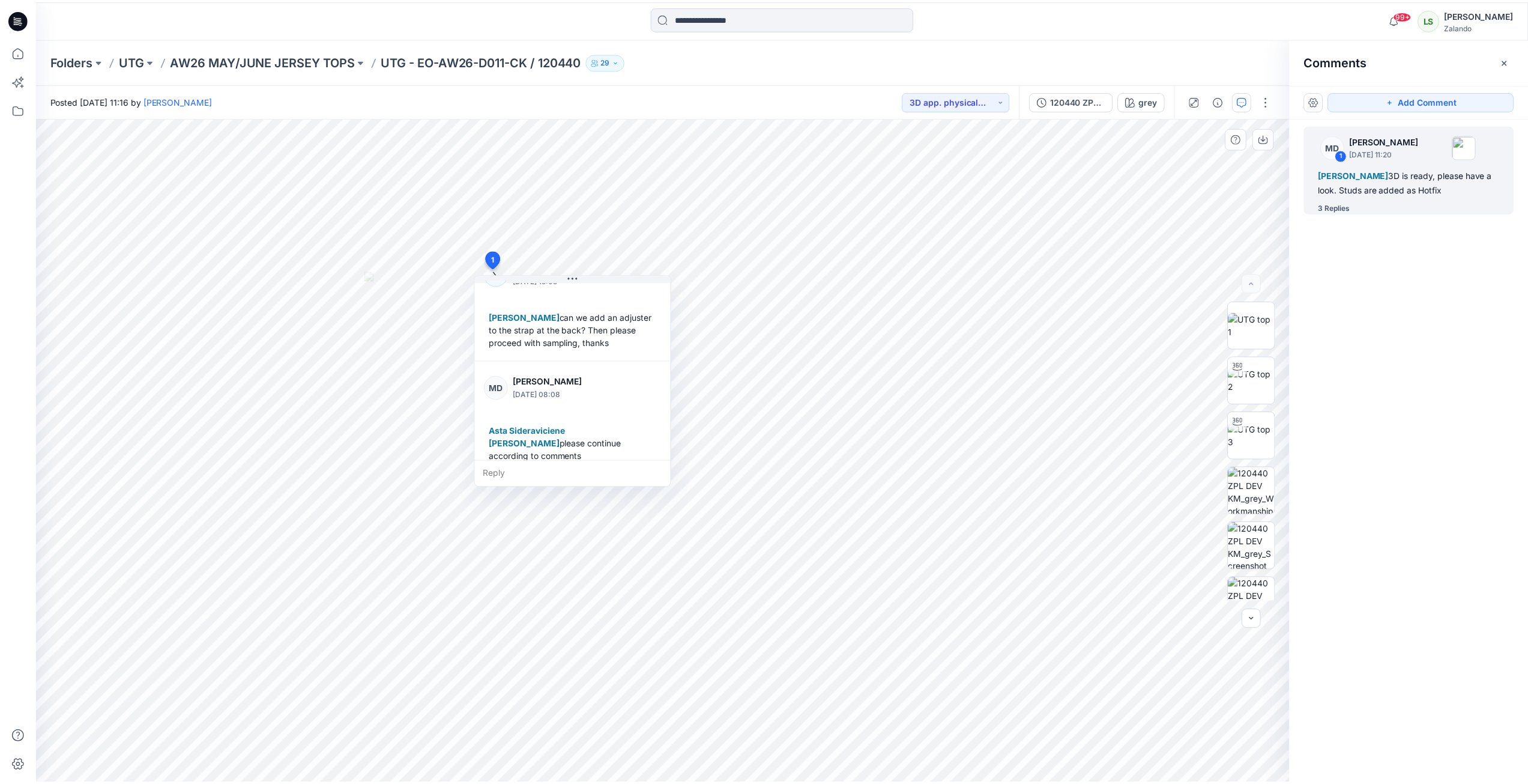
scroll to position [248, 0]
click at [212, 60] on p "AW26 MAY/JUNE JERSEY TOPS" at bounding box center [263, 60] width 186 height 16
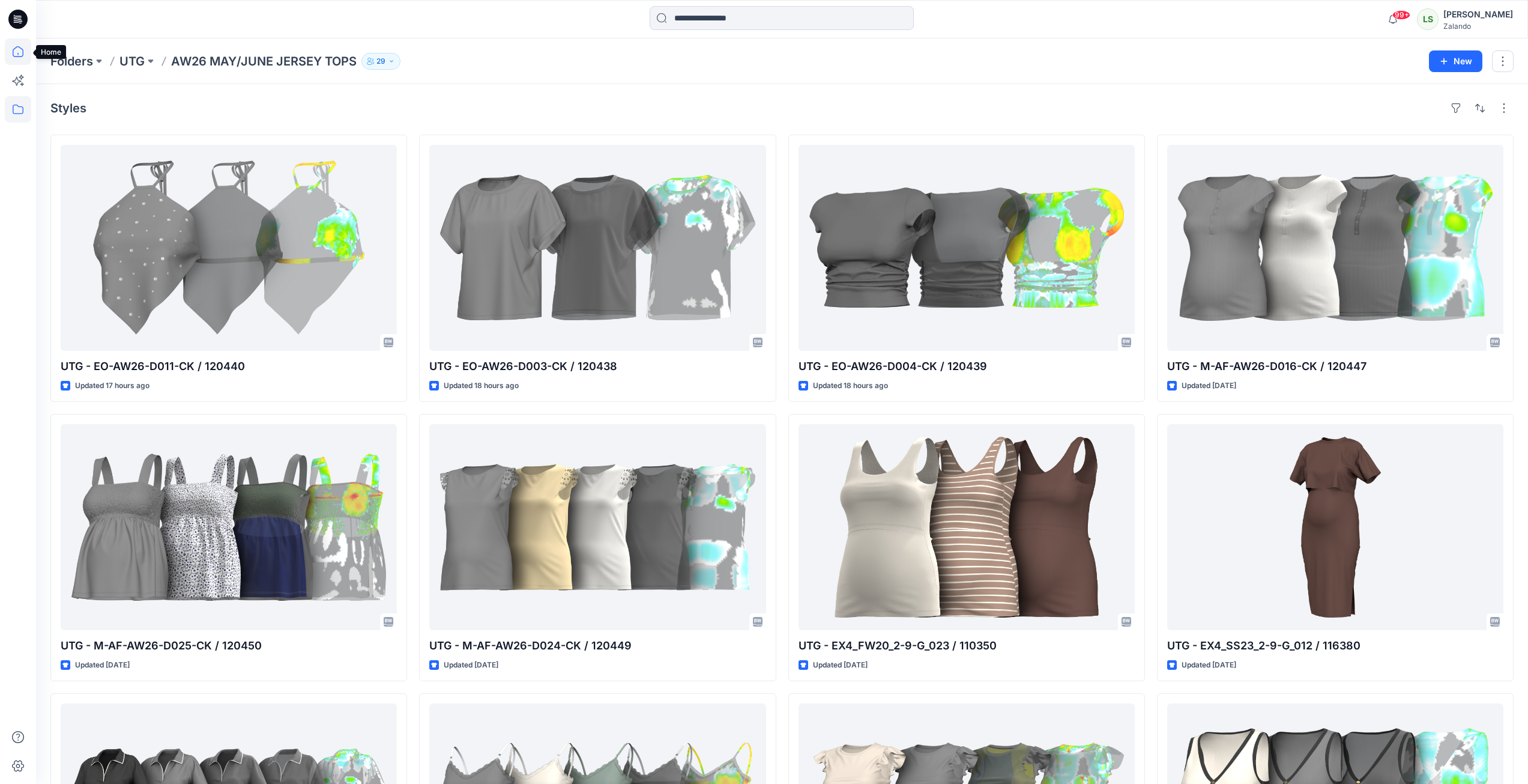
click at [16, 62] on icon at bounding box center [18, 52] width 27 height 27
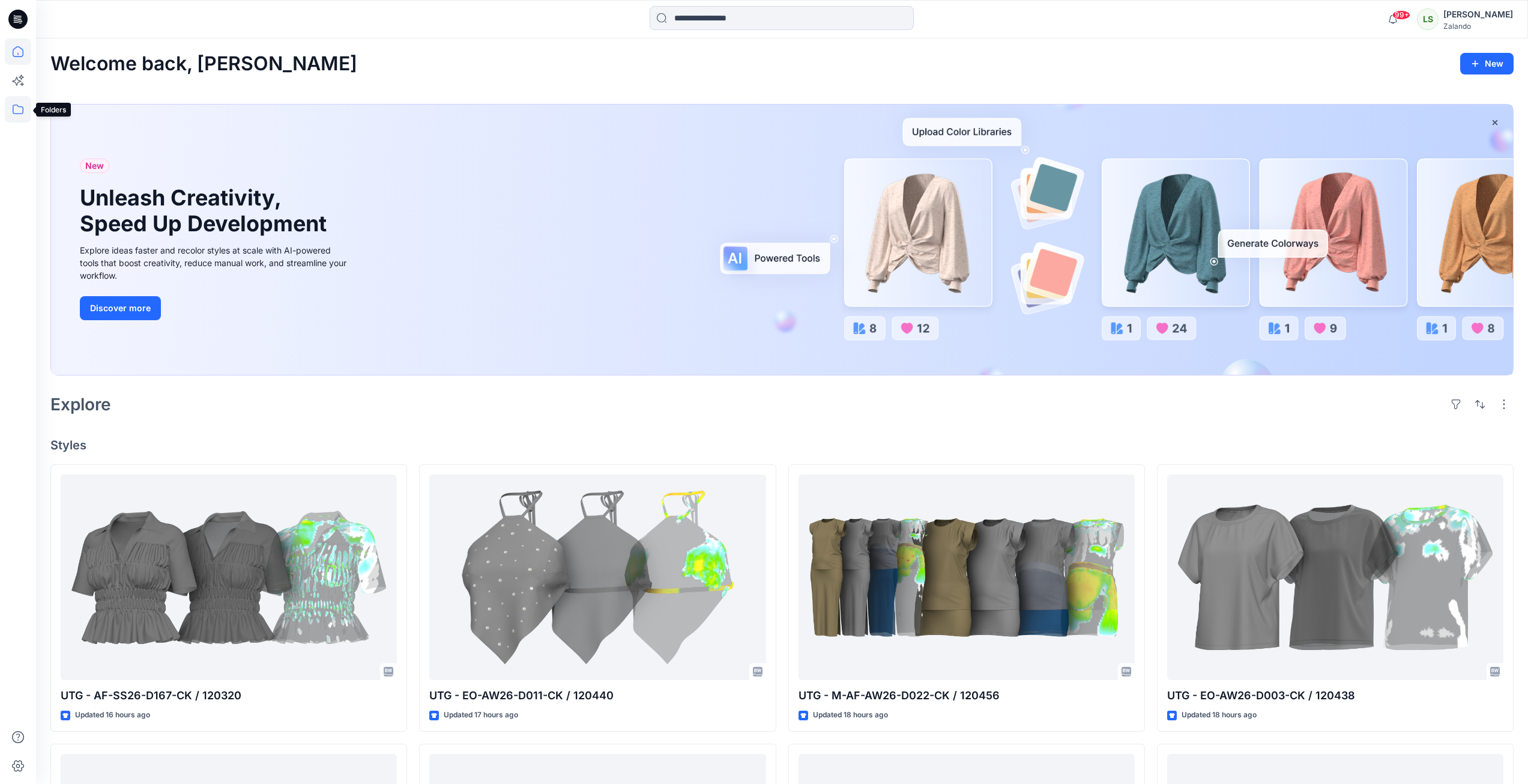
click at [19, 106] on icon at bounding box center [18, 110] width 27 height 27
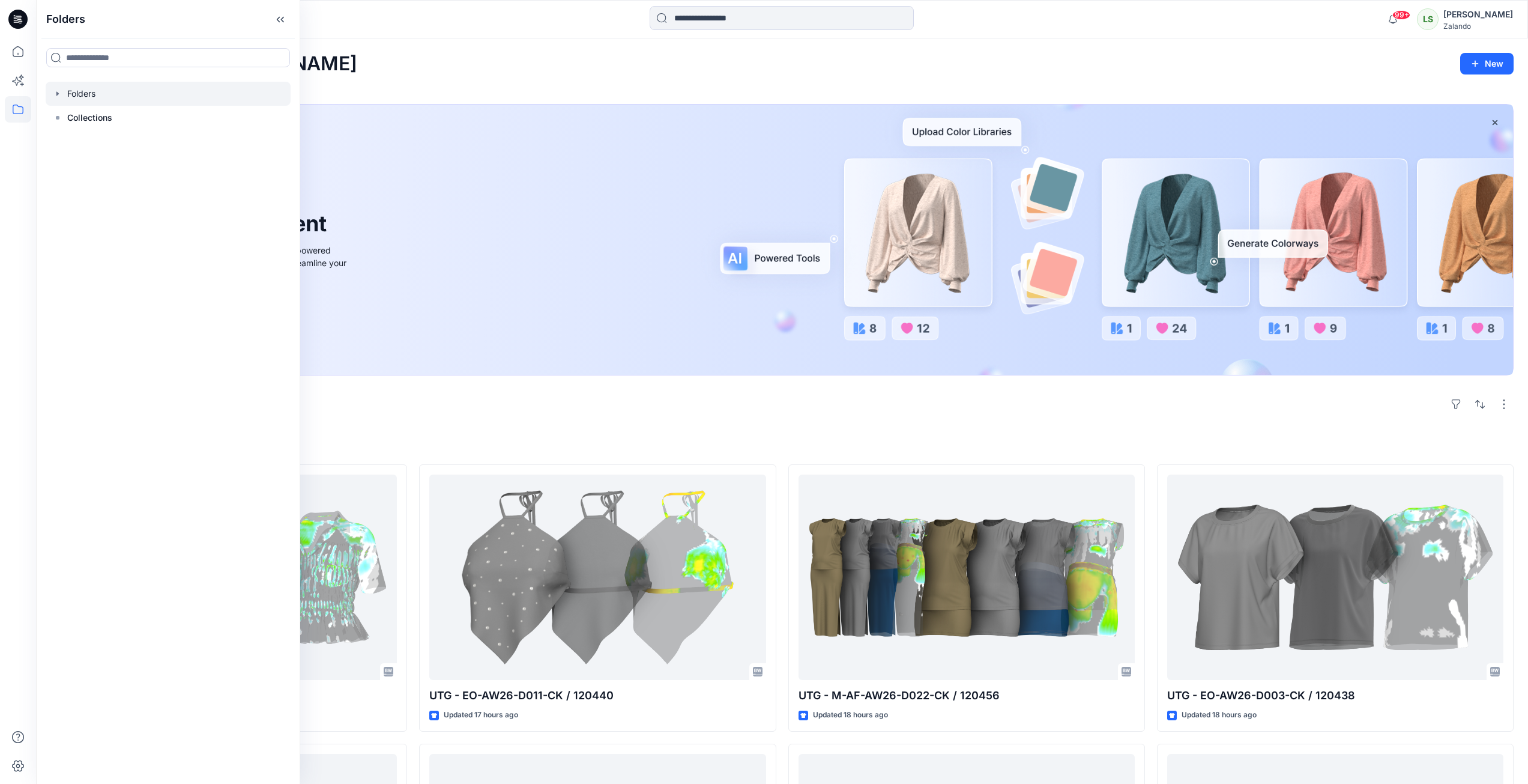
click at [61, 96] on icon "button" at bounding box center [57, 93] width 9 height 9
click at [109, 163] on div at bounding box center [168, 165] width 245 height 24
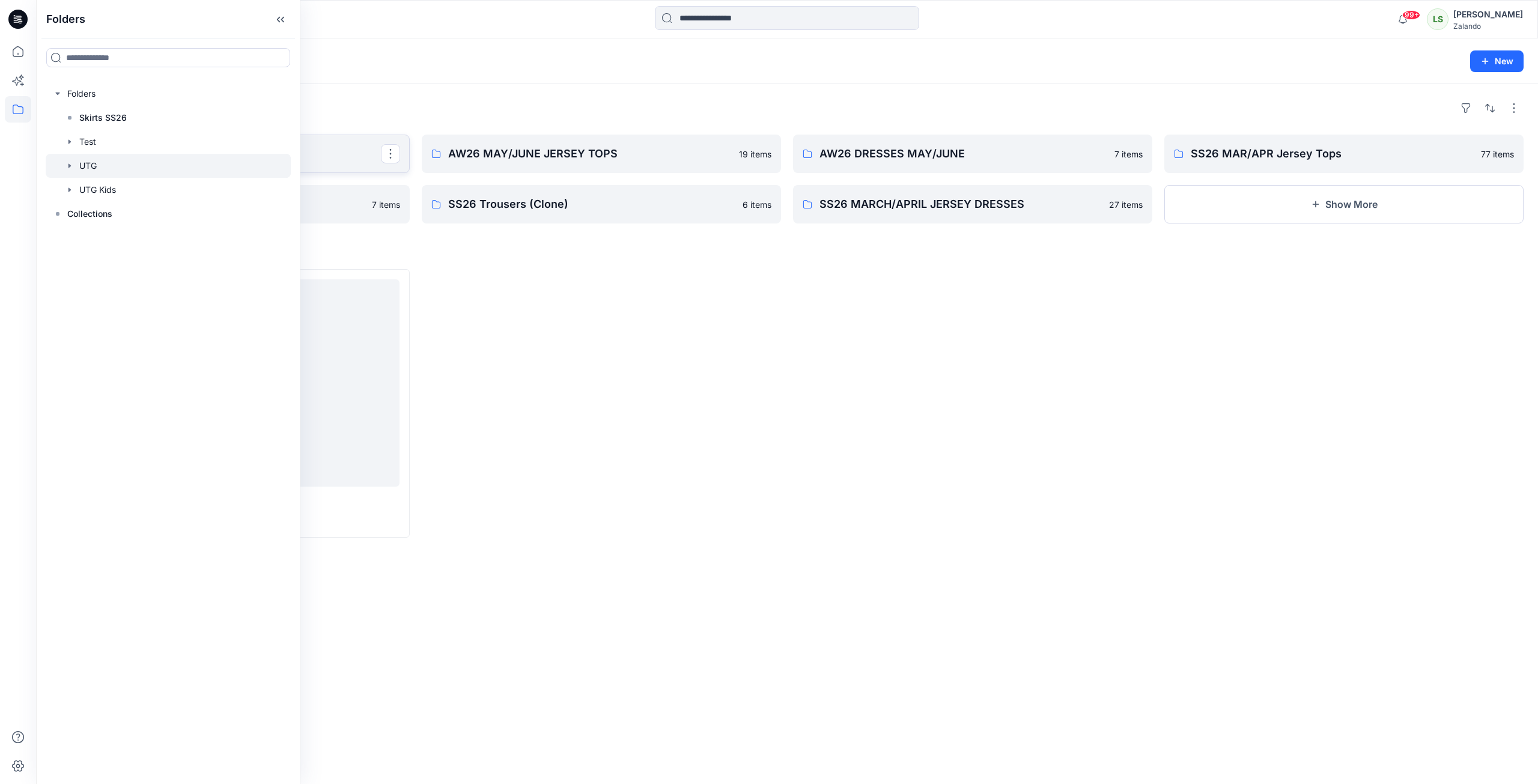
click at [353, 157] on p "AW26 JULY/AUGUST JERSEY TOPS" at bounding box center [229, 153] width 304 height 16
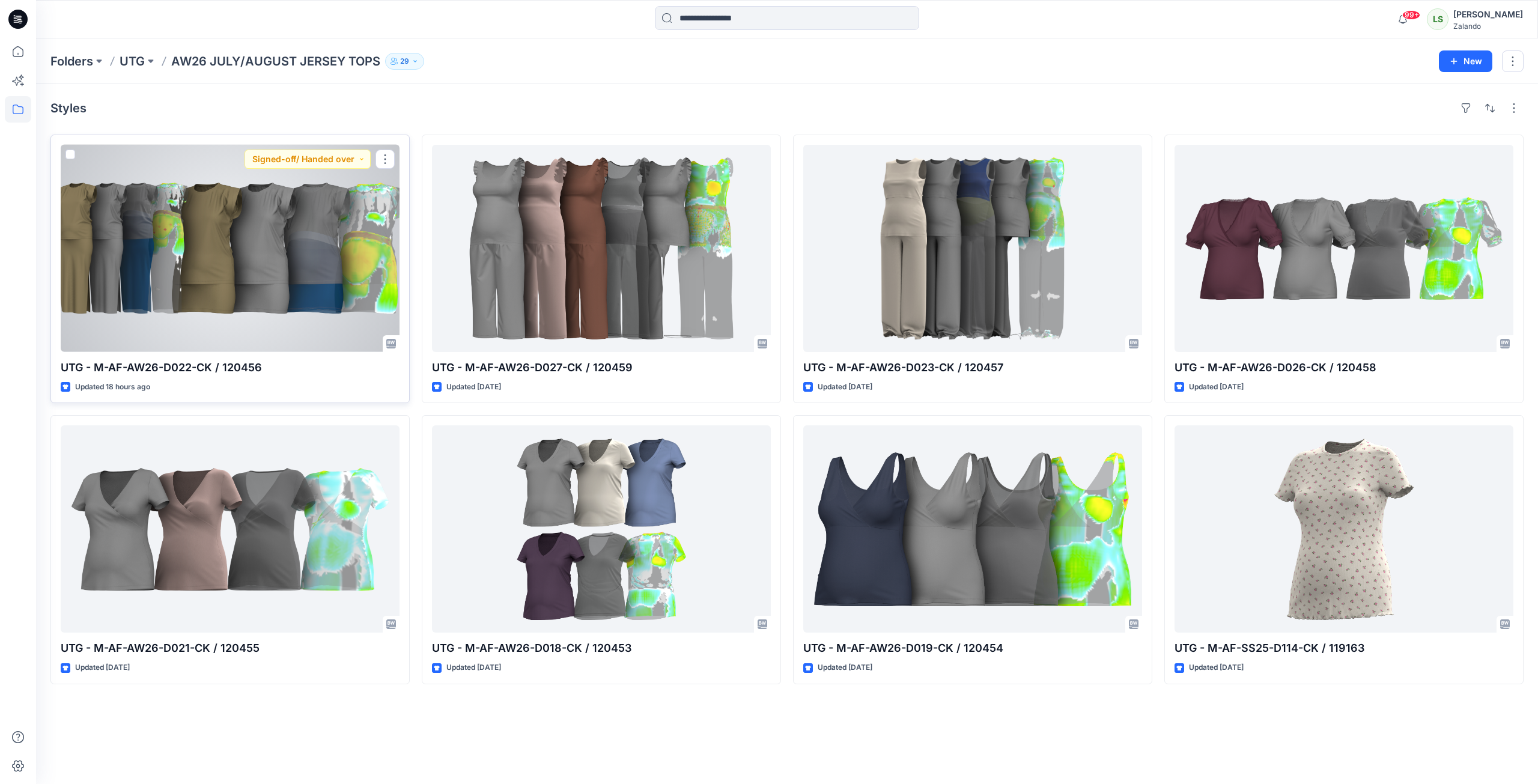
click at [217, 247] on div at bounding box center [230, 249] width 339 height 207
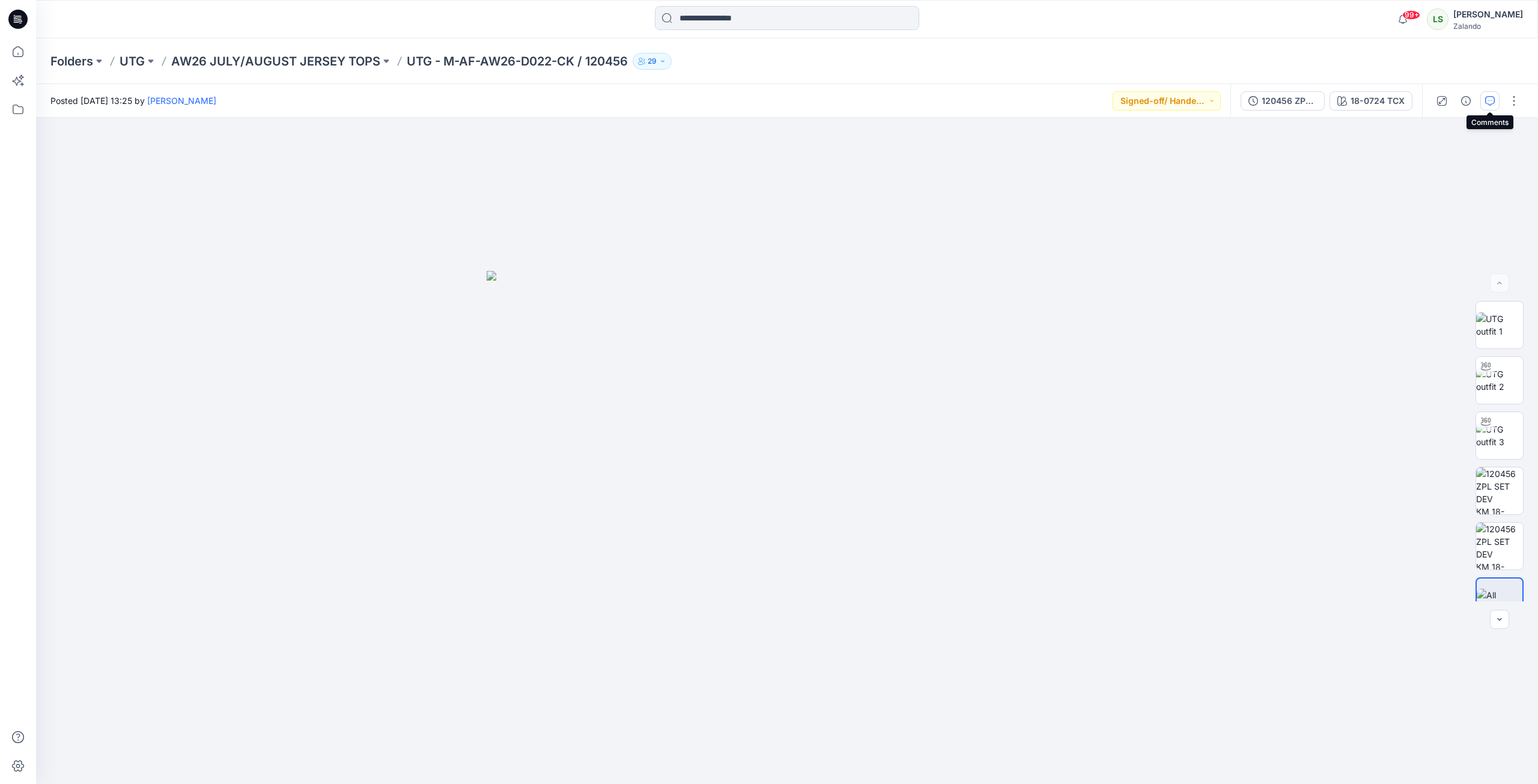
click at [1144, 96] on icon "button" at bounding box center [1490, 101] width 9 height 9
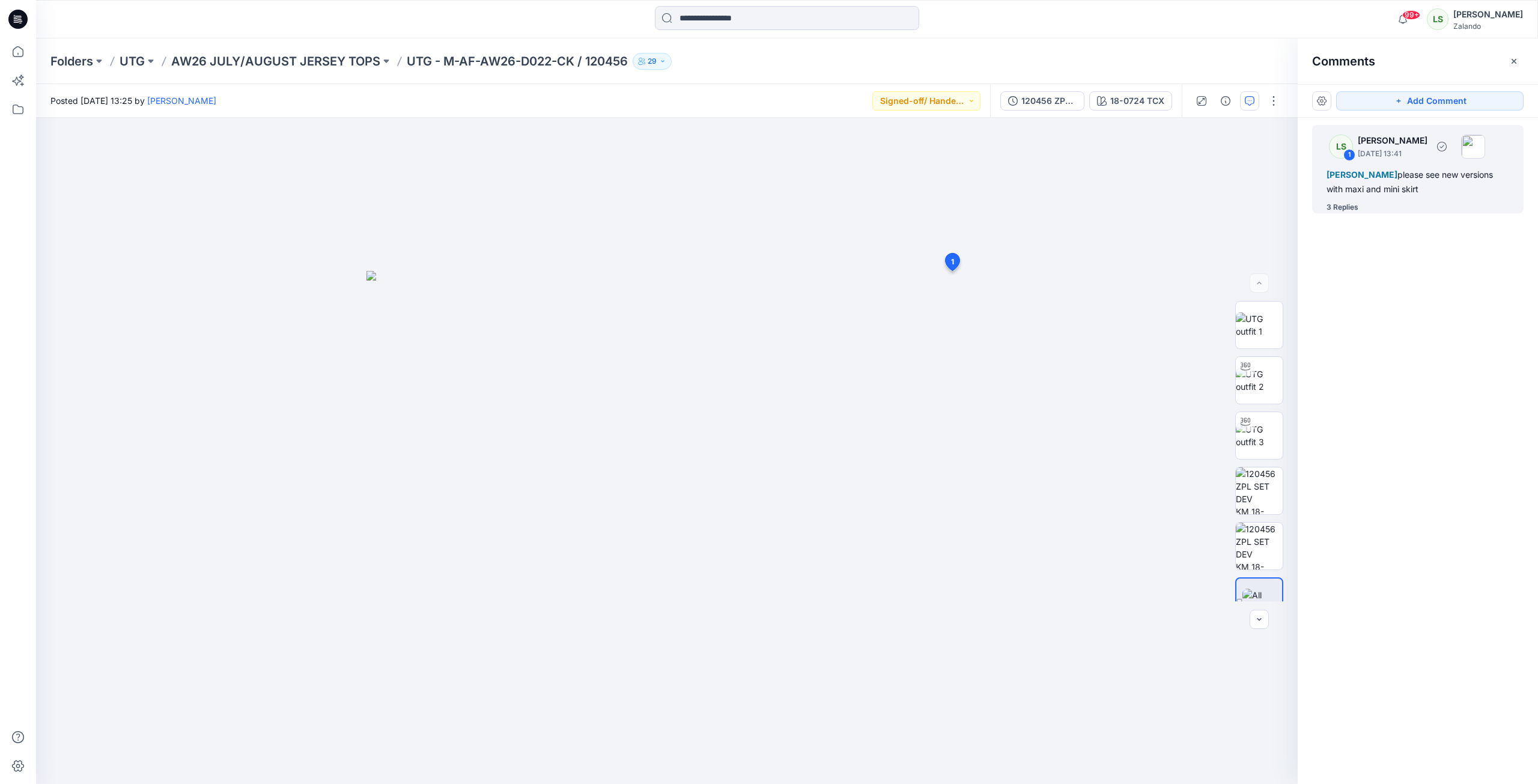
click at [1144, 205] on div "3 Replies" at bounding box center [1342, 207] width 32 height 12
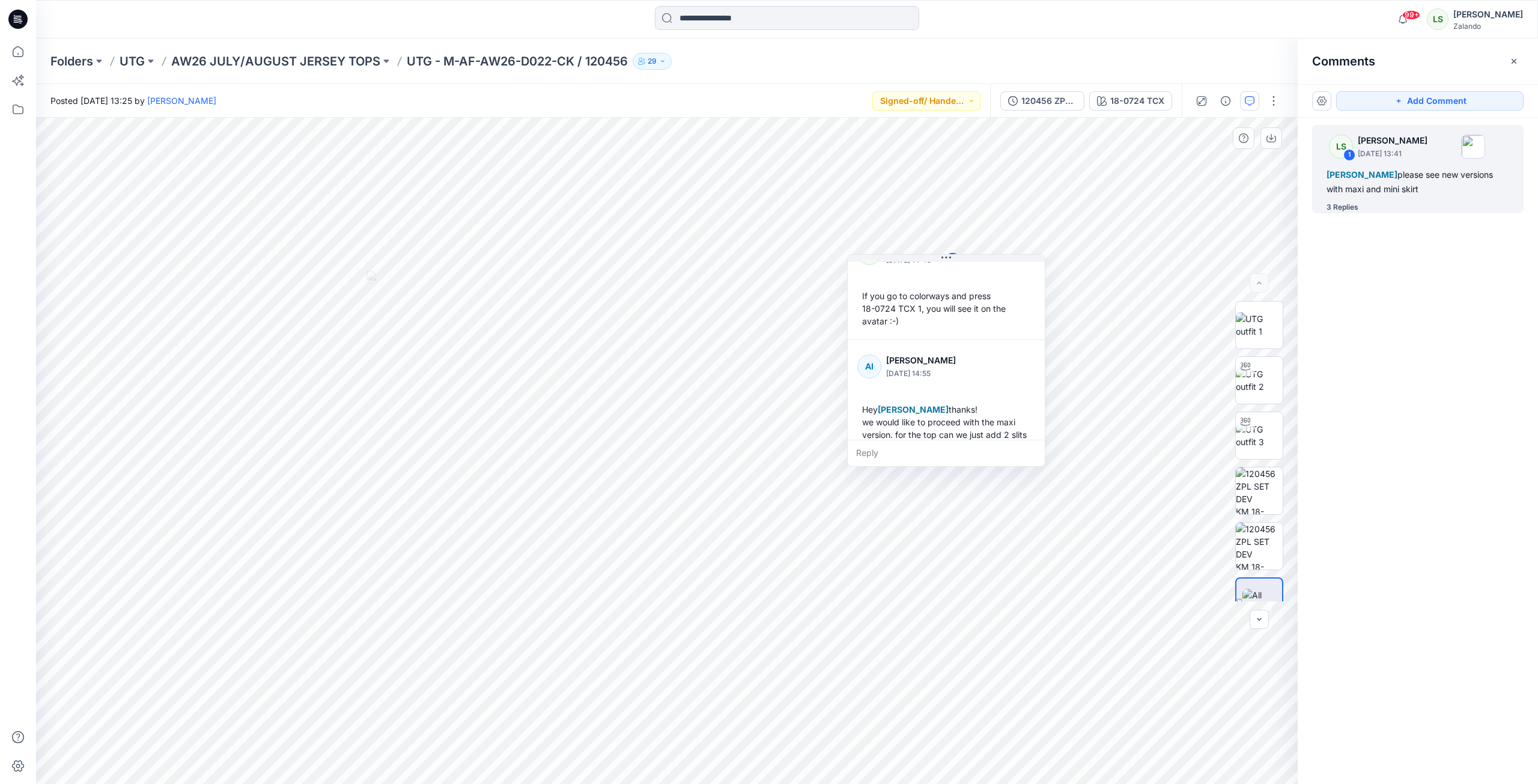
scroll to position [260, 0]
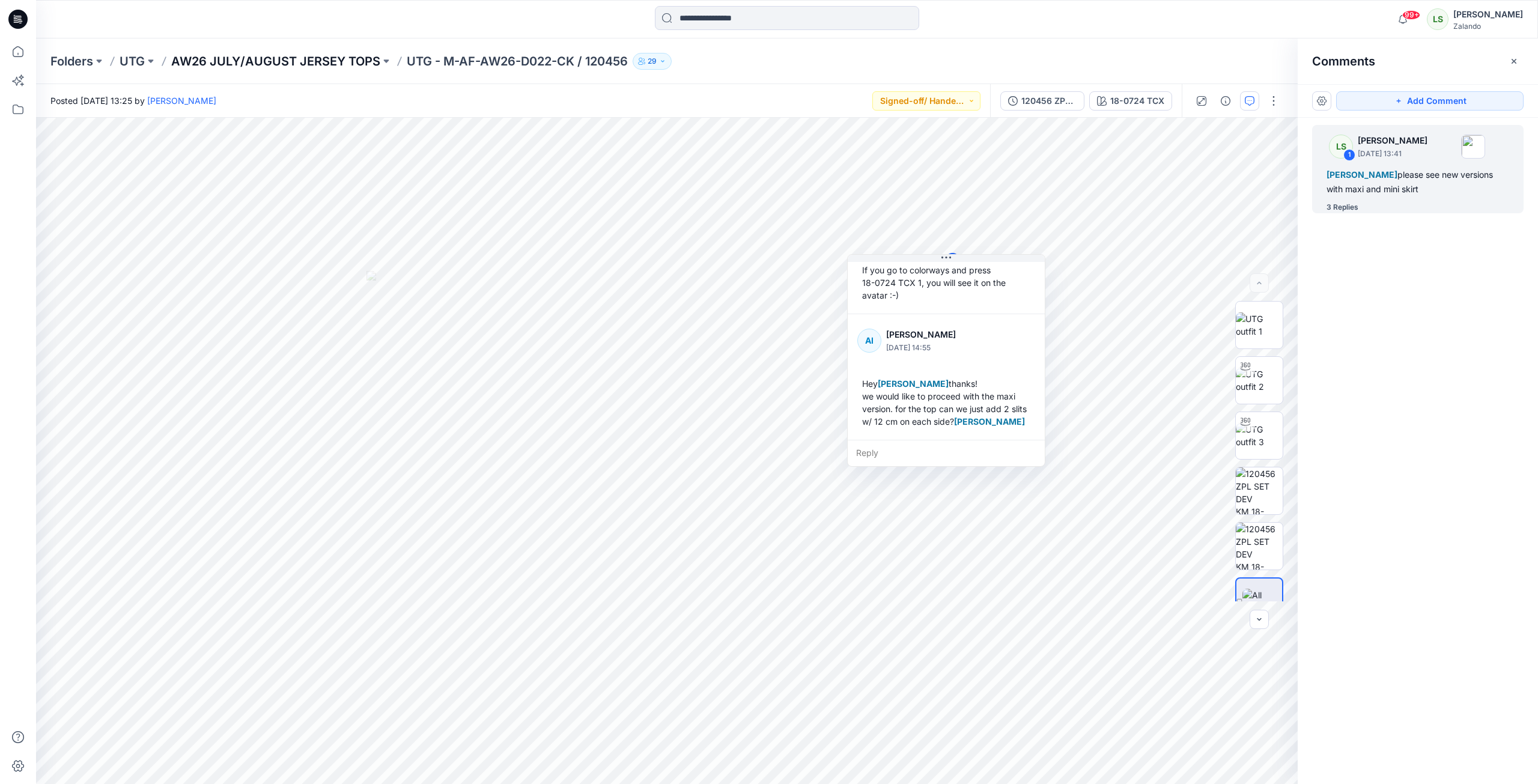
click at [305, 67] on p "AW26 JULY/AUGUST JERSEY TOPS" at bounding box center [275, 60] width 209 height 16
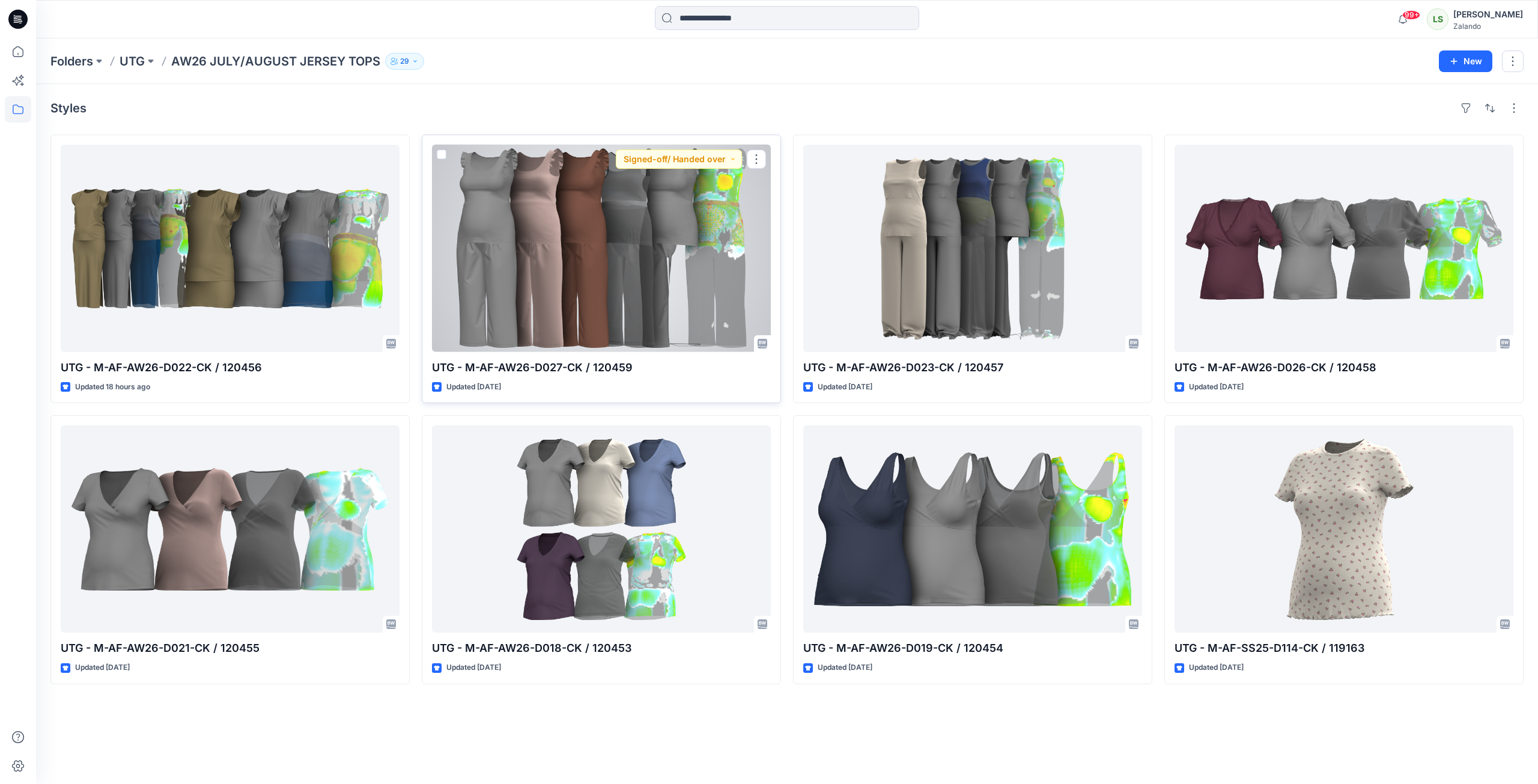
click at [529, 268] on div at bounding box center [602, 249] width 339 height 207
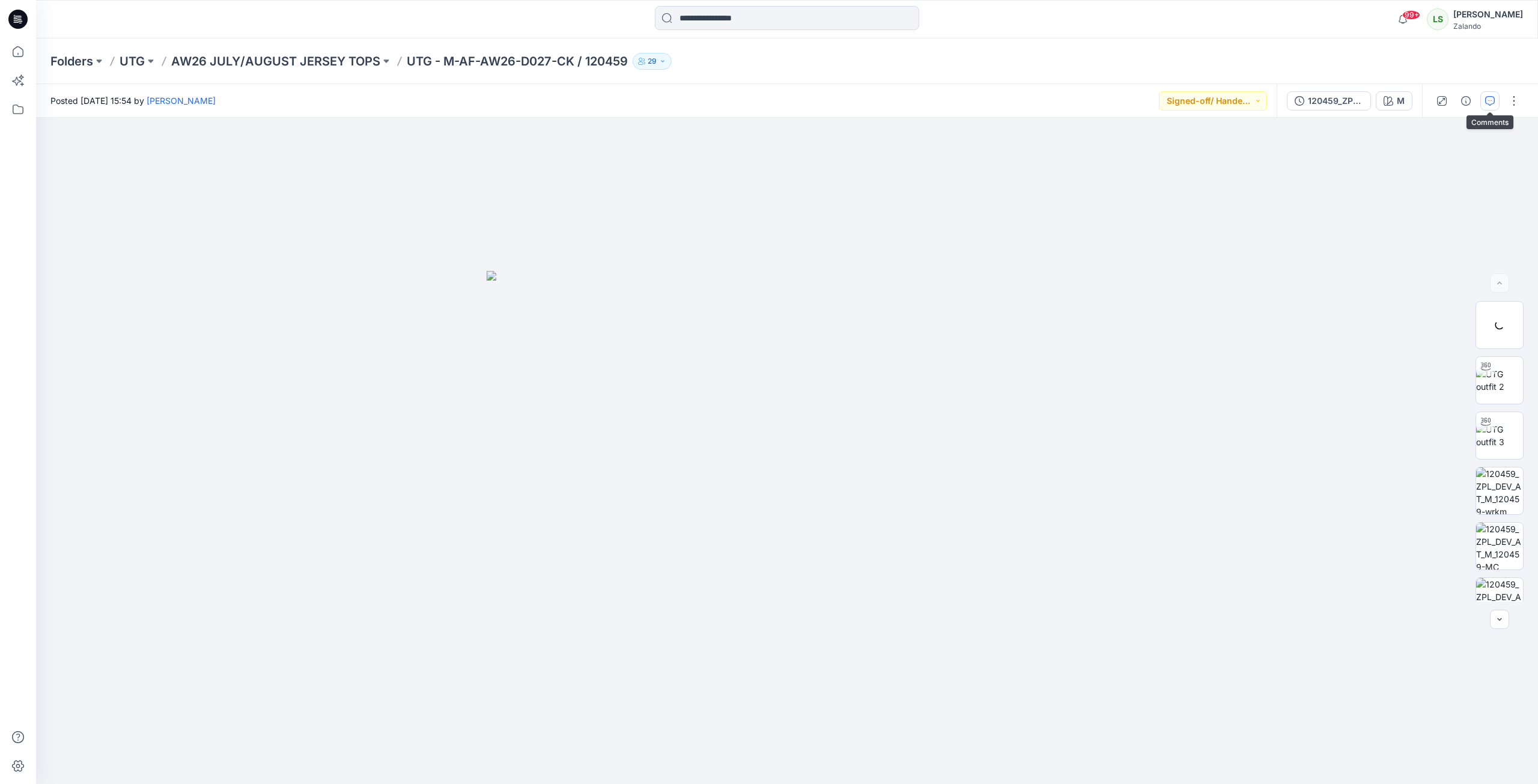
click at [1144, 103] on icon "button" at bounding box center [1490, 101] width 9 height 9
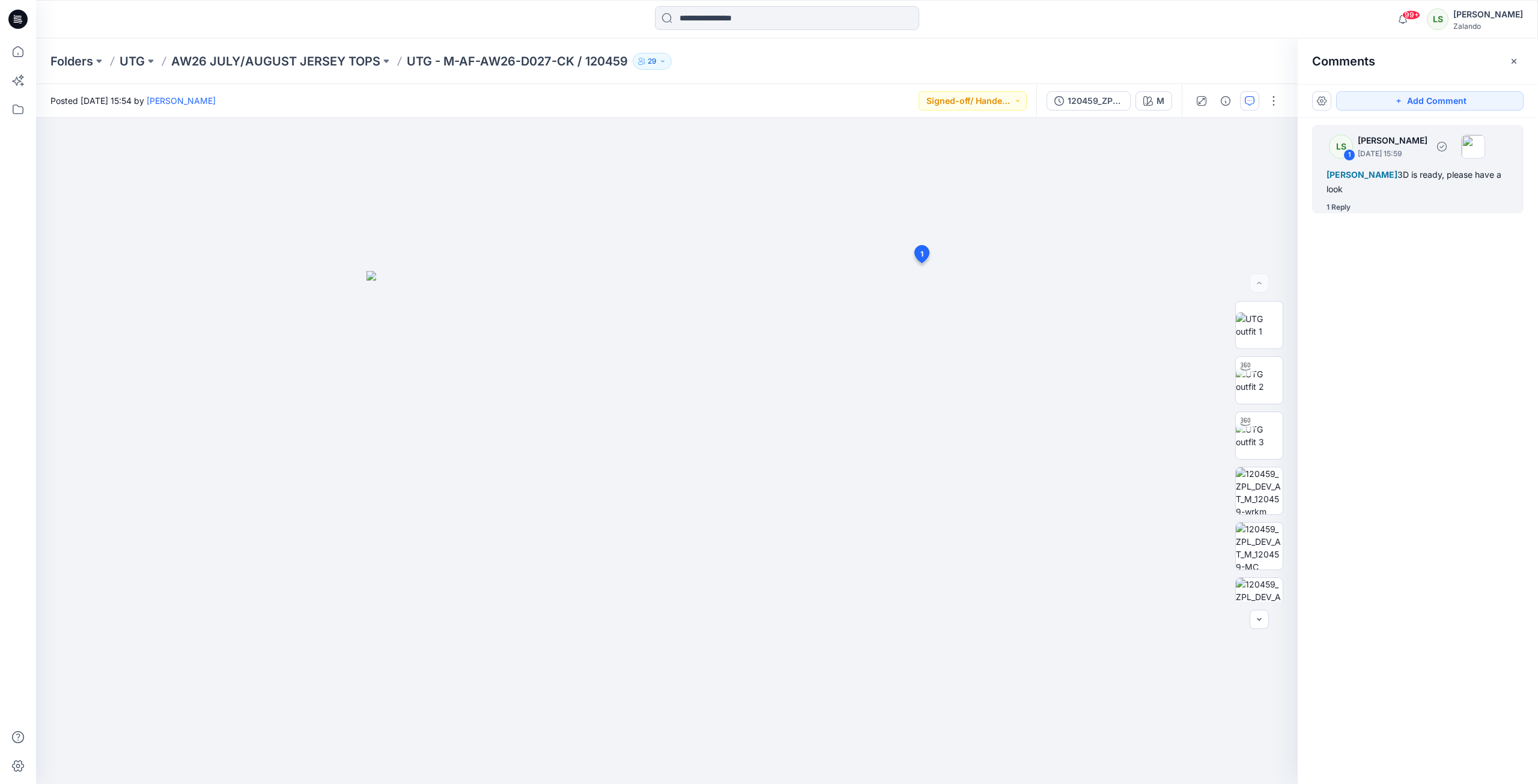
click at [1144, 206] on div "1 Reply" at bounding box center [1338, 207] width 24 height 12
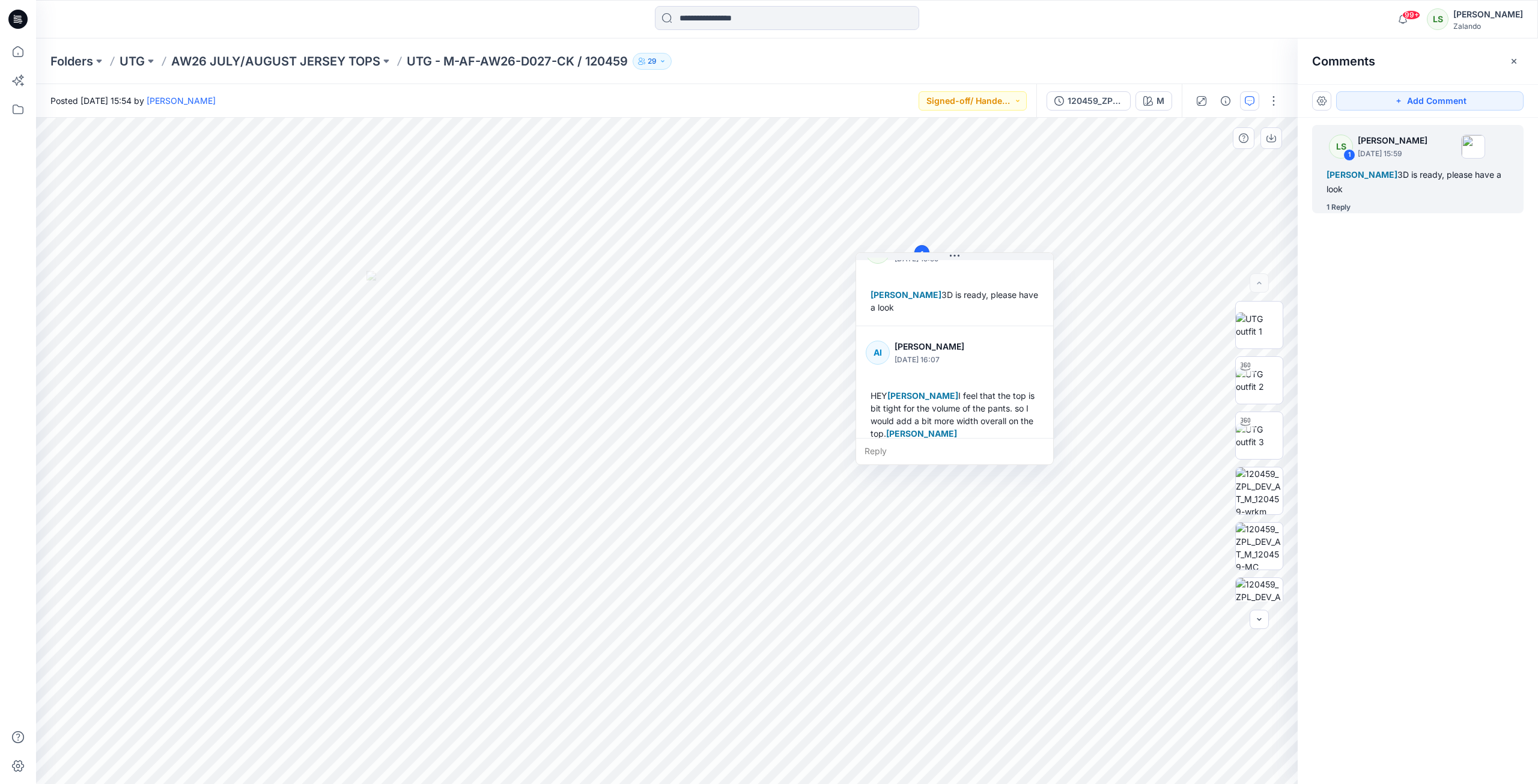
scroll to position [46, 0]
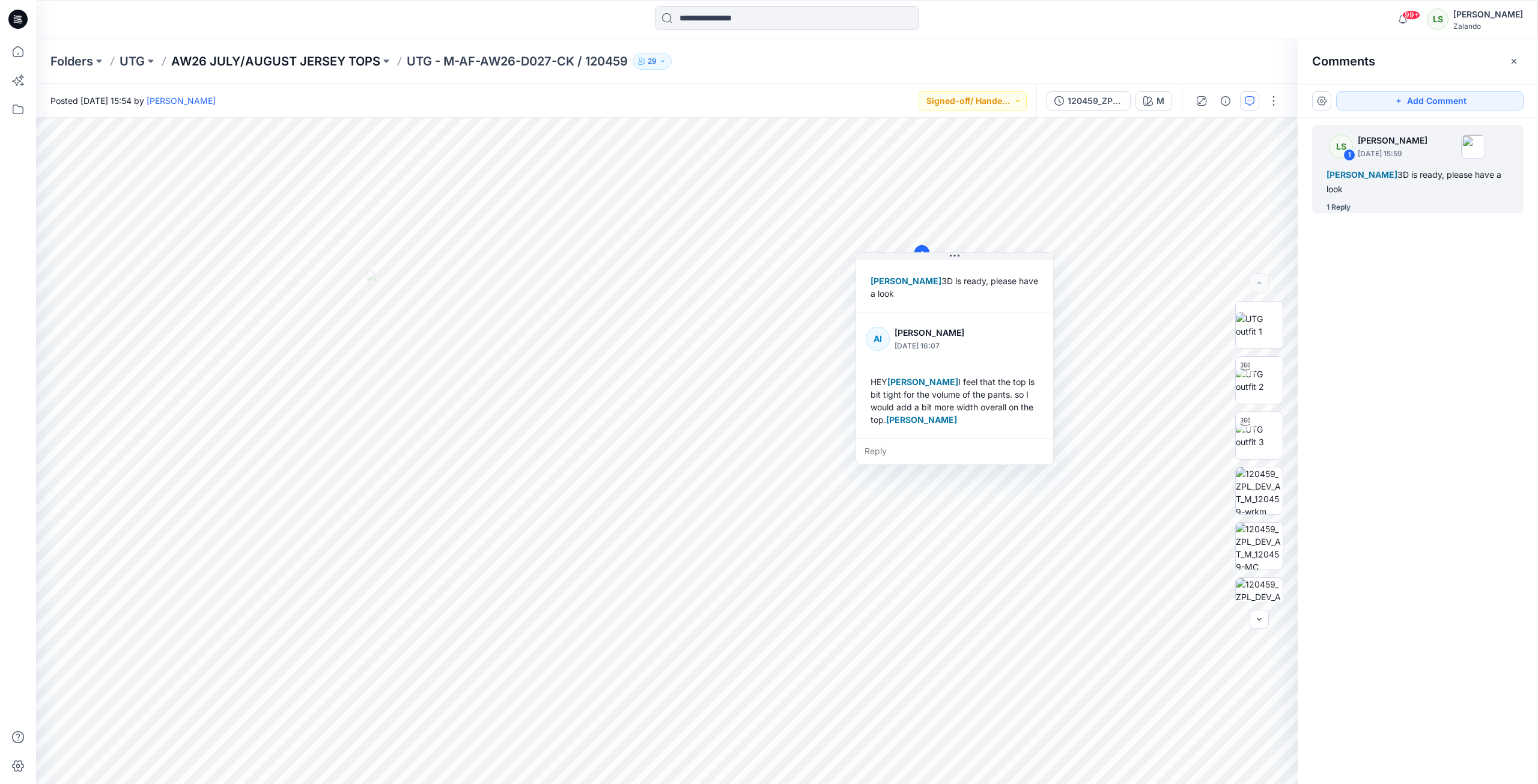
click at [337, 61] on p "AW26 JULY/AUGUST JERSEY TOPS" at bounding box center [275, 60] width 209 height 16
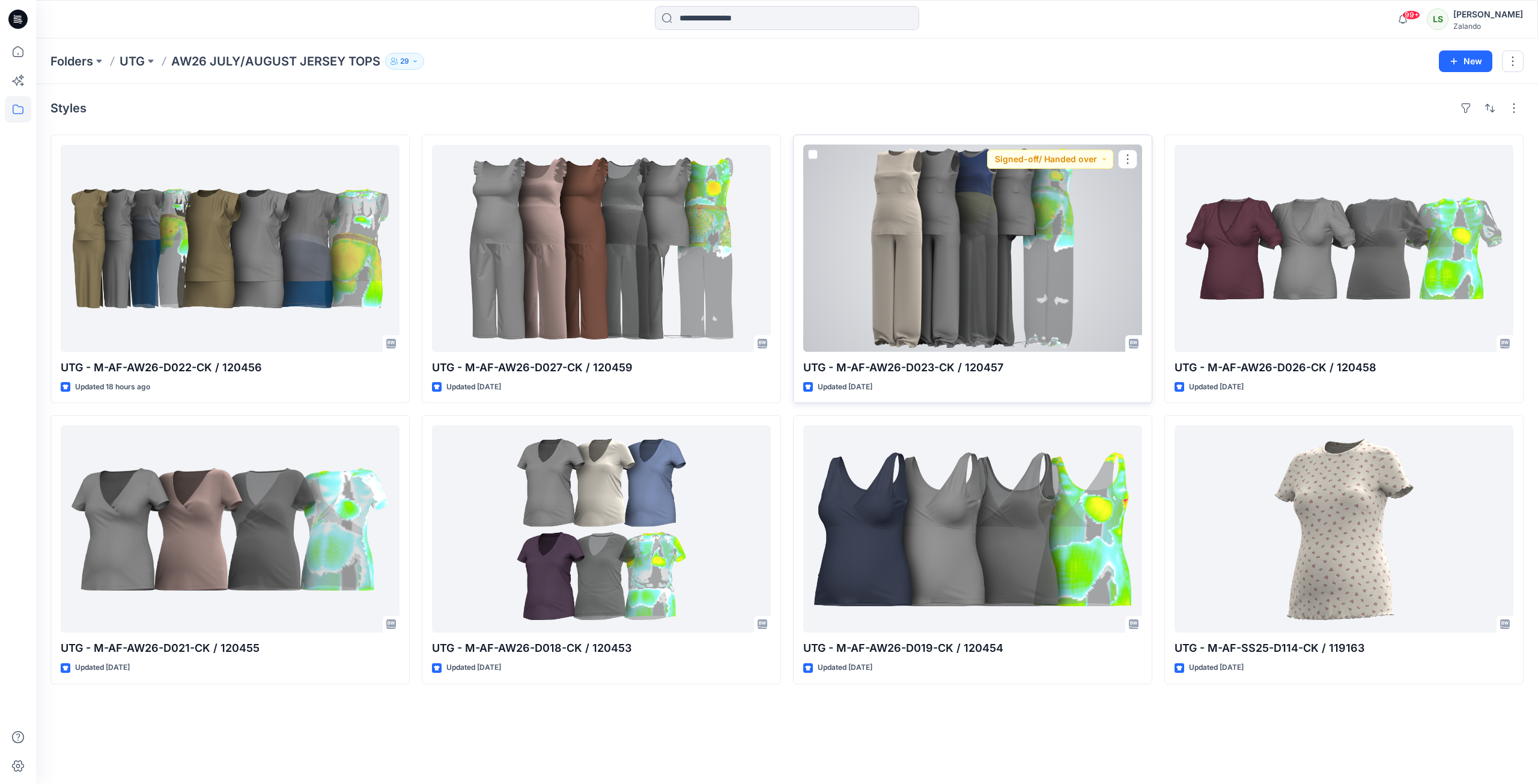
click at [915, 281] on div at bounding box center [973, 249] width 339 height 207
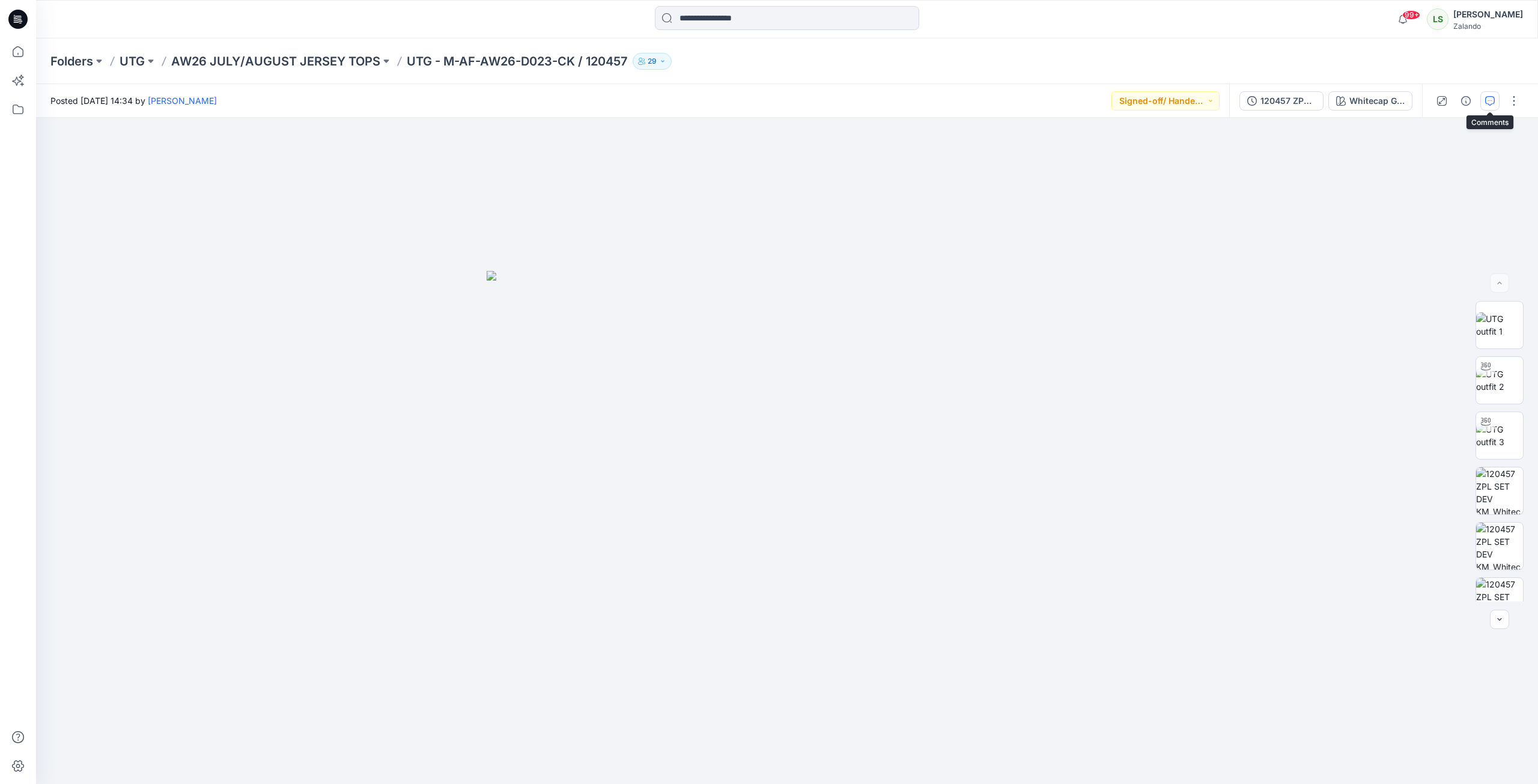
click at [1144, 101] on icon "button" at bounding box center [1490, 101] width 9 height 9
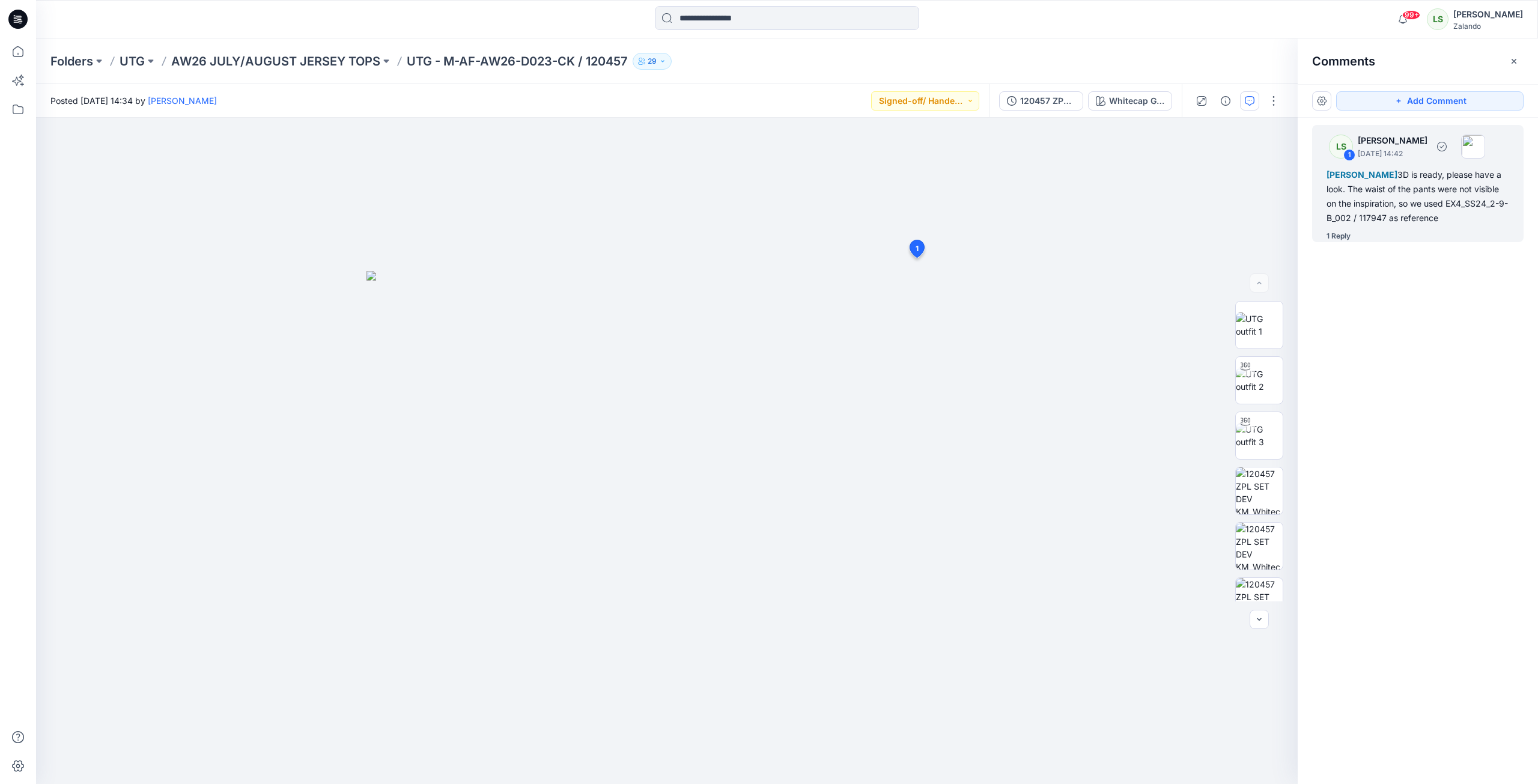
click at [1144, 242] on div "1 Reply" at bounding box center [1338, 235] width 24 height 12
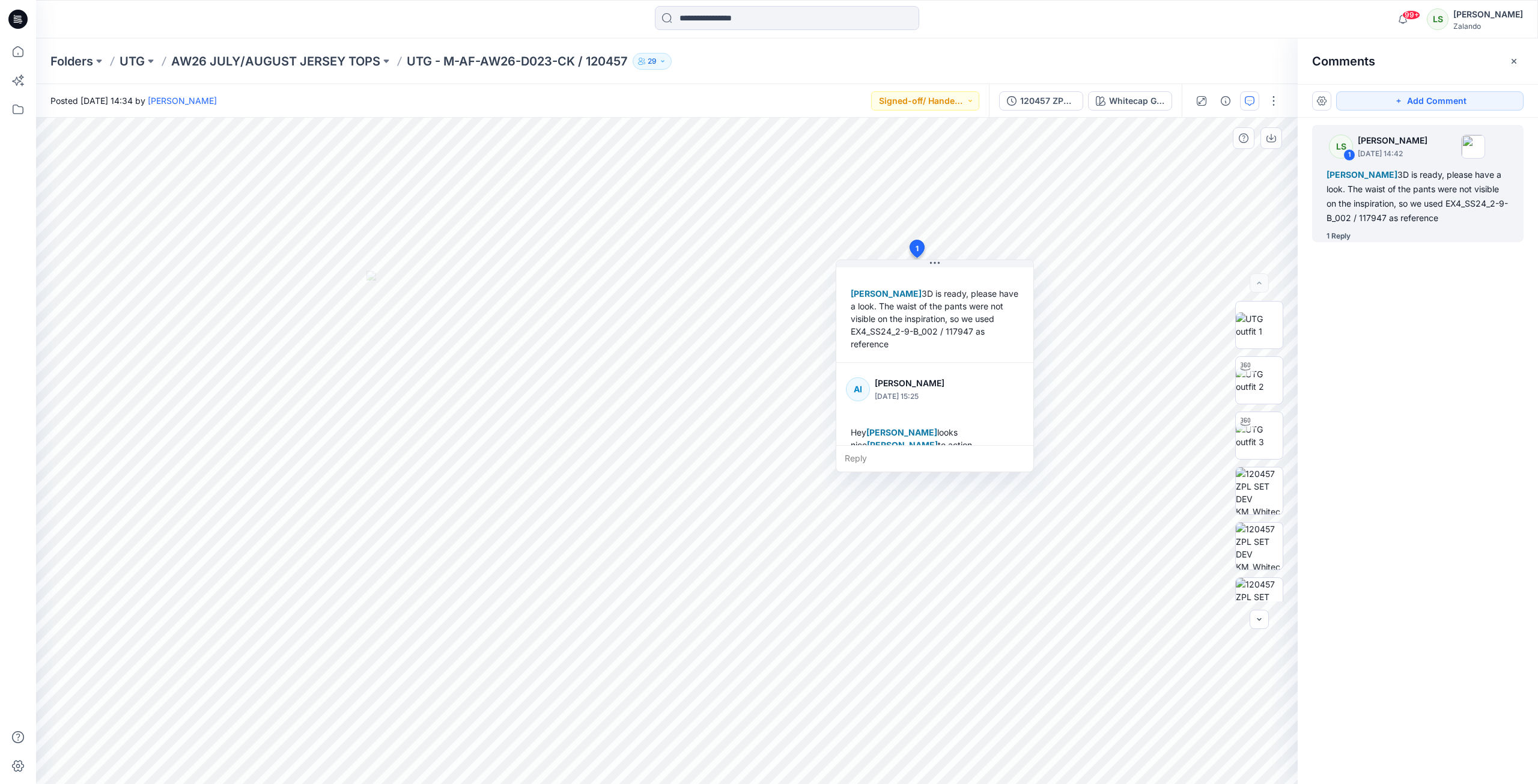
scroll to position [59, 0]
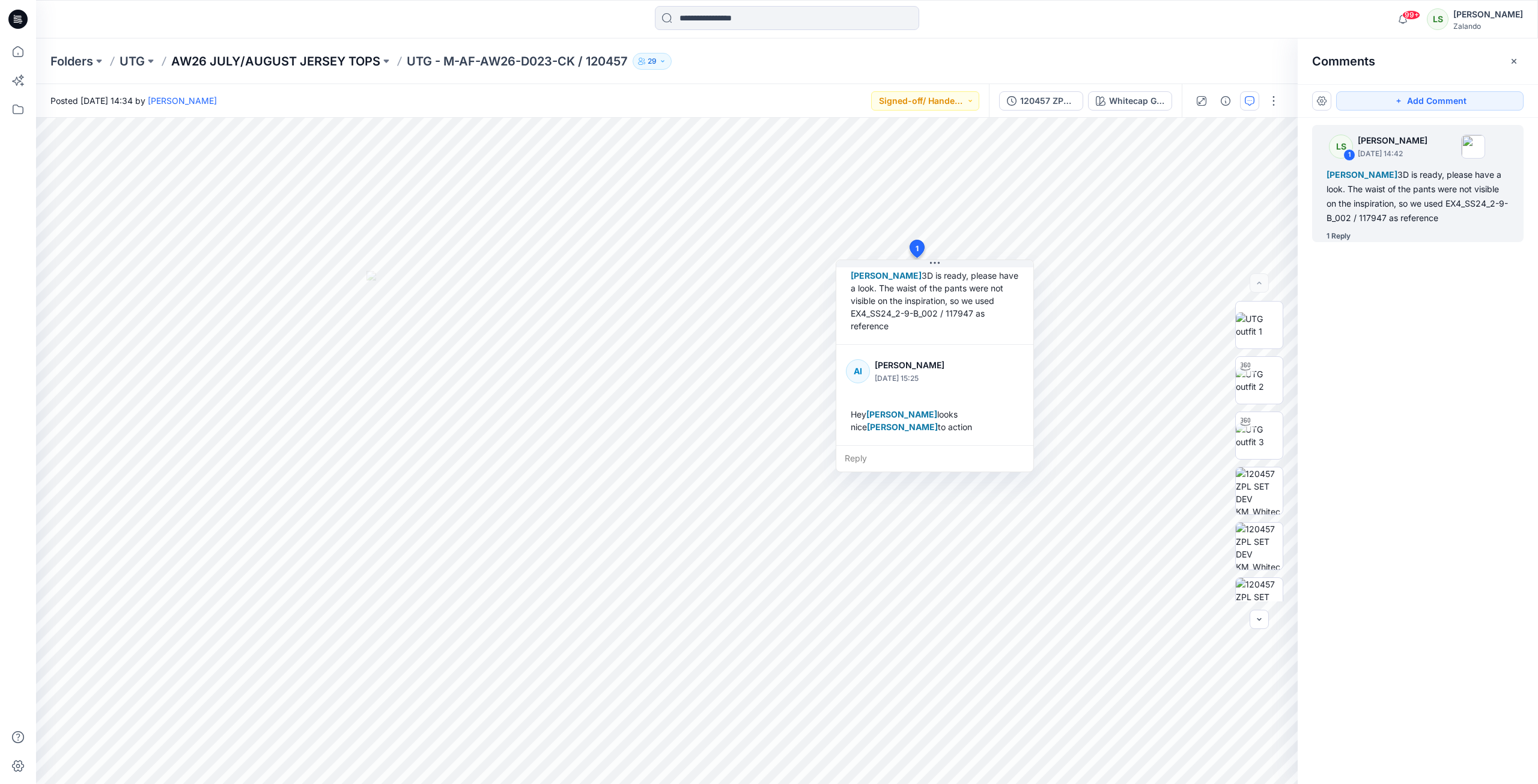
click at [340, 66] on p "AW26 JULY/AUGUST JERSEY TOPS" at bounding box center [275, 60] width 209 height 16
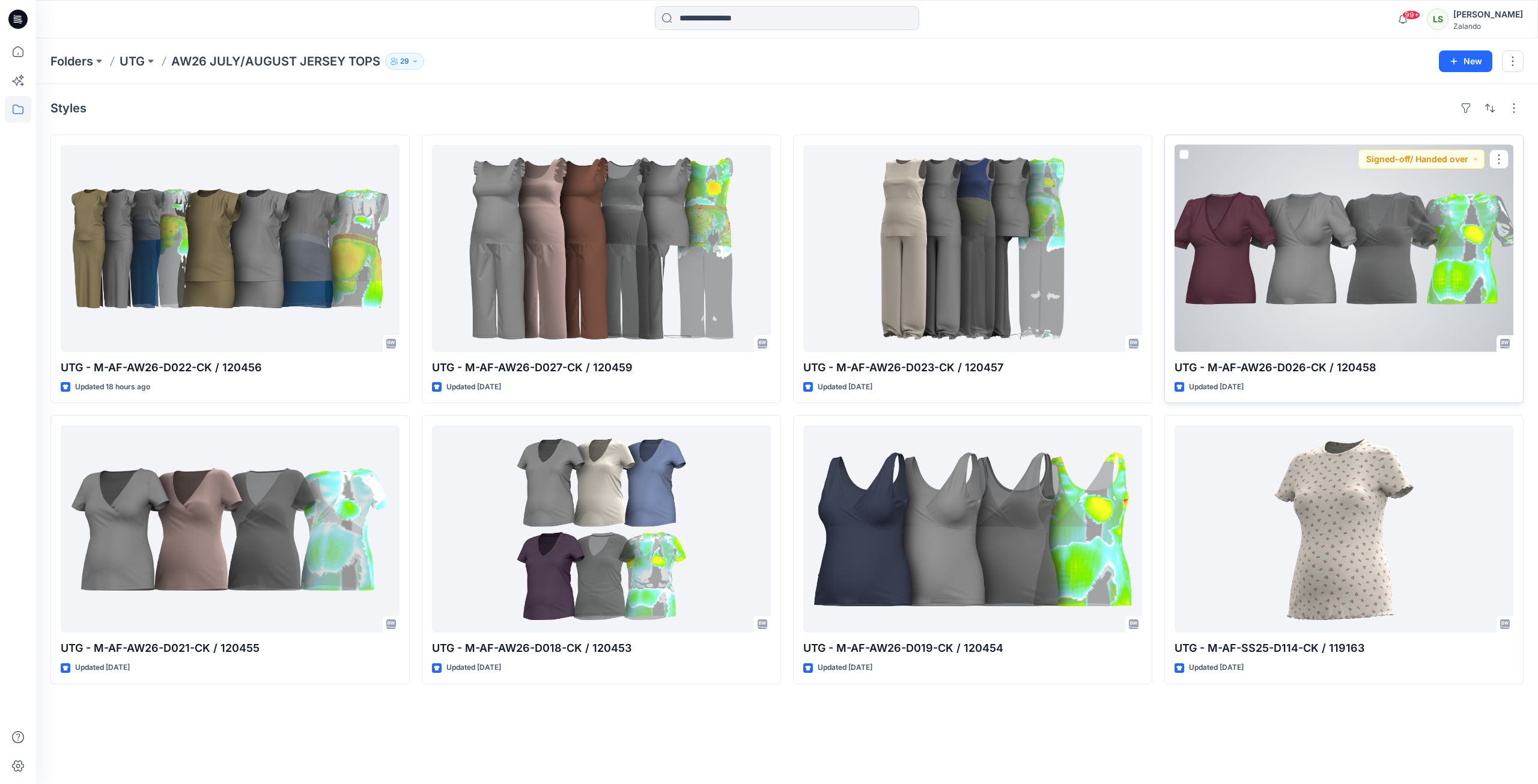
click at [1144, 267] on div at bounding box center [1344, 249] width 339 height 207
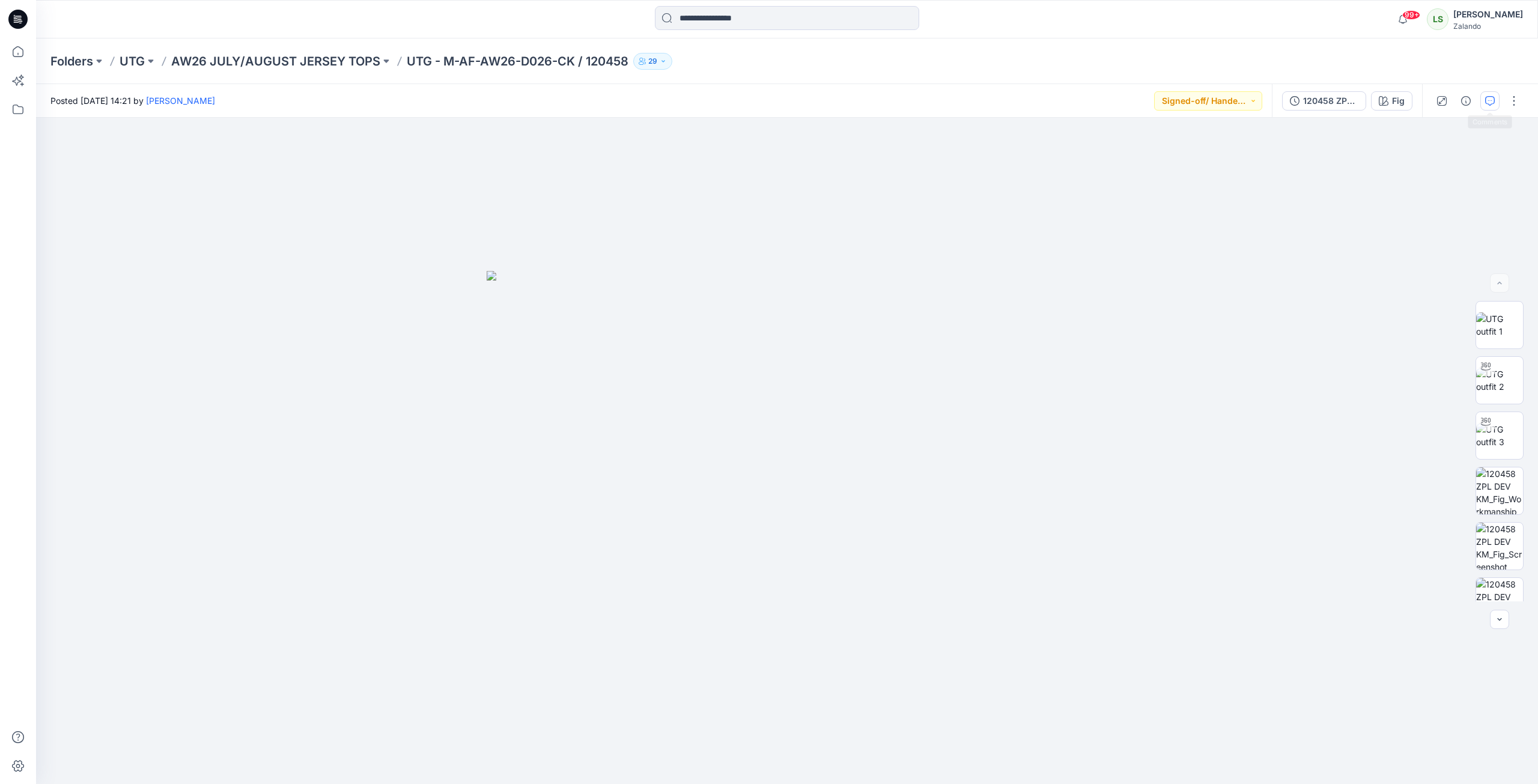
click at [1144, 102] on button "button" at bounding box center [1489, 100] width 20 height 20
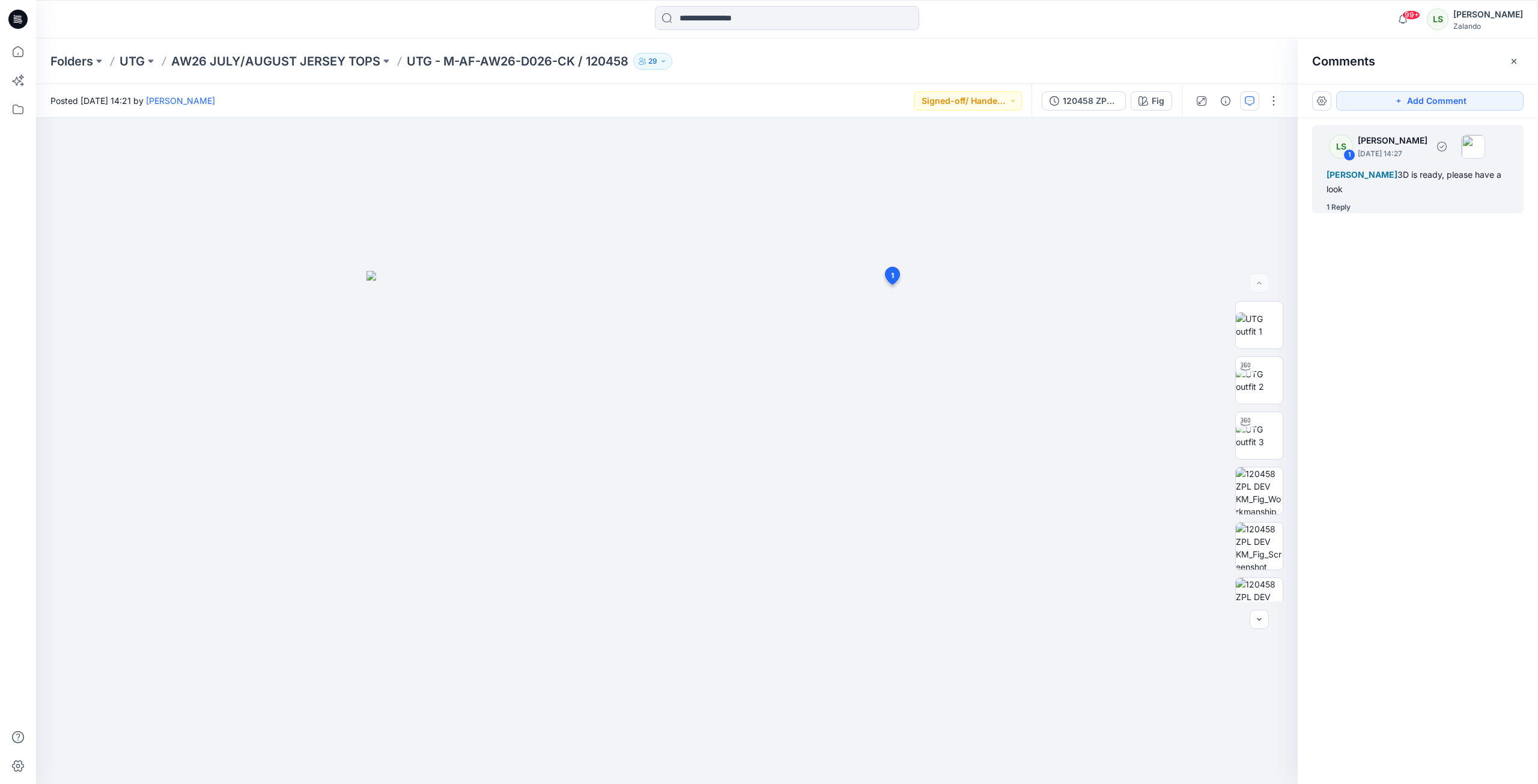
click at [1144, 209] on div "1 Reply" at bounding box center [1338, 207] width 24 height 12
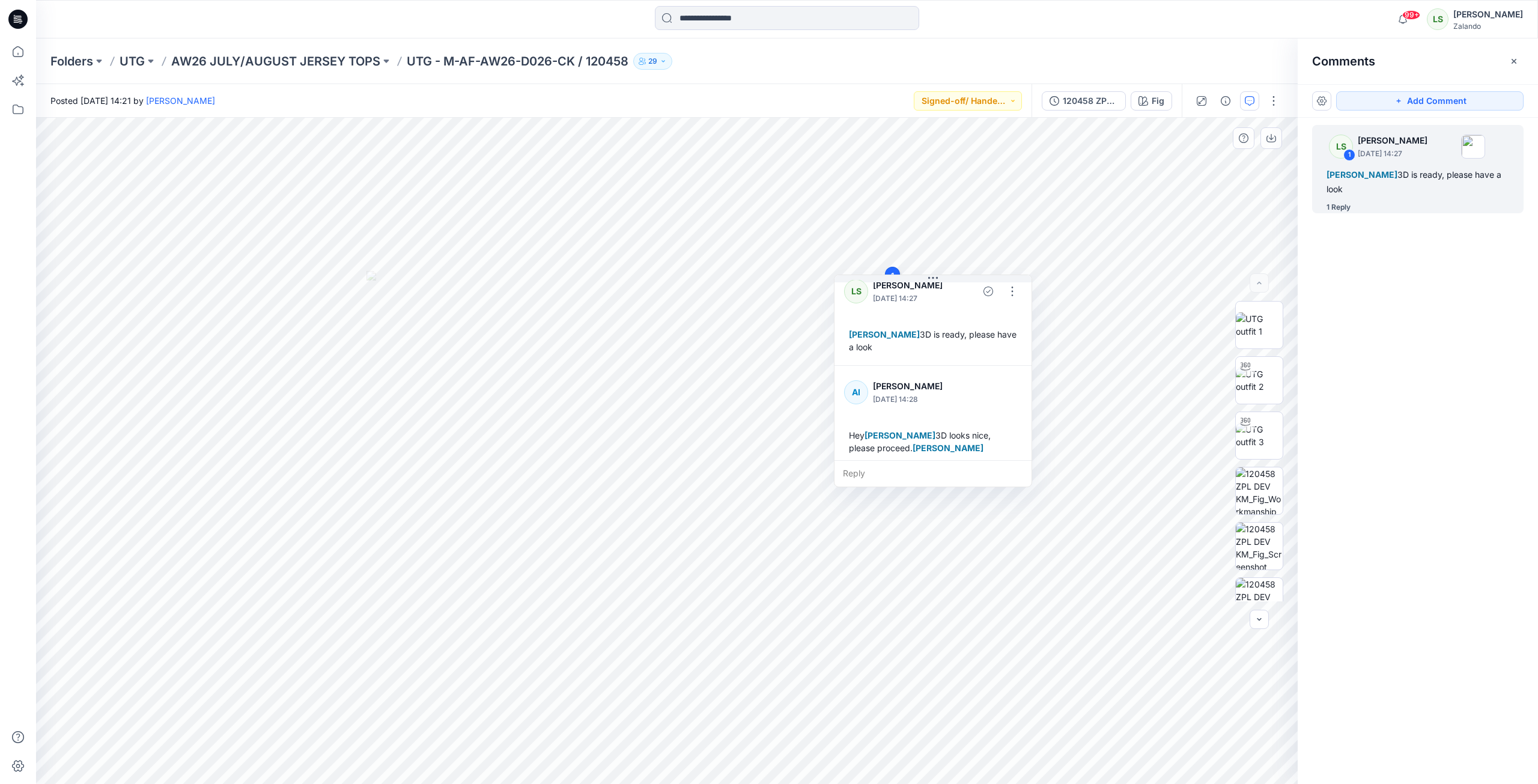
scroll to position [21, 0]
click at [307, 60] on p "AW26 JULY/AUGUST JERSEY TOPS" at bounding box center [275, 60] width 209 height 16
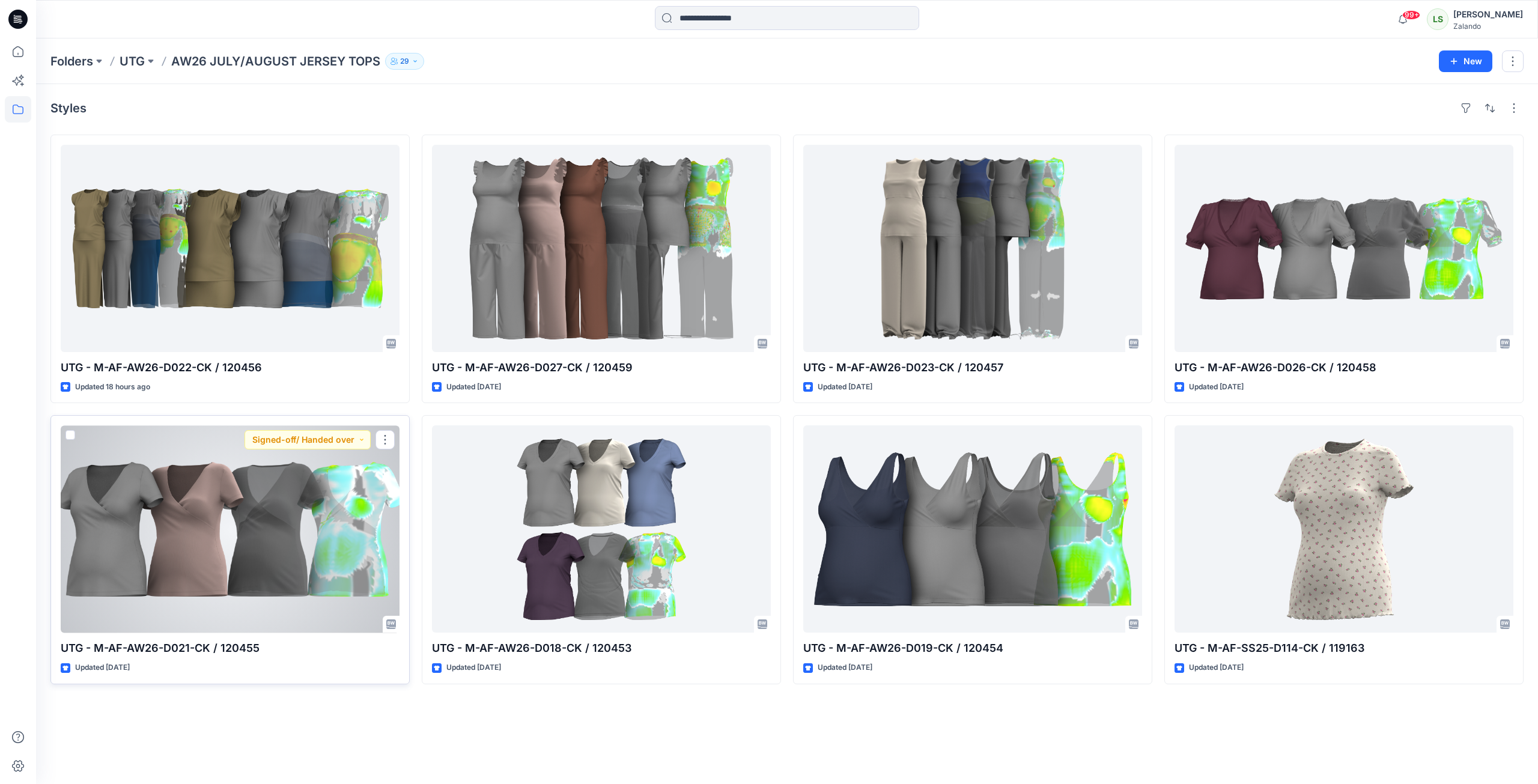
click at [267, 565] on div at bounding box center [230, 528] width 339 height 207
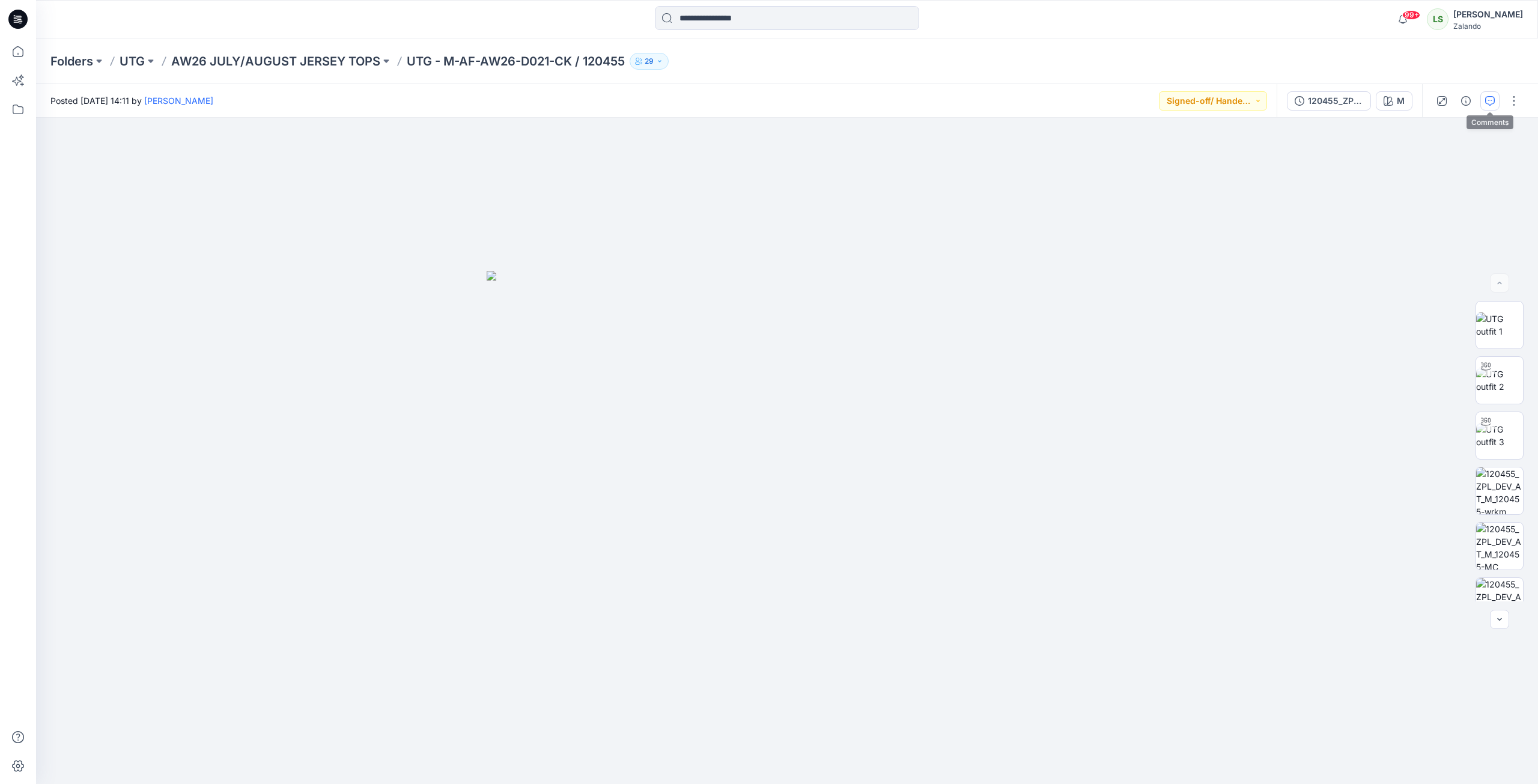
click at [1144, 98] on icon "button" at bounding box center [1490, 101] width 9 height 9
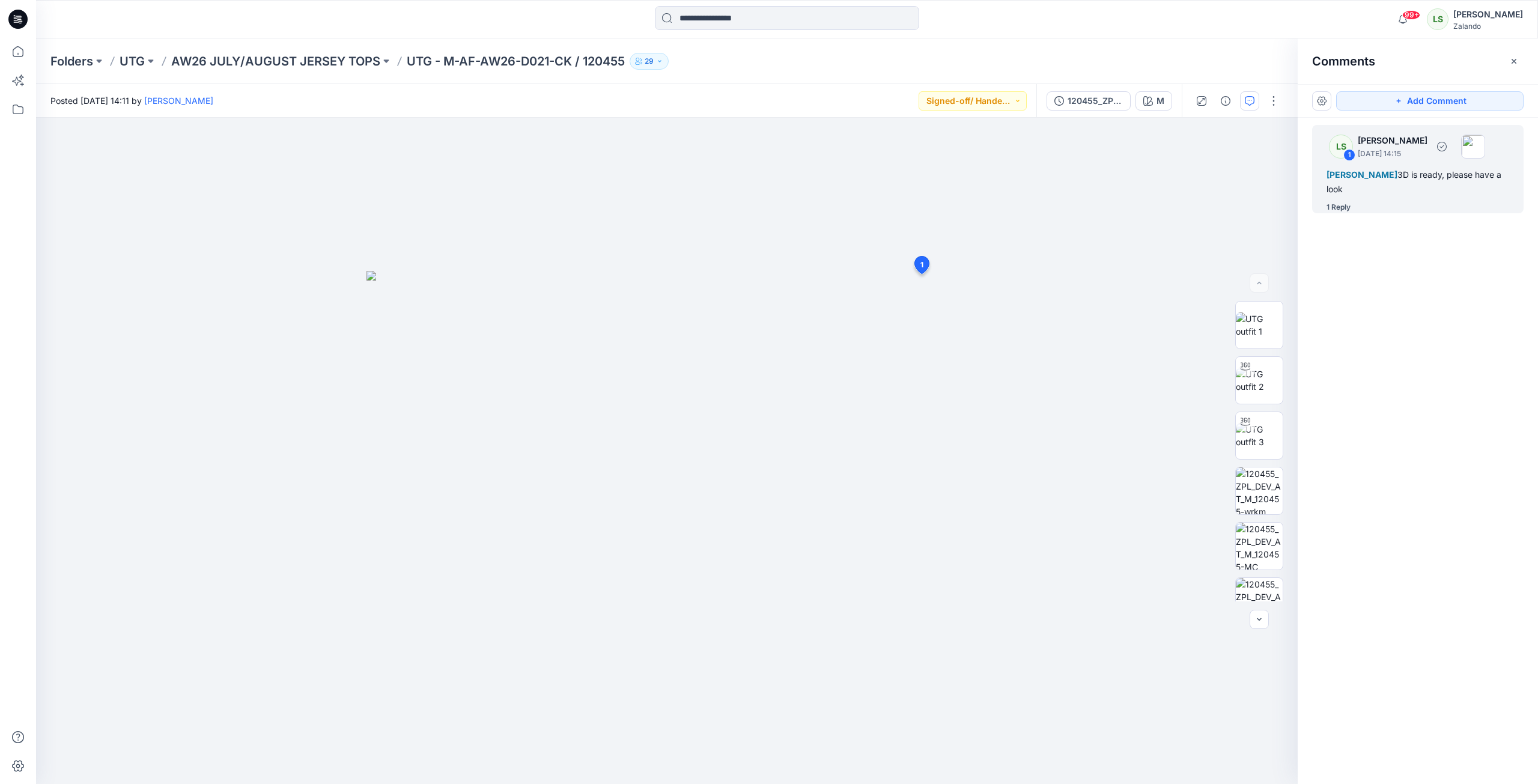
click at [1144, 212] on div "1 Reply" at bounding box center [1424, 207] width 197 height 12
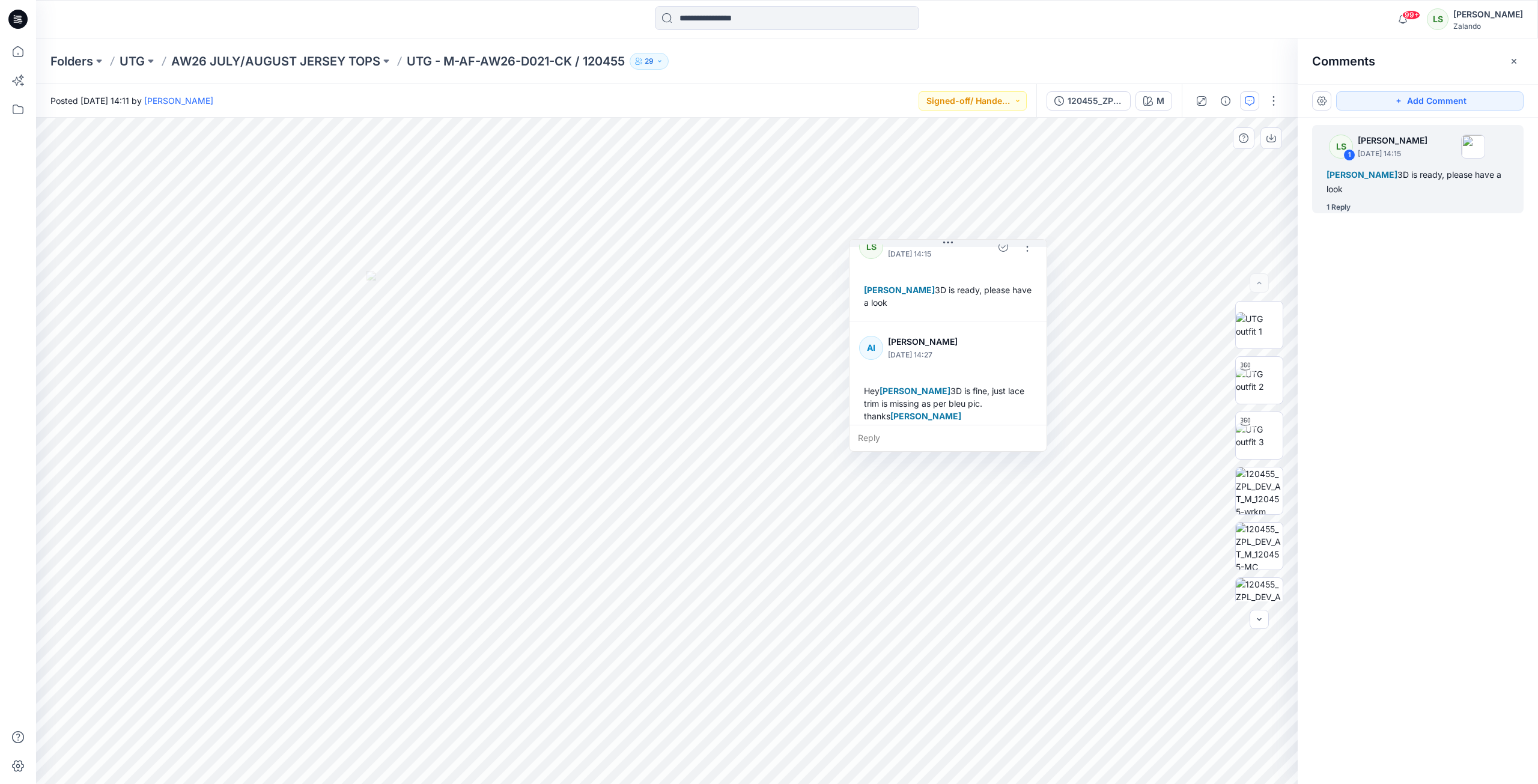
scroll to position [34, 0]
click at [312, 62] on p "AW26 JULY/AUGUST JERSEY TOPS" at bounding box center [275, 60] width 209 height 16
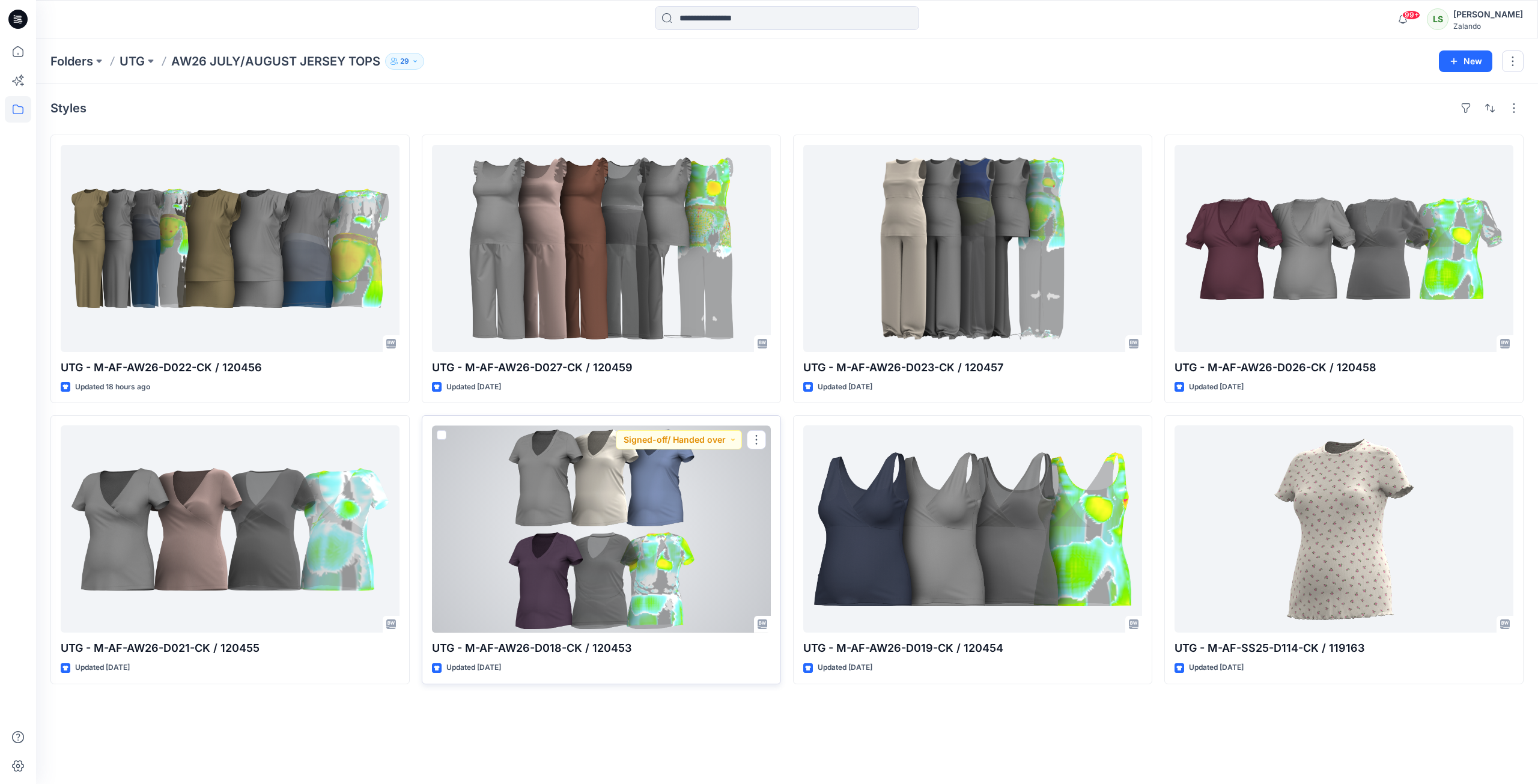
click at [617, 554] on div at bounding box center [602, 528] width 339 height 207
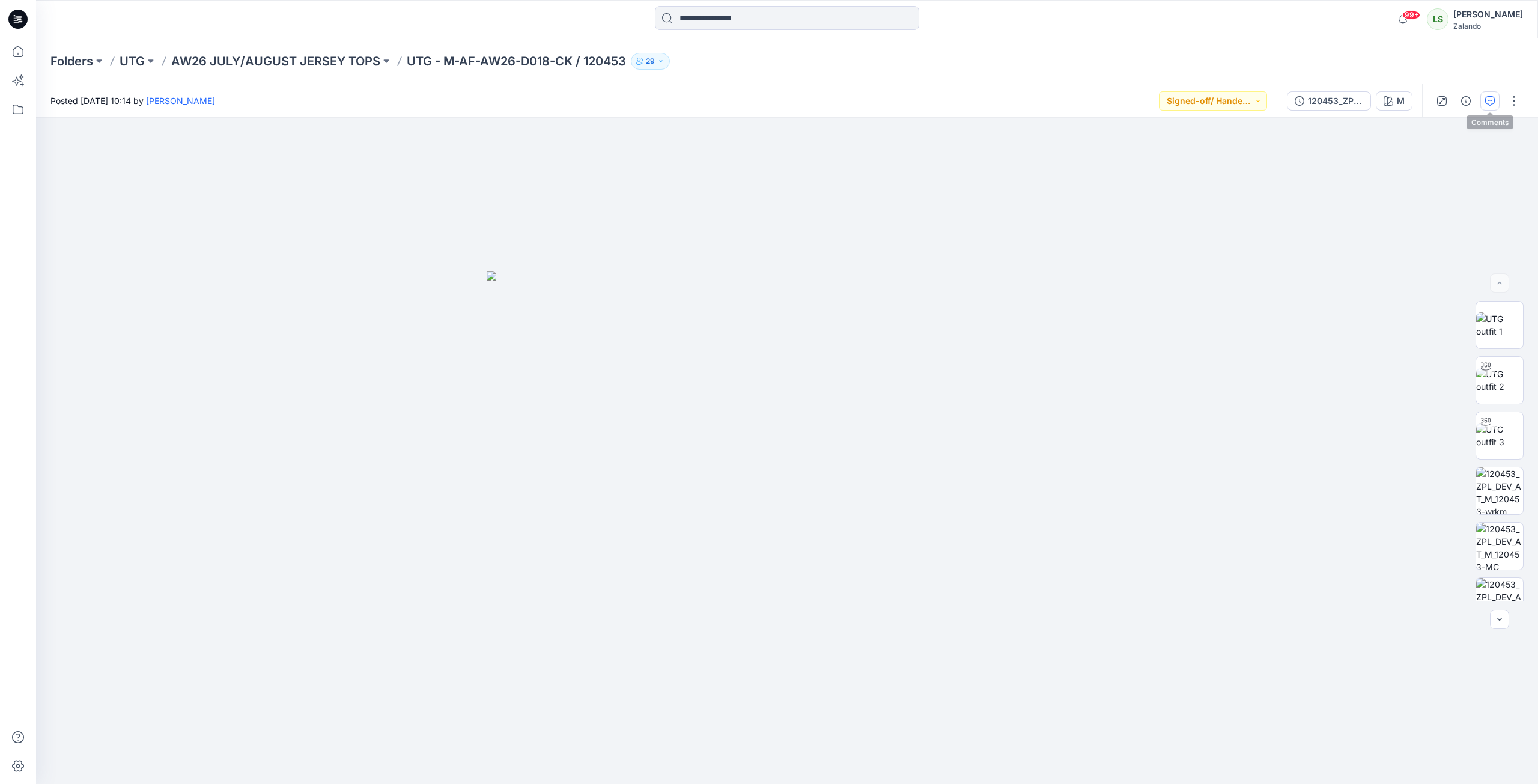
click at [1144, 100] on icon "button" at bounding box center [1490, 101] width 9 height 9
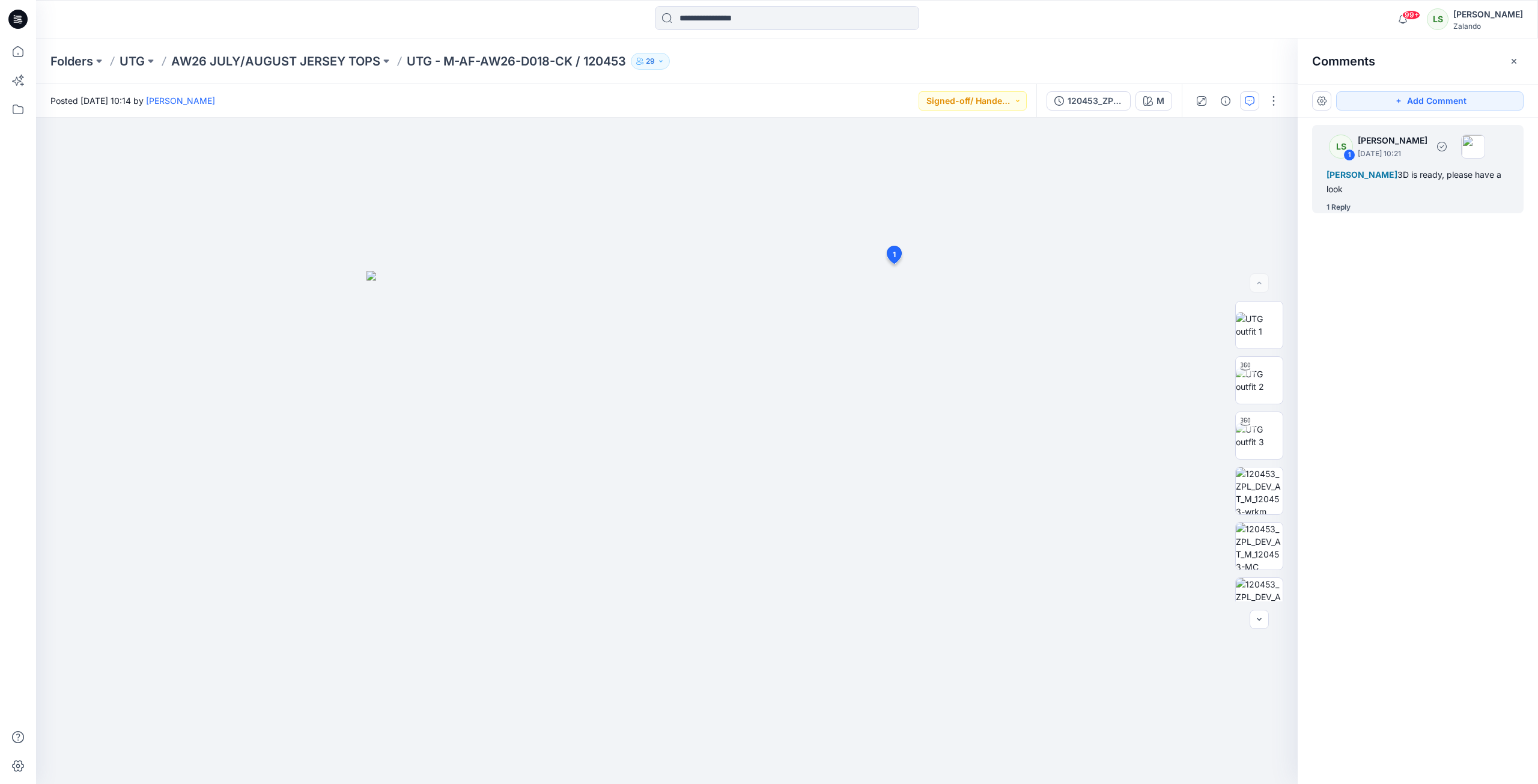
click at [1144, 209] on div "1 Reply" at bounding box center [1338, 207] width 24 height 12
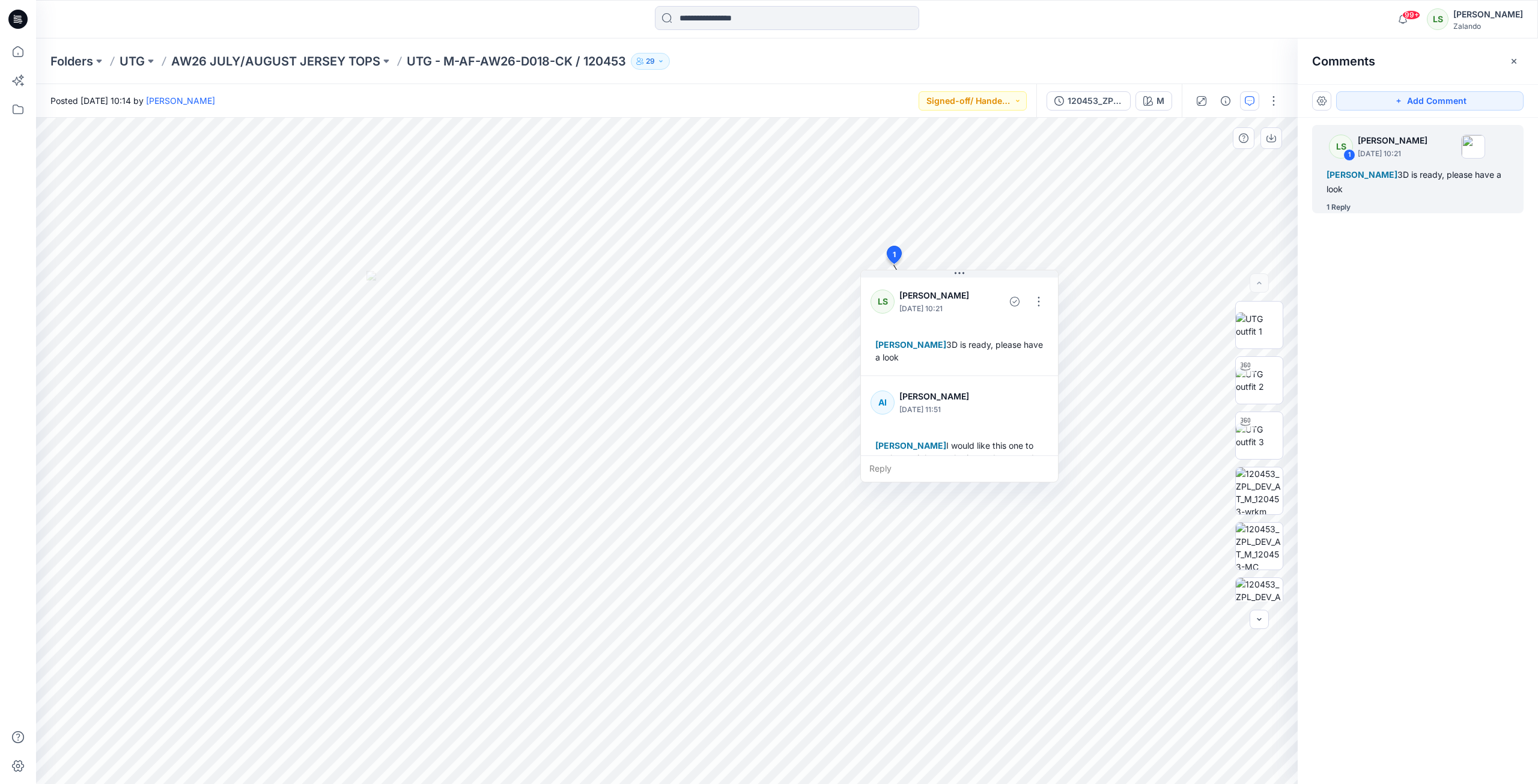
scroll to position [59, 0]
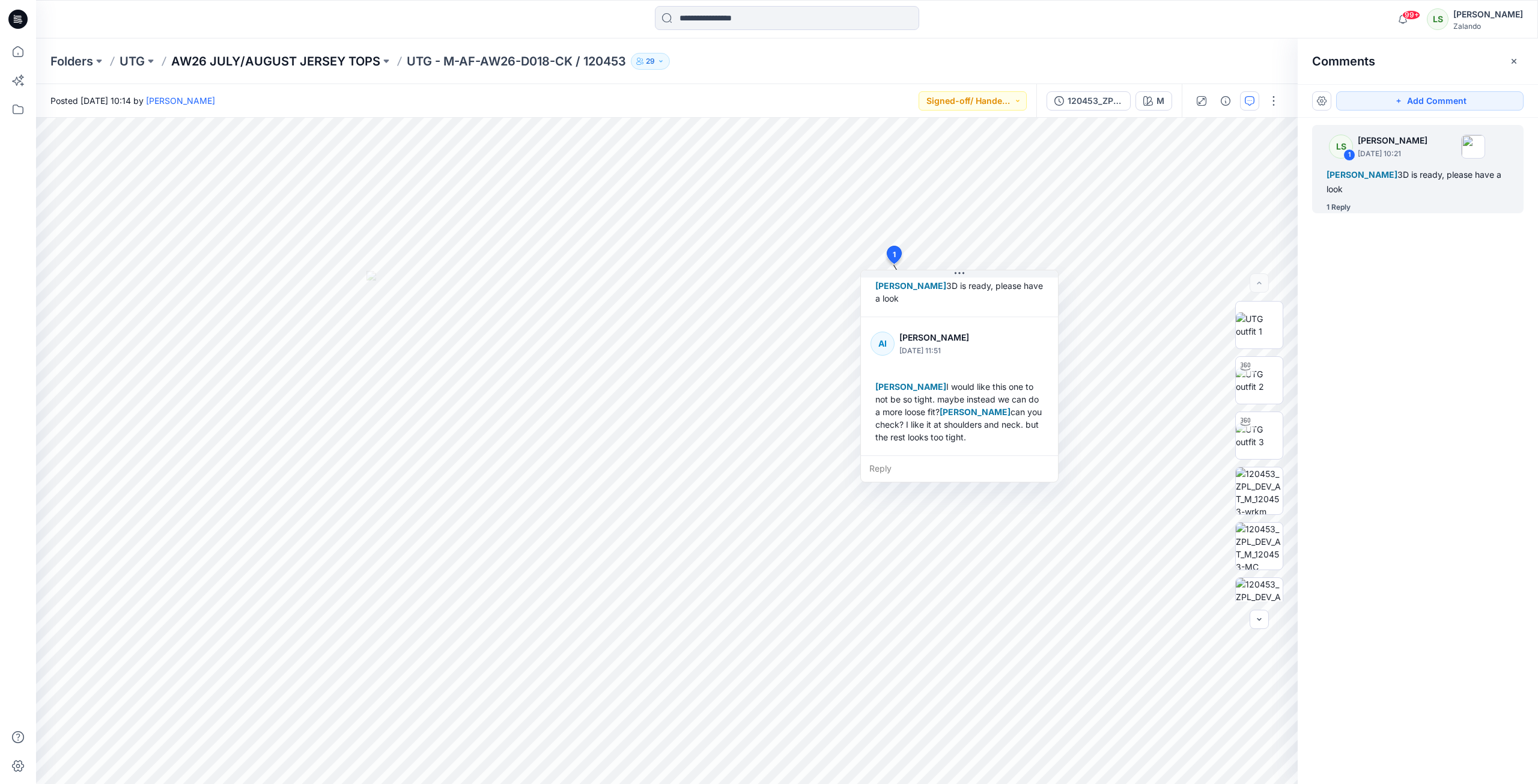
click at [330, 64] on p "AW26 JULY/AUGUST JERSEY TOPS" at bounding box center [275, 60] width 209 height 16
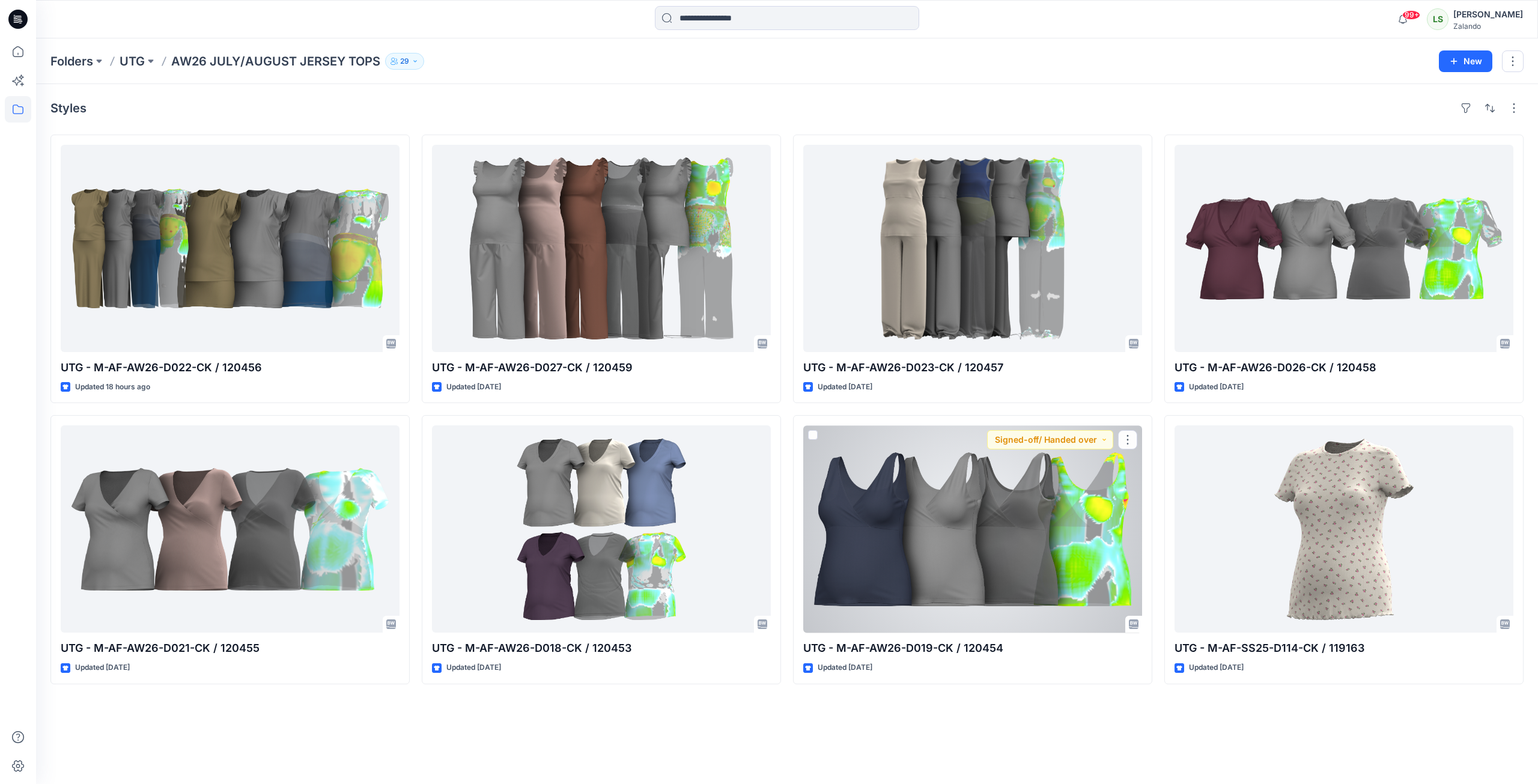
click at [1002, 497] on div at bounding box center [973, 528] width 339 height 207
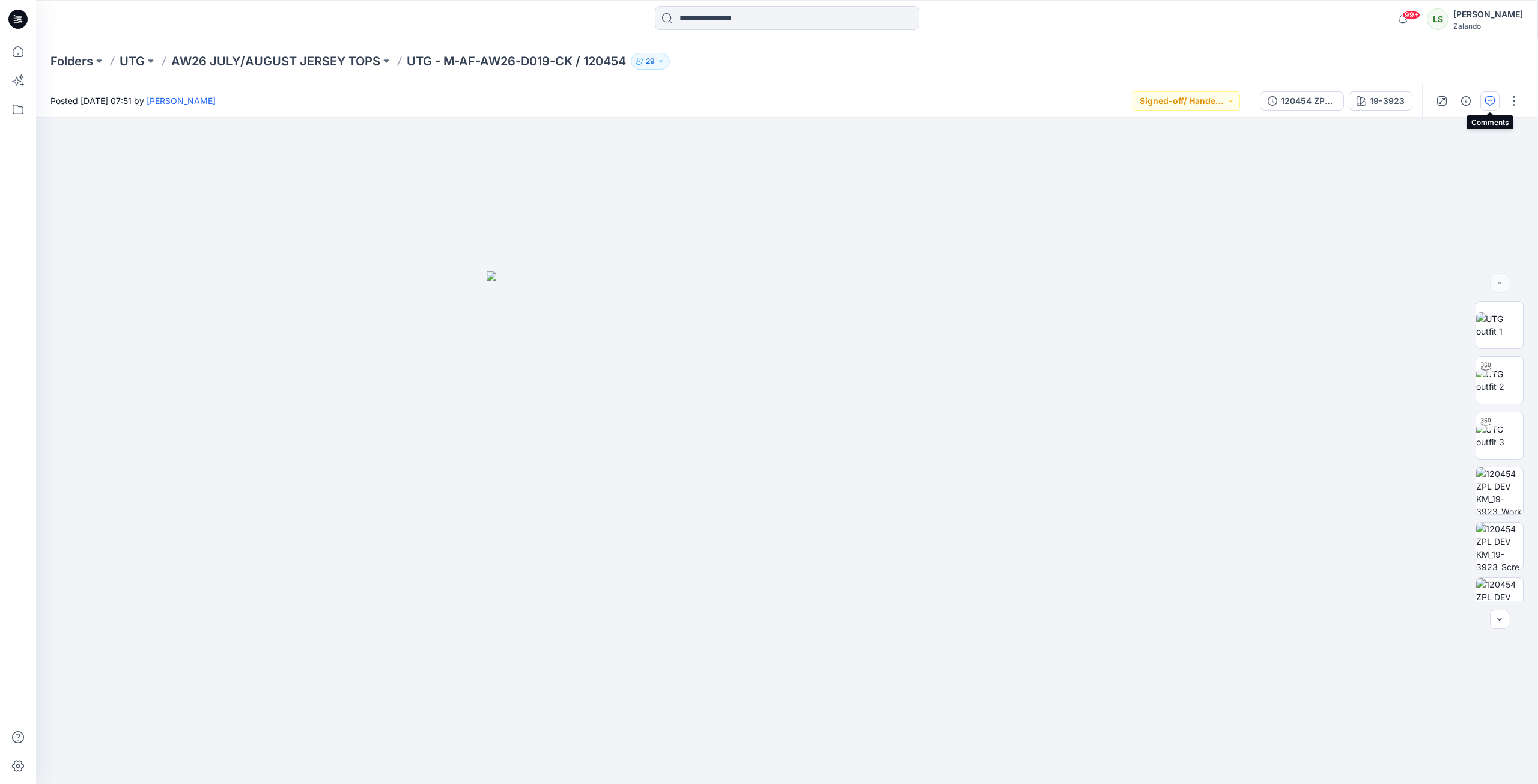
click at [1144, 106] on button "button" at bounding box center [1489, 100] width 20 height 20
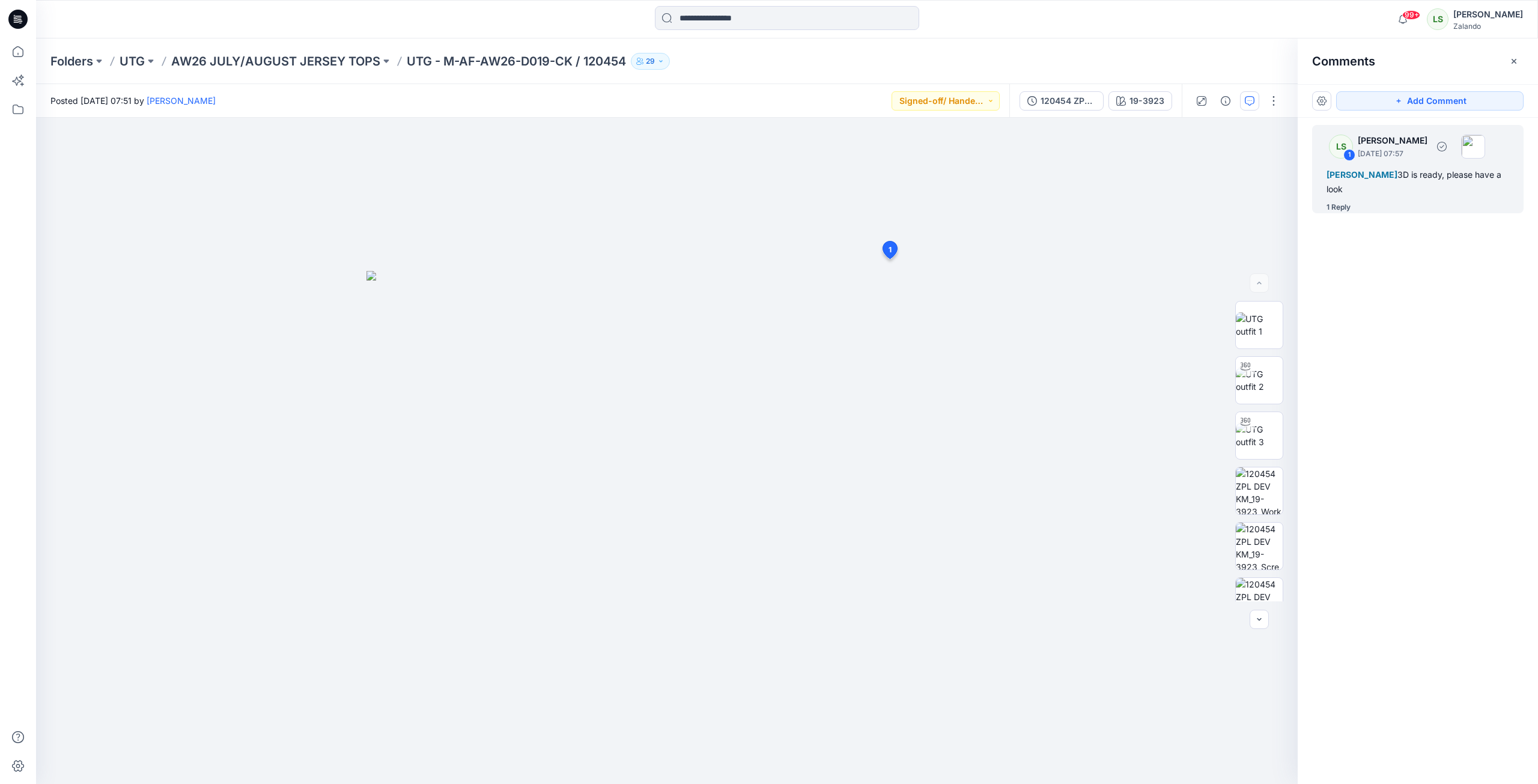
click at [1144, 208] on div "1 Reply" at bounding box center [1424, 207] width 197 height 12
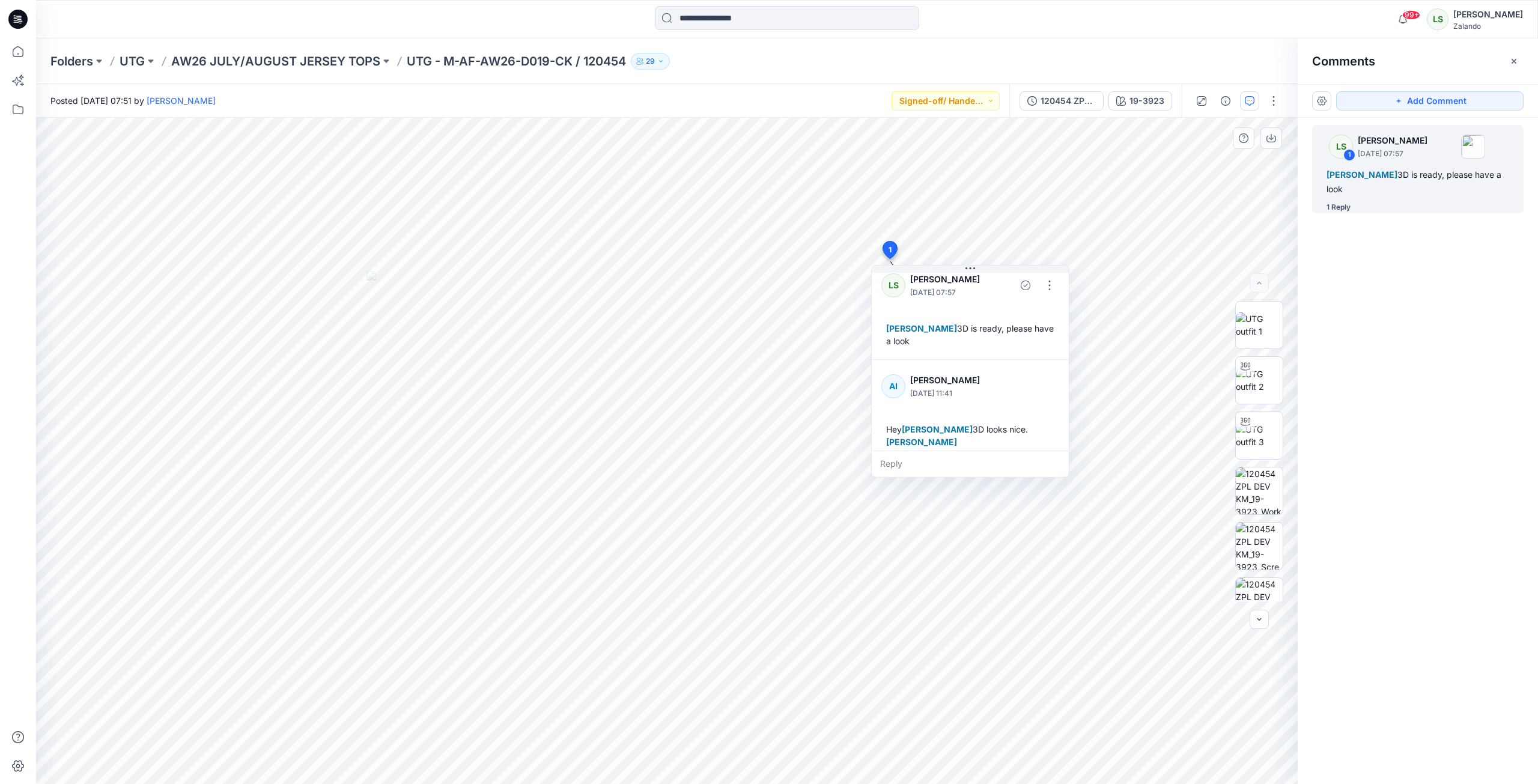
scroll to position [21, 0]
click at [340, 63] on p "AW26 JULY/AUGUST JERSEY TOPS" at bounding box center [275, 60] width 209 height 16
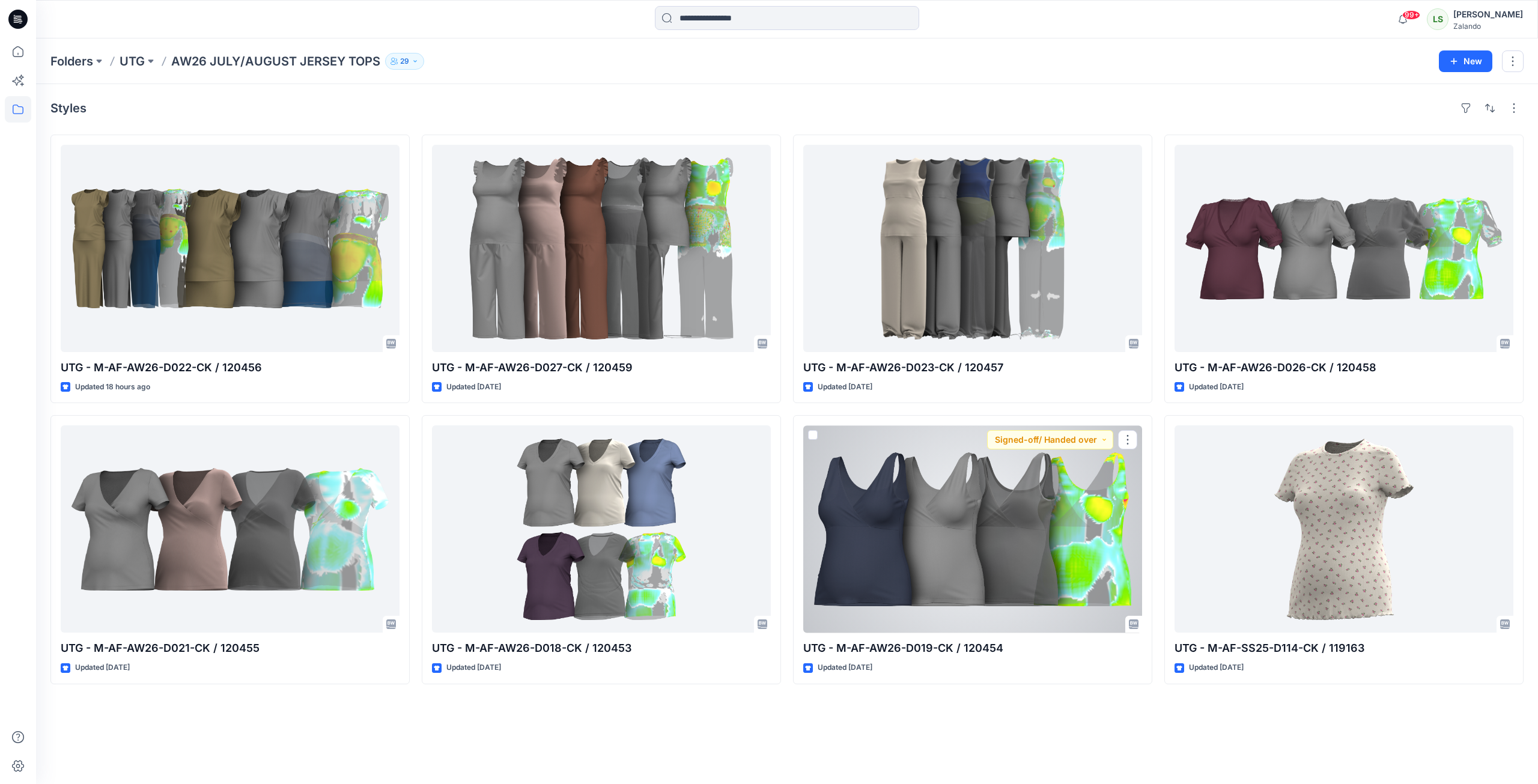
click at [990, 530] on div at bounding box center [973, 528] width 339 height 207
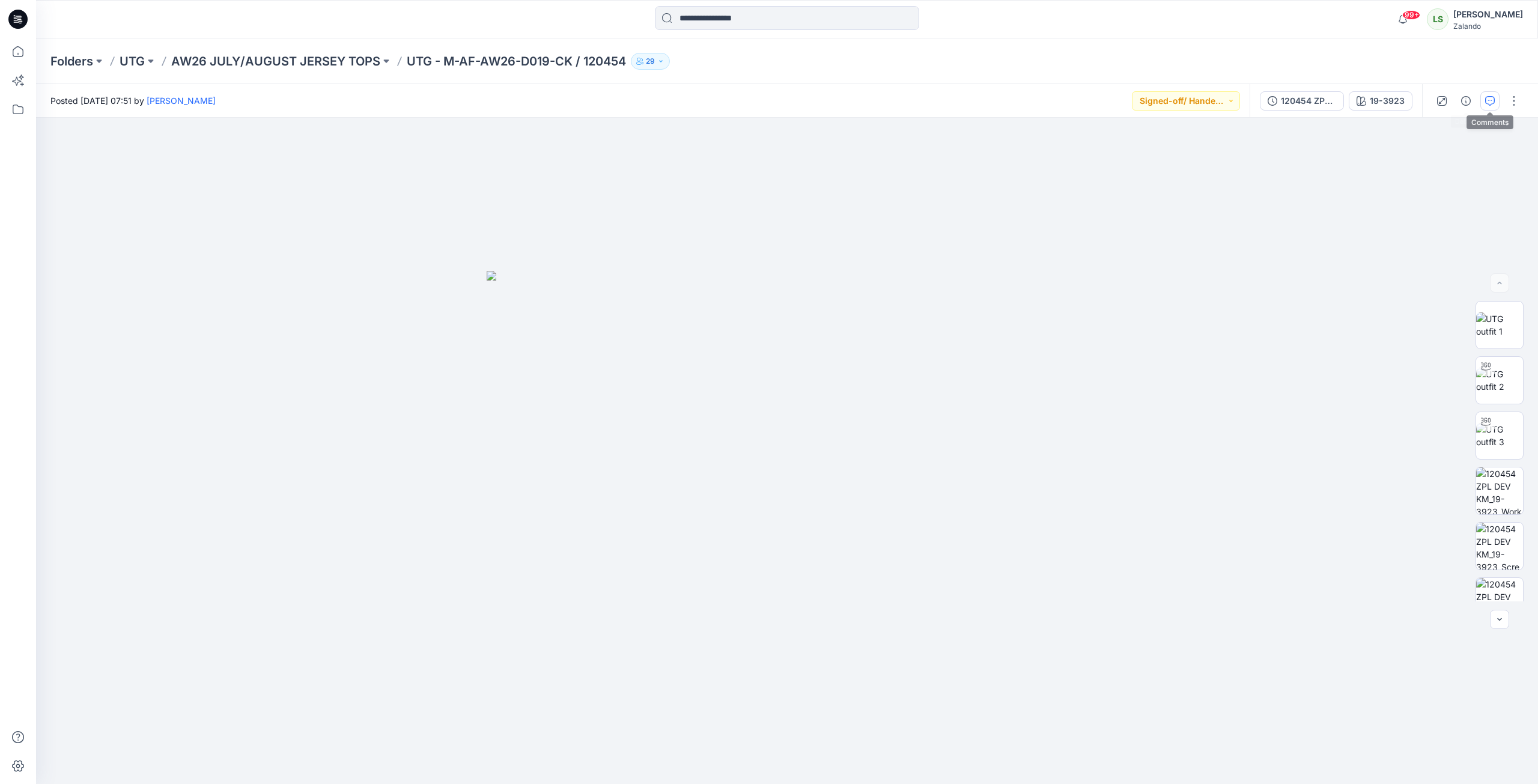
click at [1144, 96] on icon "button" at bounding box center [1490, 101] width 9 height 9
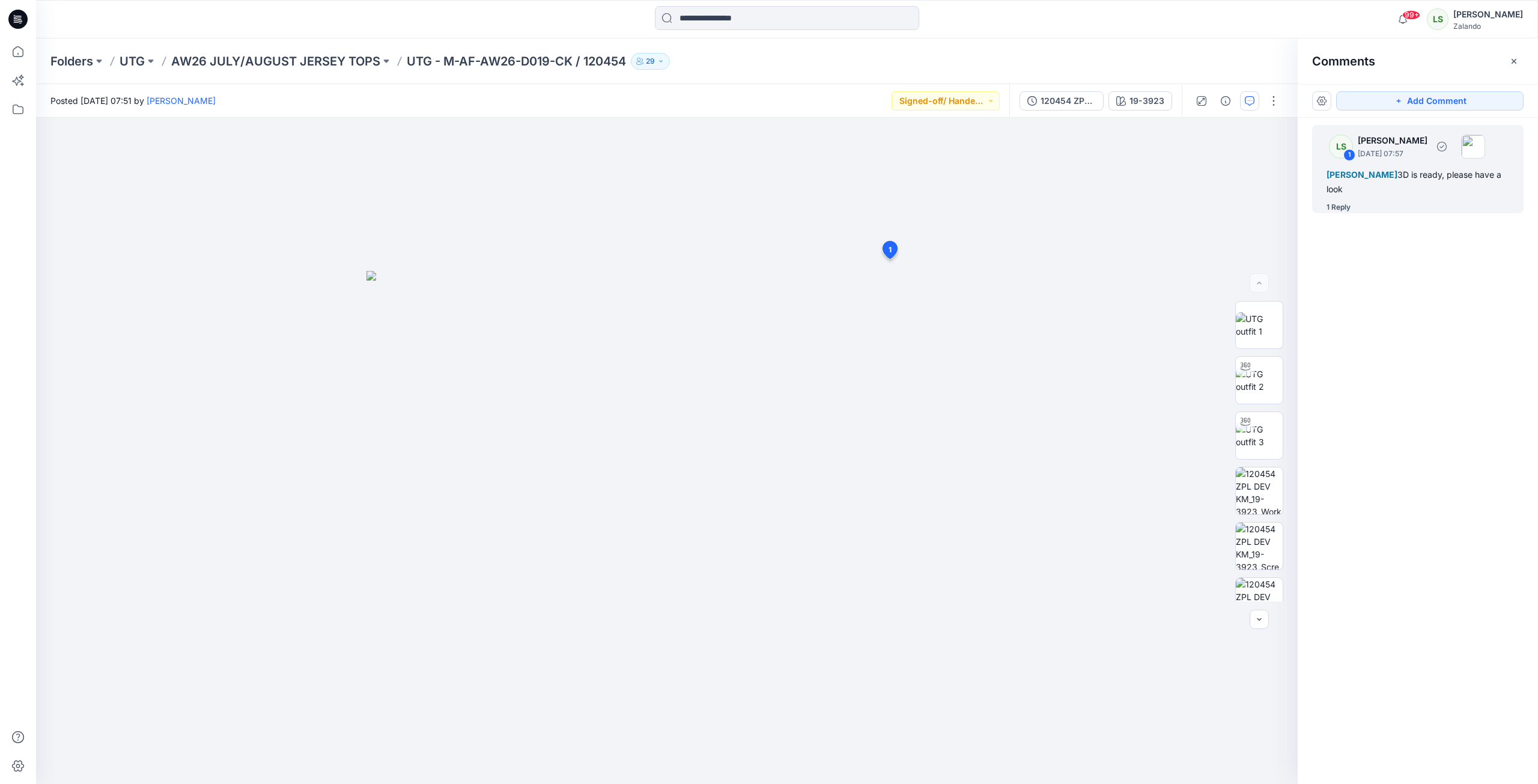
click at [1144, 205] on div "1 Reply" at bounding box center [1424, 207] width 197 height 12
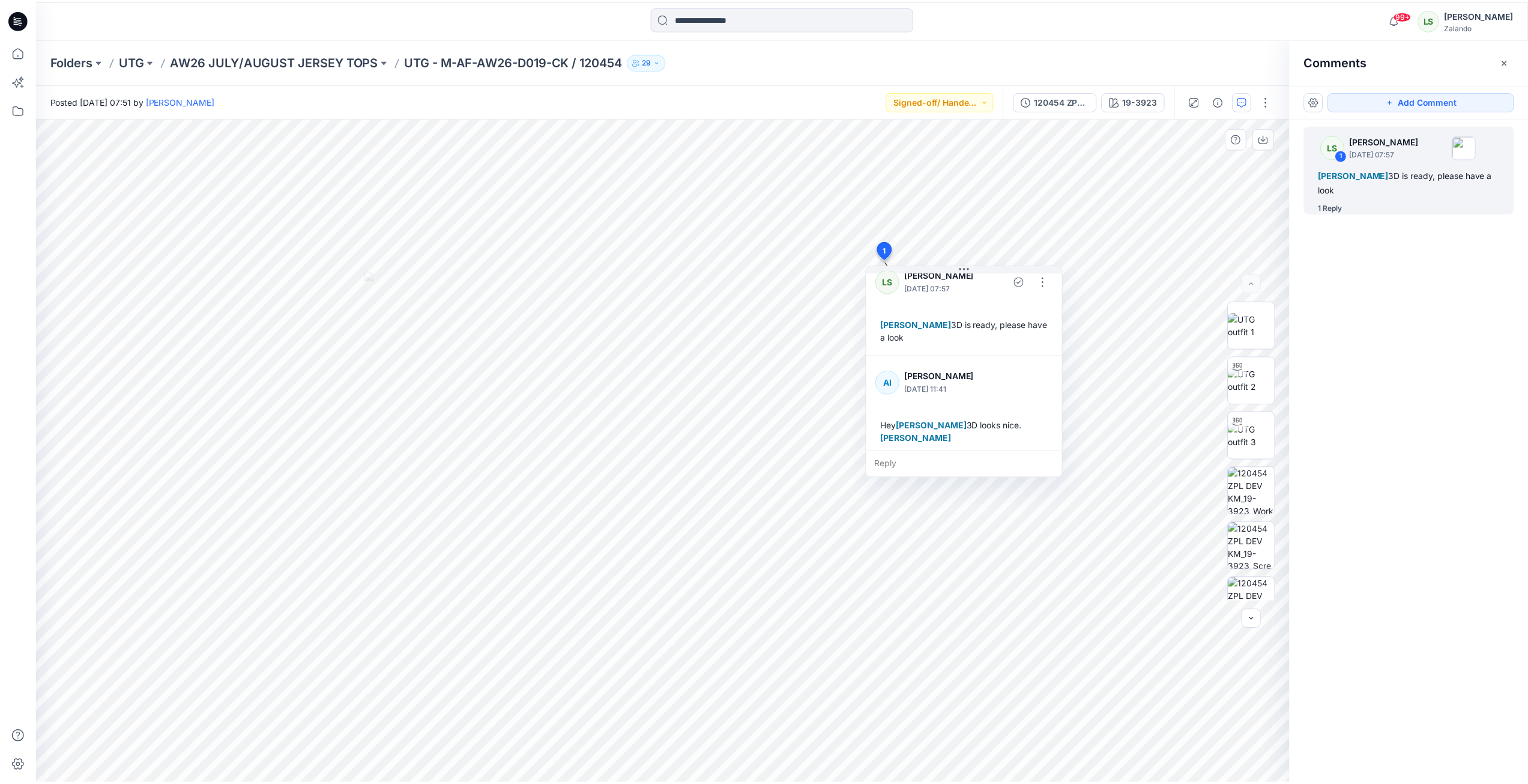
scroll to position [21, 0]
click at [337, 51] on div "Folders UTG AW26 JULY/AUGUST JERSEY TOPS UTG - M-AF-AW26-D019-CK / 120454 29" at bounding box center [786, 61] width 1501 height 45
click at [343, 60] on p "AW26 JULY/AUGUST JERSEY TOPS" at bounding box center [275, 60] width 209 height 16
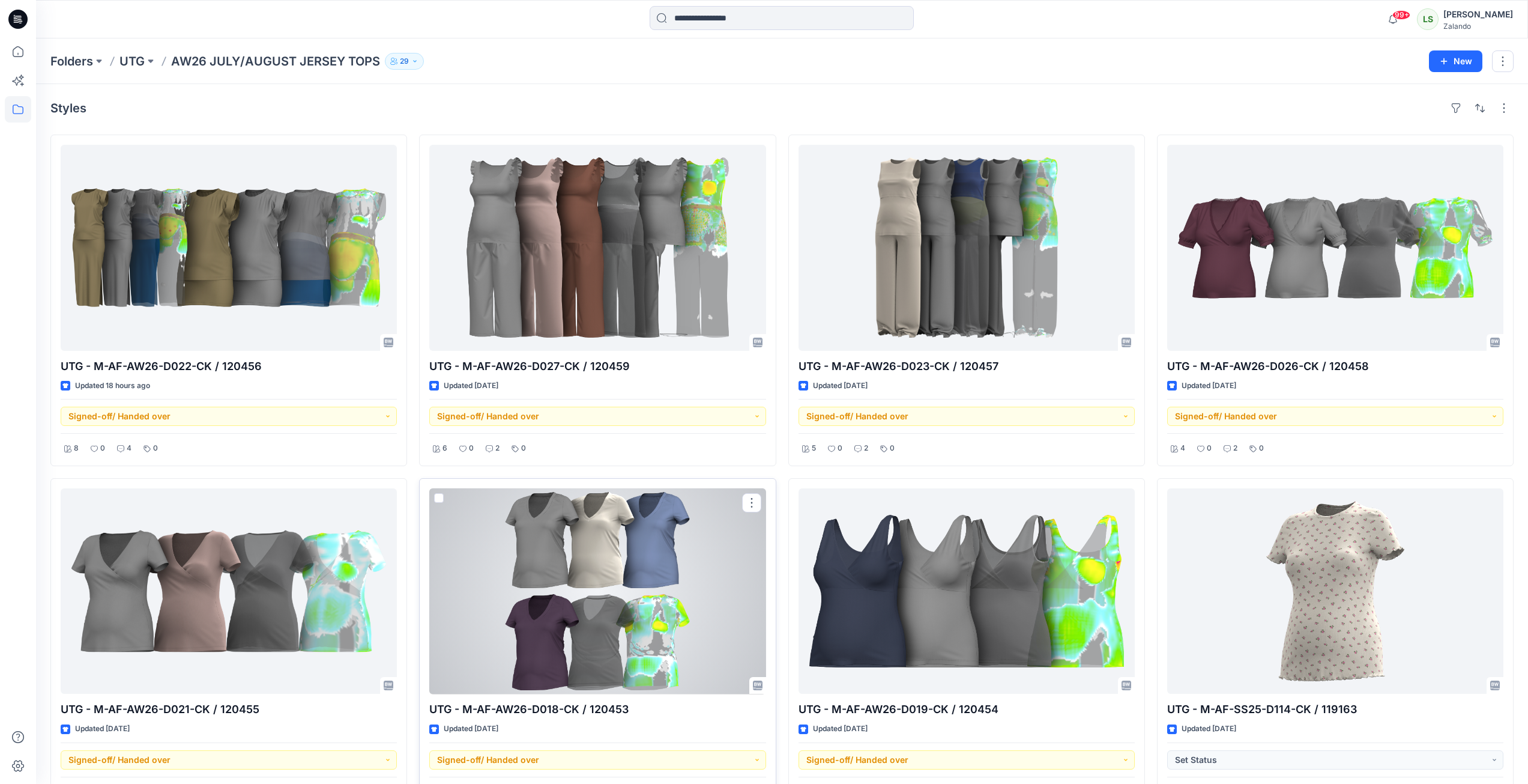
scroll to position [40, 0]
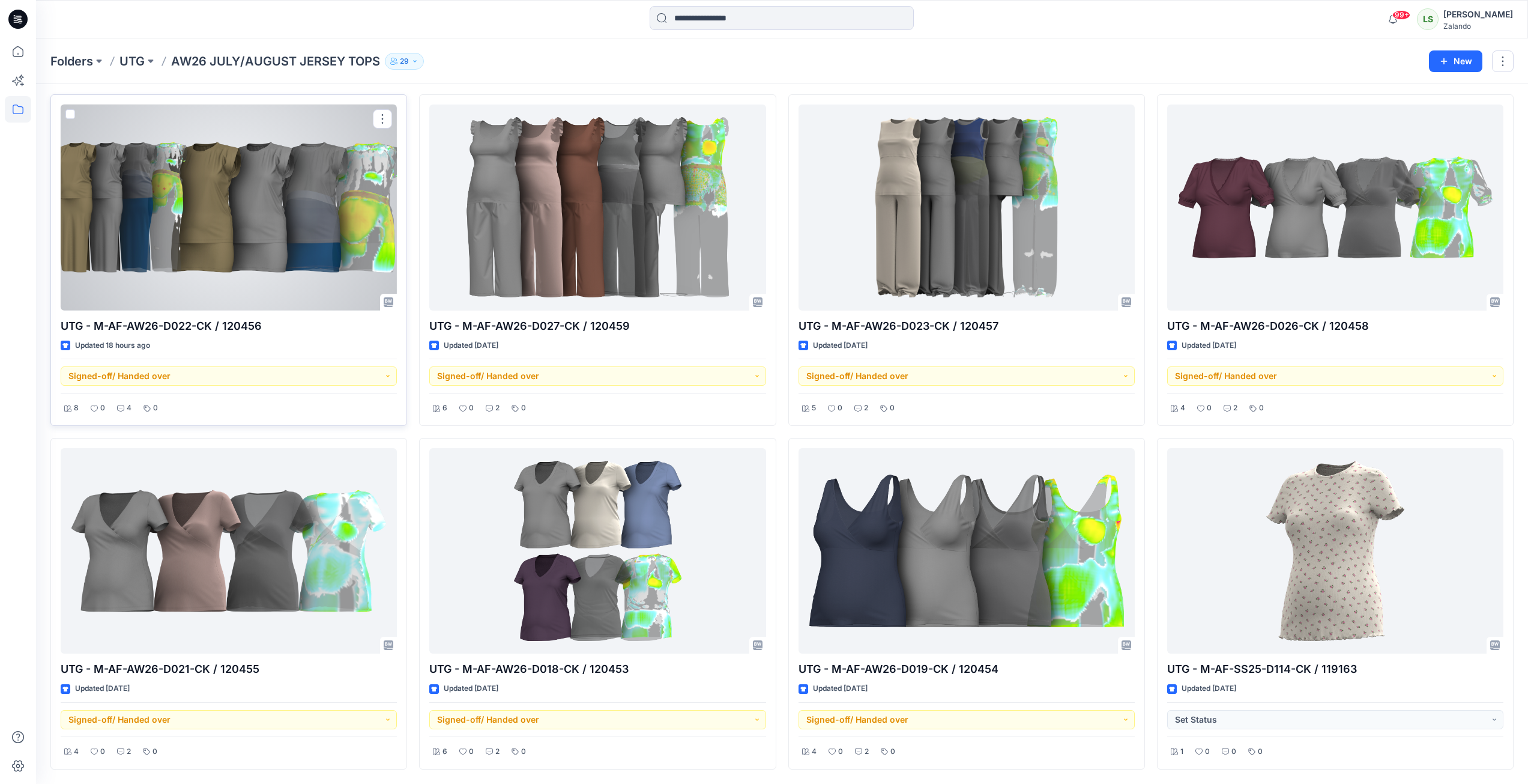
click at [151, 248] on div at bounding box center [228, 207] width 336 height 206
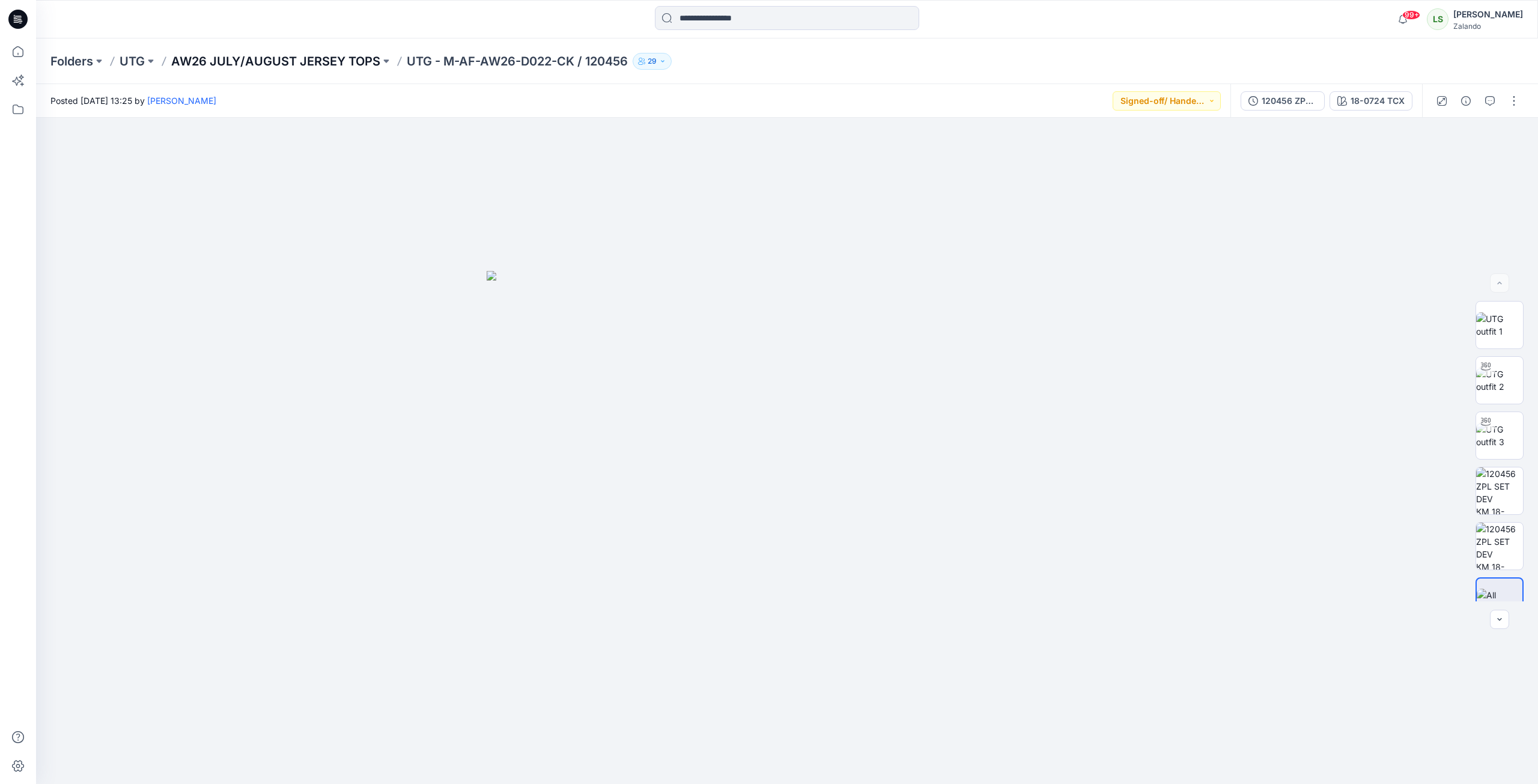
click at [313, 64] on p "AW26 JULY/AUGUST JERSEY TOPS" at bounding box center [275, 60] width 209 height 16
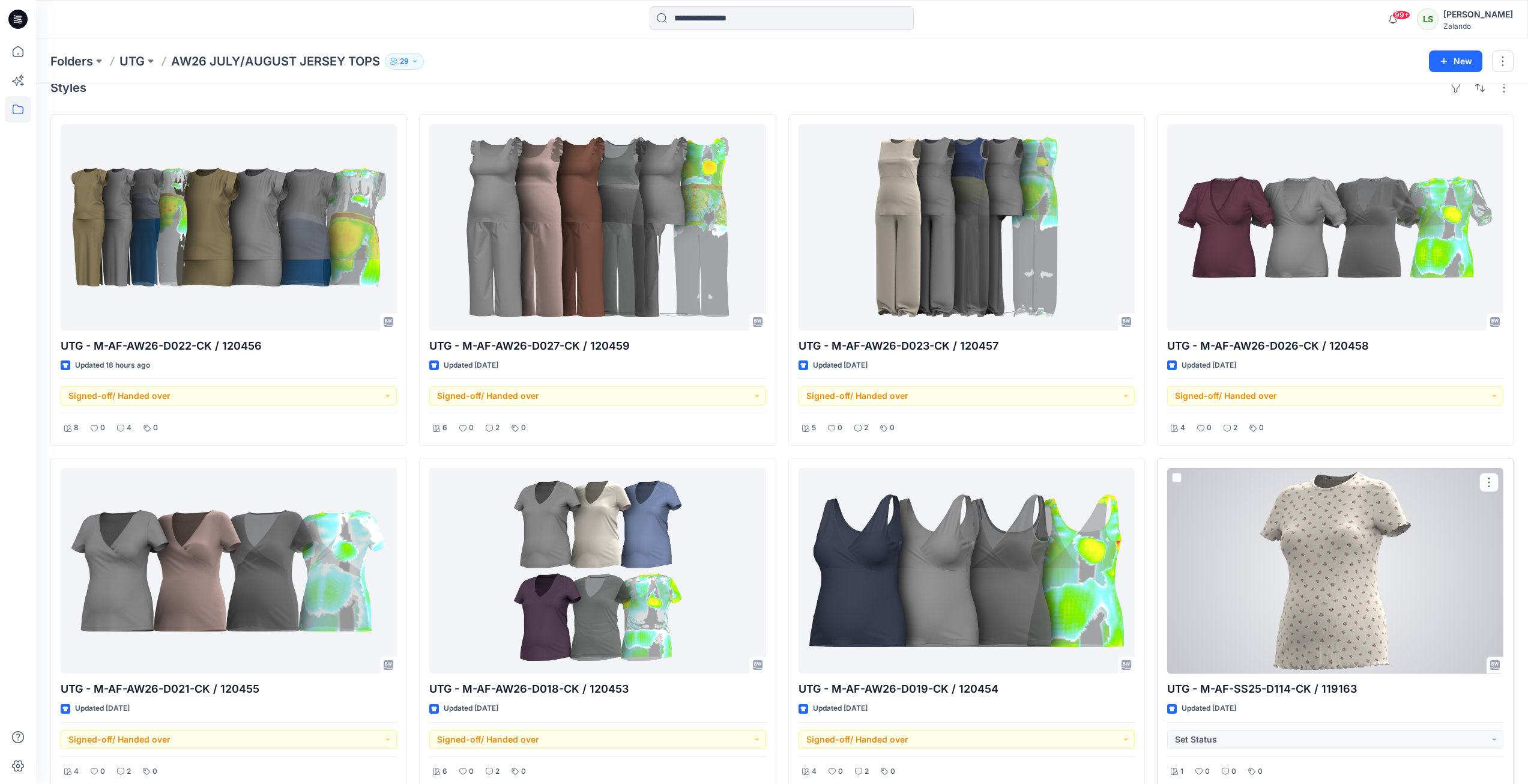
scroll to position [40, 0]
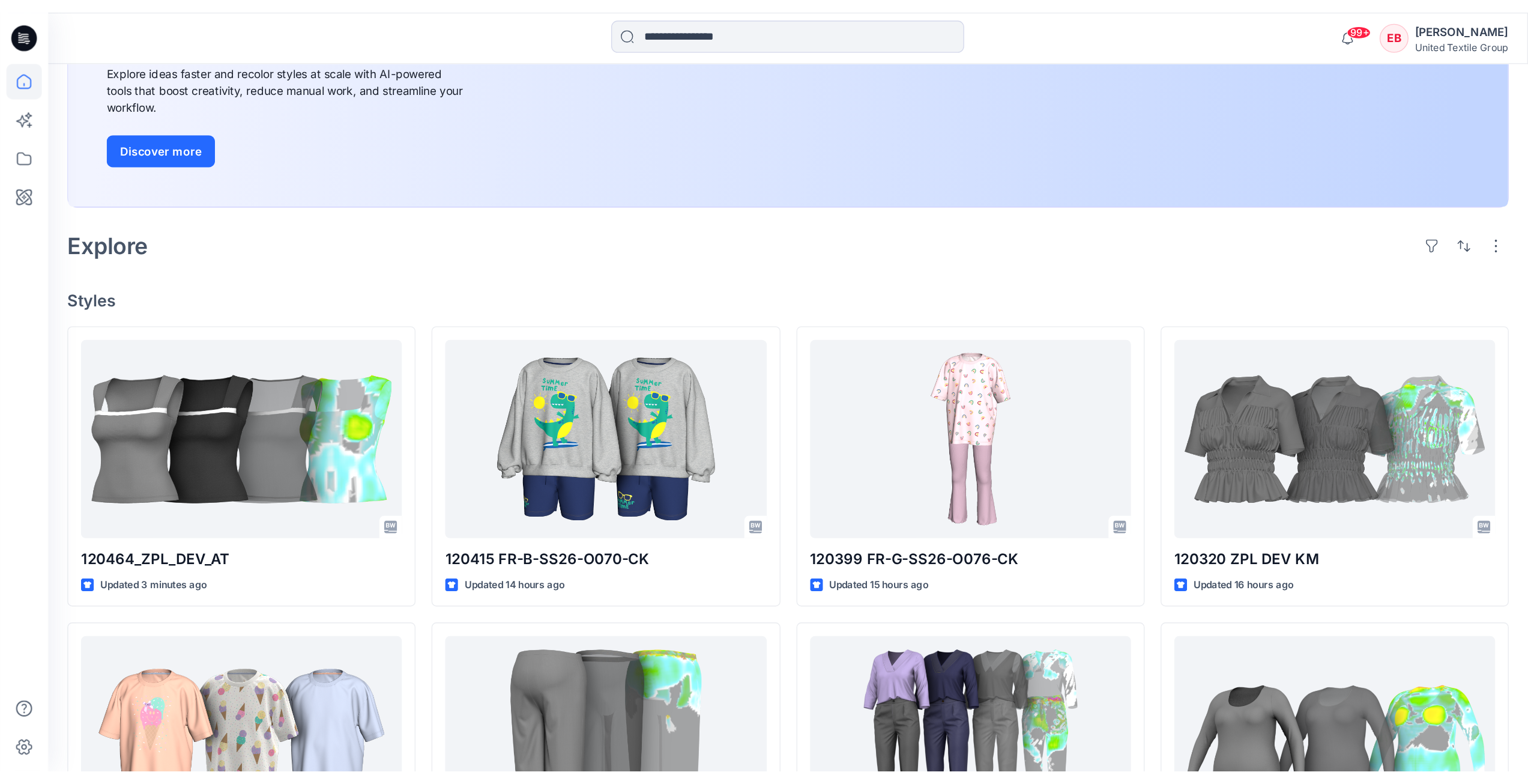
scroll to position [240, 0]
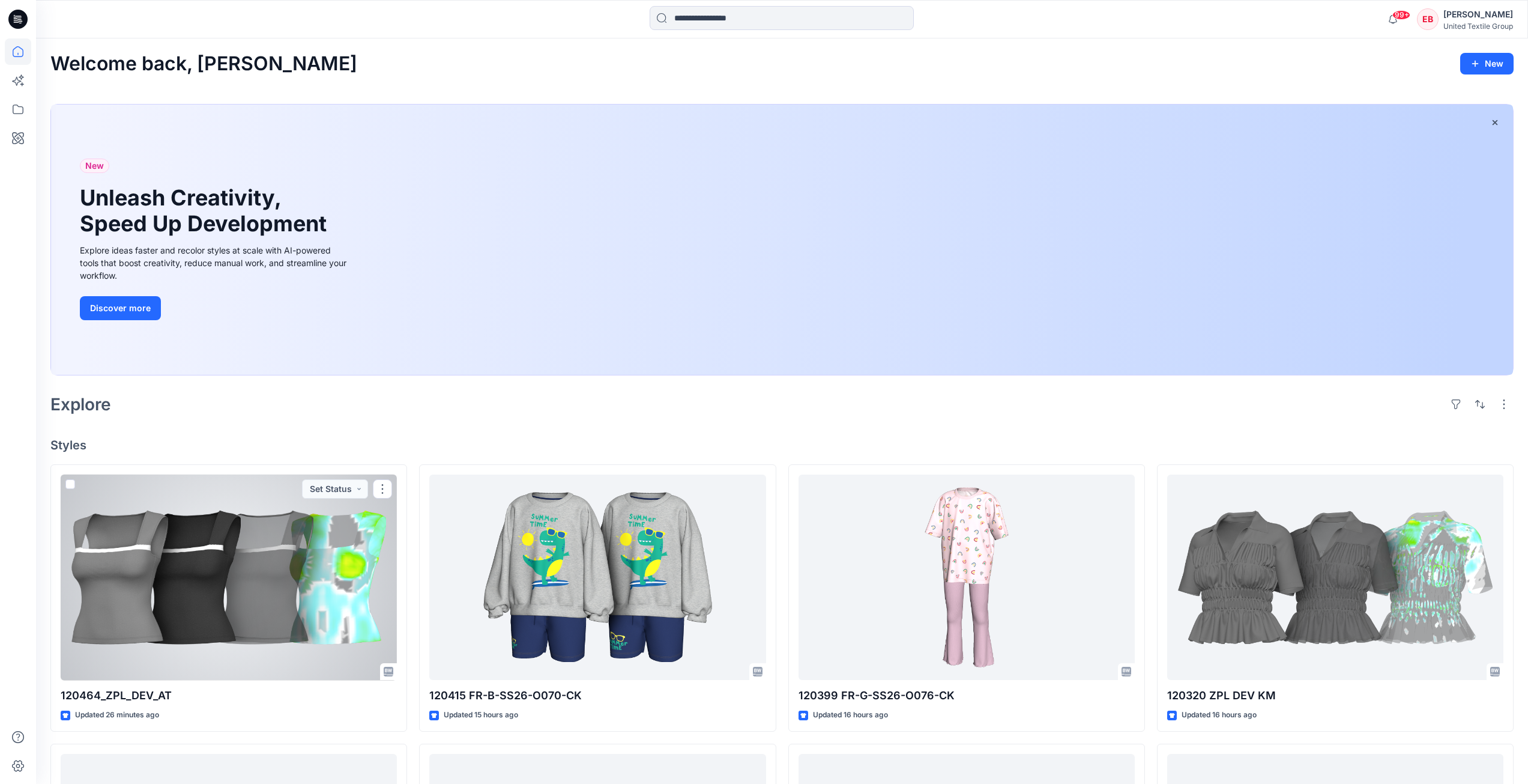
click at [327, 548] on div at bounding box center [228, 577] width 336 height 206
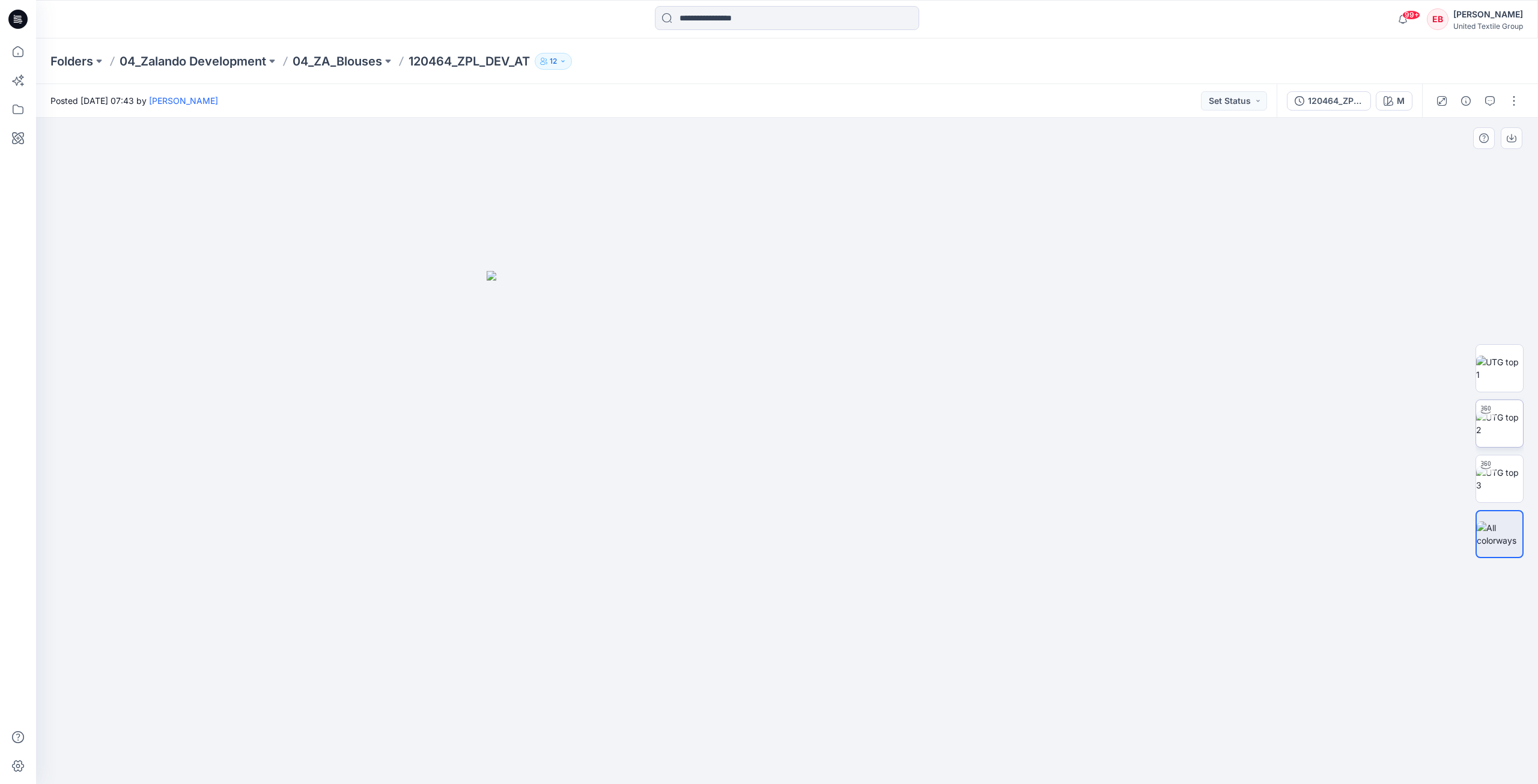
click at [1508, 427] on img at bounding box center [1500, 423] width 47 height 25
drag, startPoint x: 955, startPoint y: 749, endPoint x: 1406, endPoint y: 643, distance: 463.3
click at [984, 717] on div at bounding box center [787, 451] width 1502 height 666
drag, startPoint x: 962, startPoint y: 752, endPoint x: 846, endPoint y: 635, distance: 164.8
click at [873, 770] on icon at bounding box center [788, 747] width 363 height 45
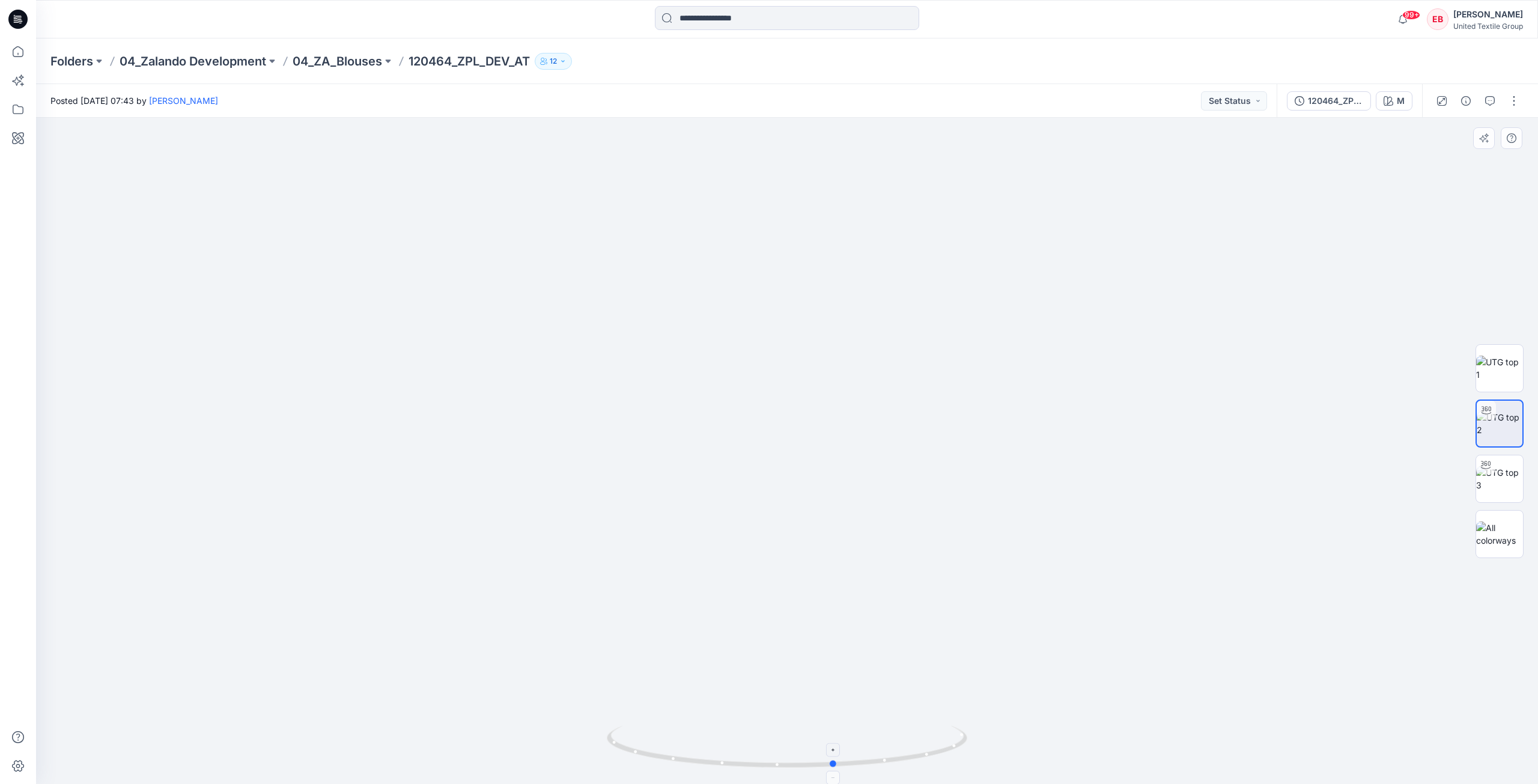
drag, startPoint x: 675, startPoint y: 756, endPoint x: 777, endPoint y: 735, distance: 104.1
click at [784, 760] on icon at bounding box center [788, 747] width 363 height 45
click at [21, 50] on icon at bounding box center [18, 52] width 27 height 27
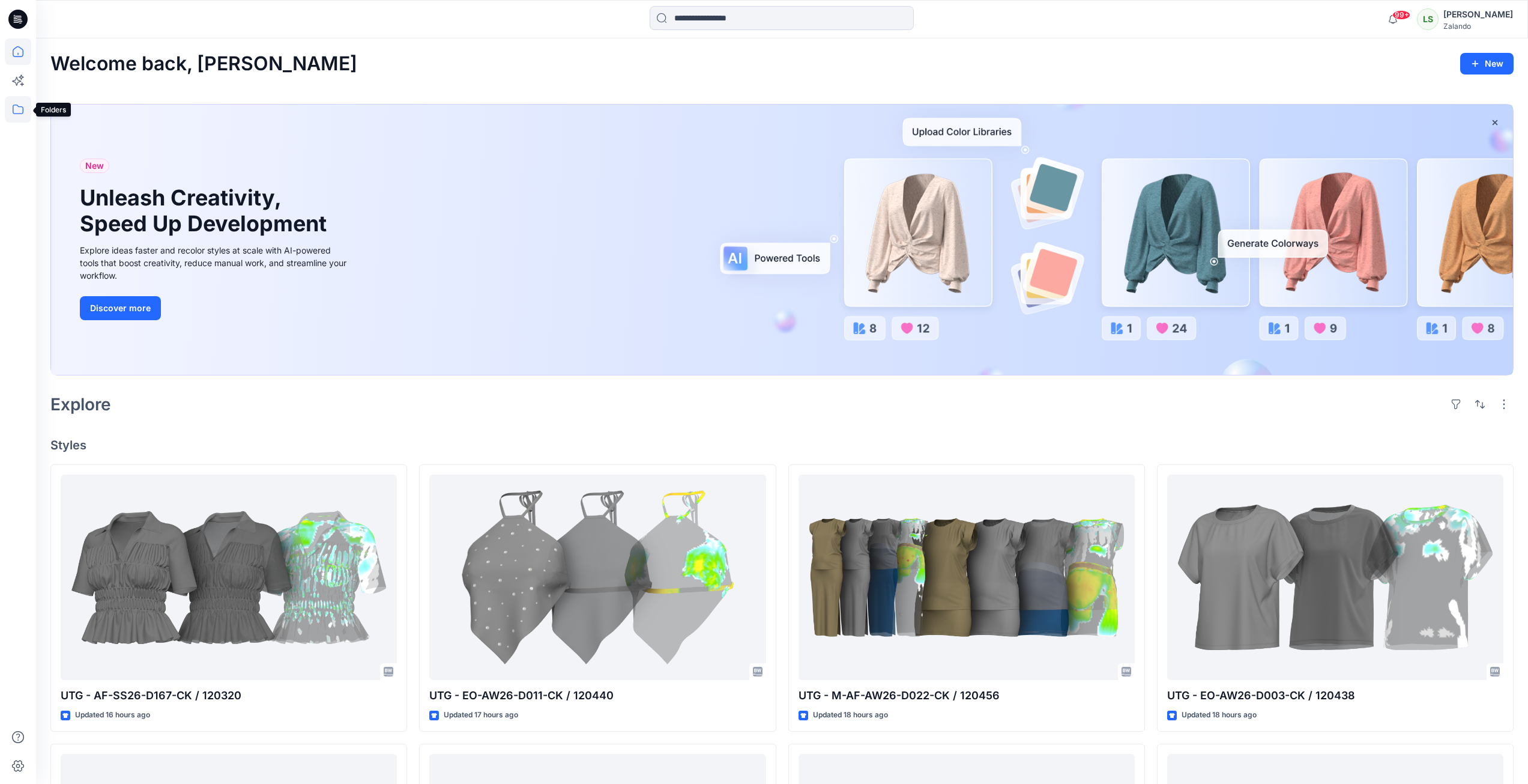
click at [12, 107] on icon at bounding box center [18, 110] width 27 height 27
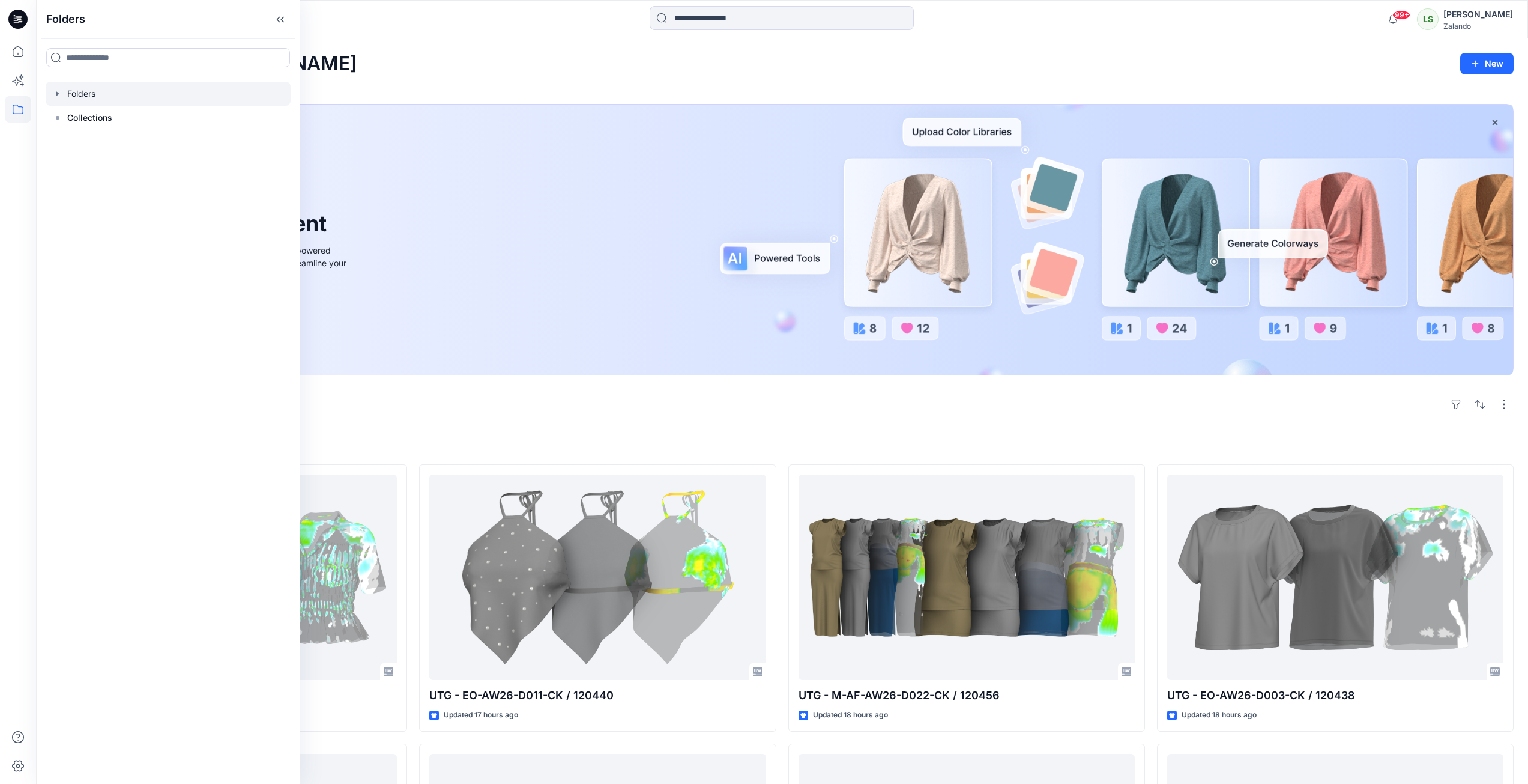
click at [64, 92] on div at bounding box center [168, 93] width 245 height 24
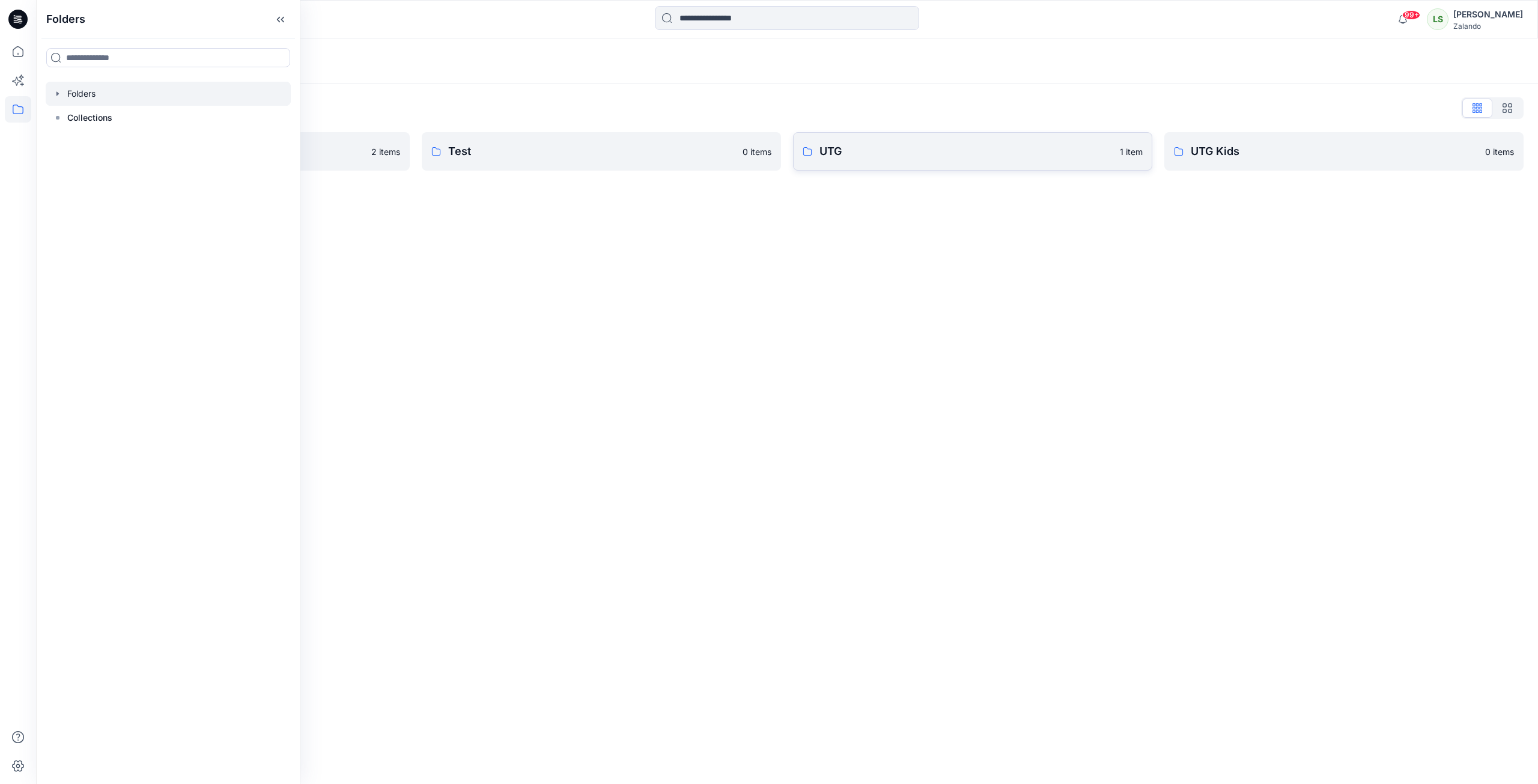
click at [960, 158] on p "UTG" at bounding box center [966, 151] width 293 height 16
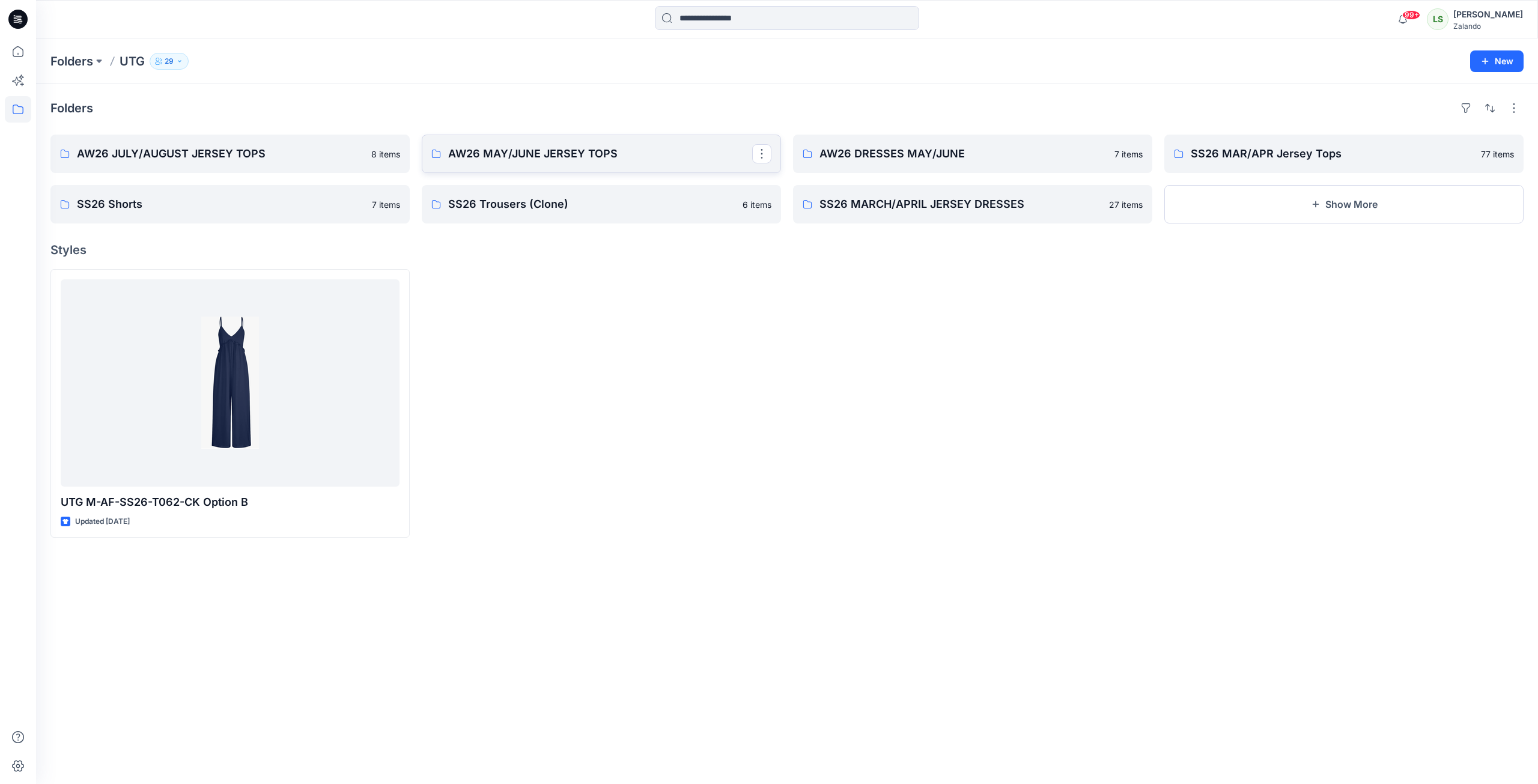
click at [516, 158] on p "AW26 MAY/JUNE JERSEY TOPS" at bounding box center [600, 153] width 304 height 16
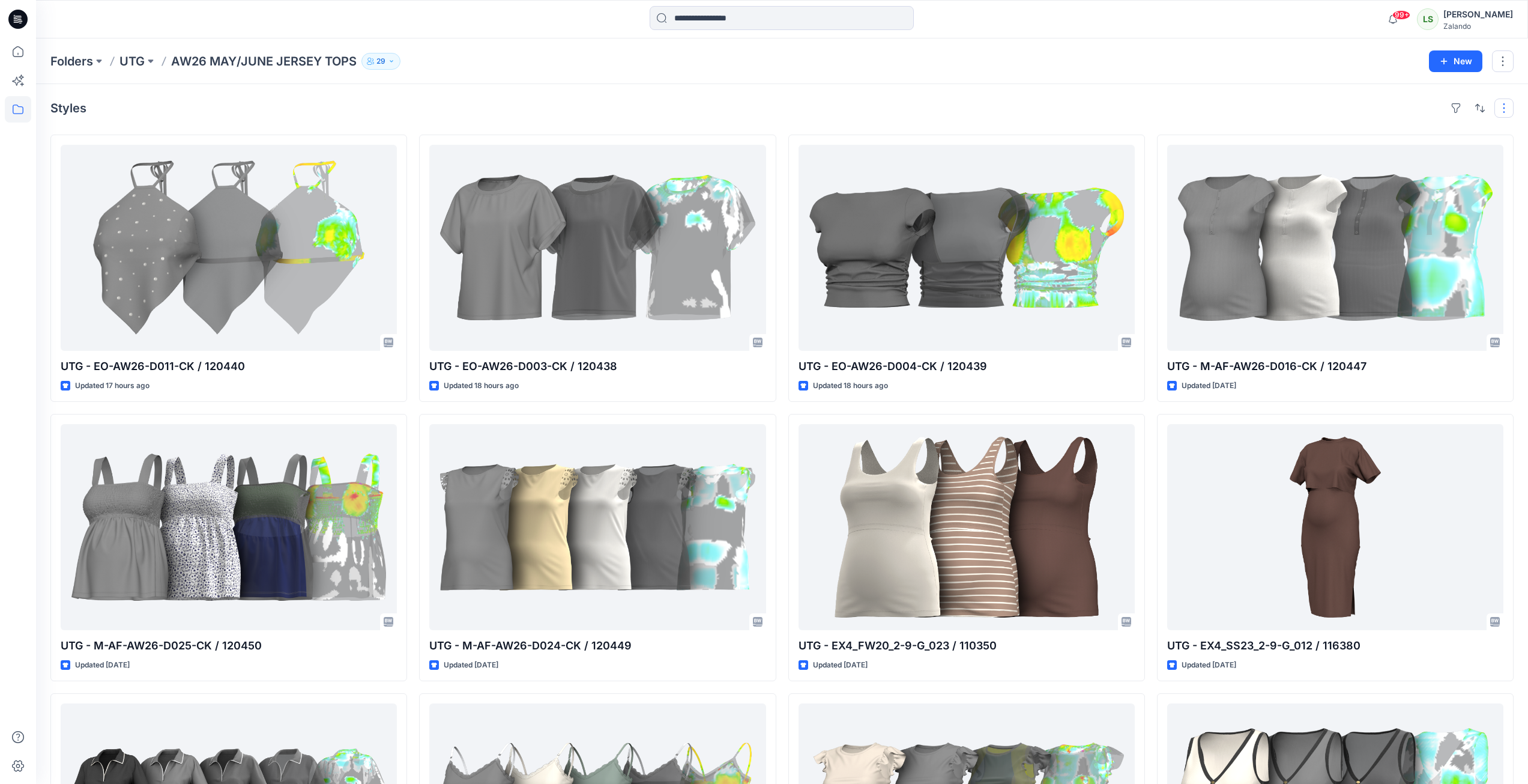
click at [1512, 109] on button "button" at bounding box center [1504, 108] width 20 height 20
click at [1368, 139] on button "Large Grid" at bounding box center [1349, 149] width 103 height 24
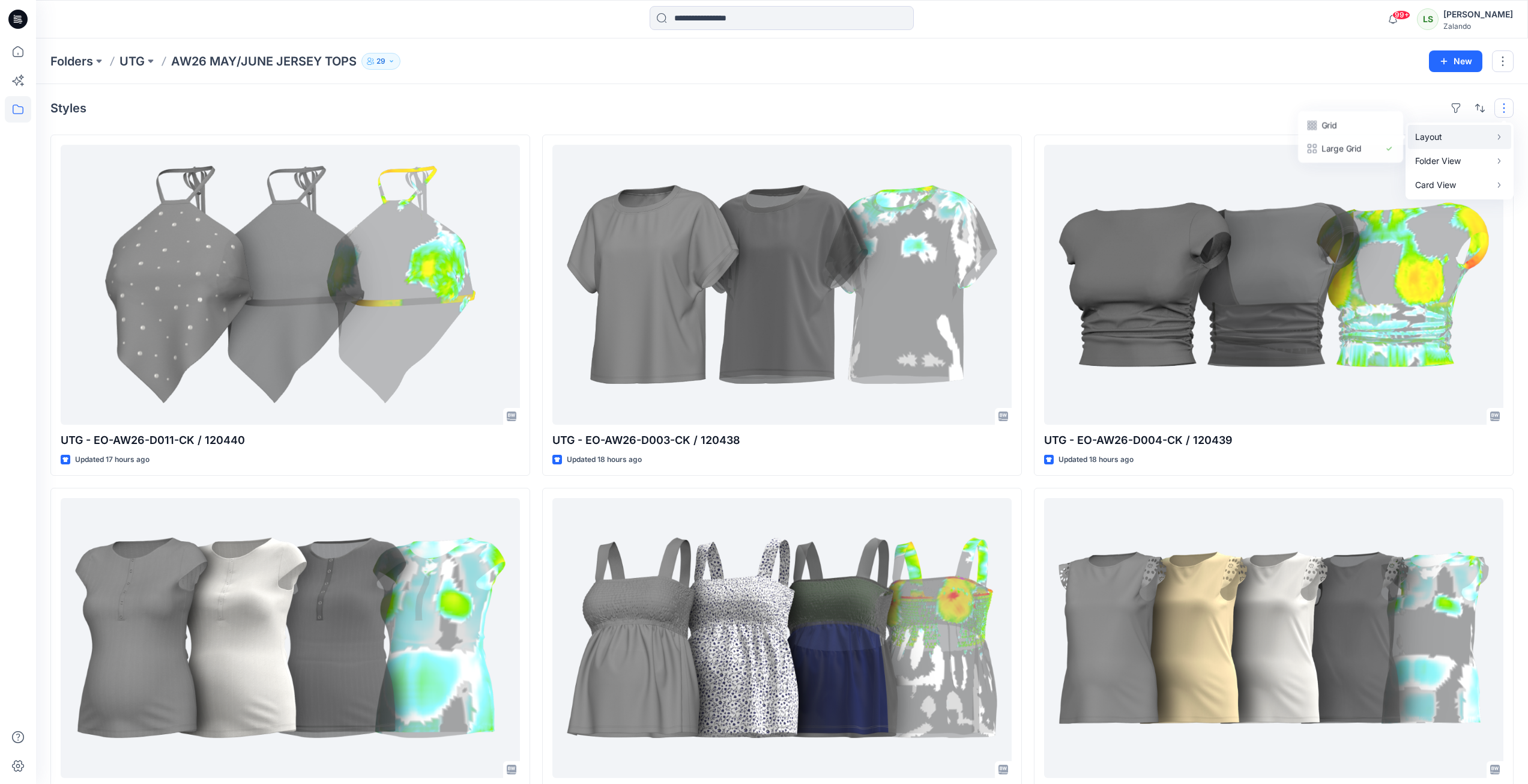
click at [1431, 137] on p "Layout" at bounding box center [1453, 136] width 76 height 14
click at [1366, 124] on p "Grid" at bounding box center [1349, 125] width 60 height 14
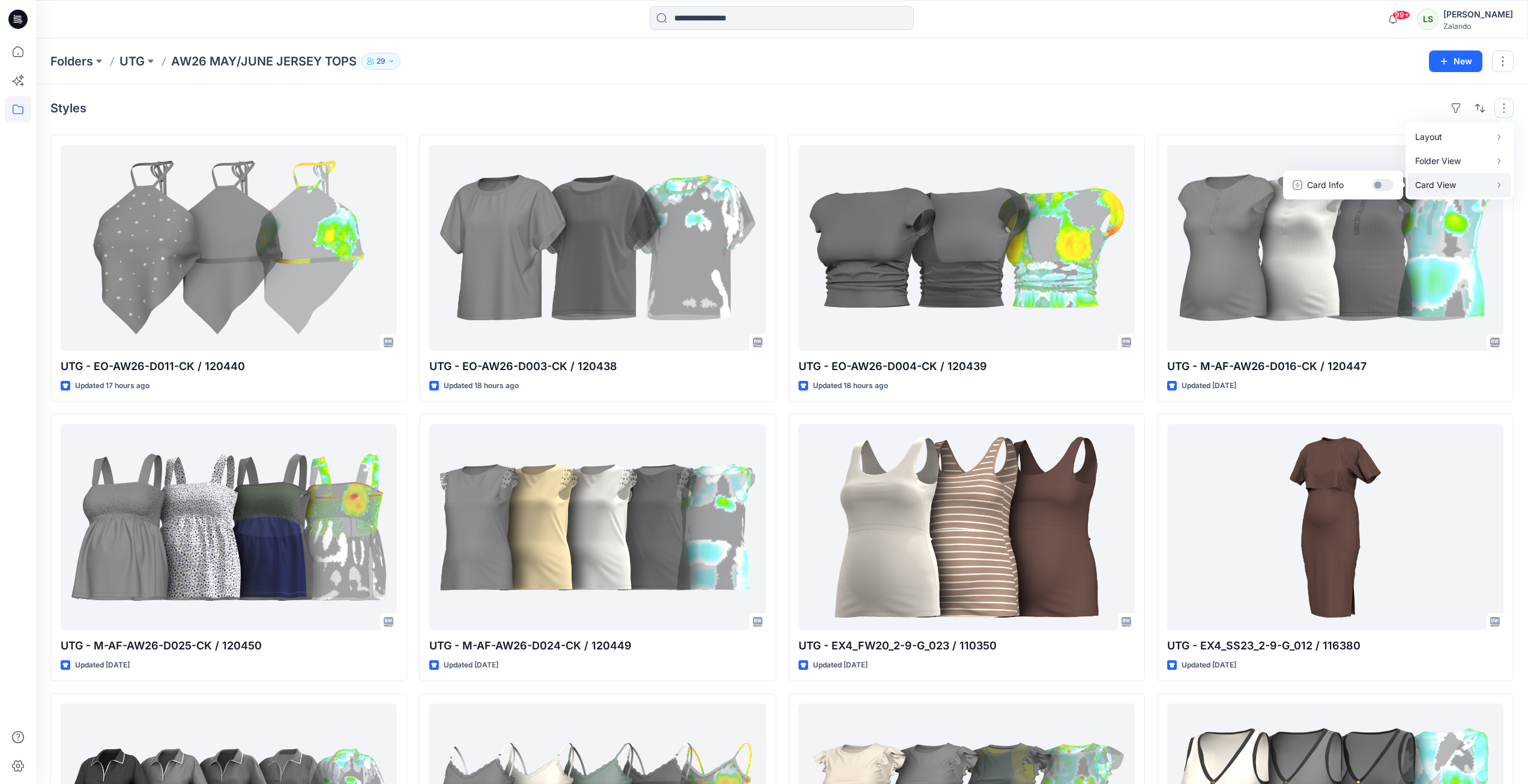
click at [1457, 182] on p "Card View" at bounding box center [1453, 185] width 76 height 14
click at [1387, 181] on button "Card Info" at bounding box center [1343, 185] width 115 height 24
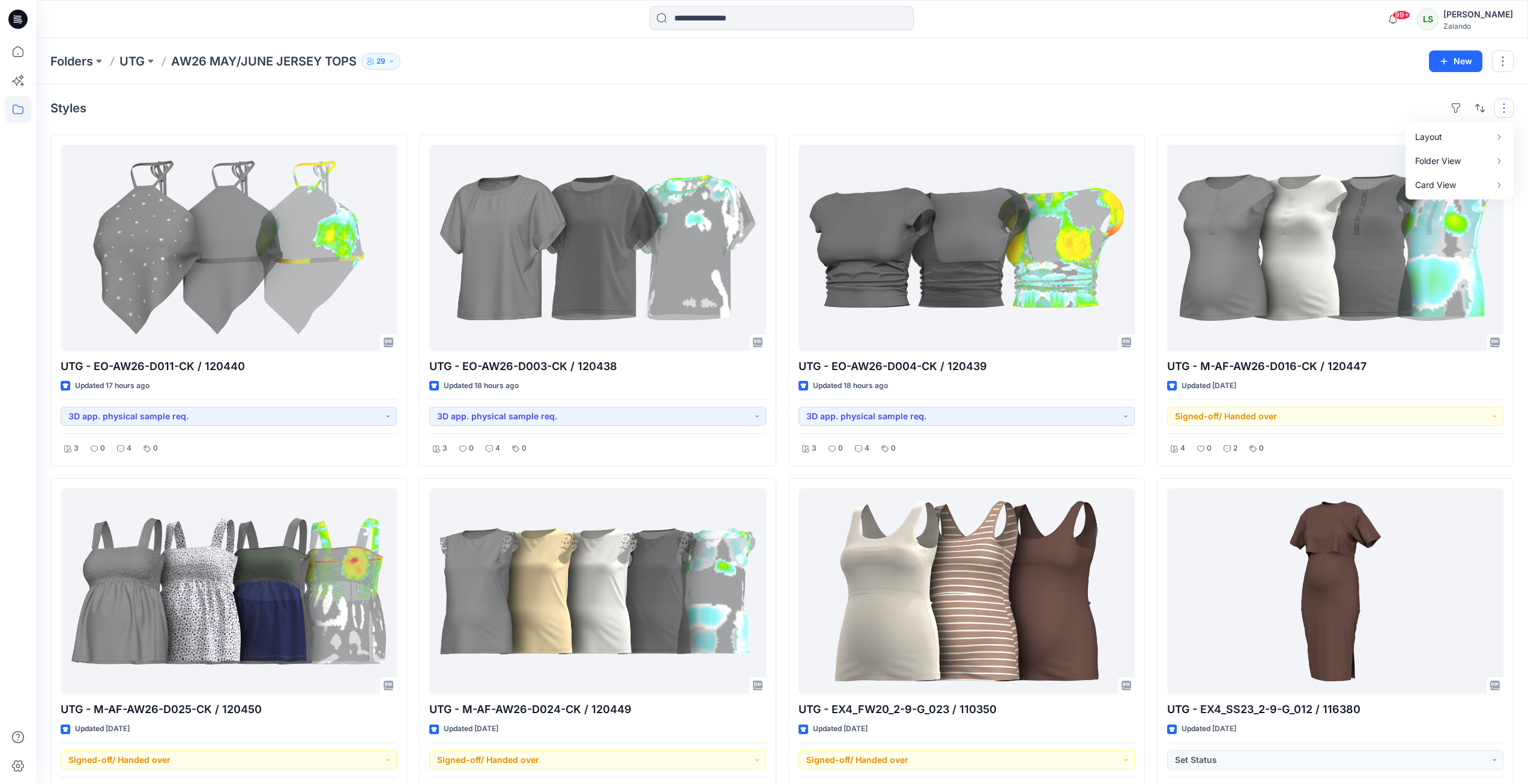
click at [1009, 112] on div "Styles Layout Grid Large Grid Folder View Compact Card Card View Card Info" at bounding box center [782, 108] width 1464 height 20
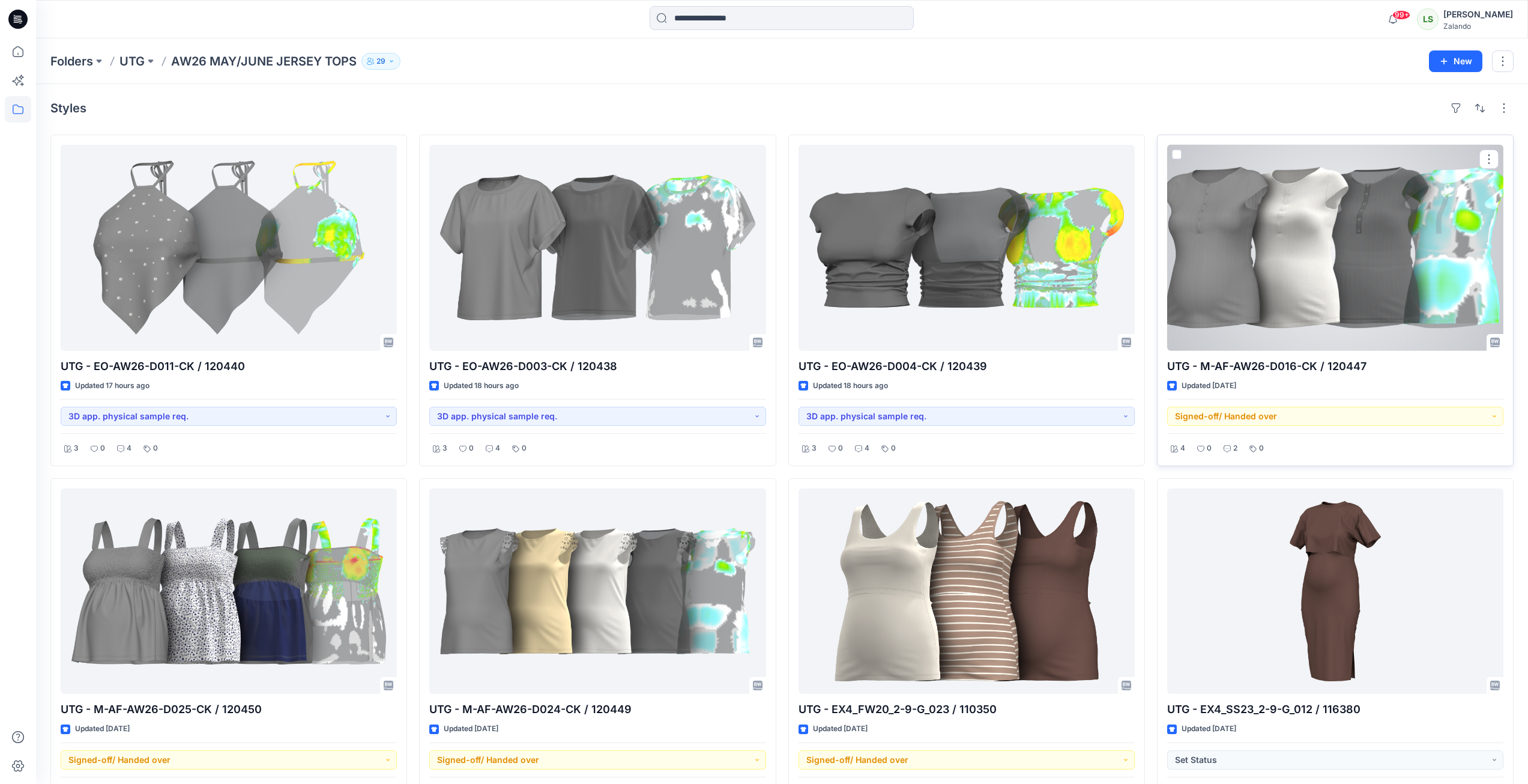
click at [1316, 279] on div at bounding box center [1335, 248] width 336 height 206
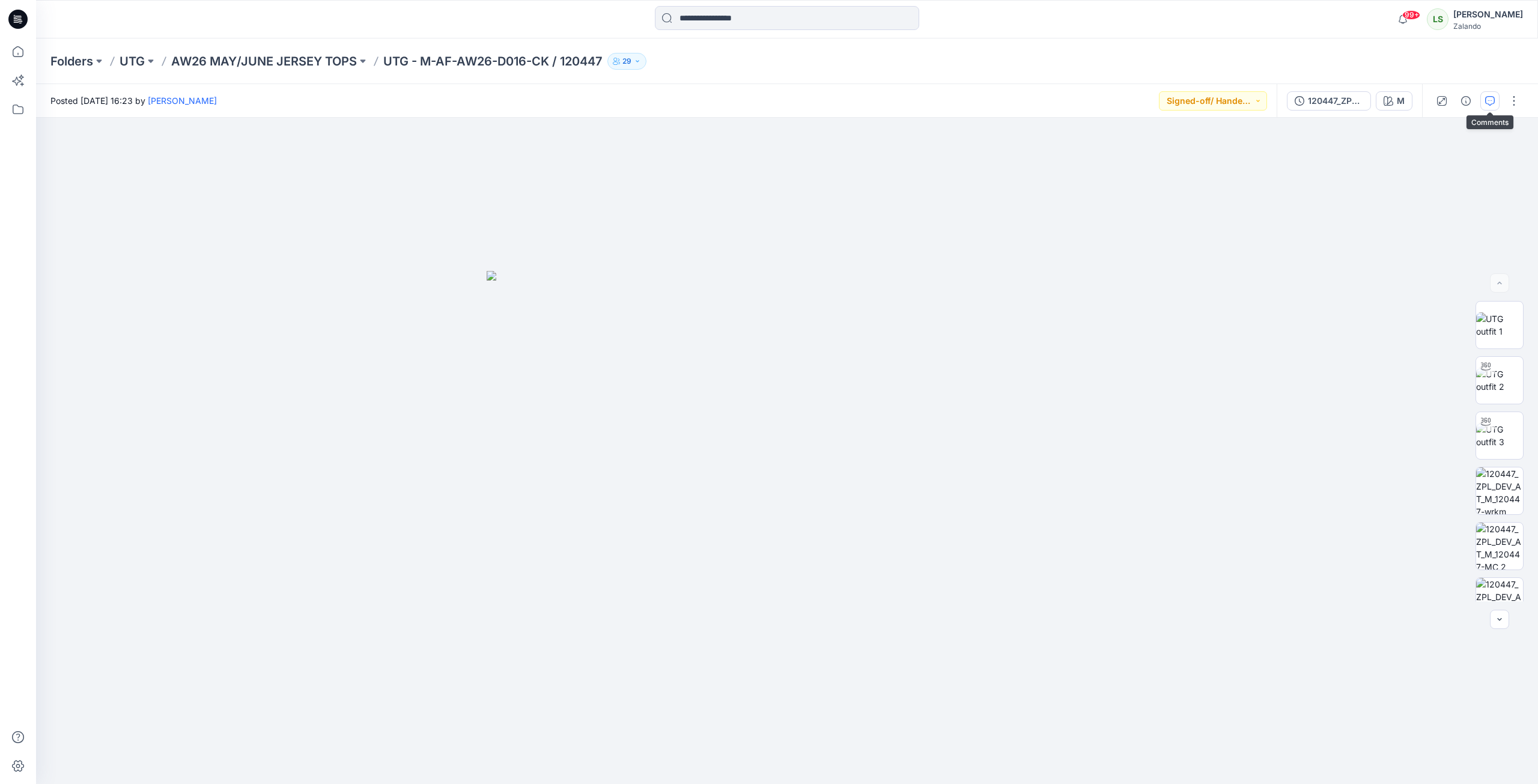
click at [1495, 103] on button "button" at bounding box center [1489, 100] width 20 height 20
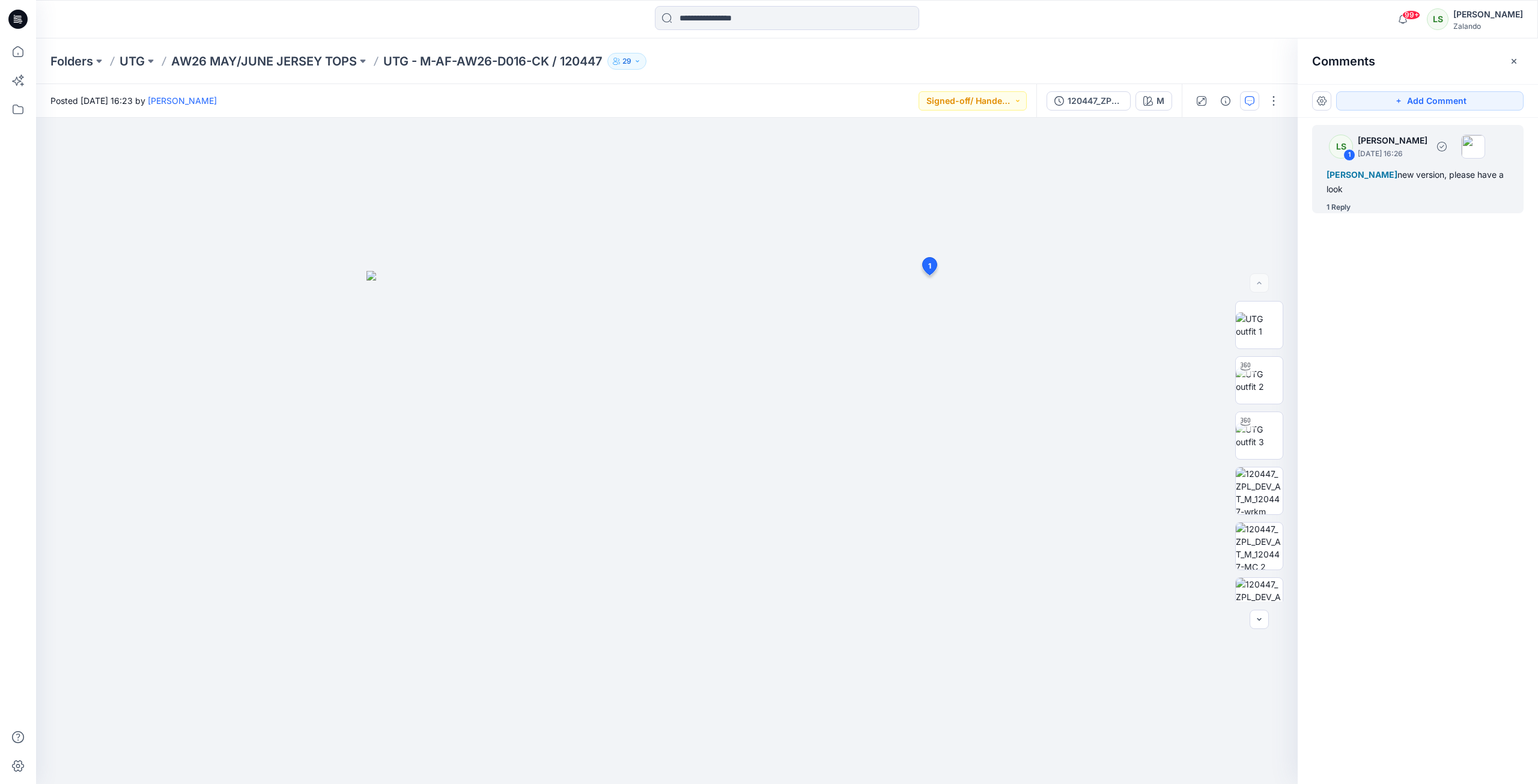
click at [1334, 205] on div "1 Reply" at bounding box center [1338, 207] width 24 height 12
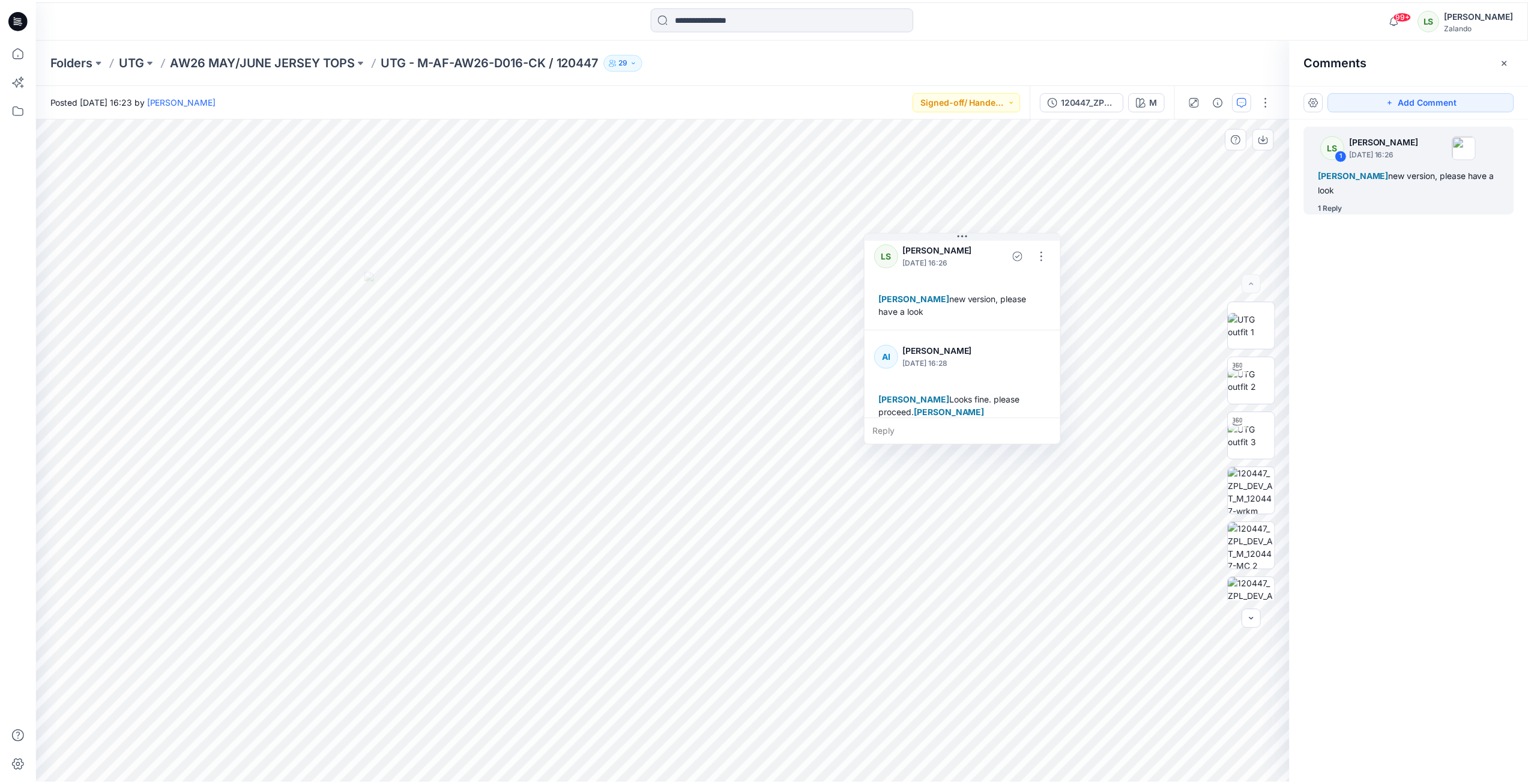
scroll to position [21, 0]
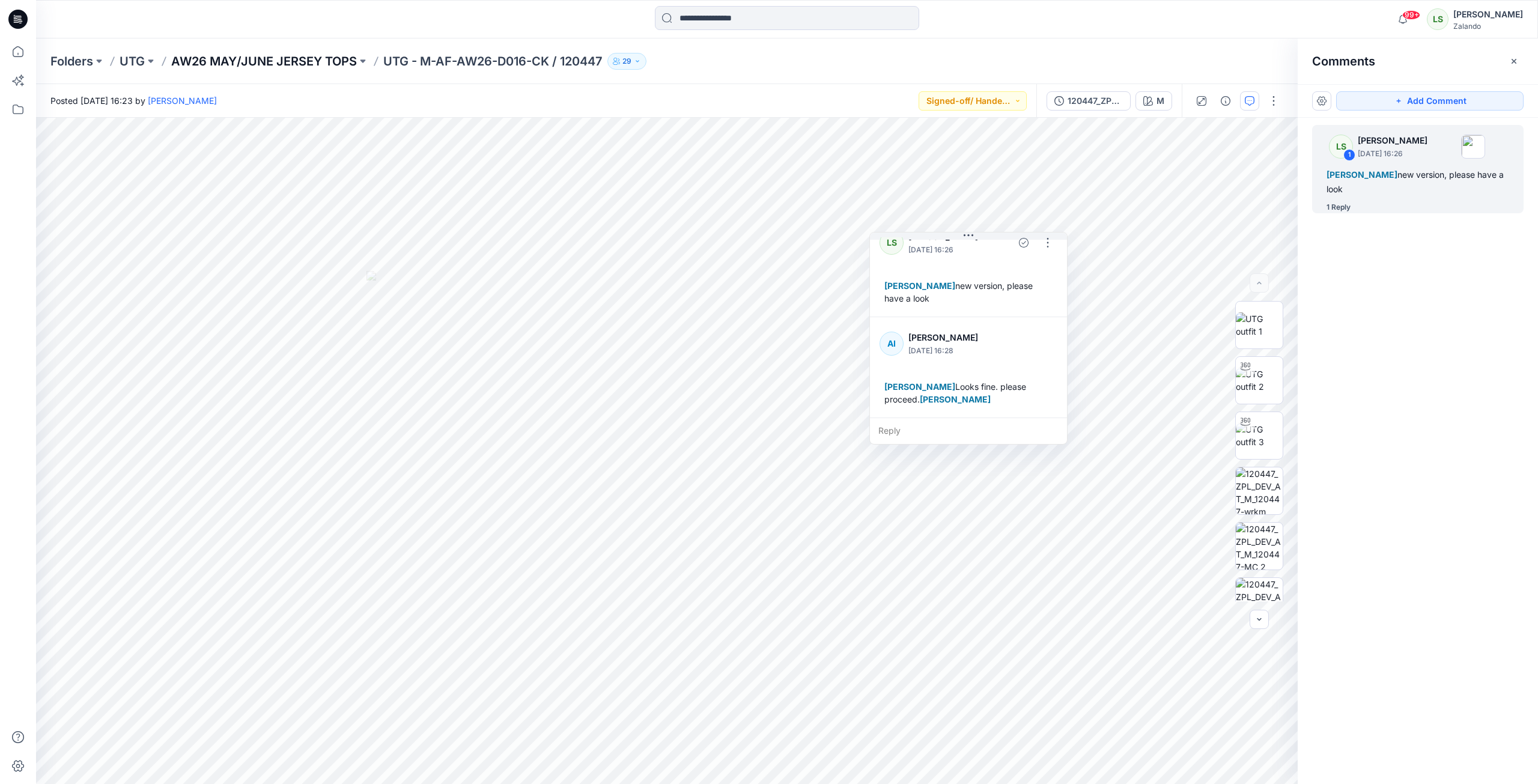
click at [268, 60] on p "AW26 MAY/JUNE JERSEY TOPS" at bounding box center [264, 60] width 186 height 16
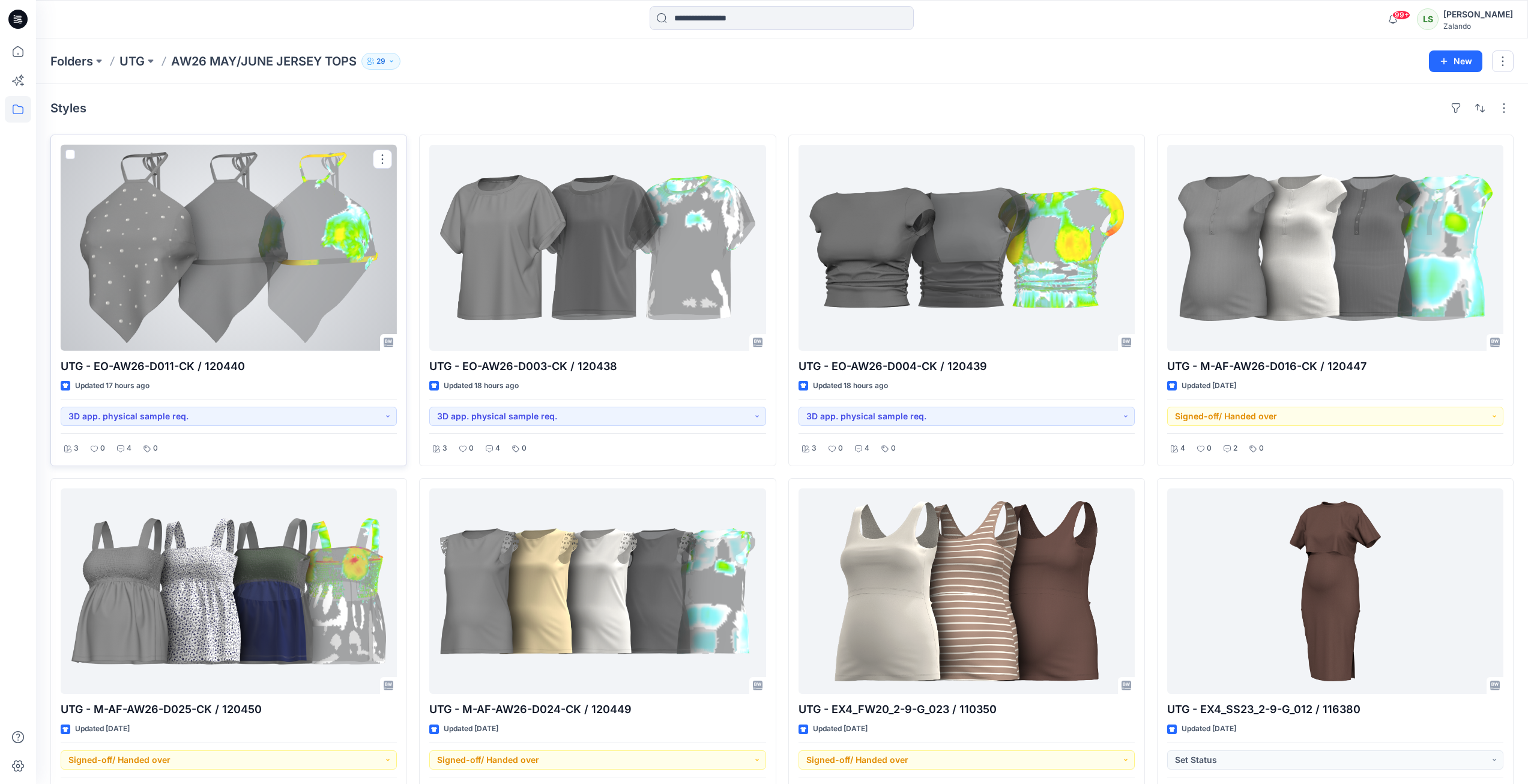
click at [171, 265] on div at bounding box center [228, 248] width 336 height 206
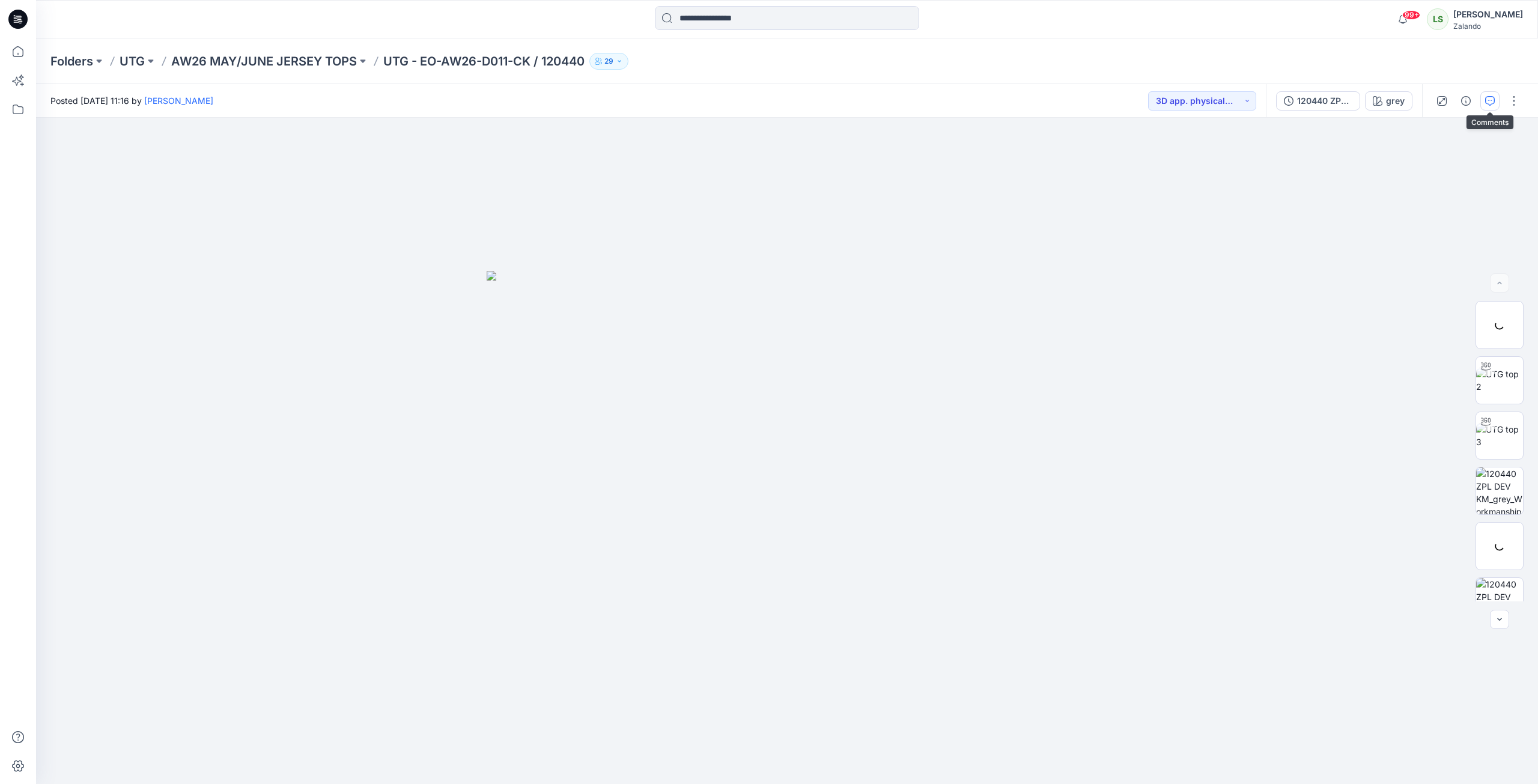
click at [1485, 107] on button "button" at bounding box center [1489, 100] width 20 height 20
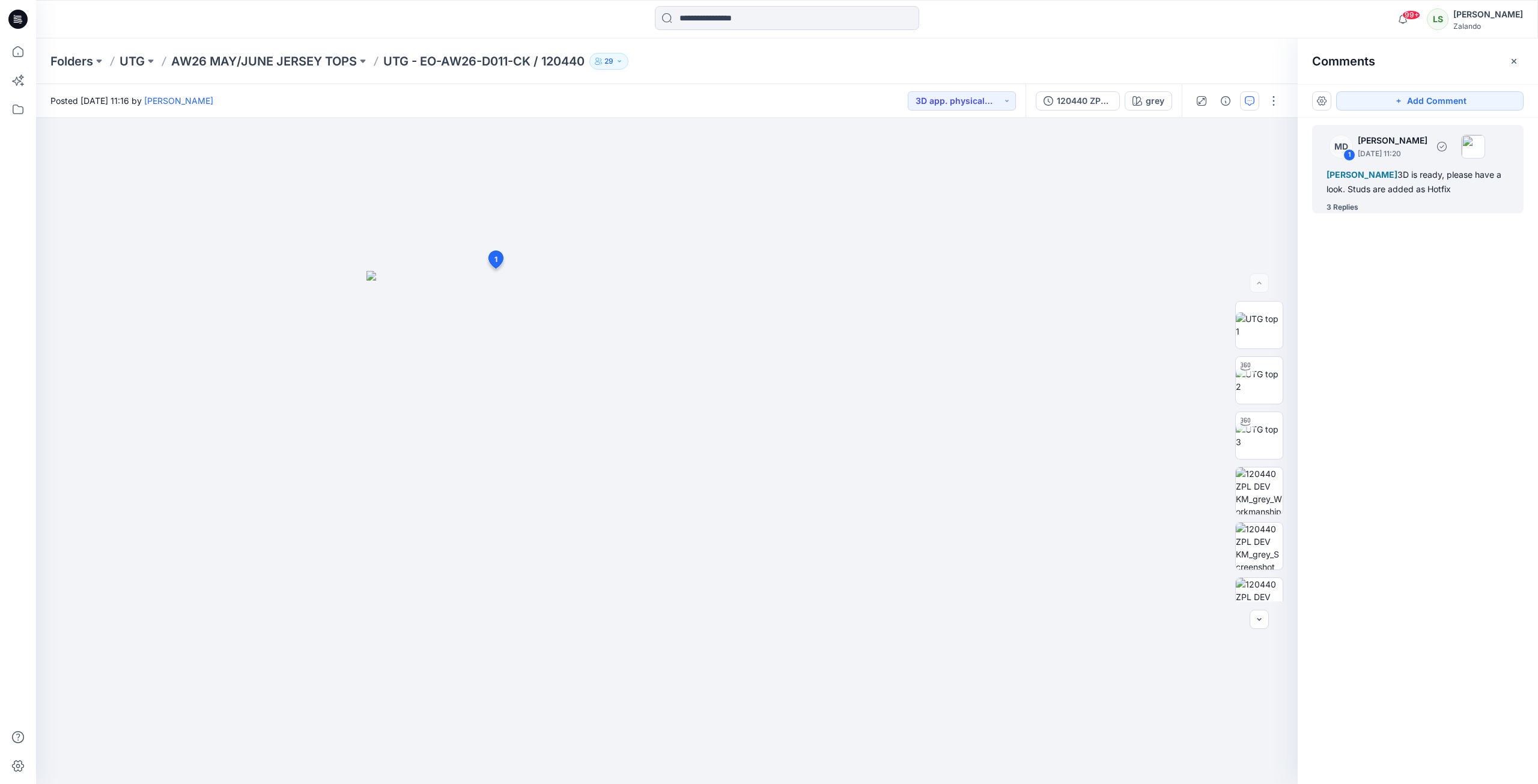
click at [1355, 213] on div "3 Replies" at bounding box center [1342, 207] width 32 height 12
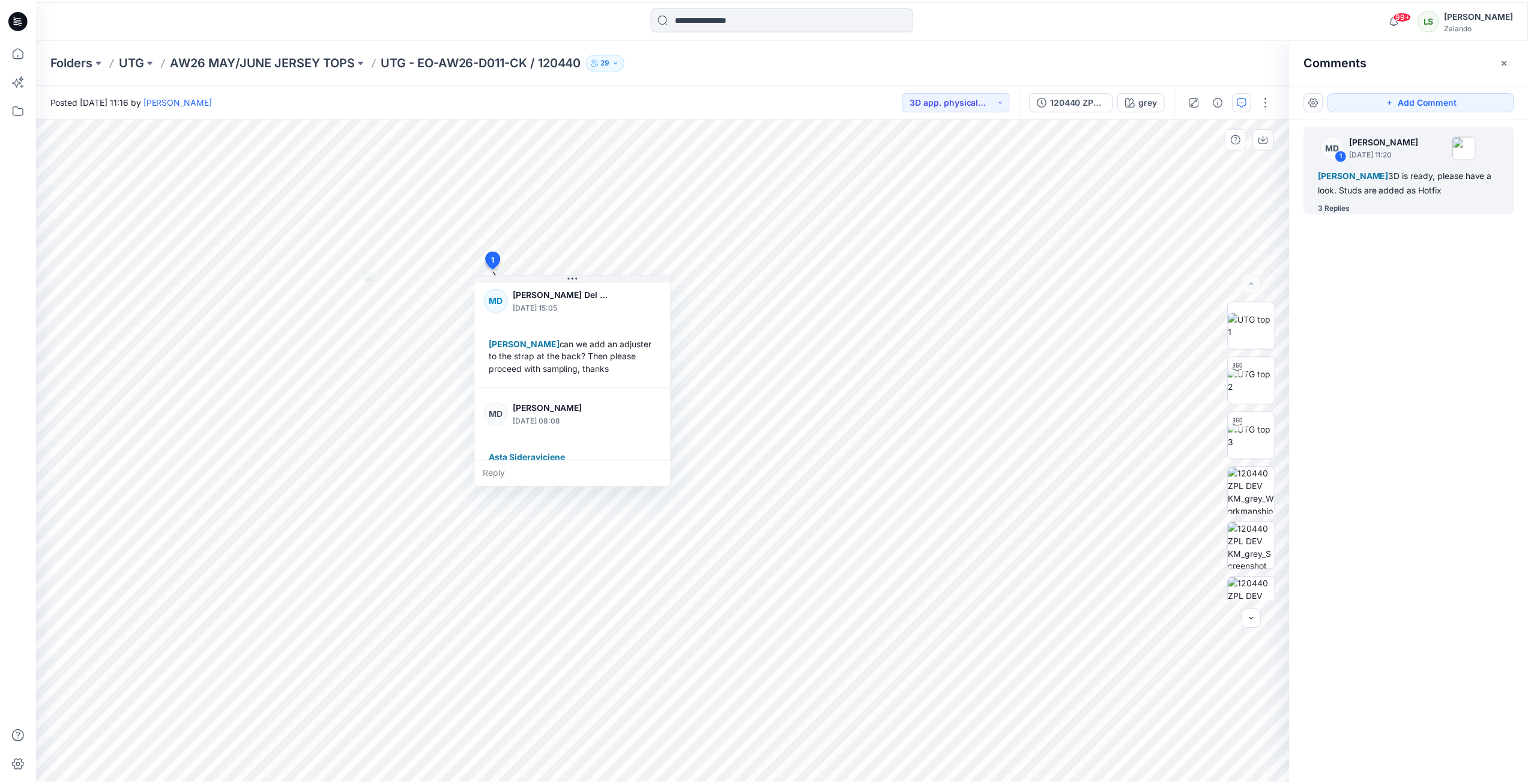
scroll to position [240, 0]
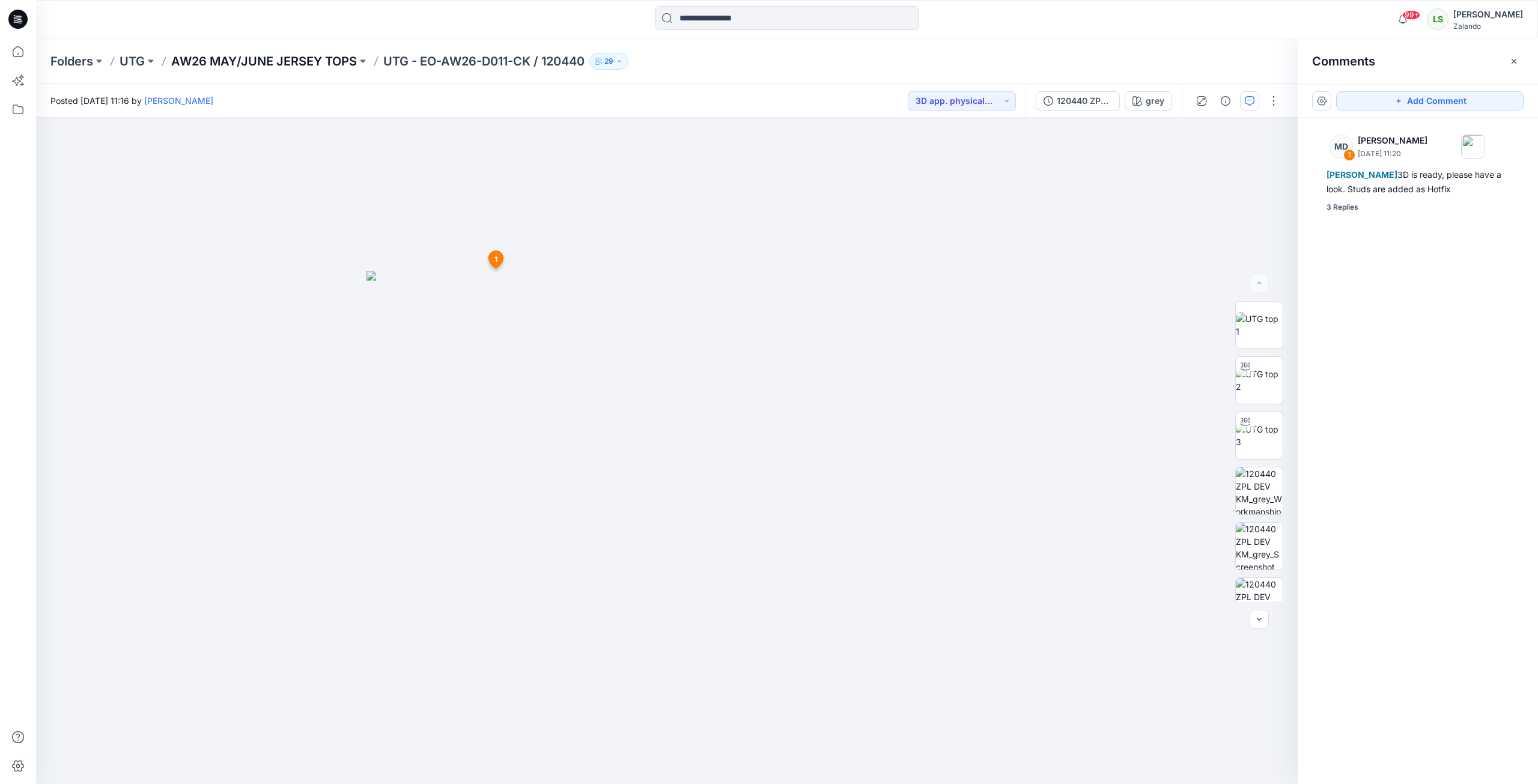
click at [311, 67] on p "AW26 MAY/JUNE JERSEY TOPS" at bounding box center [264, 60] width 186 height 16
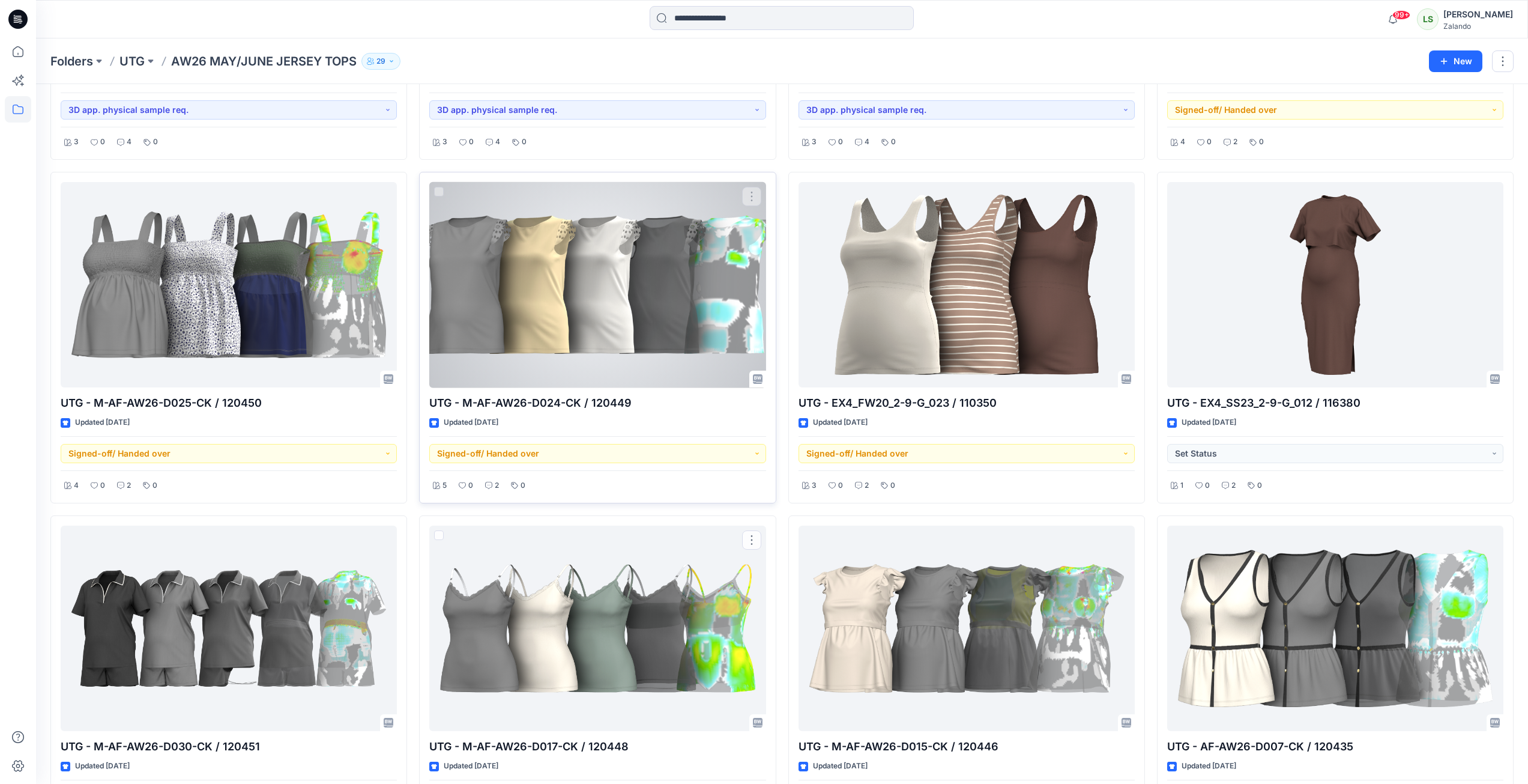
scroll to position [300, 0]
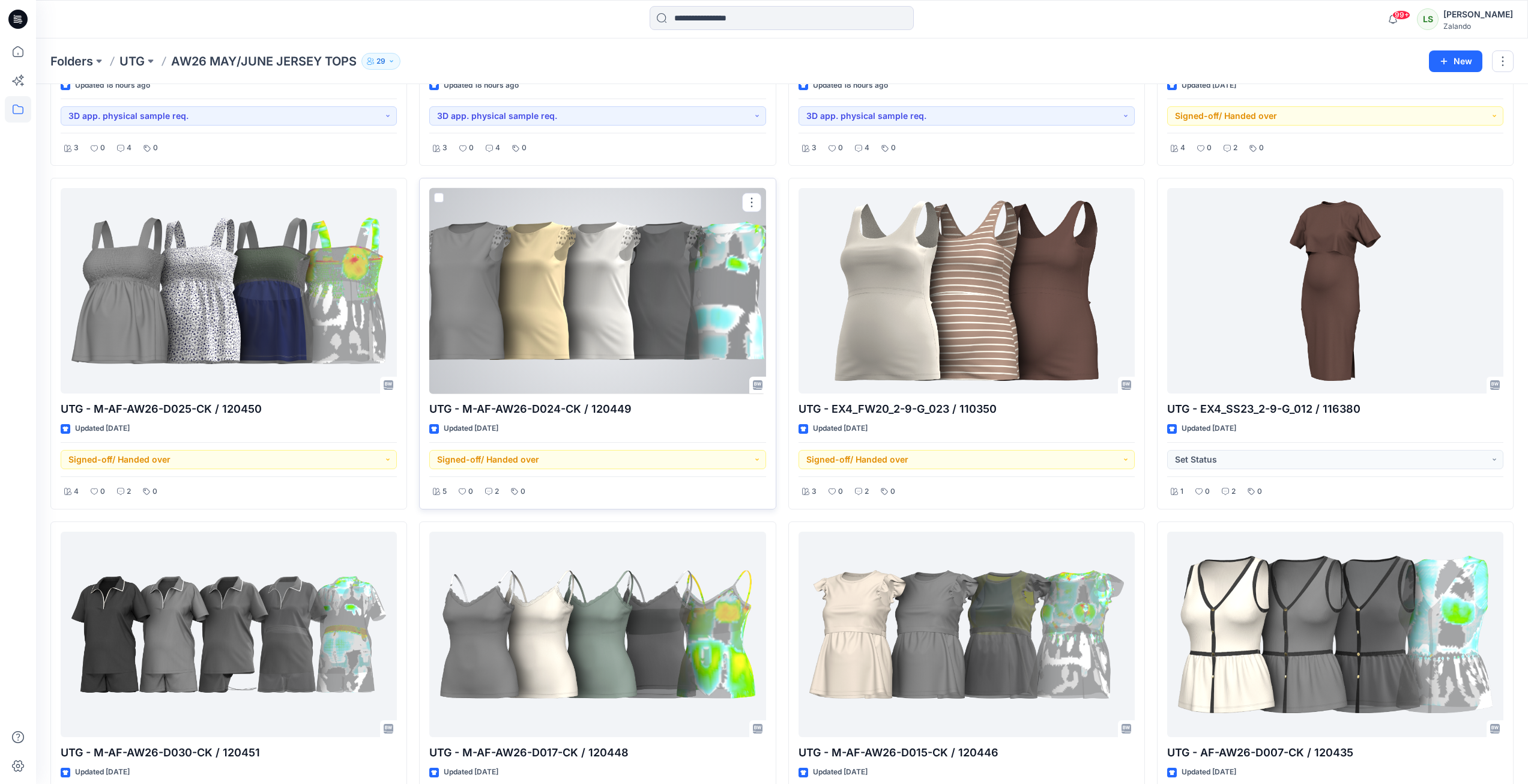
click at [586, 317] on div at bounding box center [597, 291] width 336 height 206
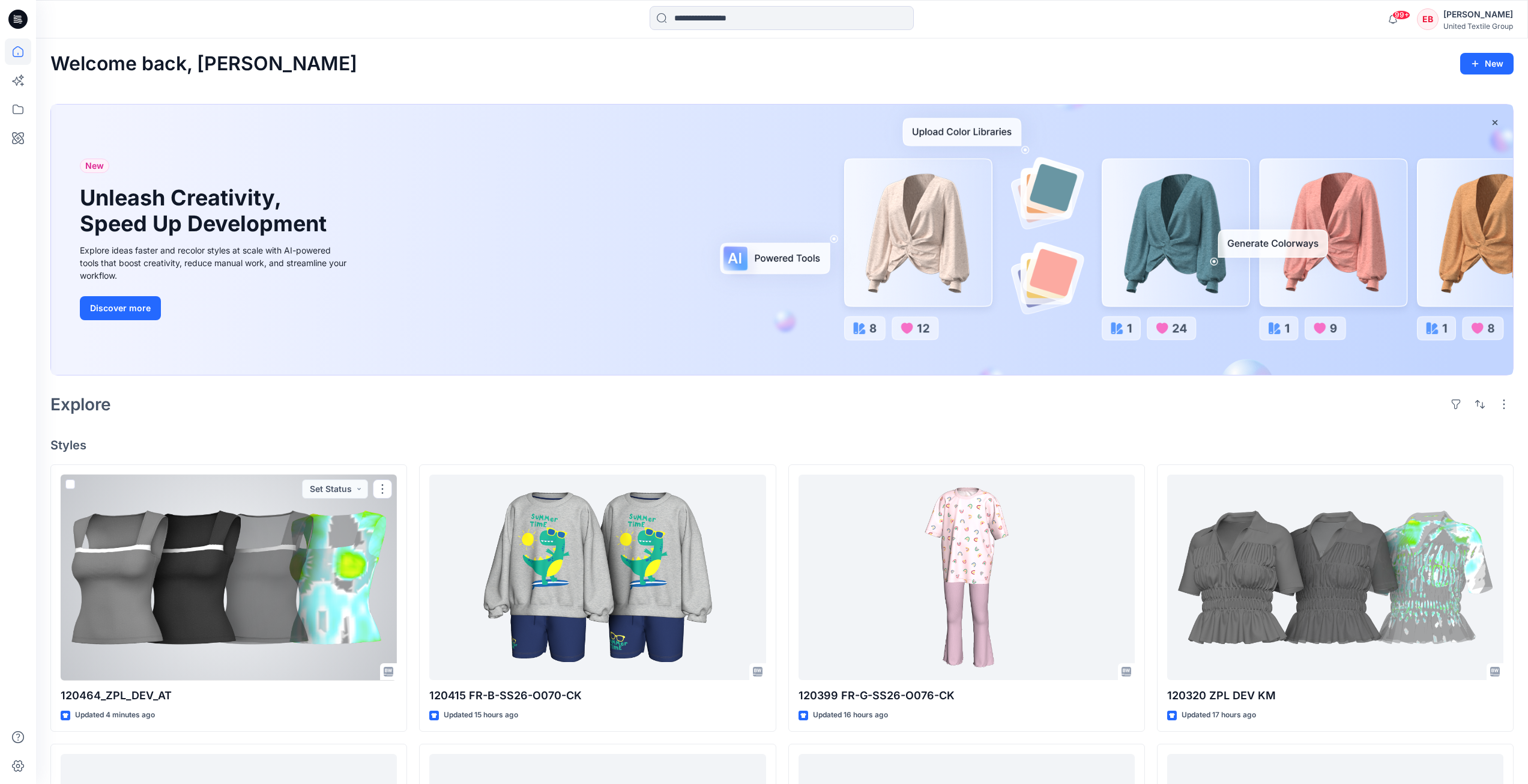
drag, startPoint x: 295, startPoint y: 573, endPoint x: 302, endPoint y: 572, distance: 7.1
click at [295, 573] on div at bounding box center [228, 577] width 336 height 206
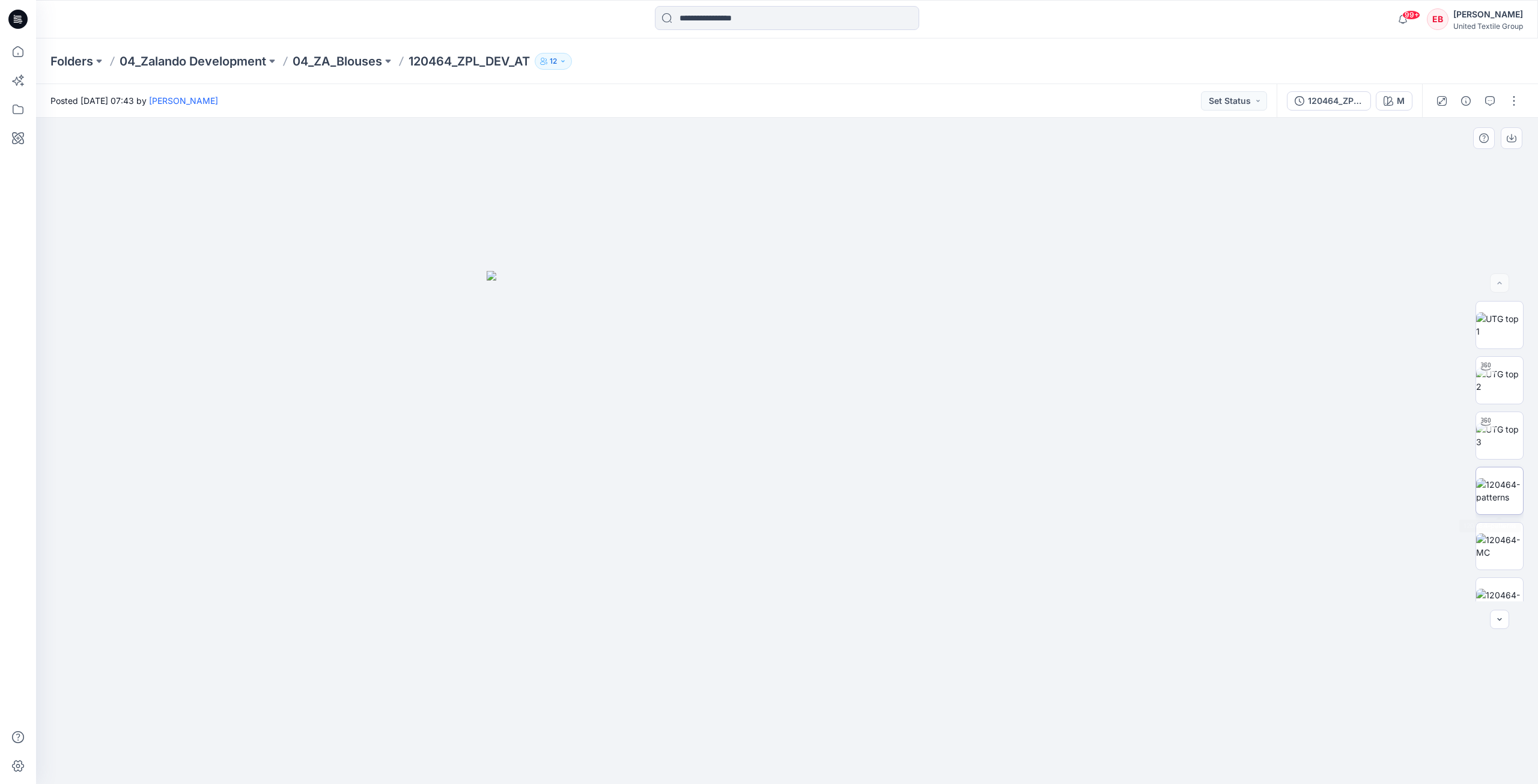
scroll to position [79, 0]
click at [1488, 522] on img at bounding box center [1500, 522] width 47 height 25
click at [1494, 378] on img at bounding box center [1500, 380] width 47 height 25
click at [1345, 106] on div "120464_ZPL_DEV_AT" at bounding box center [1336, 100] width 55 height 13
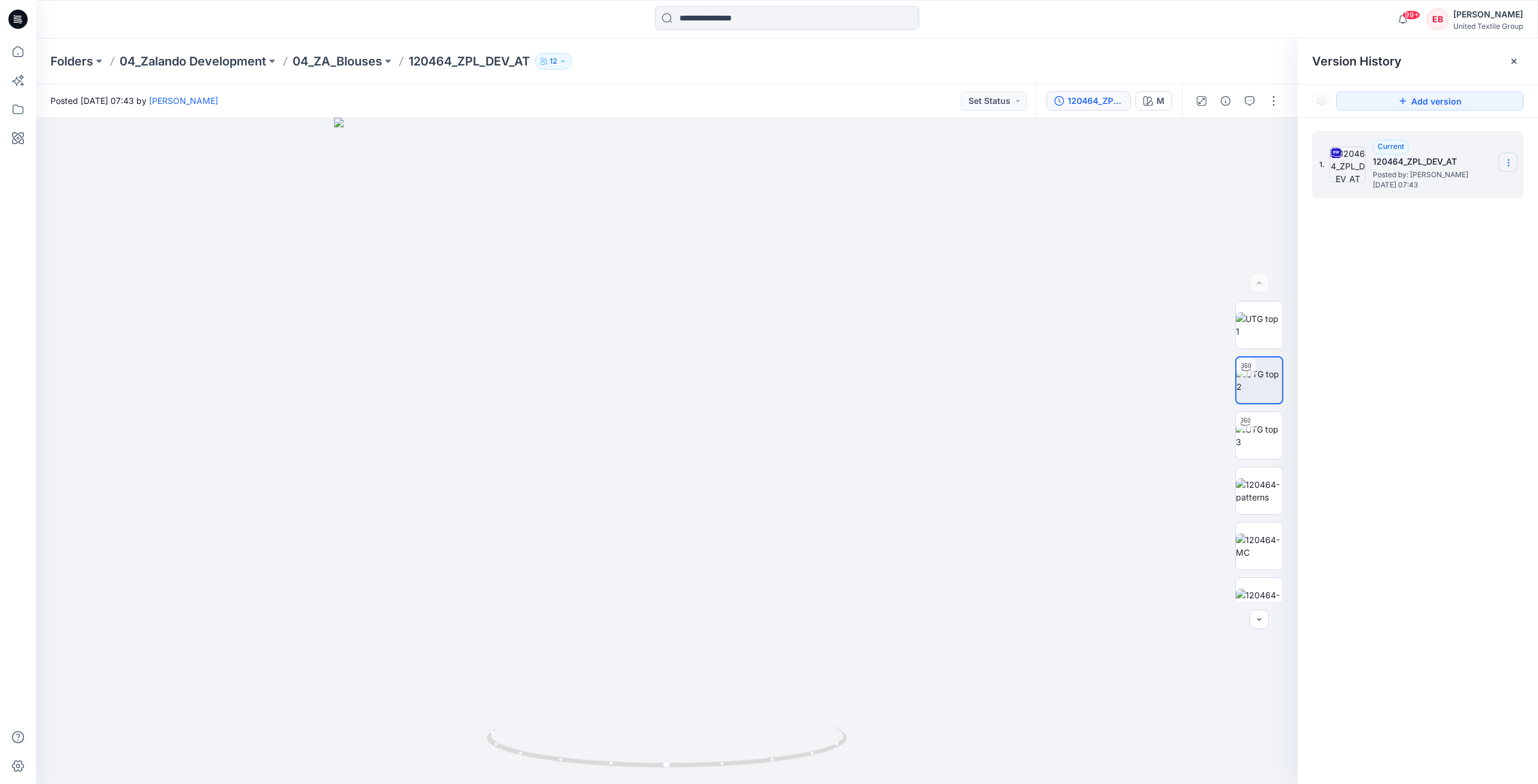
click at [1503, 161] on section at bounding box center [1507, 162] width 20 height 20
click at [1472, 183] on span "Download Source BW File" at bounding box center [1448, 186] width 101 height 14
